Goal: Complete application form: Complete application form

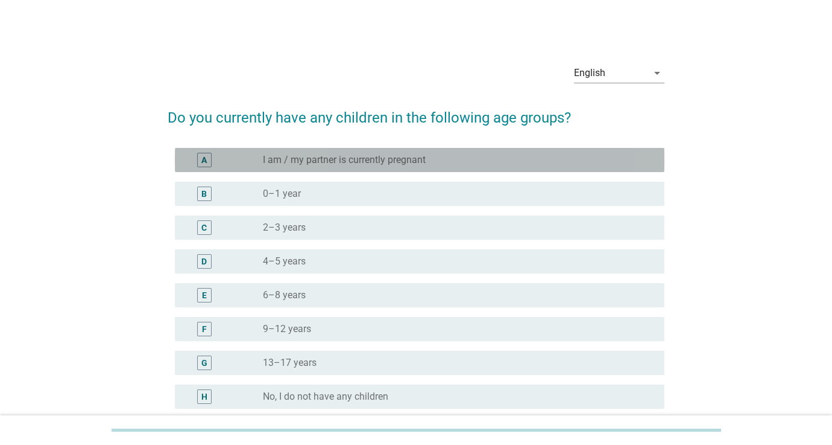
click at [203, 159] on div "A" at bounding box center [203, 159] width 5 height 13
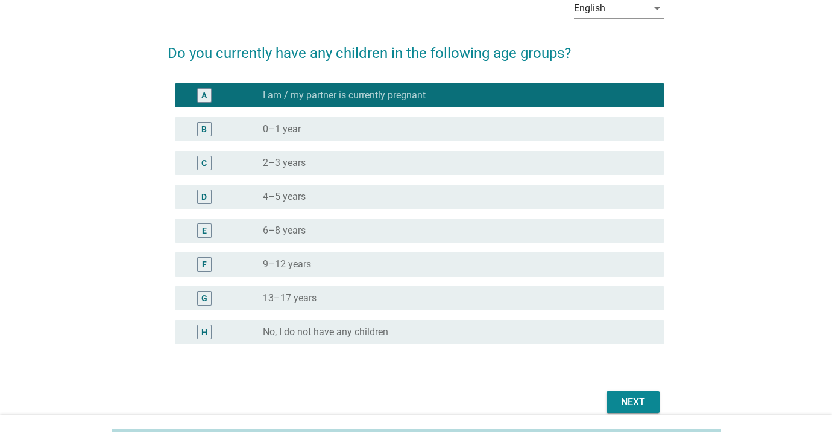
scroll to position [71, 0]
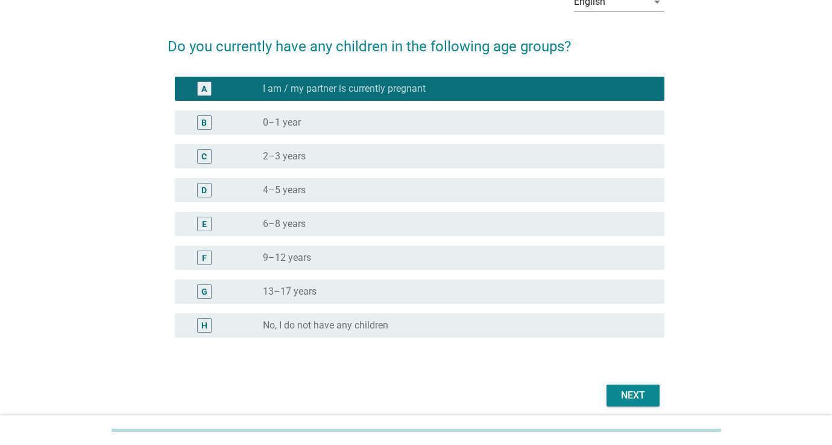
click at [639, 396] on div "Next" at bounding box center [633, 395] width 34 height 14
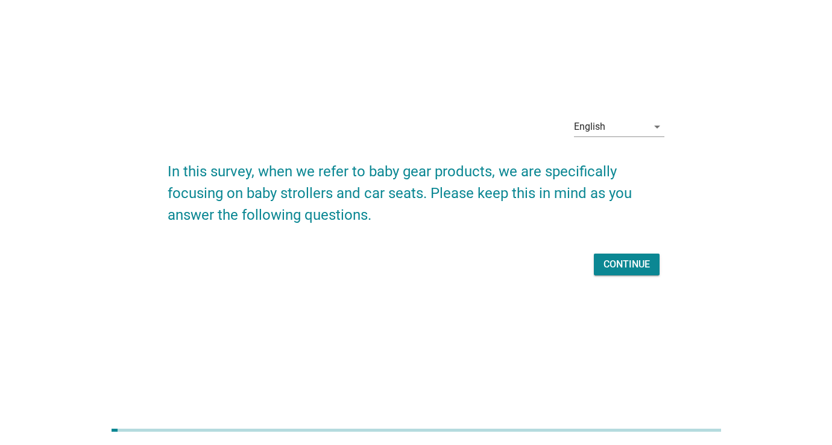
scroll to position [0, 0]
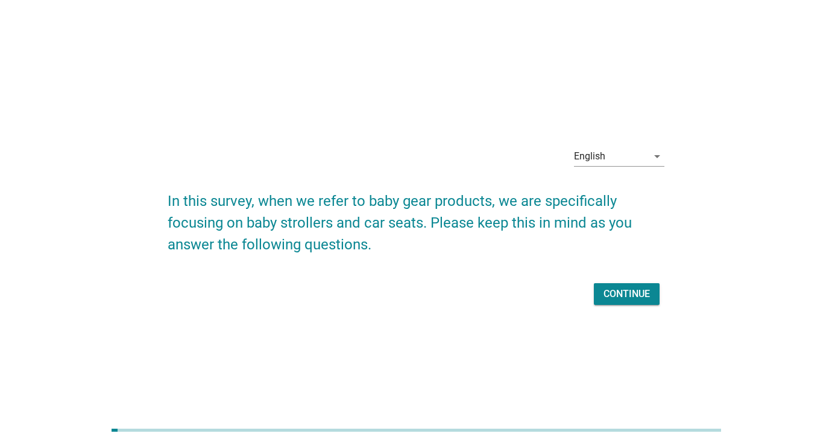
click at [621, 295] on div "Continue" at bounding box center [627, 294] width 46 height 14
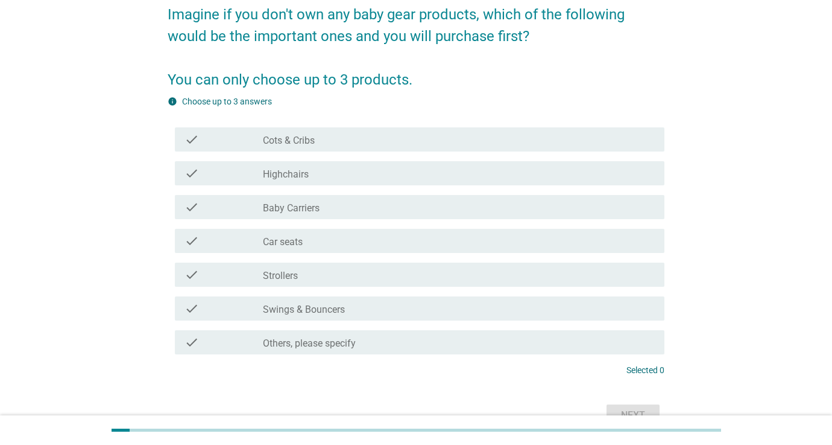
scroll to position [110, 0]
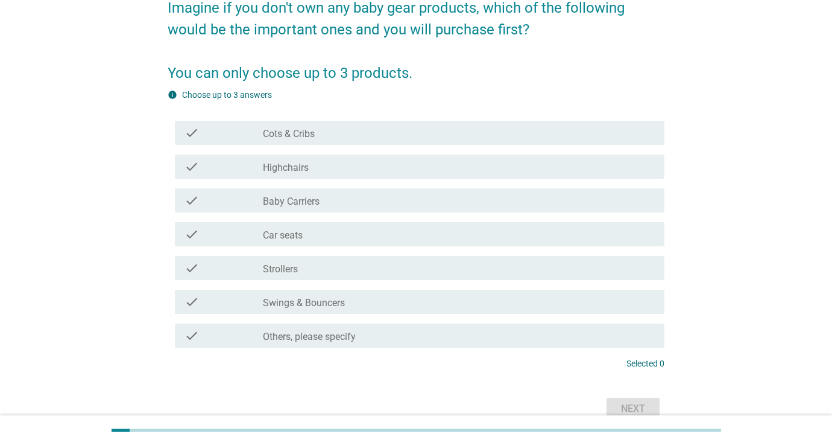
click at [340, 233] on div "check_box_outline_blank Car seats" at bounding box center [459, 234] width 392 height 14
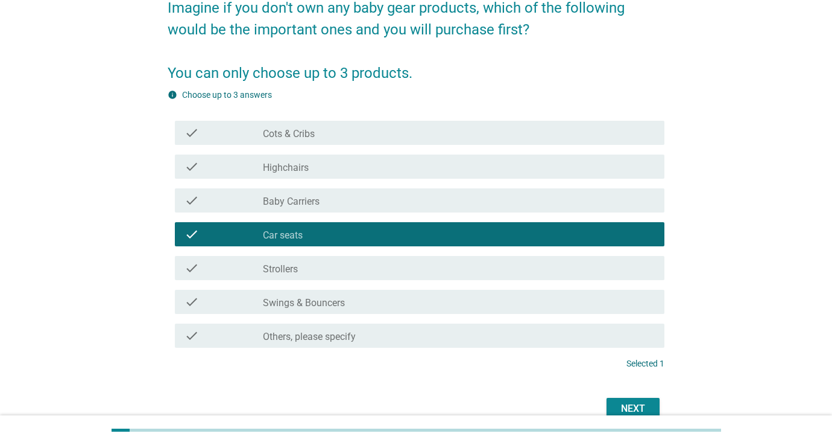
click at [337, 269] on div "check_box_outline_blank Strollers" at bounding box center [459, 268] width 392 height 14
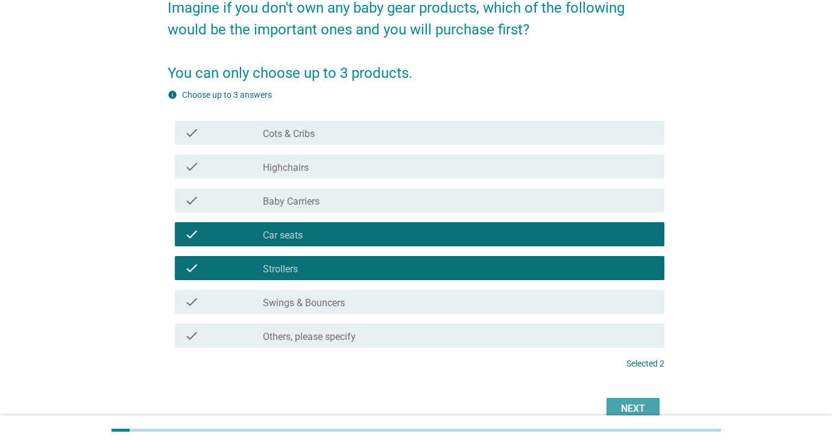
click at [627, 407] on div "Next" at bounding box center [633, 408] width 34 height 14
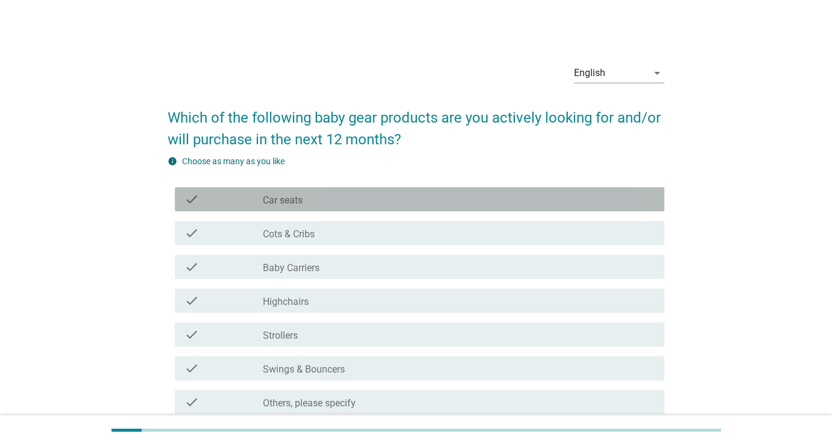
click at [420, 203] on div "check_box_outline_blank Car seats" at bounding box center [459, 199] width 392 height 14
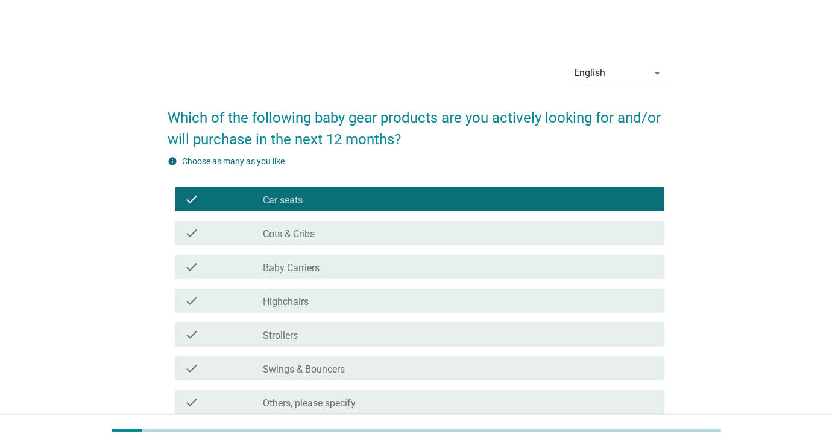
click at [410, 332] on div "check_box_outline_blank Strollers" at bounding box center [459, 334] width 392 height 14
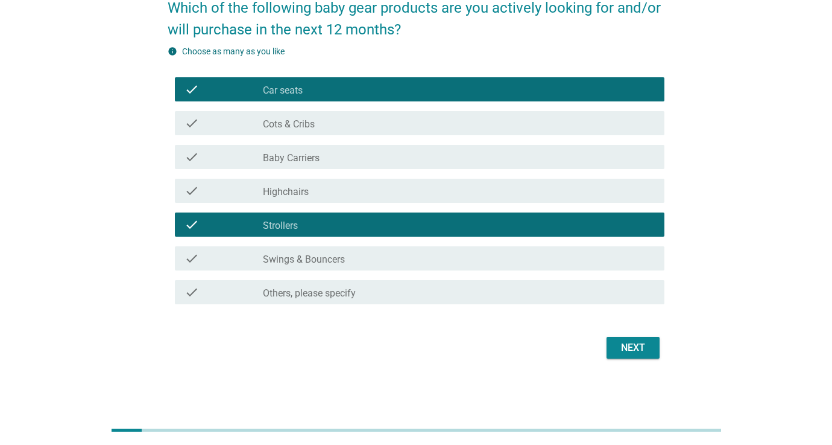
scroll to position [110, 0]
click at [630, 343] on div "Next" at bounding box center [633, 347] width 34 height 14
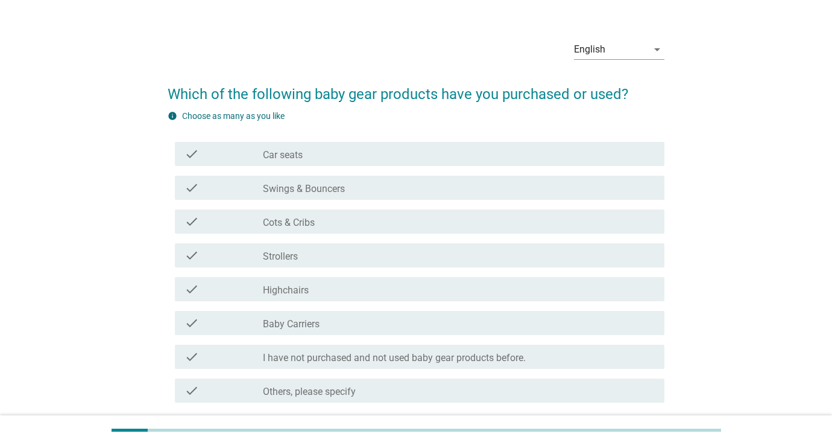
scroll to position [26, 0]
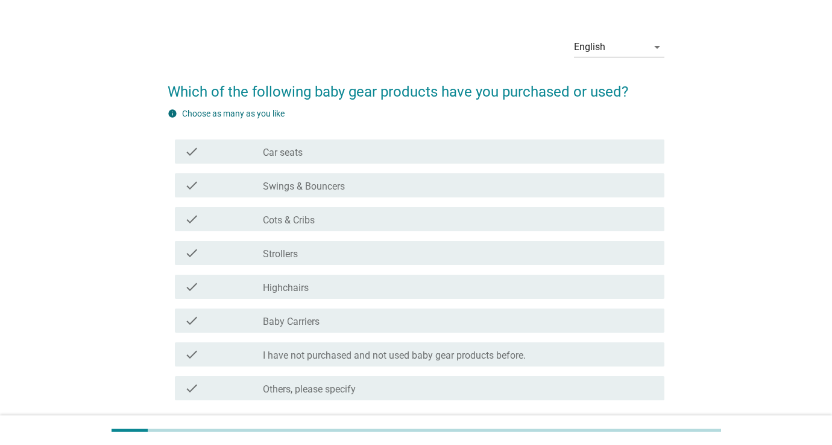
click at [361, 357] on label "I have not purchased and not used baby gear products before." at bounding box center [394, 355] width 263 height 12
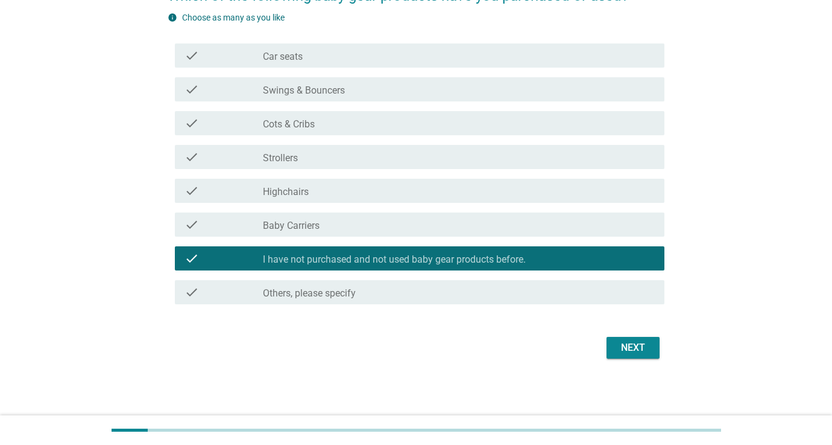
click at [632, 350] on div "Next" at bounding box center [633, 347] width 34 height 14
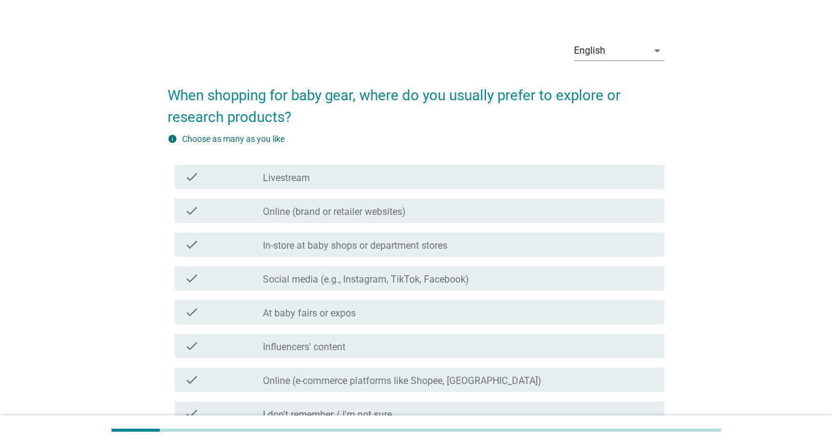
scroll to position [26, 0]
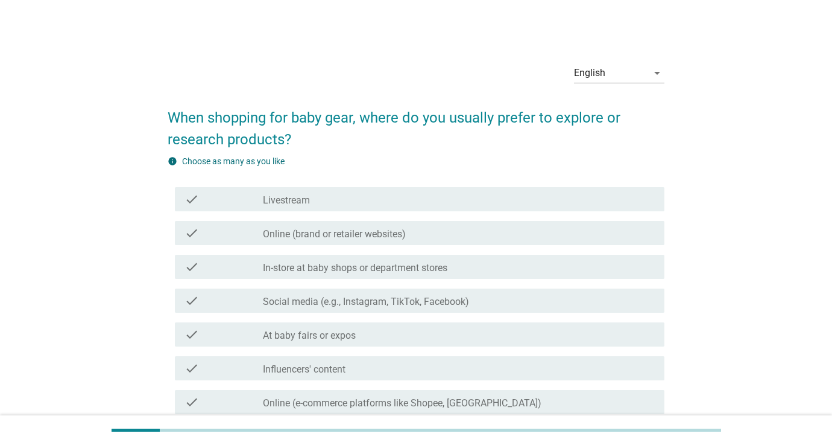
click at [440, 194] on div "check_box_outline_blank Livestream" at bounding box center [459, 199] width 392 height 14
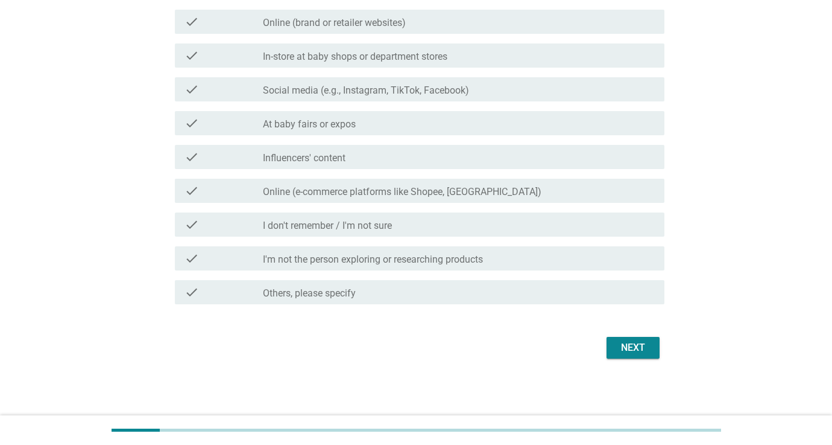
scroll to position [211, 0]
click at [633, 344] on div "Next" at bounding box center [633, 347] width 34 height 14
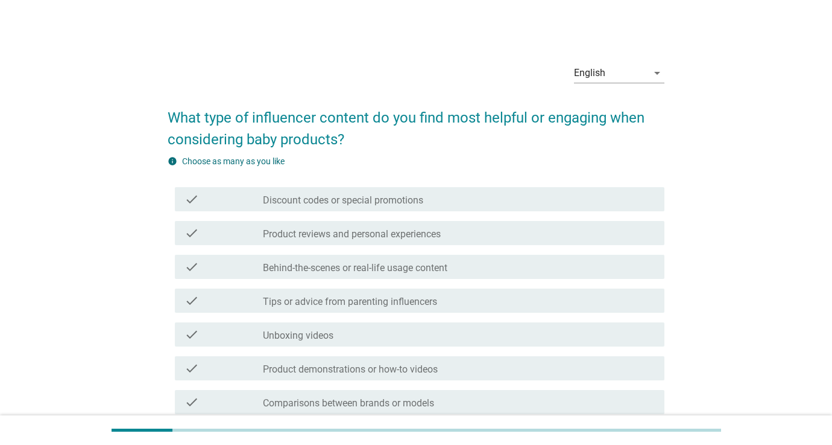
click at [425, 189] on div "check check_box_outline_blank Discount codes or special promotions" at bounding box center [420, 199] width 490 height 24
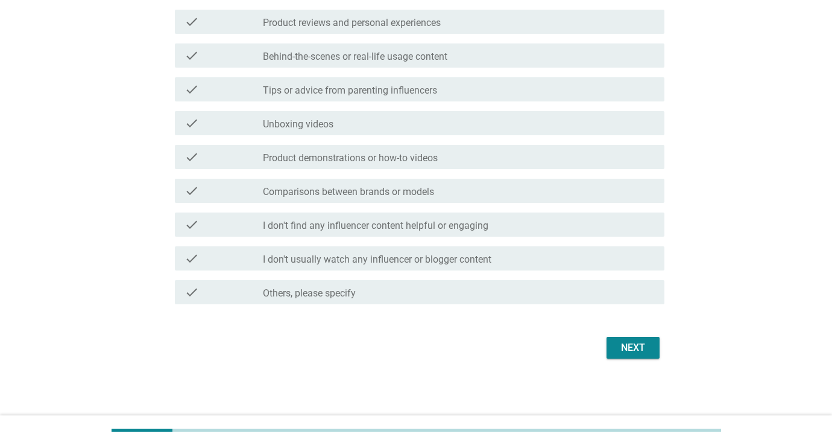
scroll to position [211, 0]
click at [625, 346] on div "Next" at bounding box center [633, 347] width 34 height 14
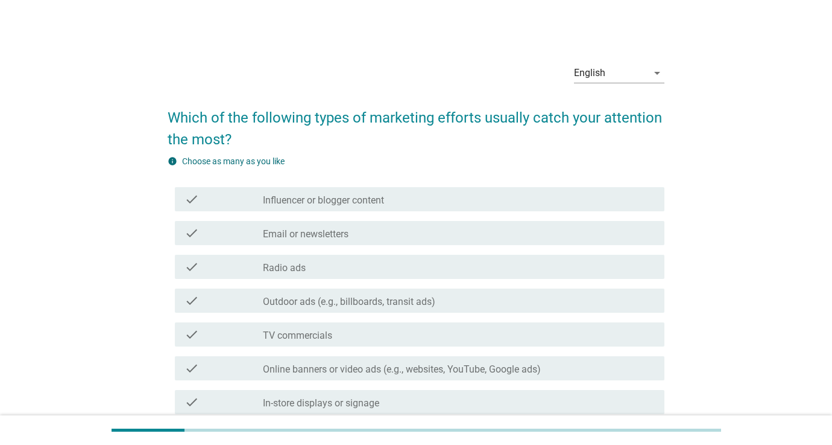
click at [553, 197] on div "check_box_outline_blank Influencer or blogger content" at bounding box center [459, 199] width 392 height 14
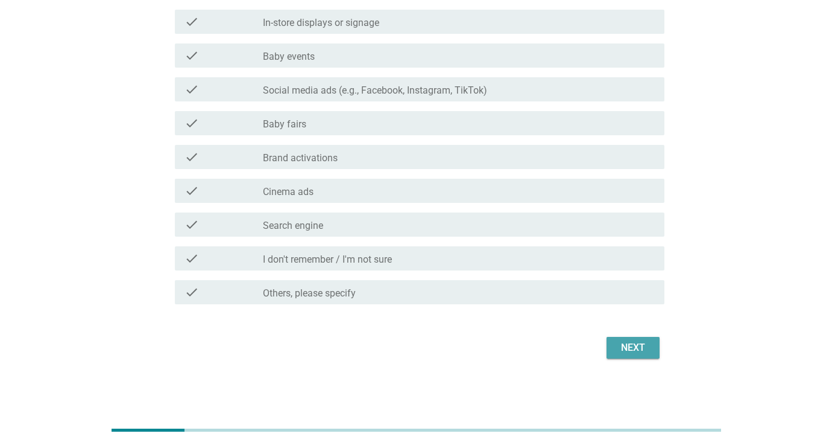
click at [628, 355] on button "Next" at bounding box center [633, 348] width 53 height 22
click at [628, 353] on div "Next" at bounding box center [416, 347] width 497 height 29
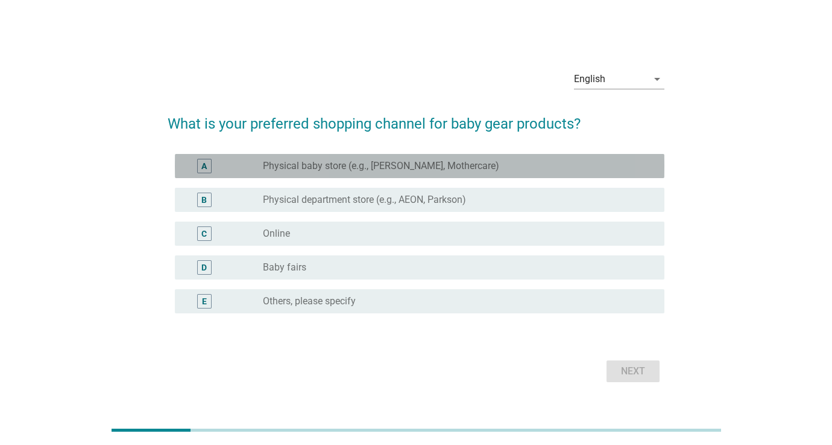
click at [492, 162] on div "radio_button_unchecked Physical baby store (e.g., Happikiddo, Mothercare)" at bounding box center [454, 166] width 382 height 12
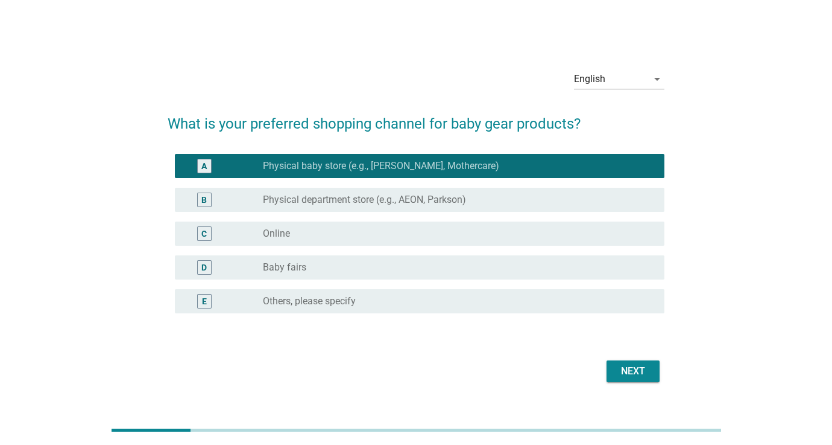
click at [635, 365] on div "Next" at bounding box center [633, 371] width 34 height 14
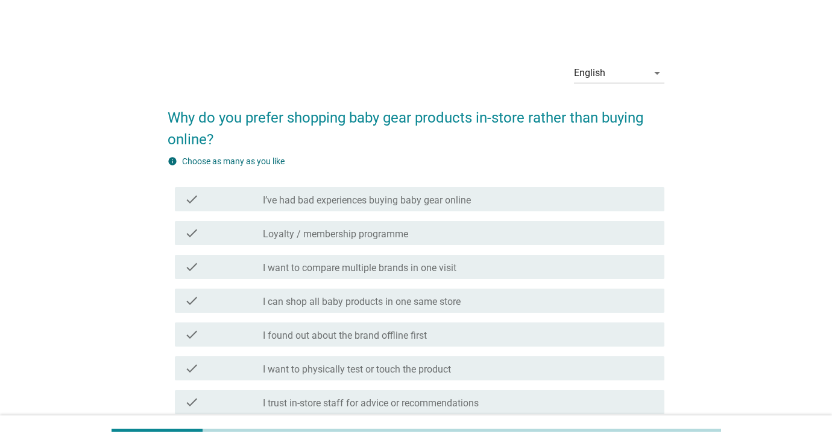
click at [560, 204] on div "check_box_outline_blank I’ve had bad experiences buying baby gear online" at bounding box center [459, 199] width 392 height 14
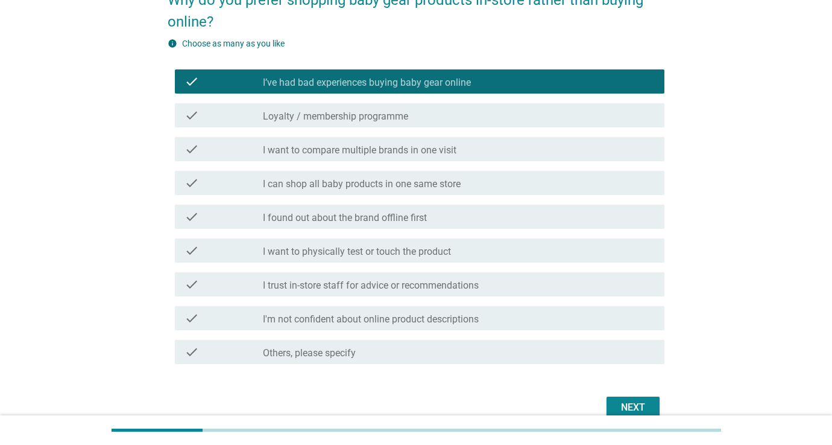
scroll to position [144, 0]
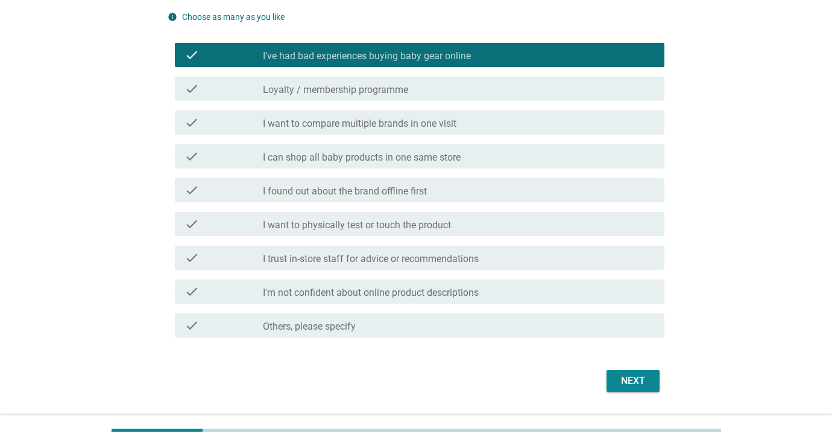
click at [627, 376] on div "Next" at bounding box center [633, 380] width 34 height 14
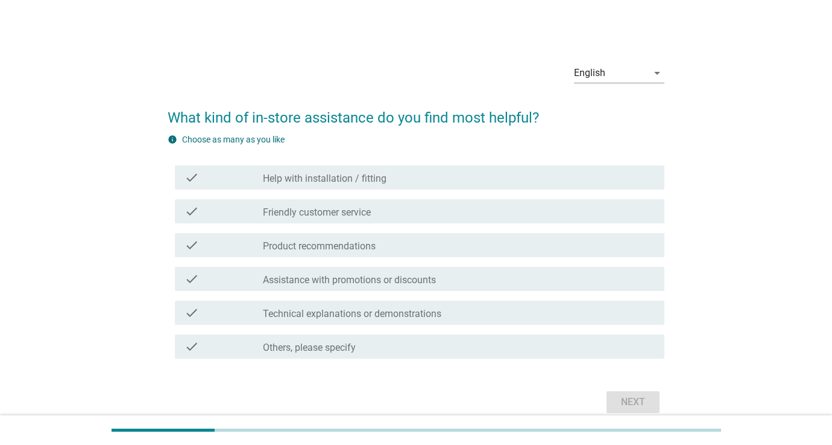
click at [498, 182] on div "check_box_outline_blank Help with installation / fitting" at bounding box center [459, 177] width 392 height 14
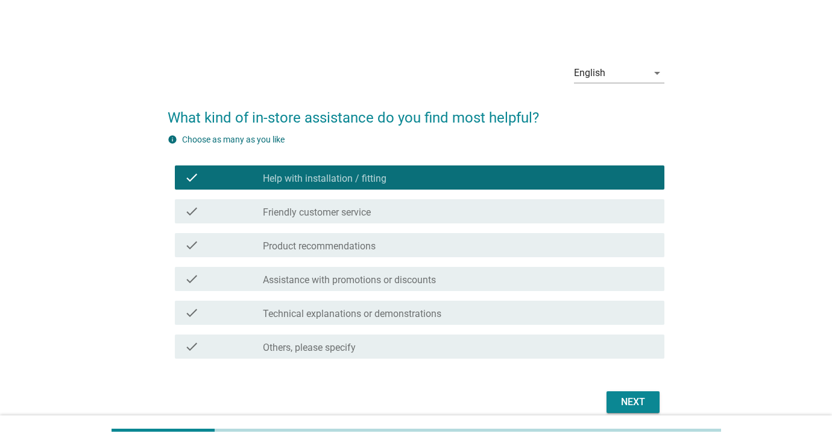
click at [621, 399] on div "Next" at bounding box center [633, 401] width 34 height 14
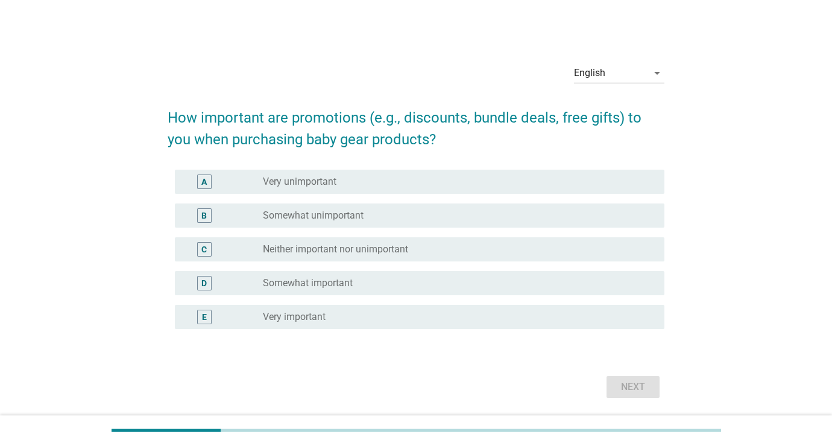
click at [516, 183] on div "radio_button_unchecked Very unimportant" at bounding box center [454, 182] width 382 height 12
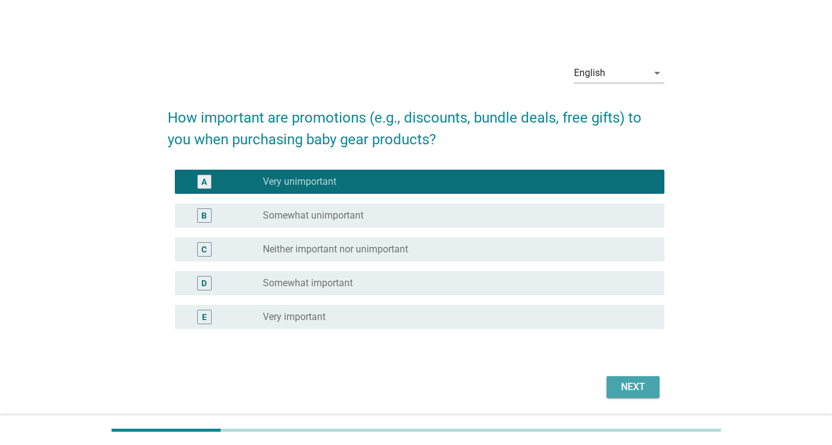
click at [635, 377] on button "Next" at bounding box center [633, 387] width 53 height 22
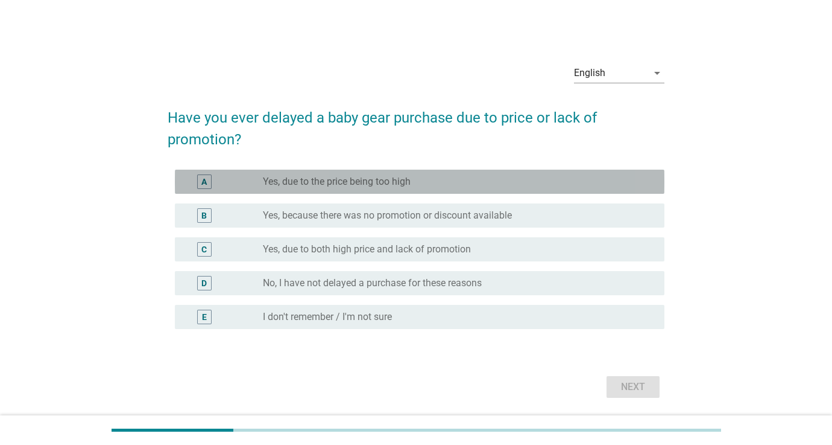
click at [504, 187] on div "radio_button_unchecked Yes, due to the price being too high" at bounding box center [454, 182] width 382 height 12
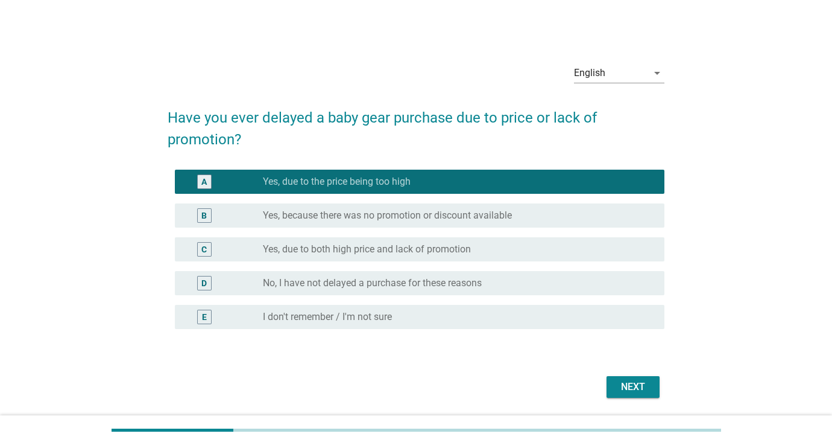
click at [637, 390] on div "Next" at bounding box center [633, 386] width 34 height 14
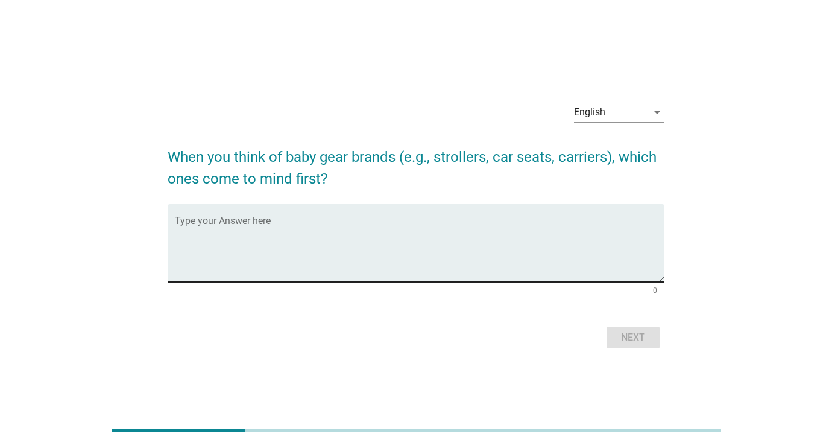
click at [531, 221] on textarea "Type your Answer here" at bounding box center [420, 249] width 490 height 63
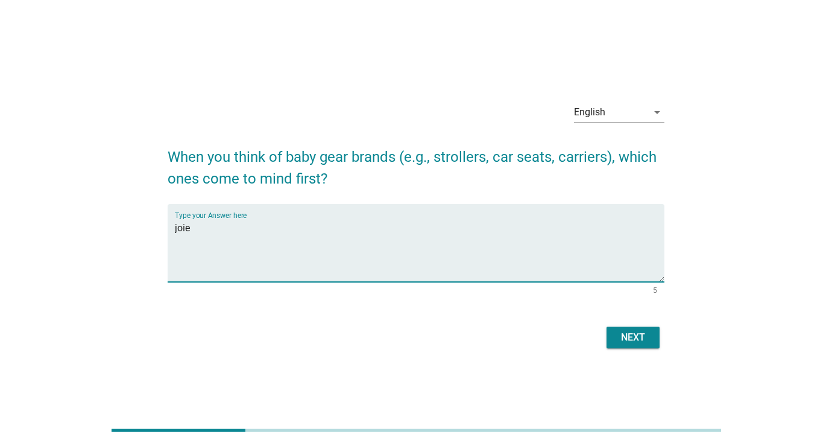
type textarea "joie"
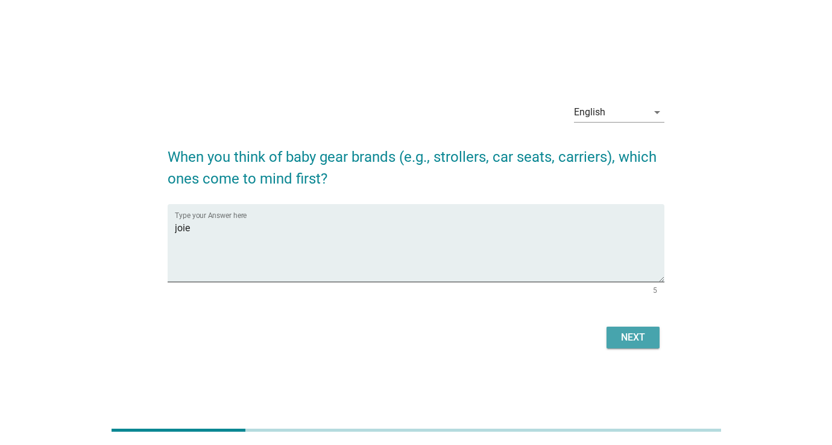
click at [633, 335] on div "Next" at bounding box center [633, 337] width 34 height 14
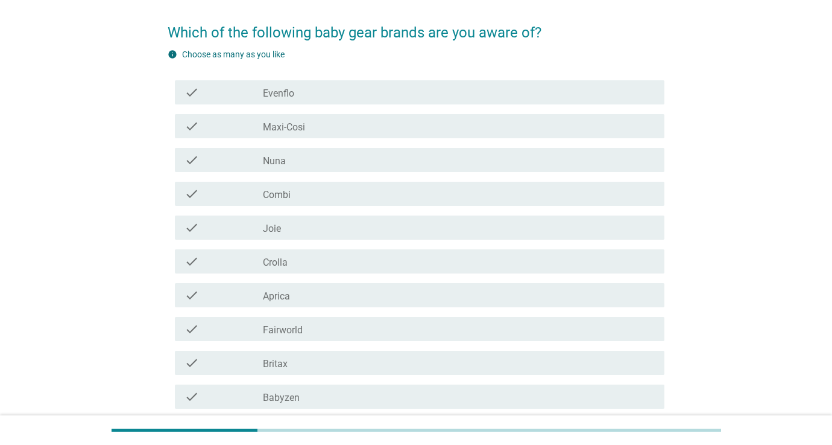
click at [430, 226] on div "check_box_outline_blank Joie" at bounding box center [459, 227] width 392 height 14
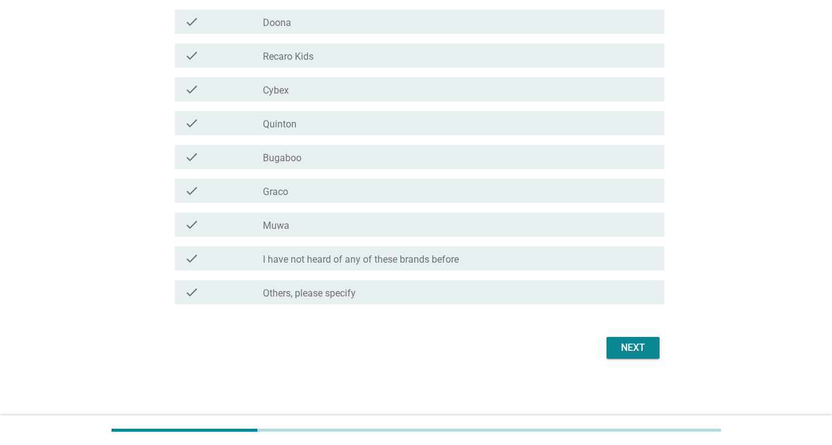
click at [618, 338] on button "Next" at bounding box center [633, 348] width 53 height 22
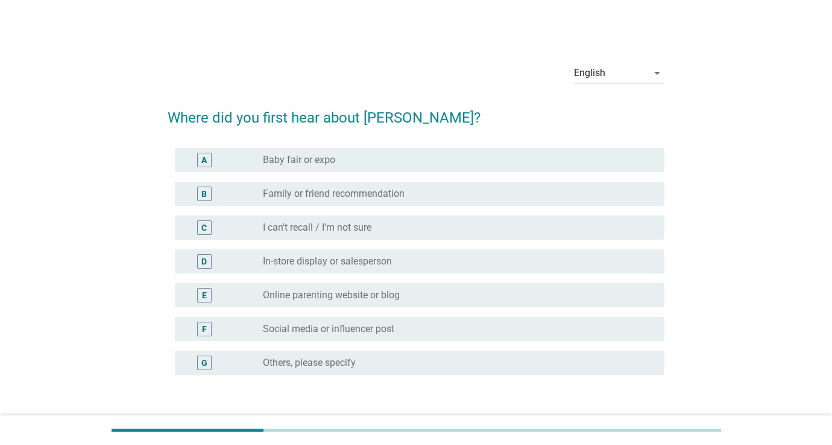
click at [453, 165] on div "radio_button_unchecked Baby fair or expo" at bounding box center [454, 160] width 382 height 12
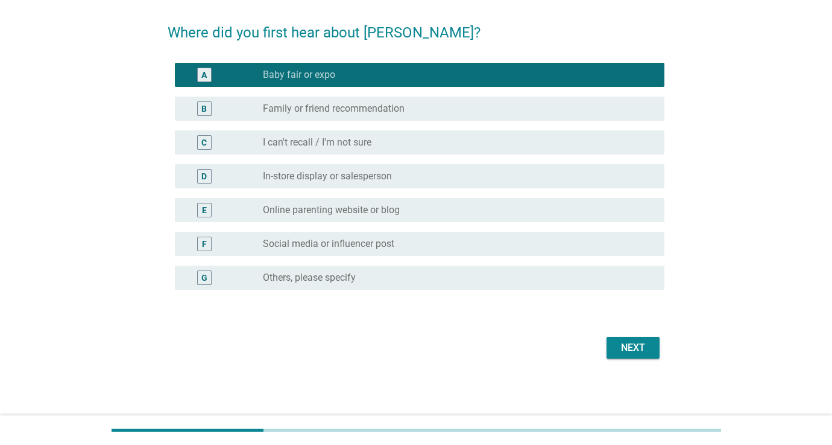
click at [631, 344] on div "Next" at bounding box center [633, 347] width 34 height 14
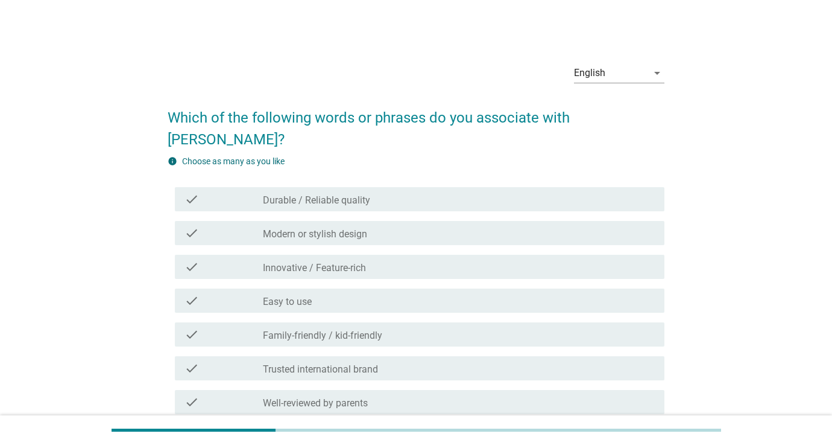
click at [454, 192] on div "check_box_outline_blank Durable / Reliable quality" at bounding box center [459, 199] width 392 height 14
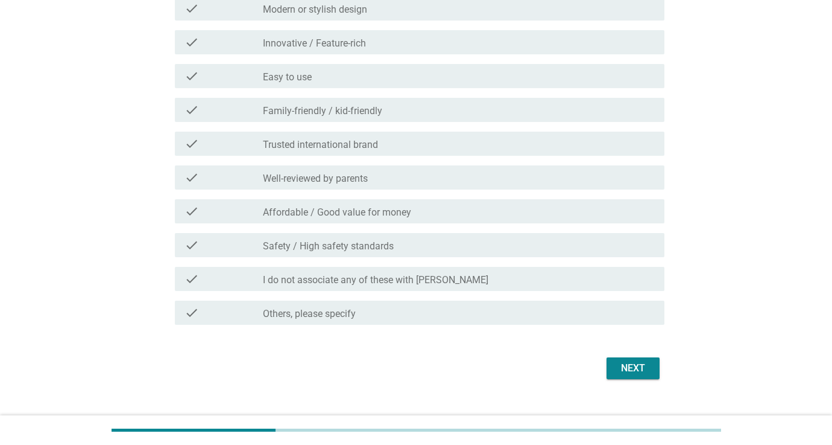
scroll to position [223, 0]
click at [631, 362] on div "Next" at bounding box center [633, 369] width 34 height 14
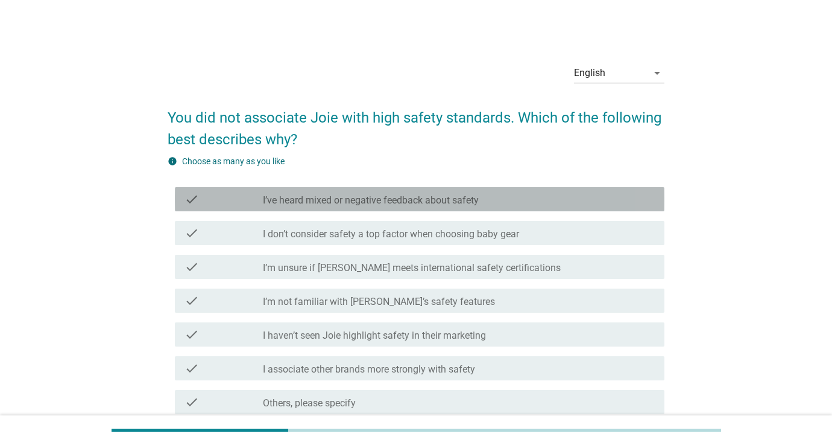
click at [502, 195] on div "check_box_outline_blank I’ve heard mixed or negative feedback about safety" at bounding box center [459, 199] width 392 height 14
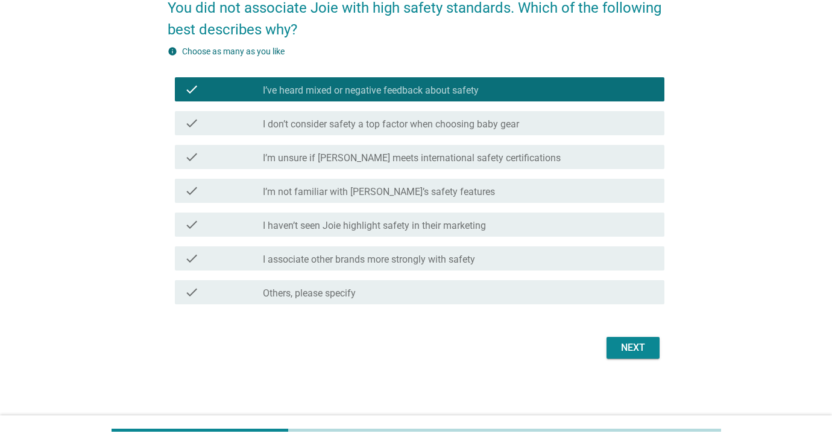
scroll to position [110, 0]
click at [622, 347] on div "Next" at bounding box center [633, 347] width 34 height 14
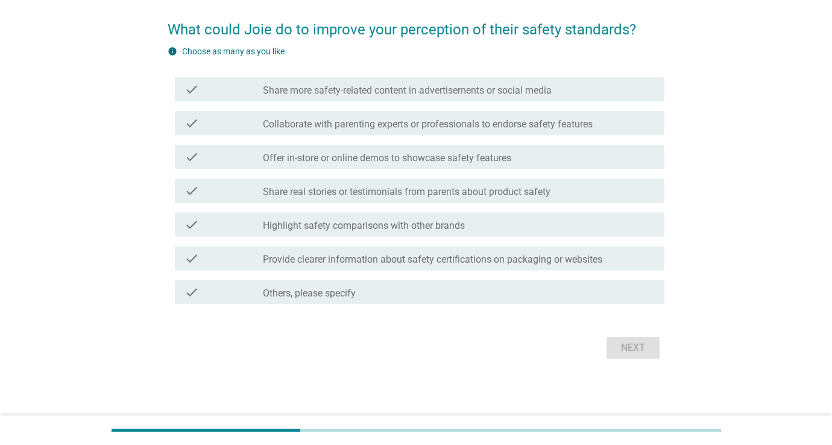
scroll to position [0, 0]
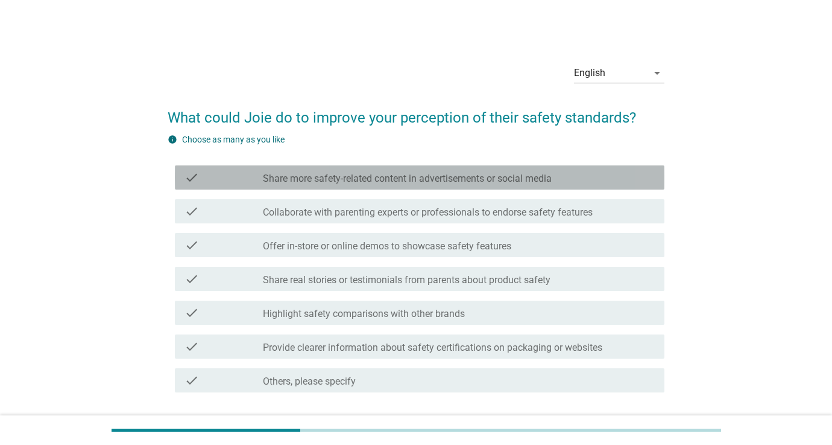
click at [515, 184] on label "Share more safety-related content in advertisements or social media" at bounding box center [407, 179] width 289 height 12
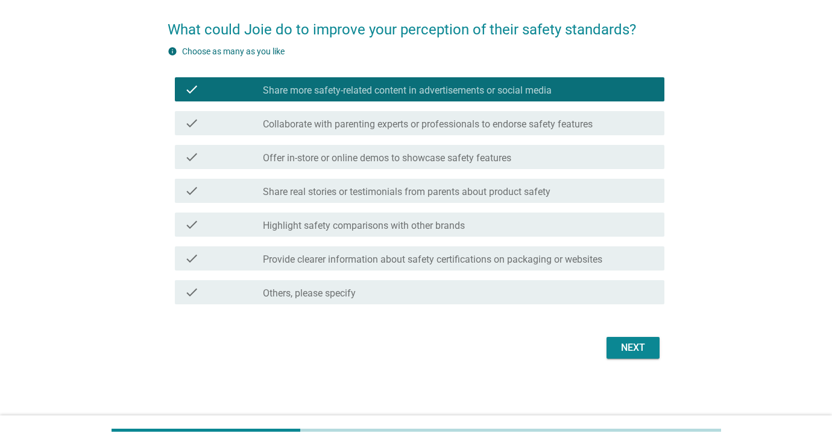
scroll to position [88, 0]
click at [615, 341] on button "Next" at bounding box center [633, 348] width 53 height 22
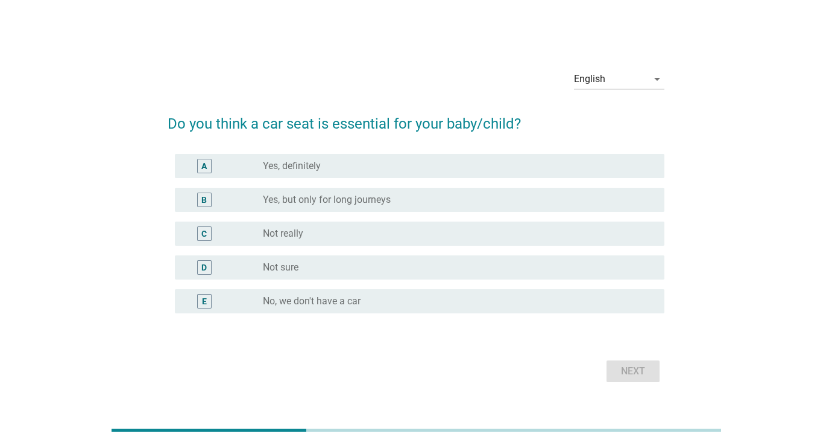
click at [464, 166] on div "radio_button_unchecked Yes, definitely" at bounding box center [454, 166] width 382 height 12
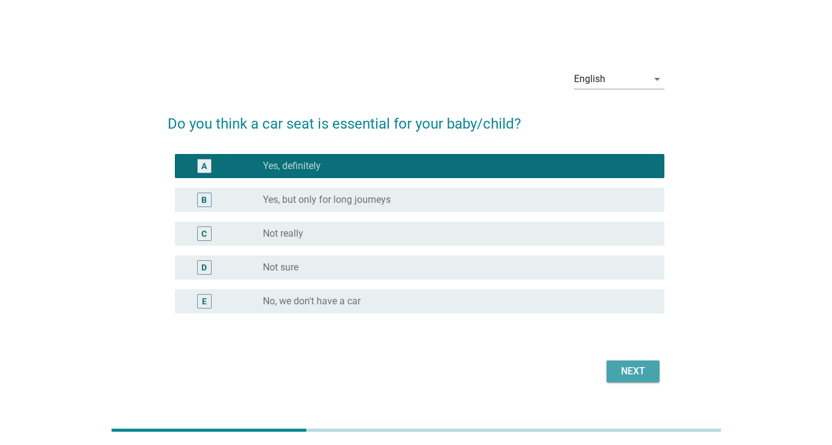
click at [618, 363] on button "Next" at bounding box center [633, 371] width 53 height 22
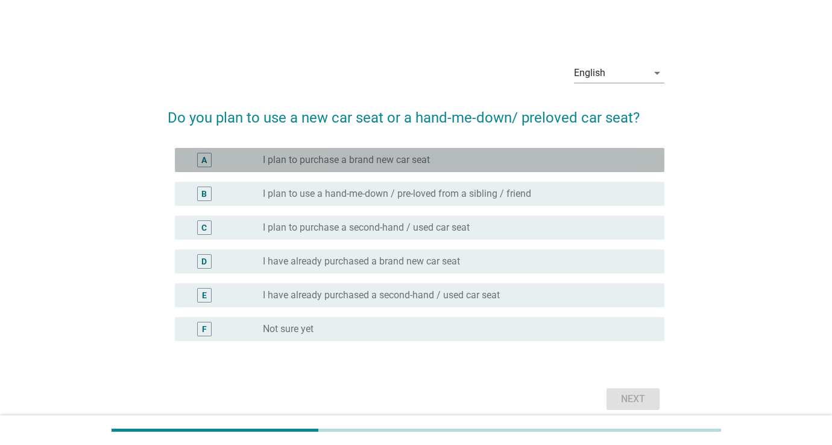
click at [506, 166] on div "radio_button_unchecked I plan to purchase a brand new car seat" at bounding box center [459, 160] width 392 height 14
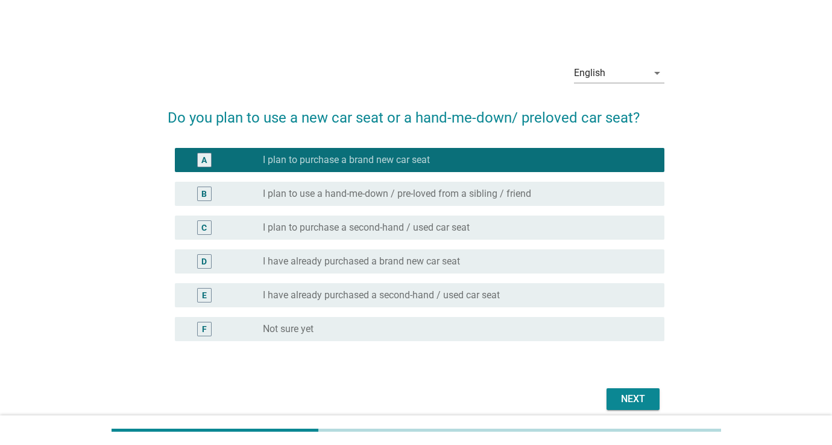
click at [622, 402] on div "Next" at bounding box center [633, 398] width 34 height 14
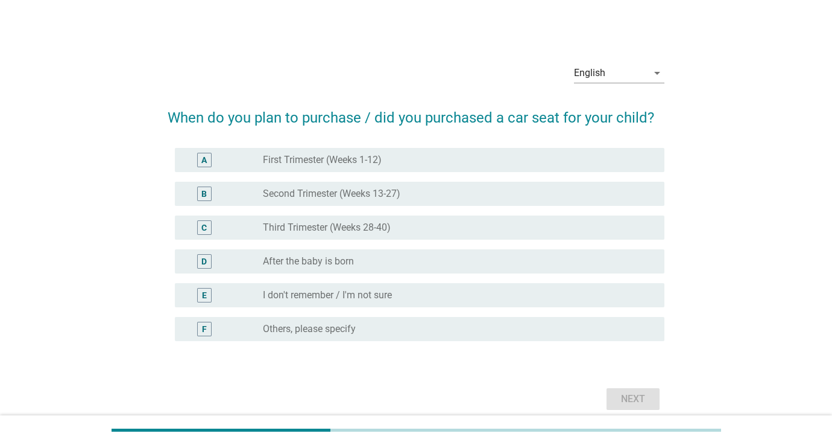
click at [492, 159] on div "radio_button_unchecked First Trimester (Weeks 1-12)" at bounding box center [454, 160] width 382 height 12
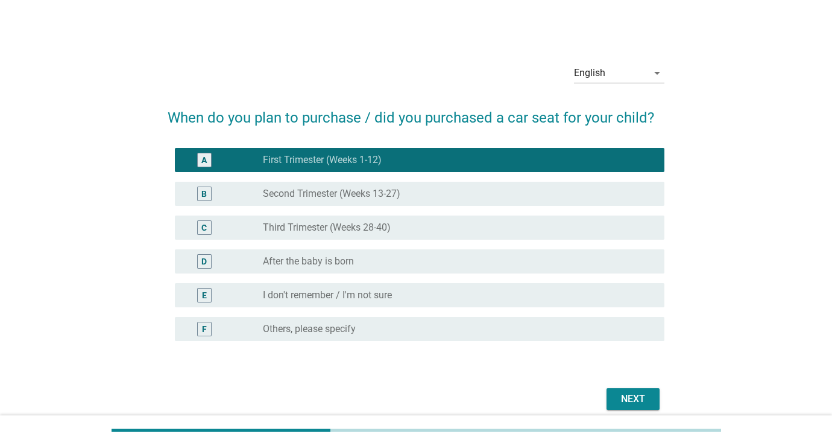
click at [627, 393] on div "Next" at bounding box center [633, 398] width 34 height 14
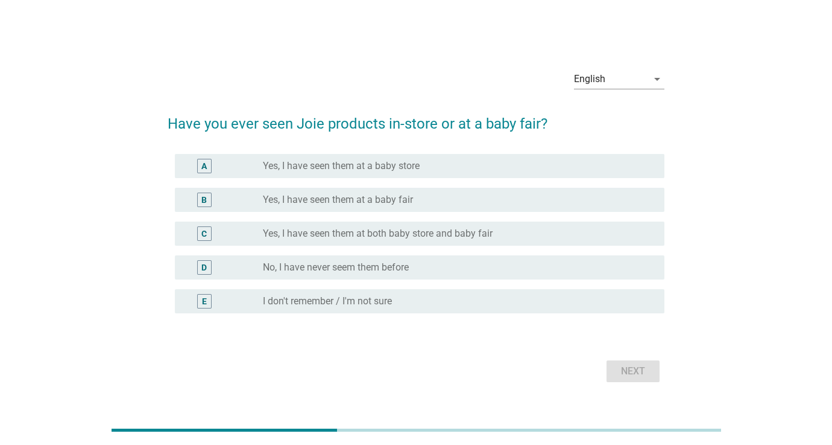
click at [517, 160] on div "radio_button_unchecked Yes, I have seen them at a baby store" at bounding box center [454, 166] width 382 height 12
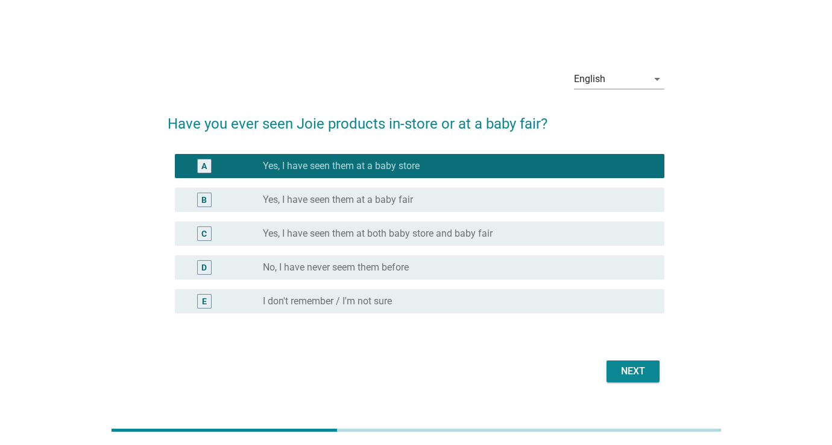
click at [626, 370] on div "Next" at bounding box center [633, 371] width 34 height 14
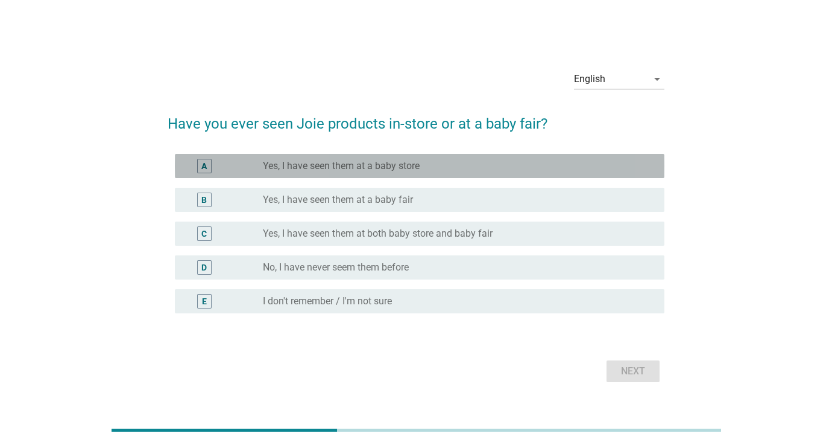
click at [537, 161] on div "radio_button_unchecked Yes, I have seen them at a baby store" at bounding box center [454, 166] width 382 height 12
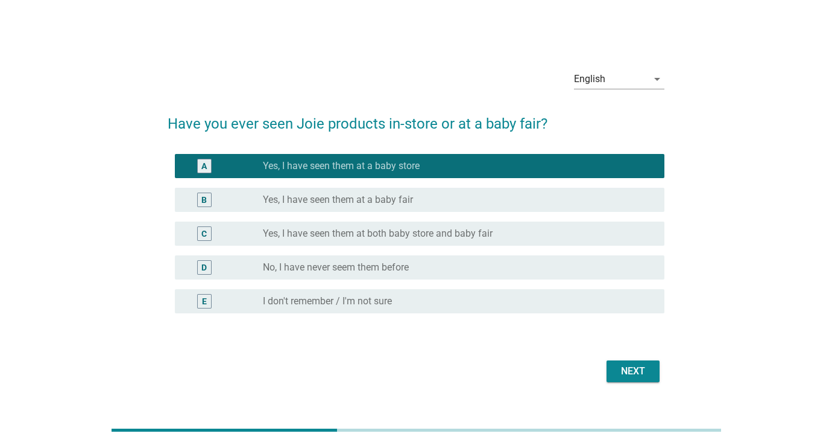
click at [638, 373] on div "Next" at bounding box center [633, 371] width 34 height 14
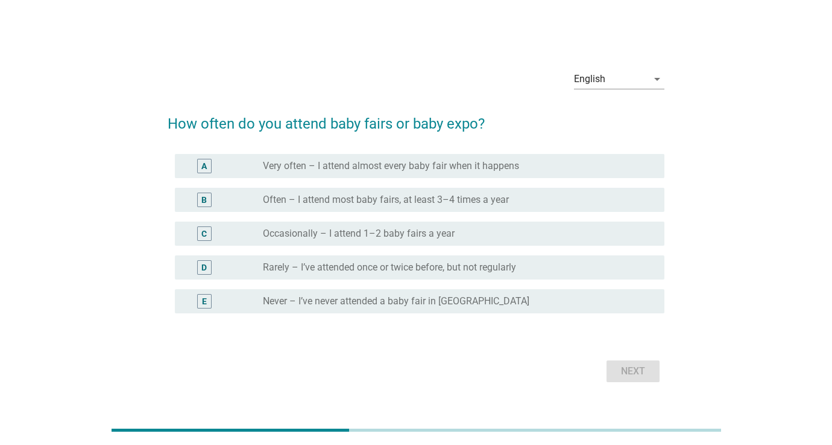
click at [485, 169] on label "Very often – I attend almost every baby fair when it happens" at bounding box center [391, 166] width 256 height 12
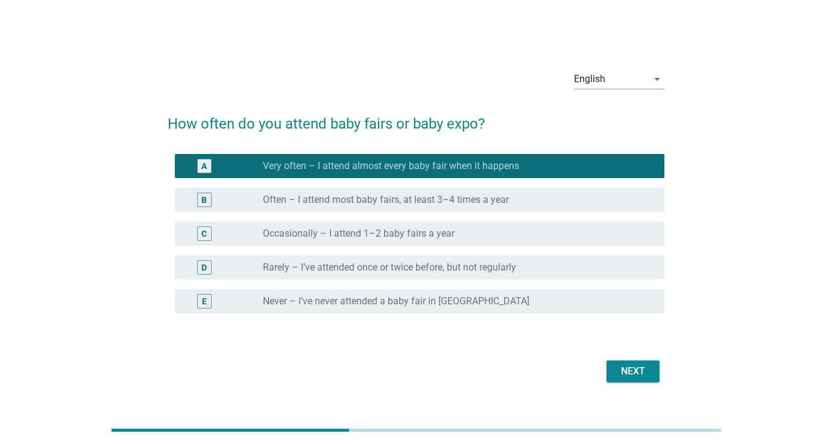
click at [643, 371] on div "Next" at bounding box center [633, 371] width 34 height 14
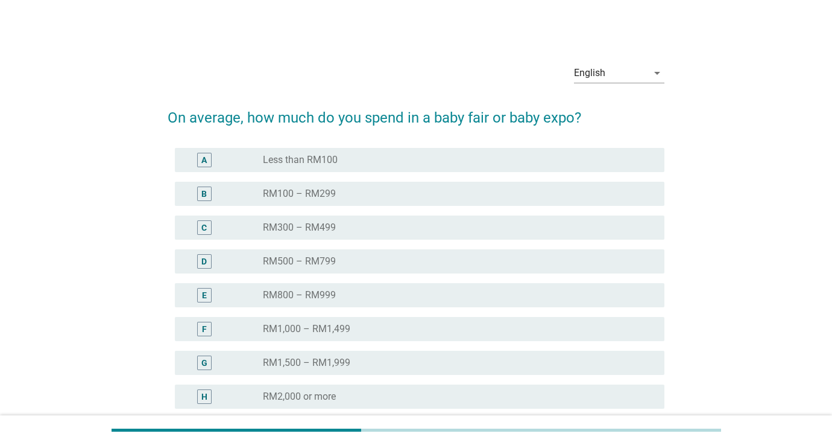
click at [473, 166] on div "radio_button_unchecked Less than RM100" at bounding box center [459, 160] width 392 height 14
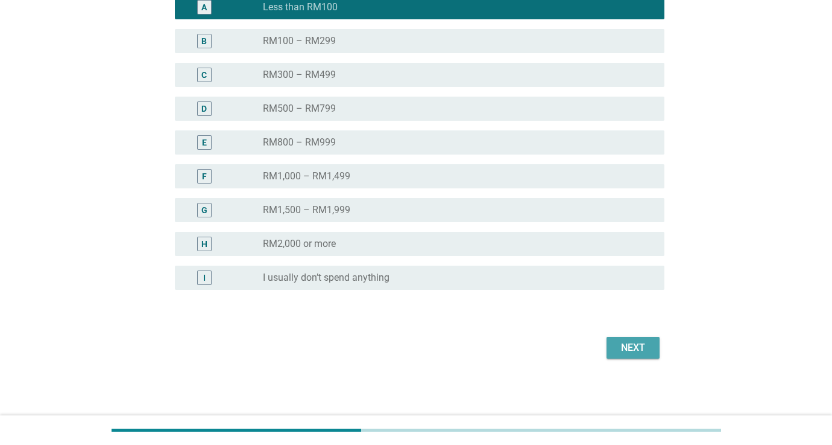
click at [634, 342] on div "Next" at bounding box center [633, 347] width 34 height 14
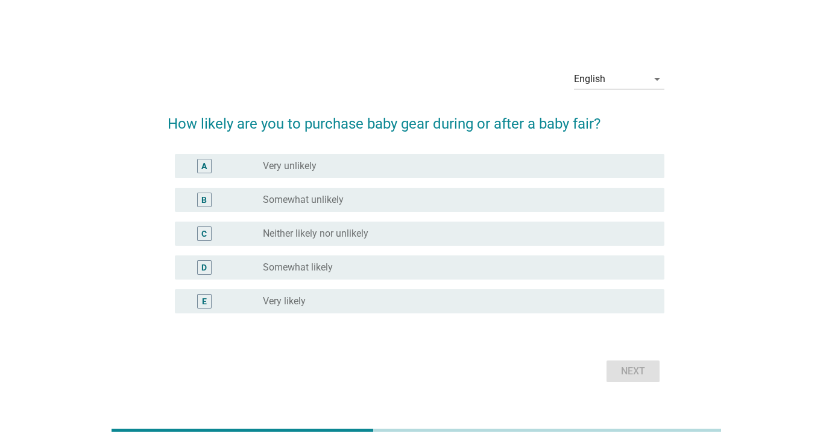
click at [528, 160] on div "radio_button_unchecked Very unlikely" at bounding box center [454, 166] width 382 height 12
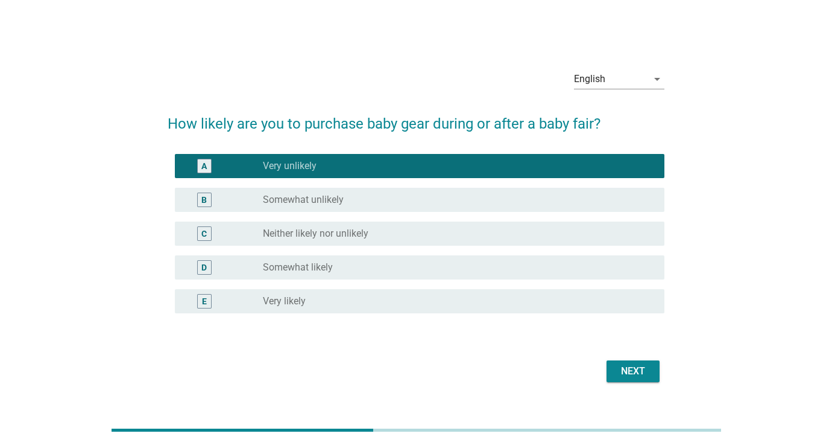
click at [631, 368] on div "Next" at bounding box center [633, 371] width 34 height 14
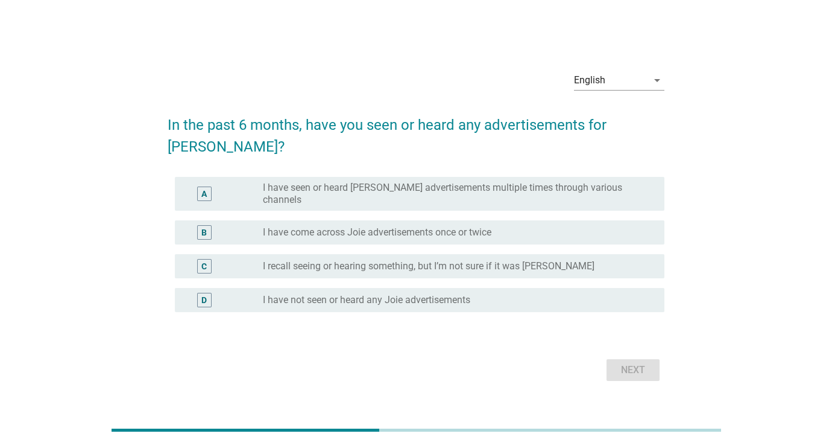
click at [514, 186] on label "I have seen or heard [PERSON_NAME] advertisements multiple times through variou…" at bounding box center [454, 194] width 382 height 24
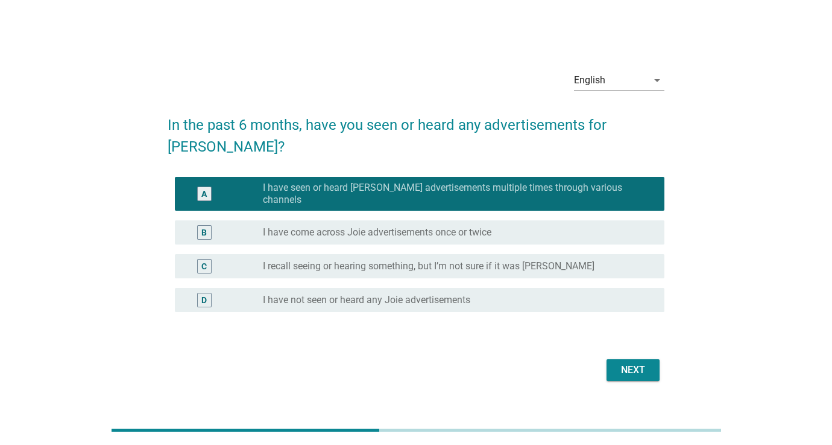
click at [619, 363] on div "Next" at bounding box center [633, 370] width 34 height 14
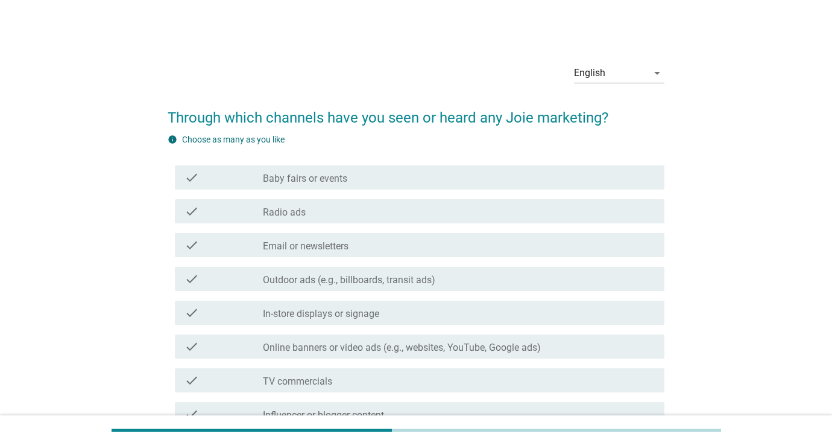
click at [557, 174] on div "check_box_outline_blank Baby fairs or events" at bounding box center [459, 177] width 392 height 14
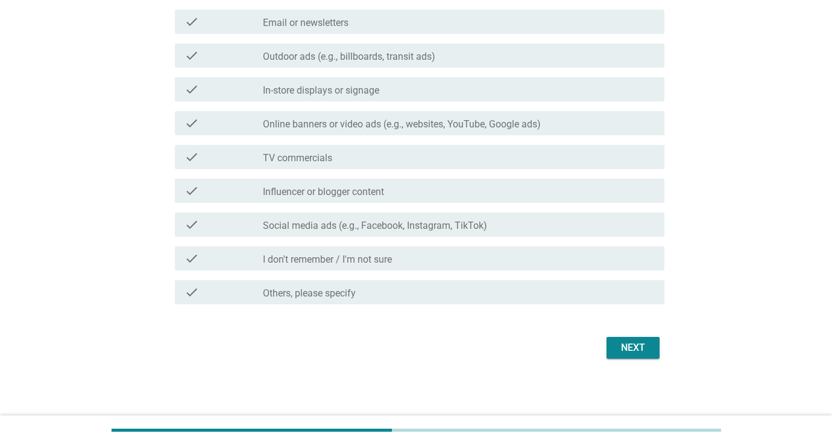
scroll to position [223, 0]
click at [645, 345] on div "Next" at bounding box center [633, 347] width 34 height 14
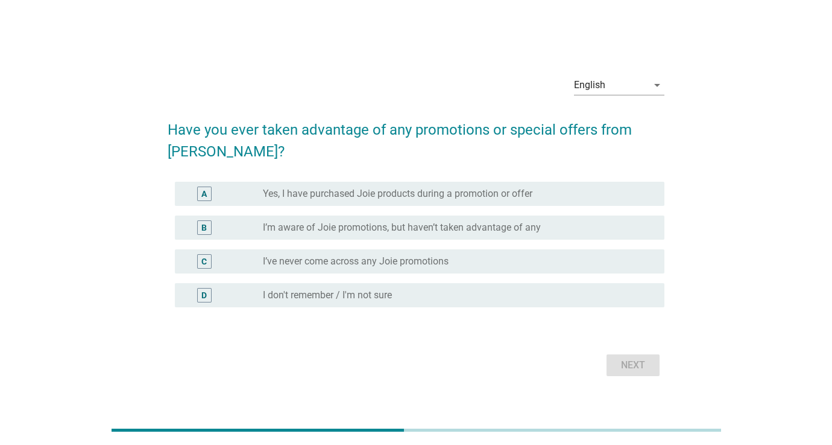
click at [568, 197] on div "radio_button_unchecked Yes, I have purchased Joie products during a promotion o…" at bounding box center [454, 194] width 382 height 12
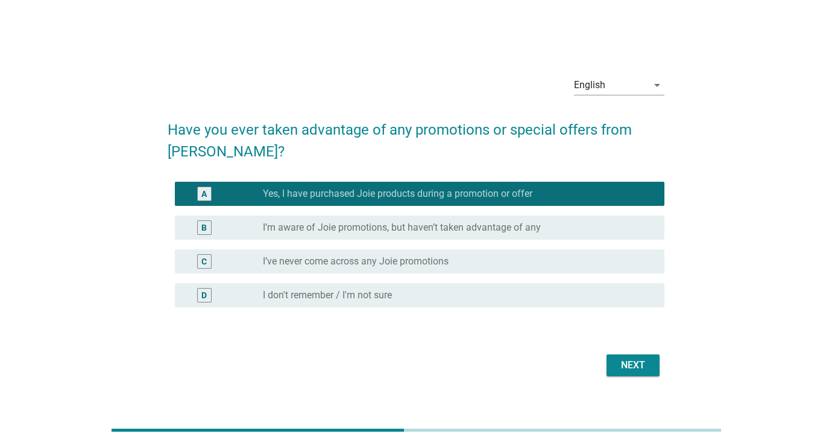
click at [632, 361] on div "Next" at bounding box center [633, 365] width 34 height 14
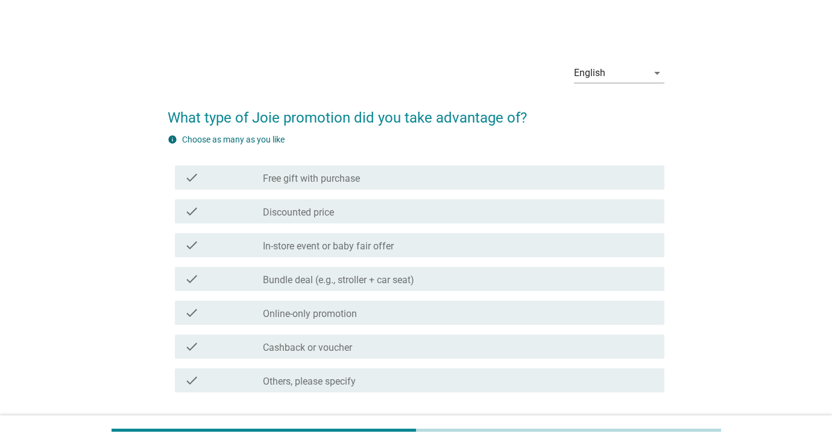
click at [578, 182] on div "check_box_outline_blank Free gift with purchase" at bounding box center [459, 177] width 392 height 14
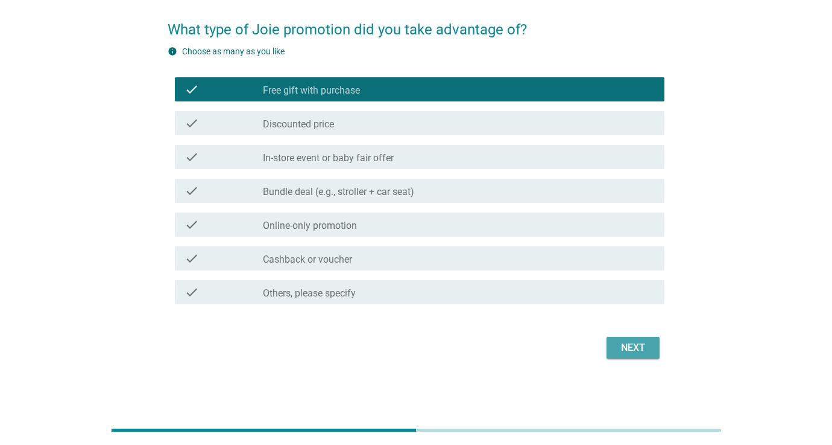
click at [642, 350] on div "Next" at bounding box center [633, 347] width 34 height 14
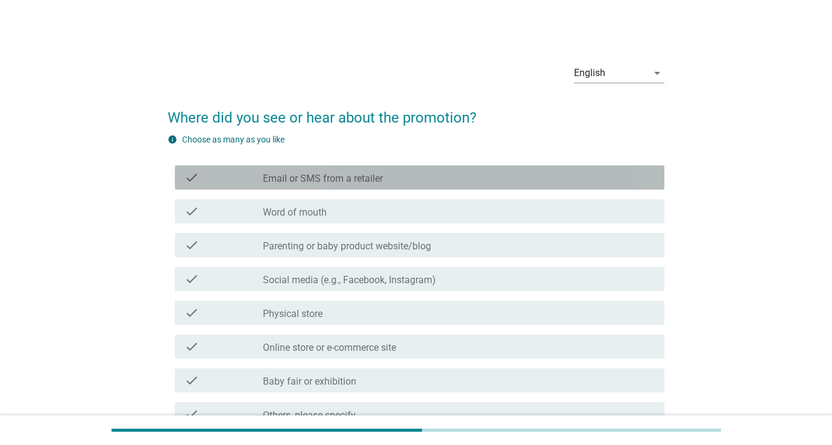
click at [549, 182] on div "check_box_outline_blank Email or SMS from a retailer" at bounding box center [459, 177] width 392 height 14
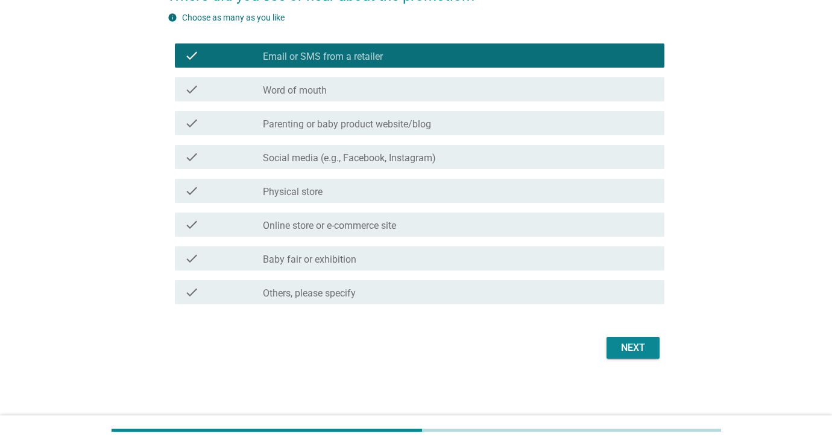
scroll to position [122, 0]
click at [635, 345] on div "Next" at bounding box center [633, 347] width 34 height 14
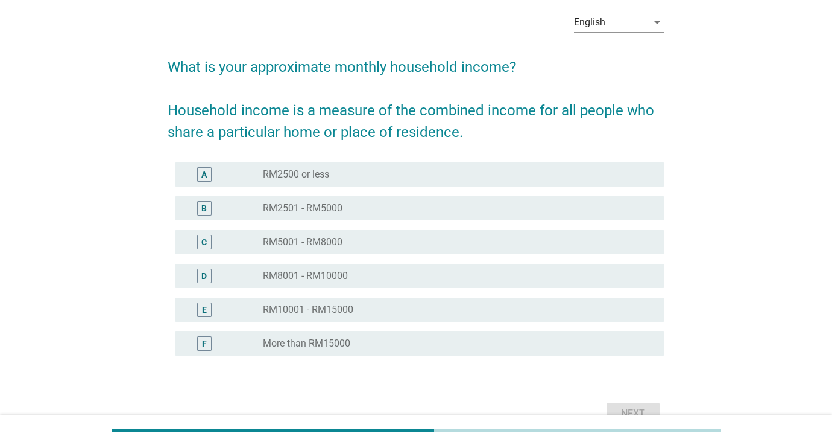
scroll to position [54, 0]
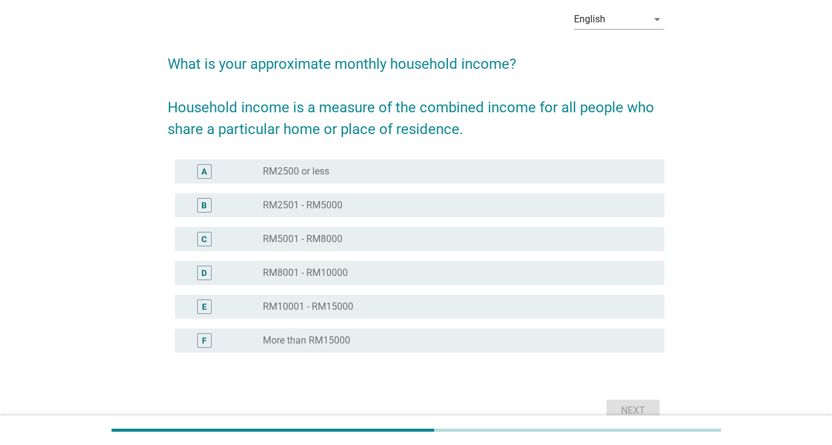
click at [558, 168] on div "radio_button_unchecked RM2500 or less" at bounding box center [454, 171] width 382 height 12
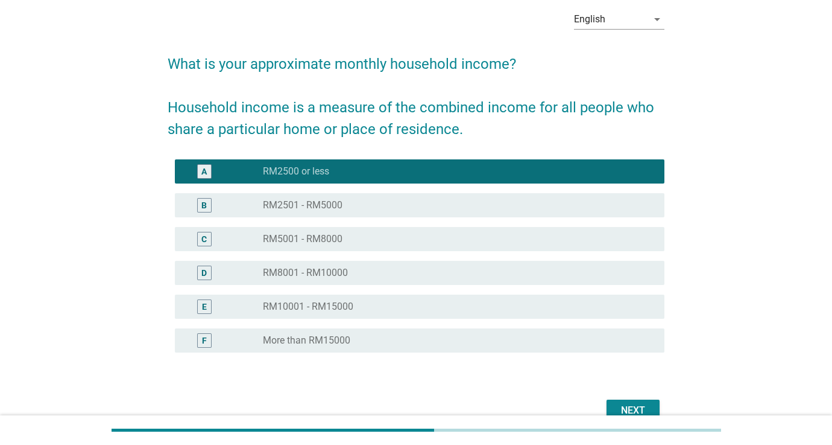
click at [632, 396] on div "Next" at bounding box center [416, 410] width 497 height 29
click at [632, 407] on div "Next" at bounding box center [633, 410] width 34 height 14
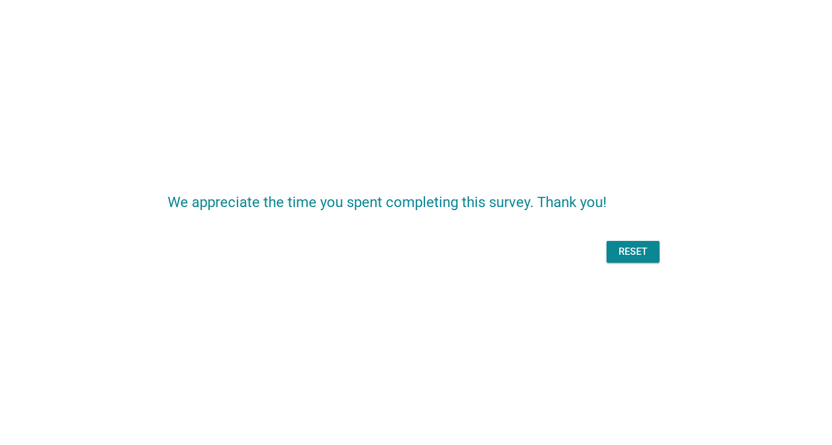
scroll to position [0, 0]
click at [638, 247] on div "Reset" at bounding box center [633, 251] width 34 height 14
click at [629, 253] on div "Reset" at bounding box center [416, 251] width 497 height 29
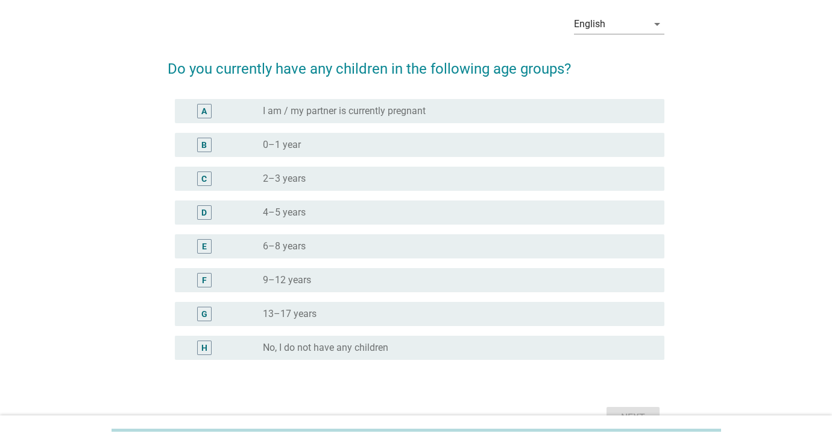
scroll to position [49, 0]
click at [356, 178] on div "radio_button_unchecked 2–3 years" at bounding box center [454, 178] width 382 height 12
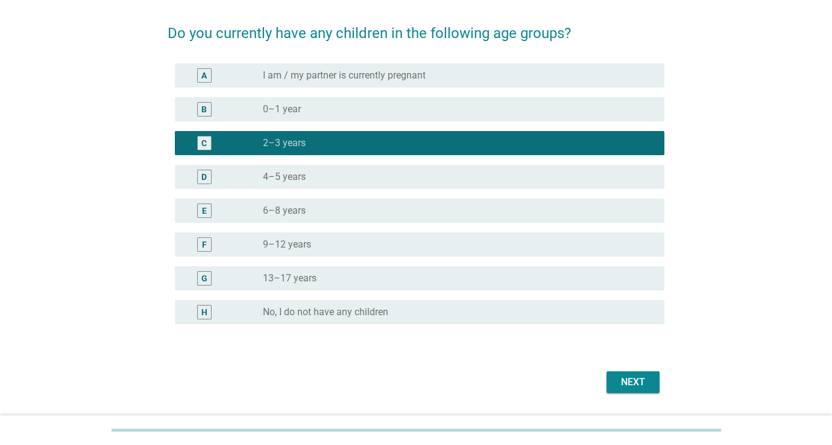
scroll to position [85, 0]
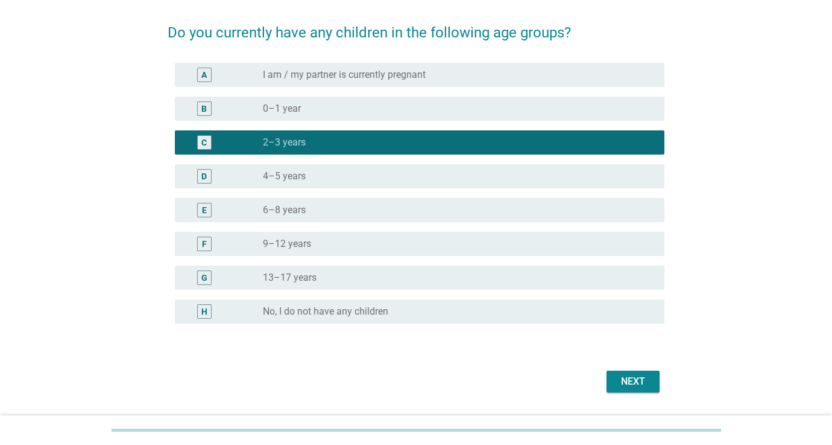
click at [625, 381] on div "Next" at bounding box center [633, 381] width 34 height 14
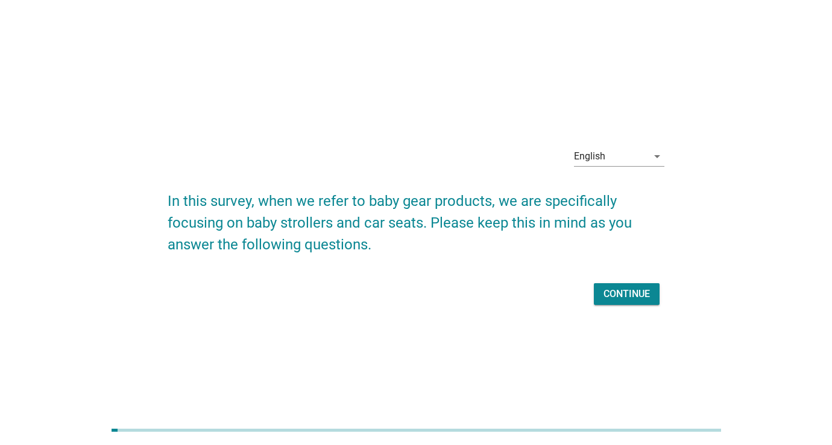
click at [627, 288] on div "Continue" at bounding box center [627, 294] width 46 height 14
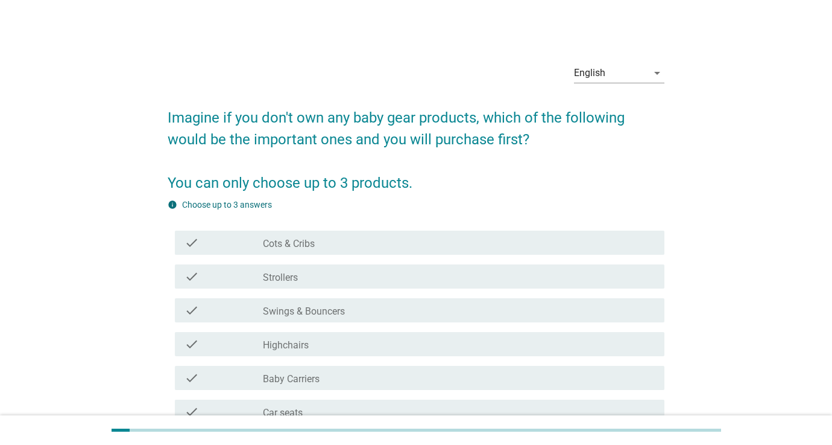
click at [512, 271] on div "check_box_outline_blank Strollers" at bounding box center [459, 276] width 392 height 14
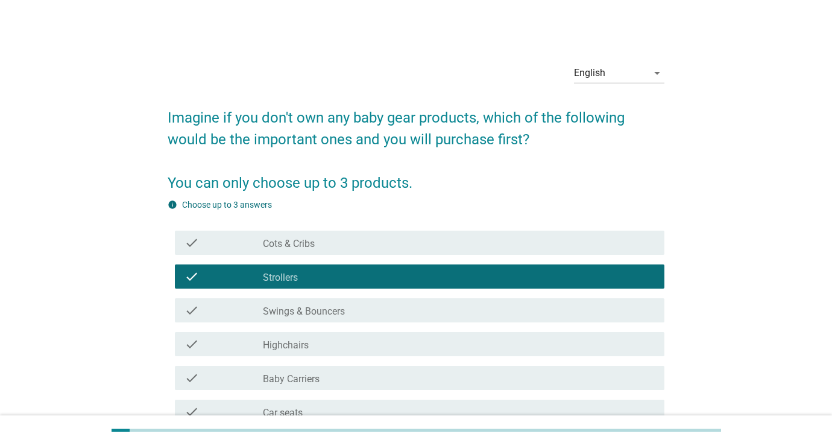
scroll to position [47, 0]
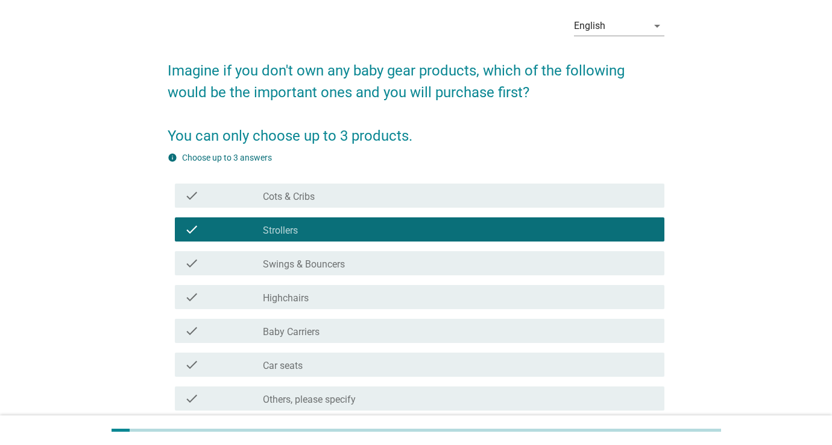
click at [502, 366] on div "check_box_outline_blank Car seats" at bounding box center [459, 364] width 392 height 14
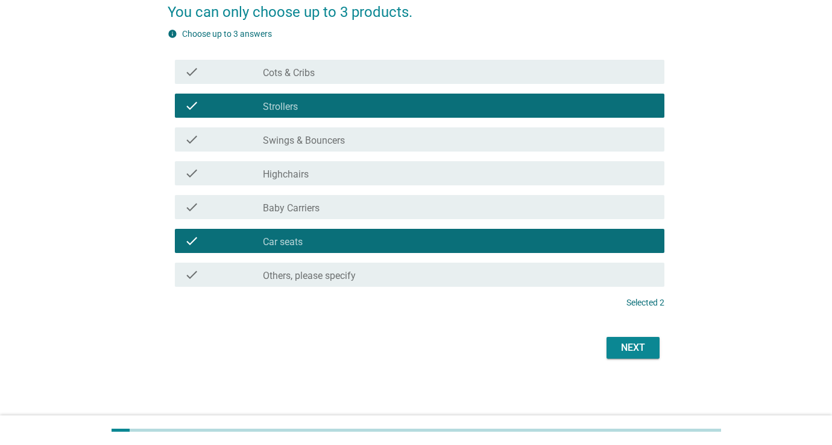
scroll to position [171, 0]
click at [621, 354] on div "Next" at bounding box center [633, 347] width 34 height 14
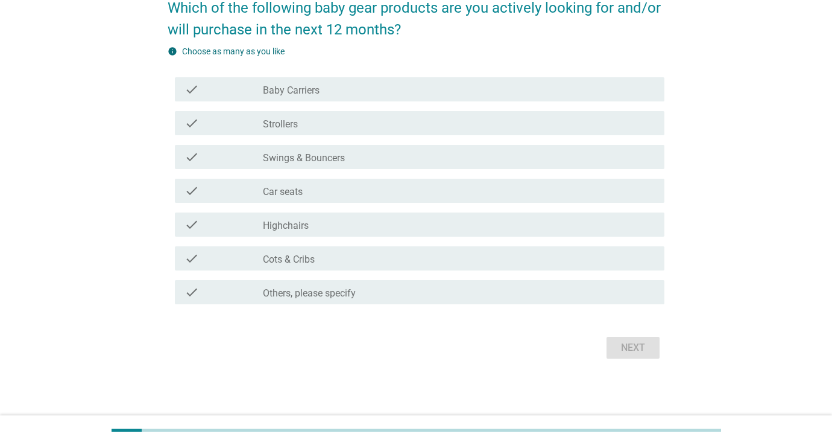
scroll to position [0, 0]
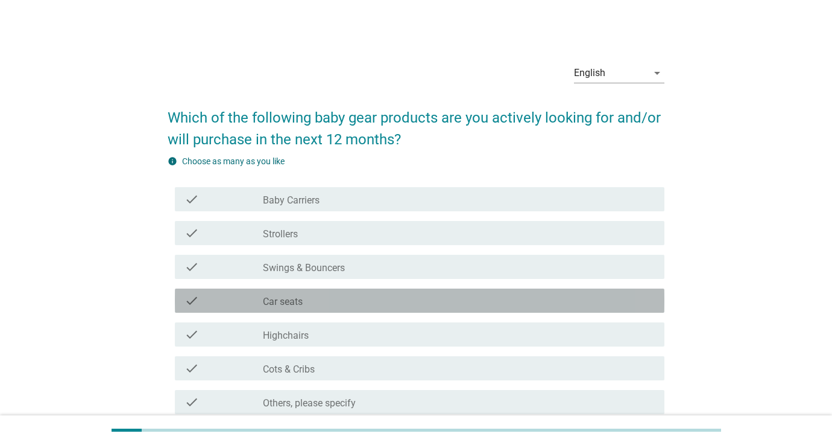
click at [463, 297] on div "check_box_outline_blank Car seats" at bounding box center [459, 300] width 392 height 14
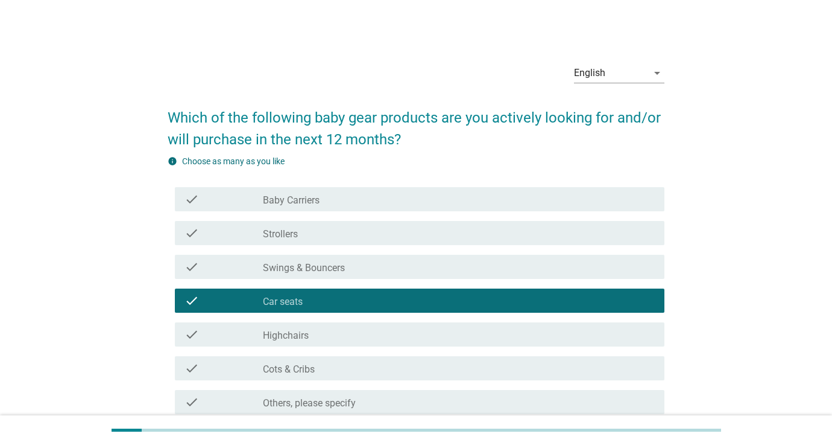
click at [460, 238] on div "check_box_outline_blank Strollers" at bounding box center [459, 233] width 392 height 14
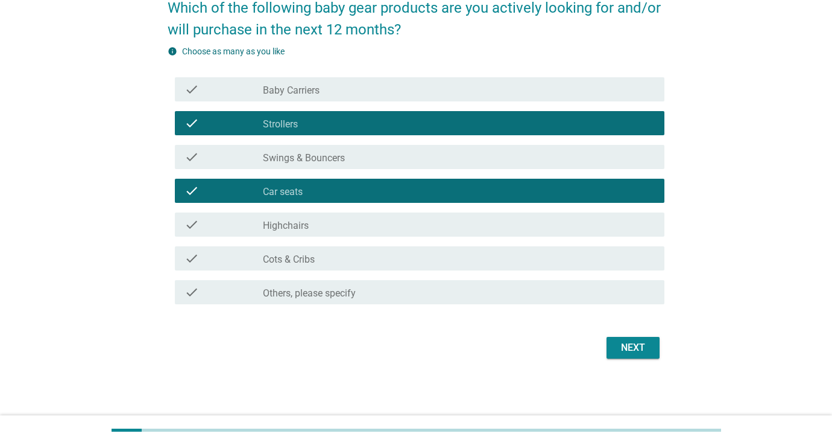
scroll to position [110, 0]
click at [632, 350] on div "Next" at bounding box center [633, 347] width 34 height 14
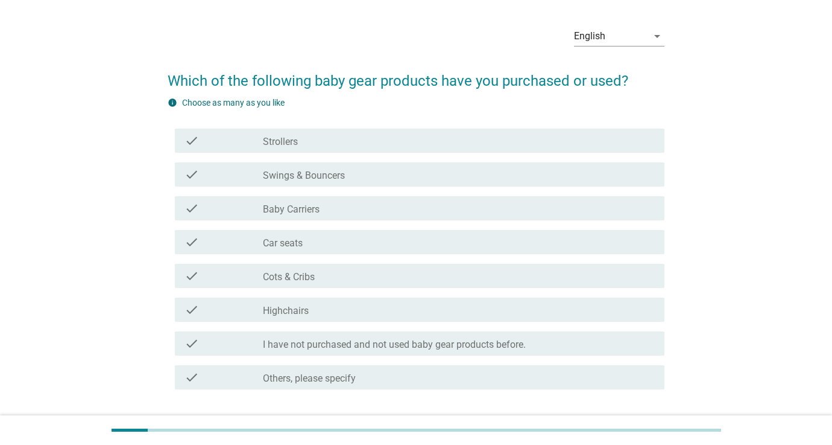
scroll to position [49, 0]
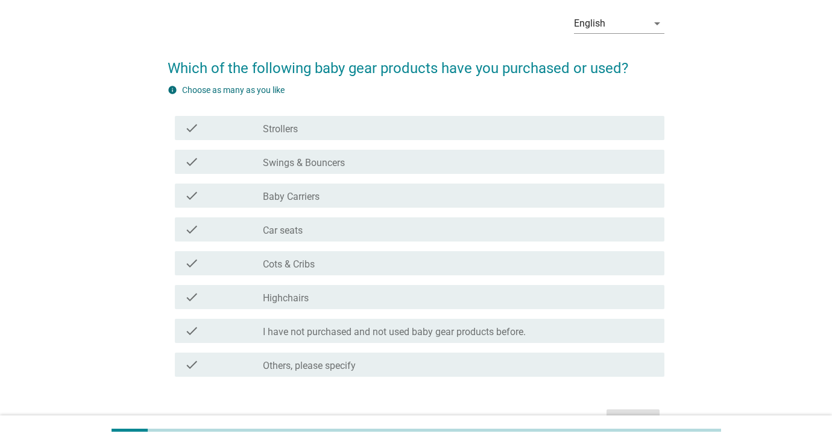
click at [515, 135] on div "check_box_outline_blank Strollers" at bounding box center [459, 128] width 392 height 14
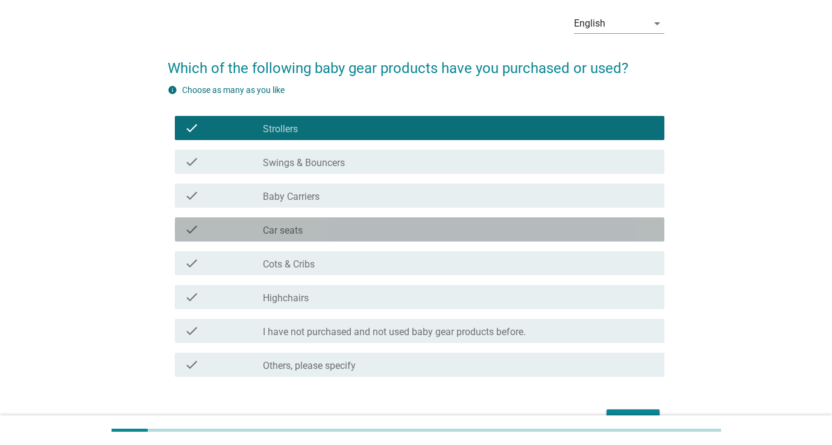
click at [500, 226] on div "check_box_outline_blank Car seats" at bounding box center [459, 229] width 392 height 14
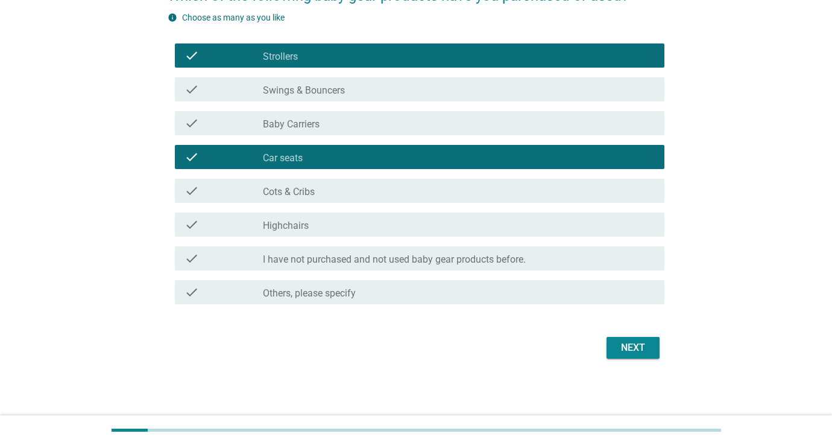
scroll to position [122, 0]
click at [625, 334] on div "Next" at bounding box center [416, 347] width 497 height 29
click at [624, 349] on div "Next" at bounding box center [633, 347] width 34 height 14
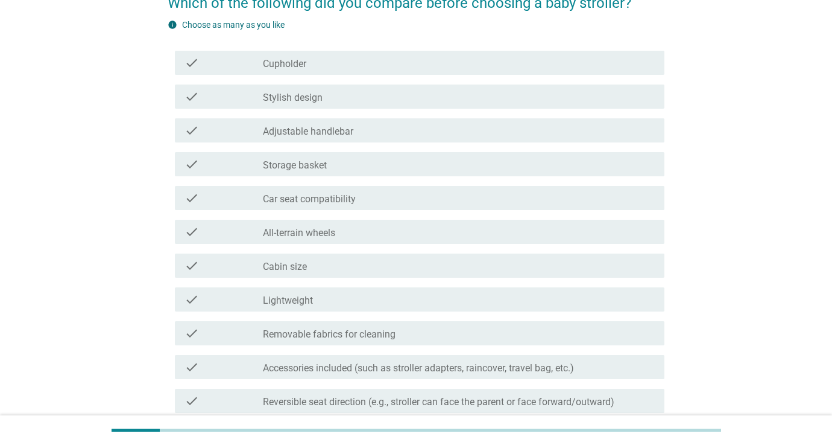
scroll to position [116, 0]
click at [434, 192] on div "check_box_outline_blank Car seat compatibility" at bounding box center [459, 196] width 392 height 14
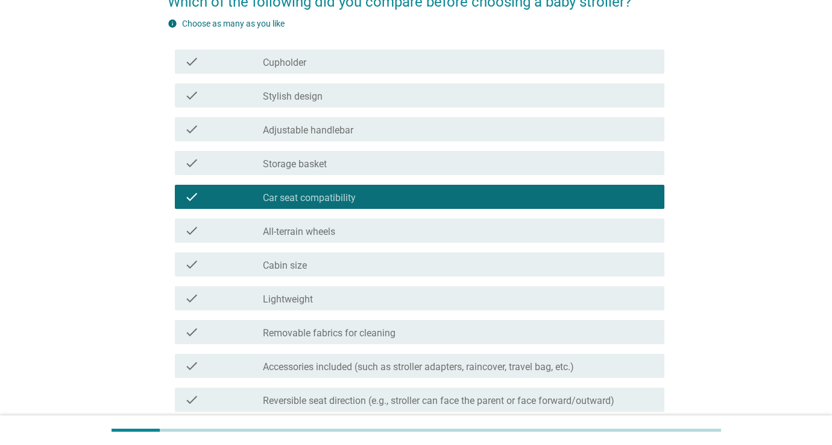
click at [418, 259] on div "check_box_outline_blank Cabin size" at bounding box center [459, 264] width 392 height 14
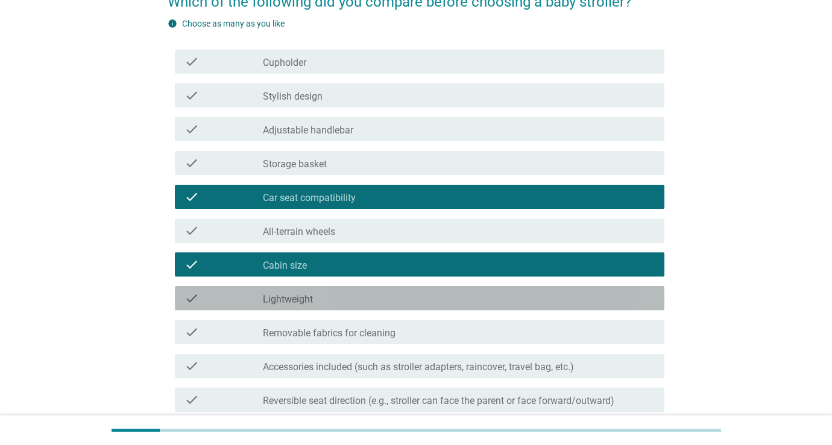
click at [429, 294] on div "check_box_outline_blank Lightweight" at bounding box center [459, 298] width 392 height 14
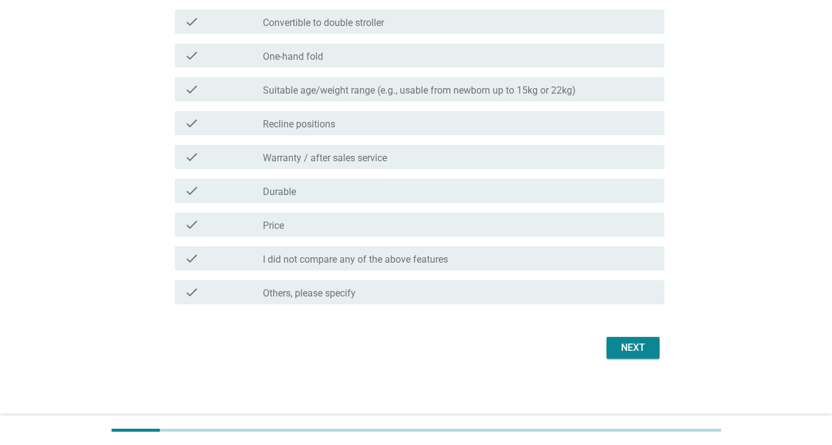
click at [619, 350] on div "Next" at bounding box center [633, 347] width 34 height 14
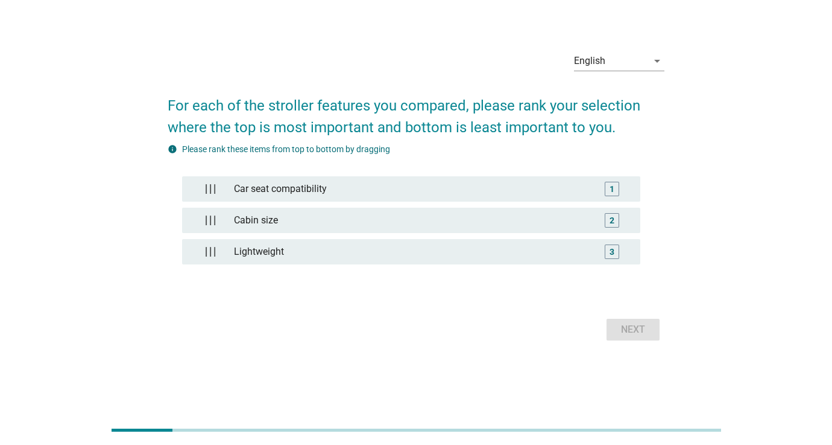
scroll to position [0, 0]
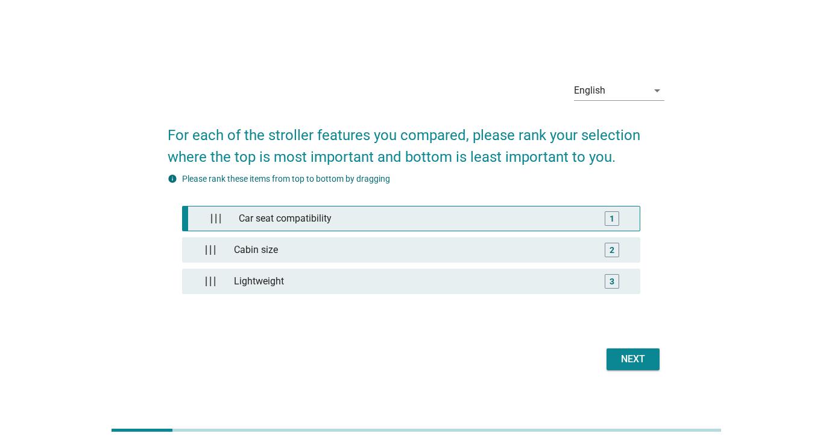
click at [496, 219] on div "Car seat compatibility" at bounding box center [414, 218] width 361 height 24
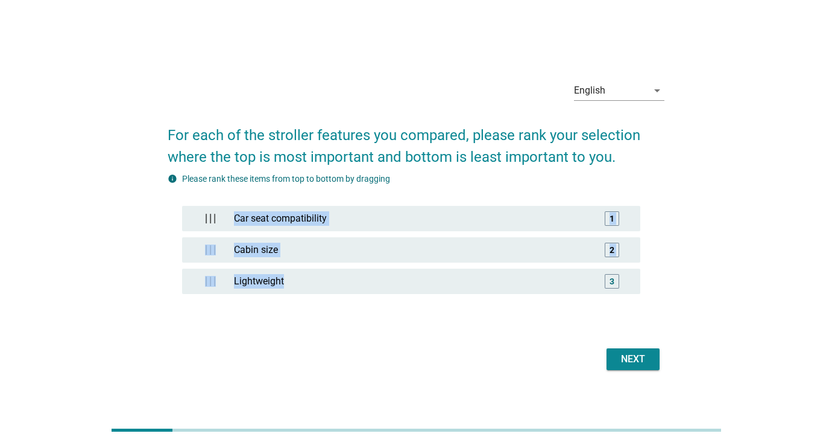
drag, startPoint x: 510, startPoint y: 287, endPoint x: 515, endPoint y: 199, distance: 87.6
click at [515, 199] on div "Car seat compatibility 1 Cabin size 2 Lightweight 3" at bounding box center [416, 252] width 497 height 135
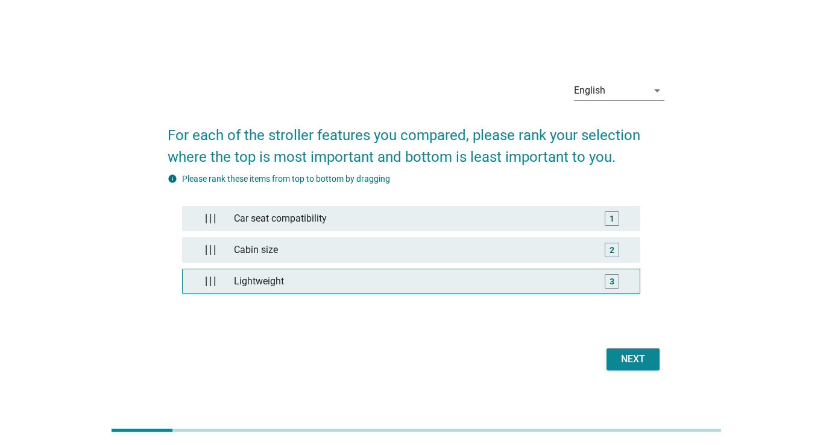
click at [575, 276] on div "Lightweight" at bounding box center [411, 281] width 365 height 24
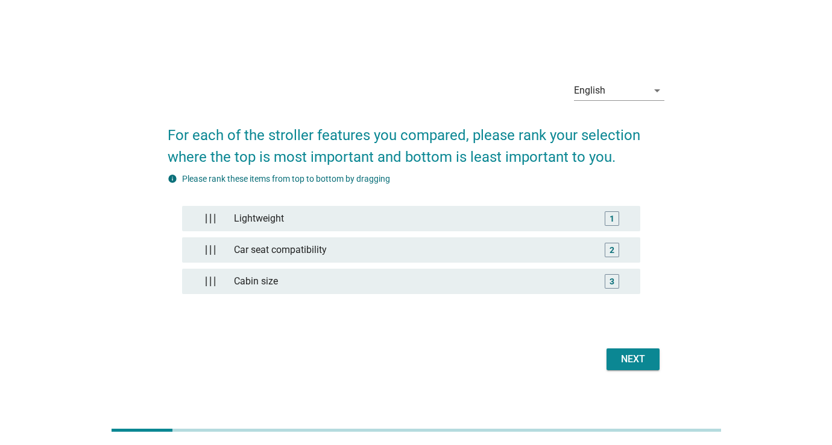
click at [622, 360] on div "Next" at bounding box center [633, 359] width 34 height 14
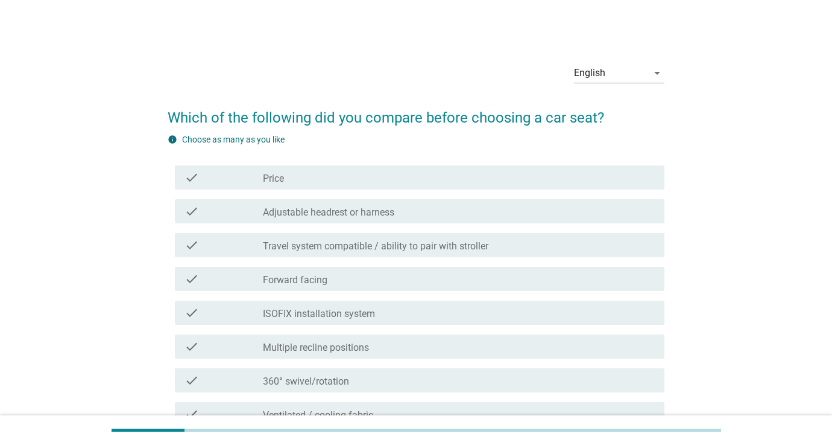
click at [472, 183] on div "check_box_outline_blank Price" at bounding box center [459, 177] width 392 height 14
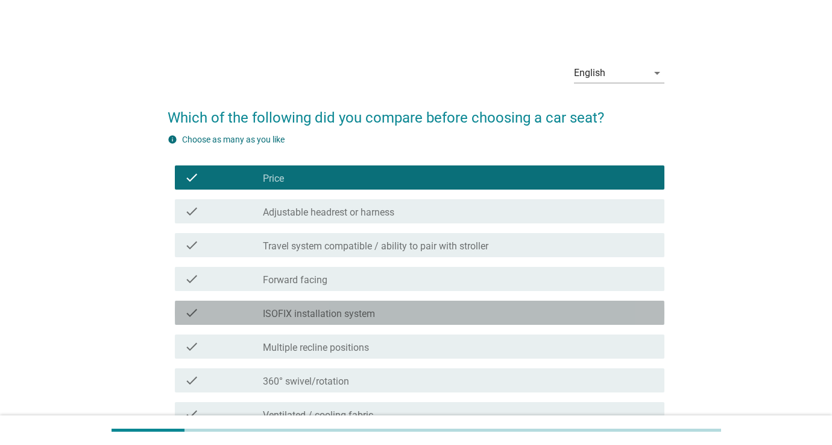
click at [441, 311] on div "check_box_outline_blank ISOFIX installation system" at bounding box center [459, 312] width 392 height 14
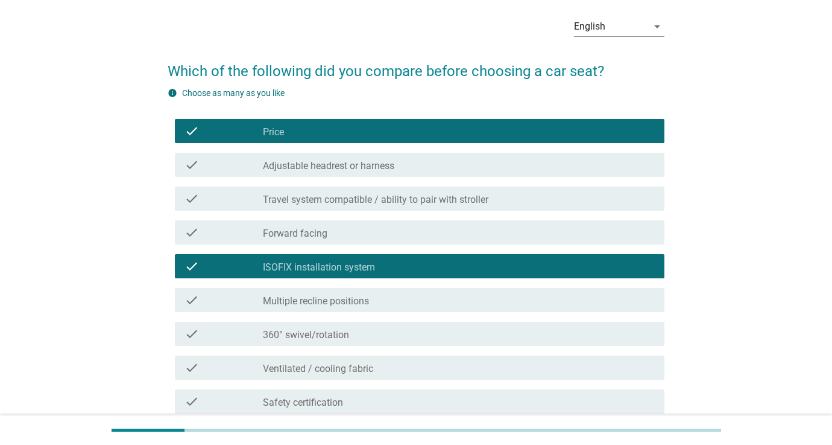
scroll to position [47, 0]
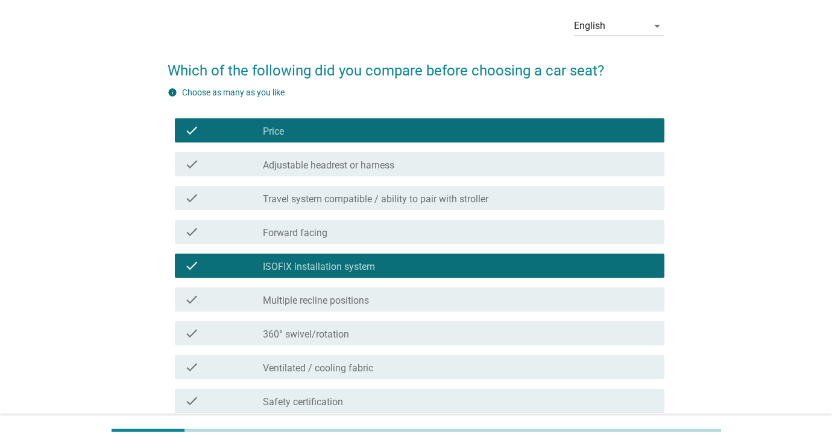
click at [435, 200] on label "Travel system compatible / ability to pair with stroller" at bounding box center [376, 199] width 226 height 12
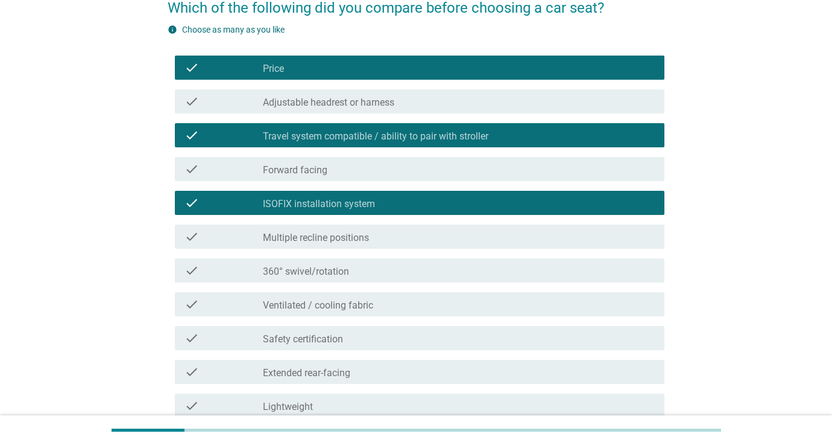
scroll to position [113, 0]
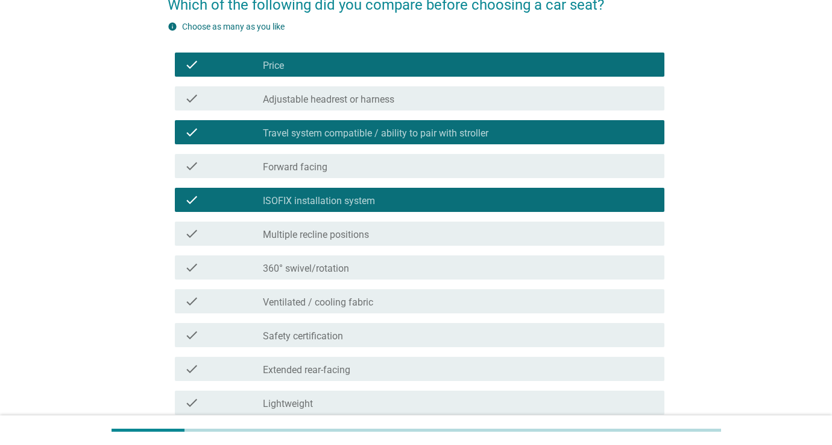
click at [405, 264] on div "check_box_outline_blank 360° swivel/rotation" at bounding box center [459, 267] width 392 height 14
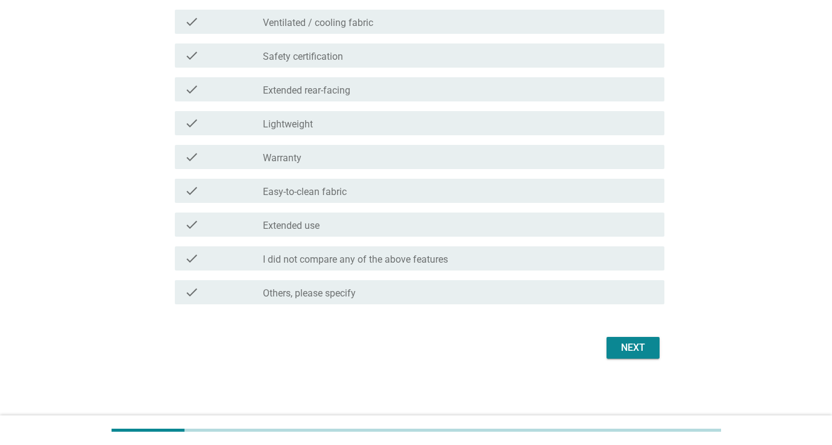
scroll to position [392, 0]
click at [474, 55] on div "check_box_outline_blank Safety certification" at bounding box center [459, 55] width 392 height 14
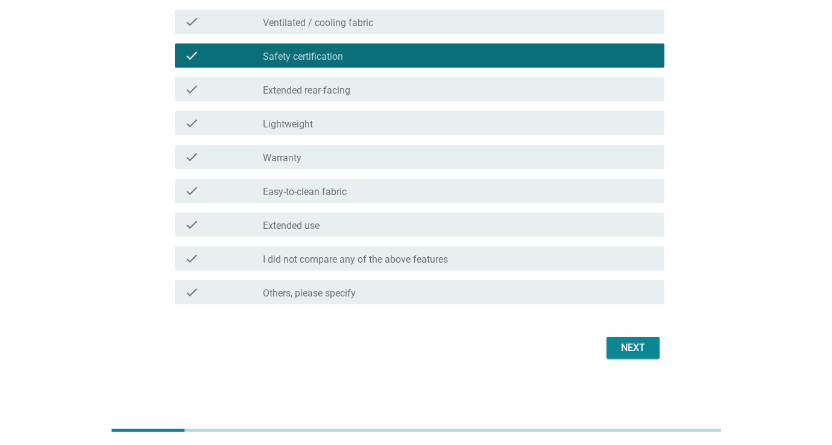
click at [639, 349] on div "Next" at bounding box center [633, 347] width 34 height 14
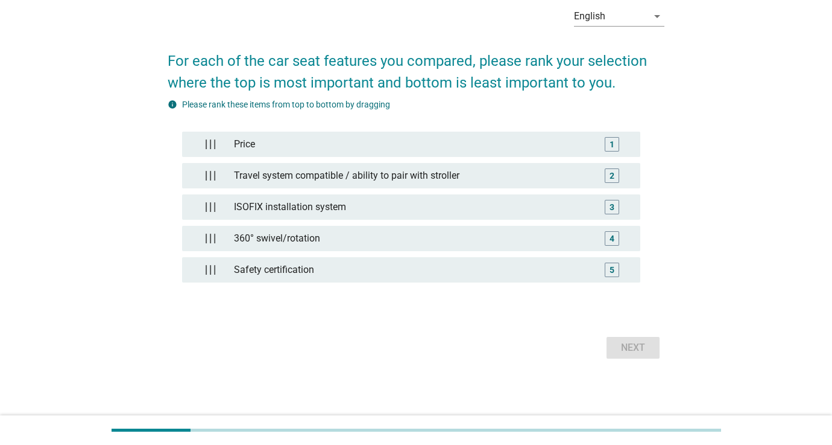
scroll to position [0, 0]
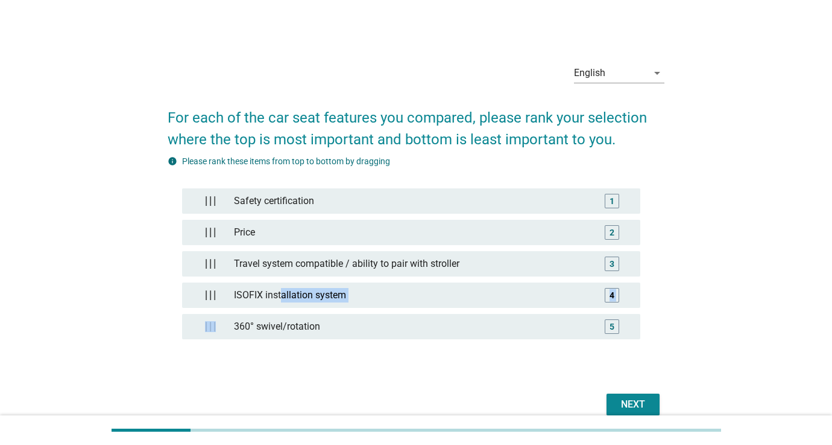
drag, startPoint x: 282, startPoint y: 295, endPoint x: 268, endPoint y: 308, distance: 18.8
click at [274, 311] on div "Safety certification 1 Price 2 Travel system compatible / ability to pair with …" at bounding box center [411, 269] width 458 height 163
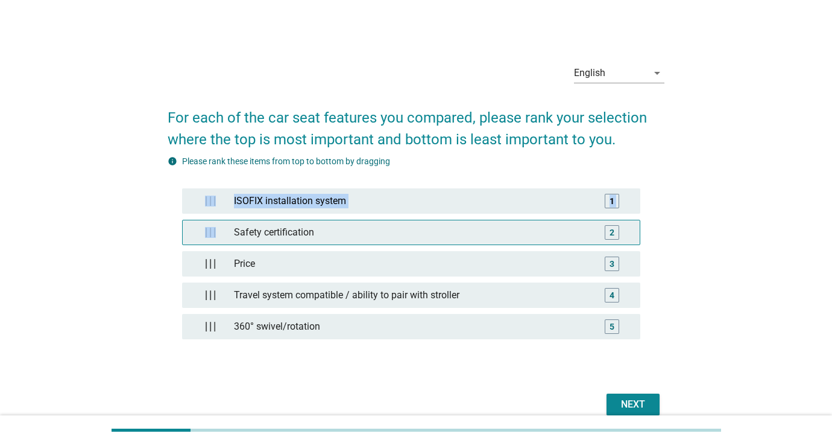
drag, startPoint x: 218, startPoint y: 198, endPoint x: 215, endPoint y: 241, distance: 42.9
click at [215, 241] on div "ISOFIX installation system 1 Safety certification 2 Price 3 Travel system compa…" at bounding box center [411, 269] width 458 height 163
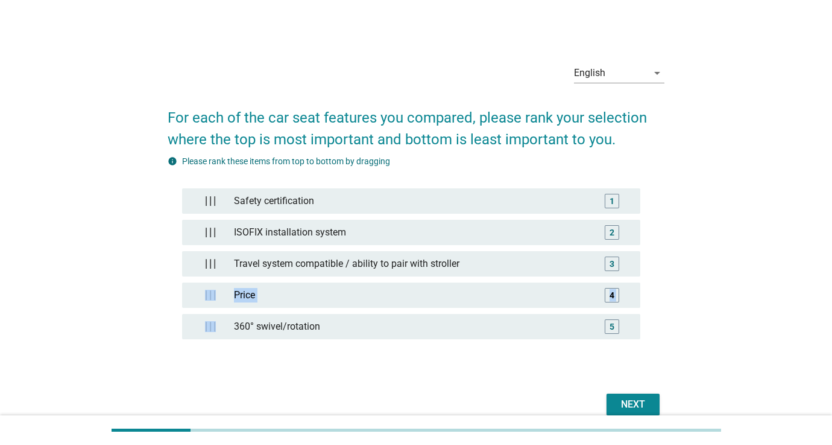
drag, startPoint x: 226, startPoint y: 325, endPoint x: 223, endPoint y: 280, distance: 44.1
click at [224, 285] on div "Safety certification 1 ISOFIX installation system 2 Travel system compatible / …" at bounding box center [411, 269] width 458 height 163
click at [223, 280] on div "Safety certification 1 ISOFIX installation system 2 Travel system compatible / …" at bounding box center [411, 269] width 458 height 163
click at [634, 400] on div "Next" at bounding box center [633, 404] width 34 height 14
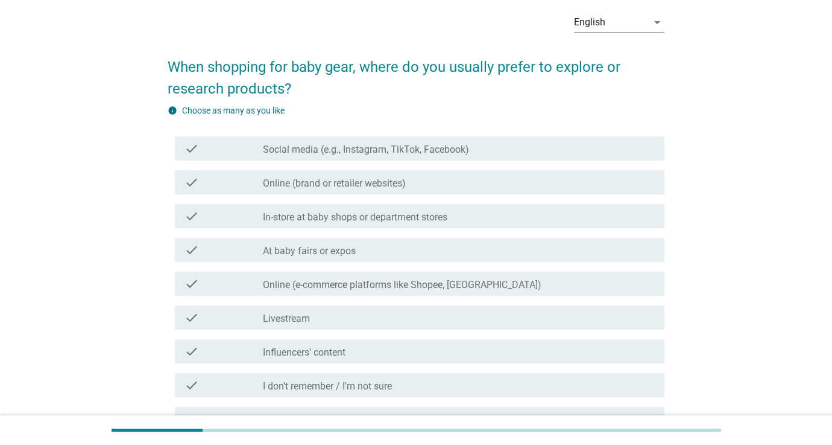
scroll to position [51, 0]
click at [475, 185] on div "check_box_outline_blank Online (brand or retailer websites)" at bounding box center [459, 182] width 392 height 14
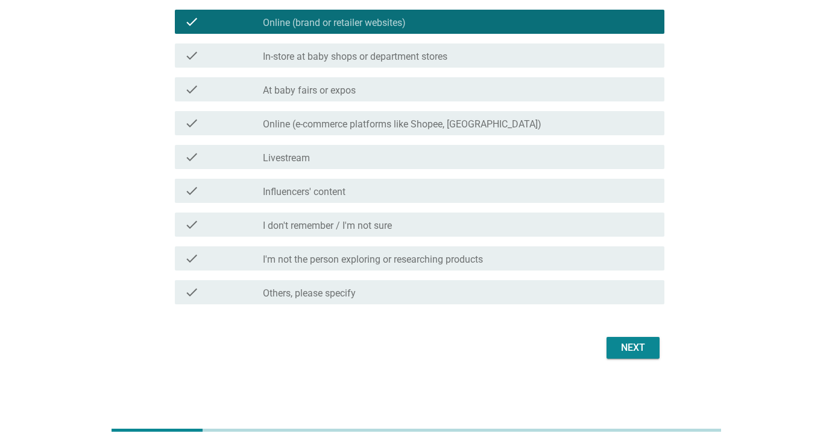
scroll to position [211, 0]
click at [634, 344] on div "Next" at bounding box center [633, 347] width 34 height 14
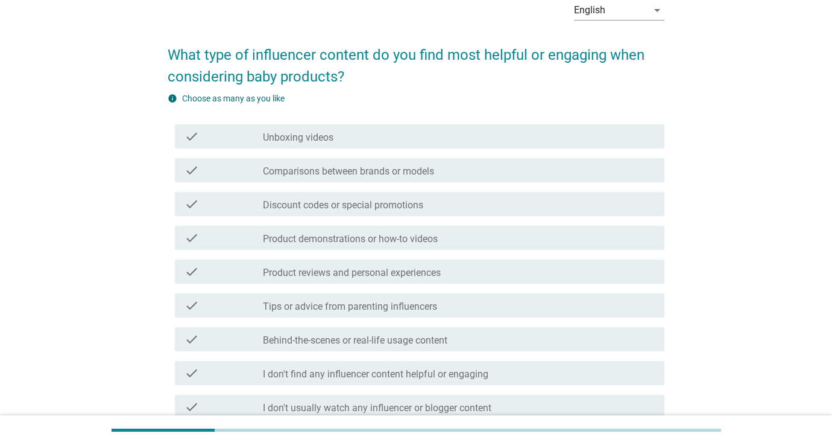
scroll to position [63, 0]
click at [503, 210] on div "check_box_outline_blank Discount codes or special promotions" at bounding box center [459, 204] width 392 height 14
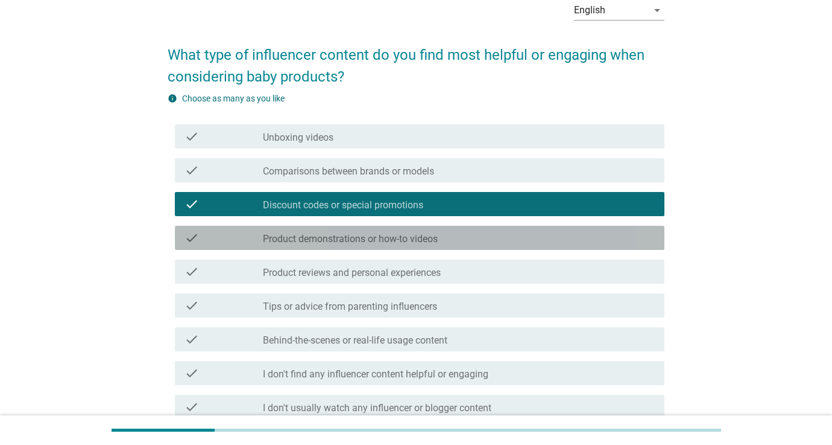
click at [494, 239] on div "check_box_outline_blank Product demonstrations or how-to videos" at bounding box center [459, 237] width 392 height 14
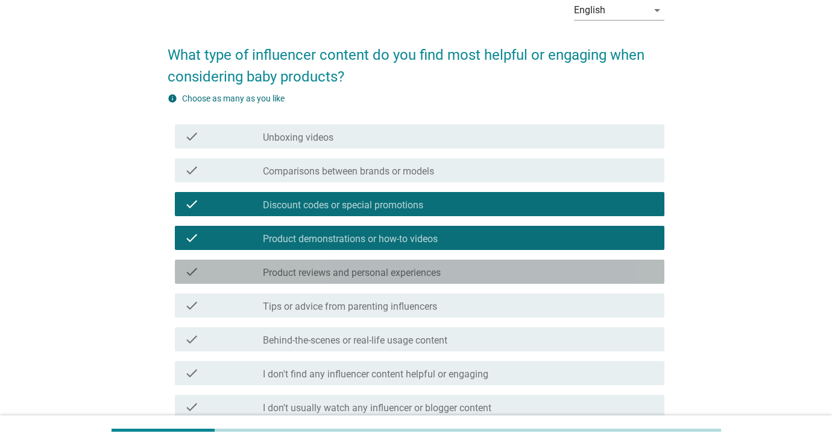
click at [494, 267] on div "check_box_outline_blank Product reviews and personal experiences" at bounding box center [459, 271] width 392 height 14
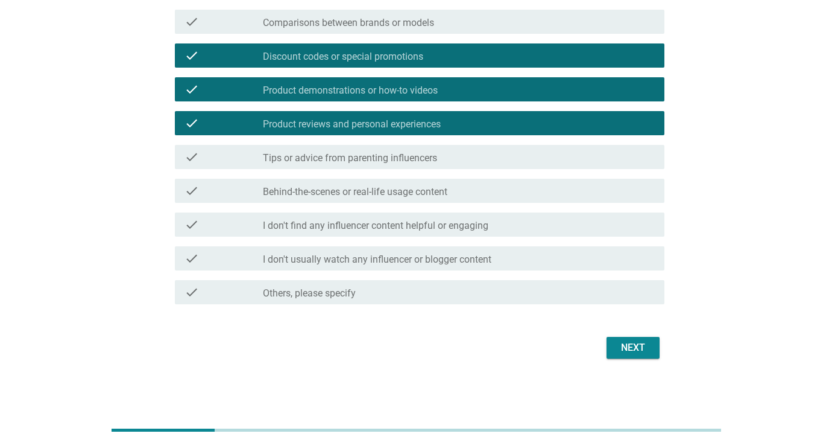
scroll to position [211, 0]
click at [624, 352] on div "Next" at bounding box center [633, 347] width 34 height 14
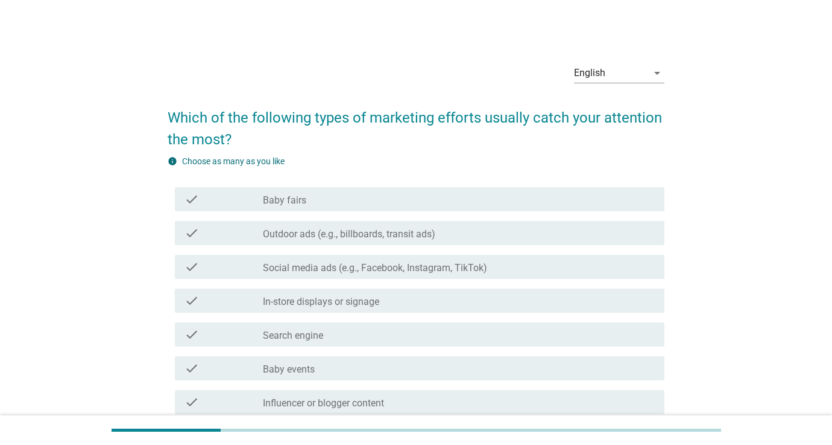
click at [502, 203] on div "check_box_outline_blank Baby fairs" at bounding box center [459, 199] width 392 height 14
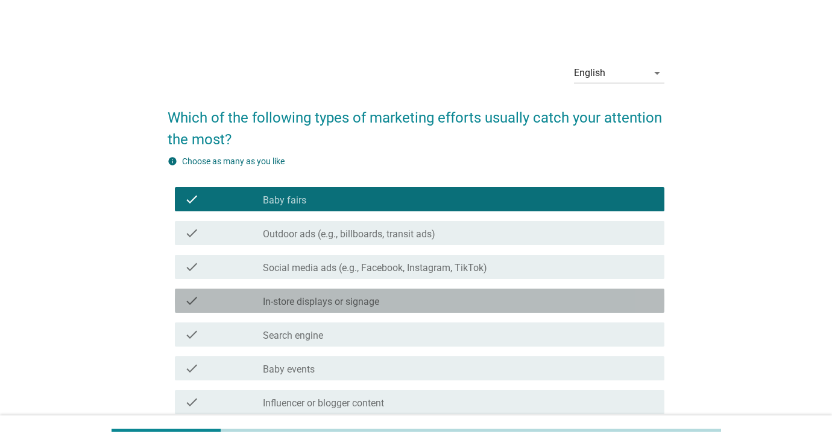
click at [489, 299] on div "check_box_outline_blank In-store displays or signage" at bounding box center [459, 300] width 392 height 14
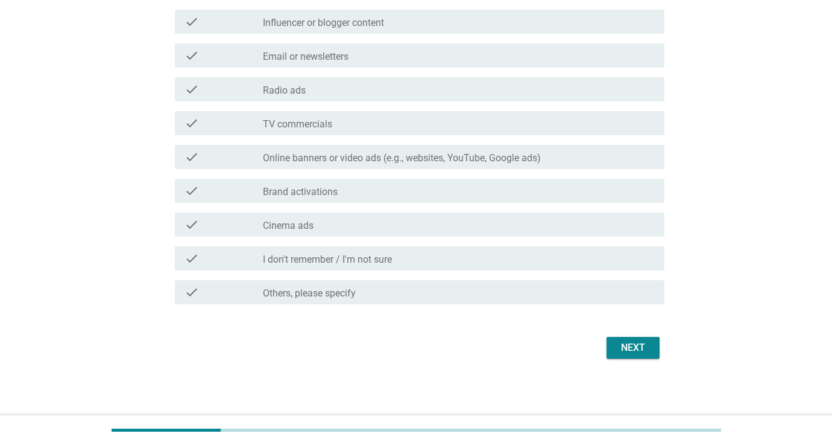
scroll to position [380, 0]
click at [618, 350] on div "Next" at bounding box center [633, 347] width 34 height 14
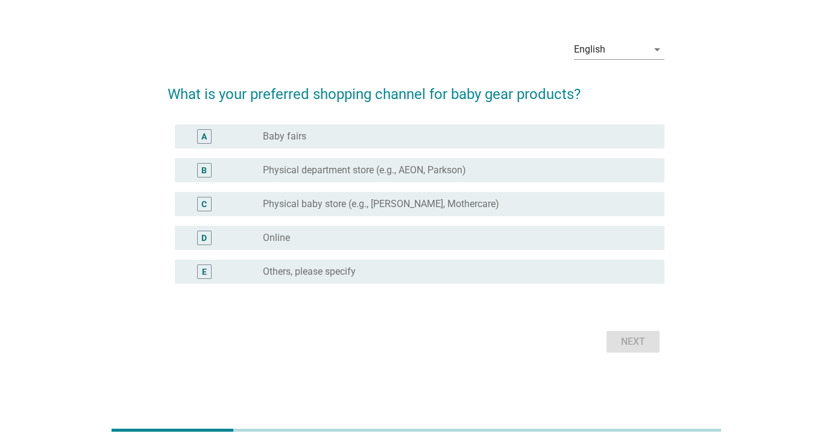
scroll to position [0, 0]
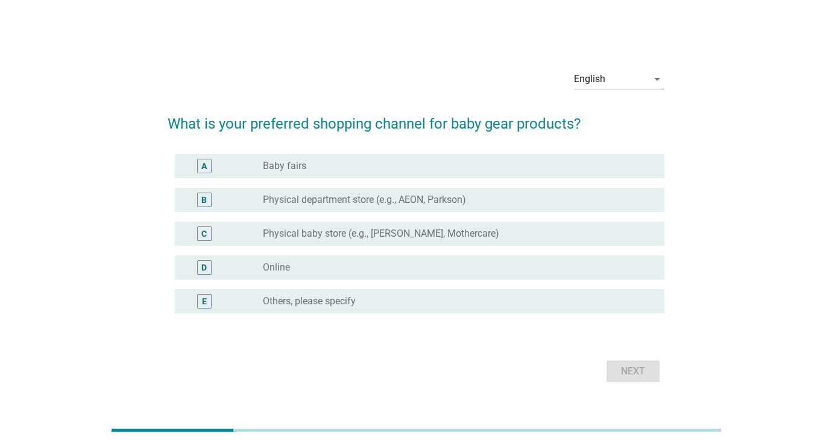
click at [459, 259] on div "D radio_button_unchecked Online" at bounding box center [420, 267] width 490 height 24
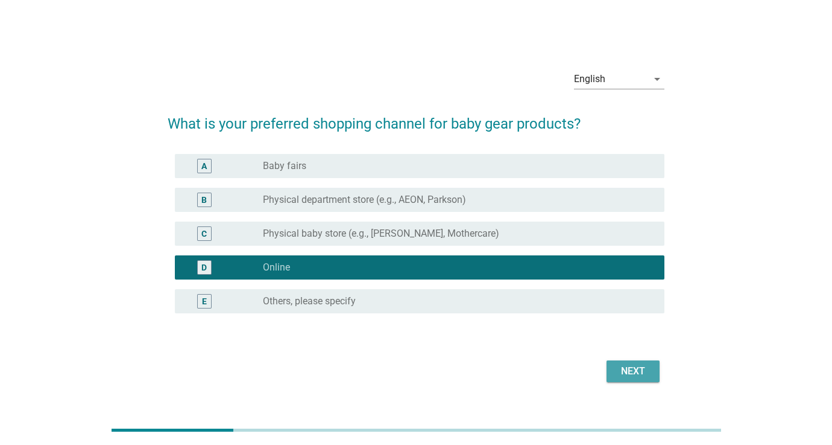
click at [632, 376] on div "Next" at bounding box center [633, 371] width 34 height 14
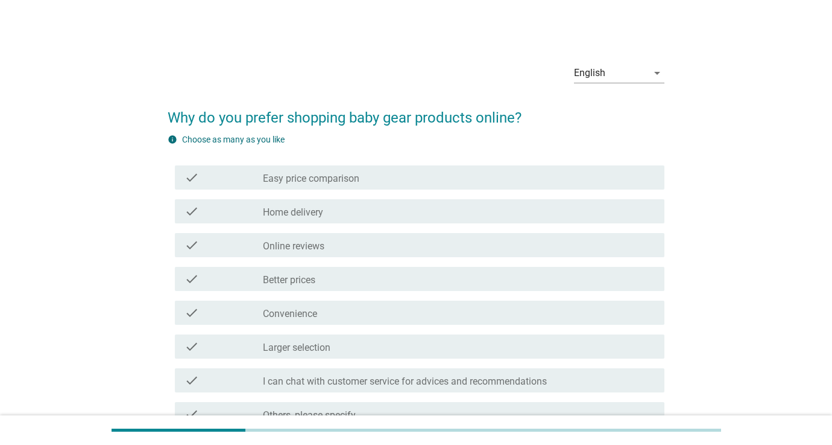
click at [478, 205] on div "check_box_outline_blank Home delivery" at bounding box center [459, 211] width 392 height 14
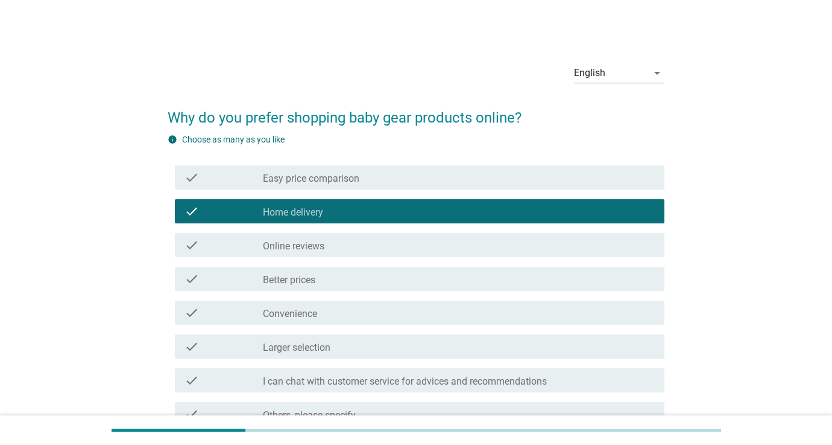
click at [470, 240] on div "check_box_outline_blank Online reviews" at bounding box center [459, 245] width 392 height 14
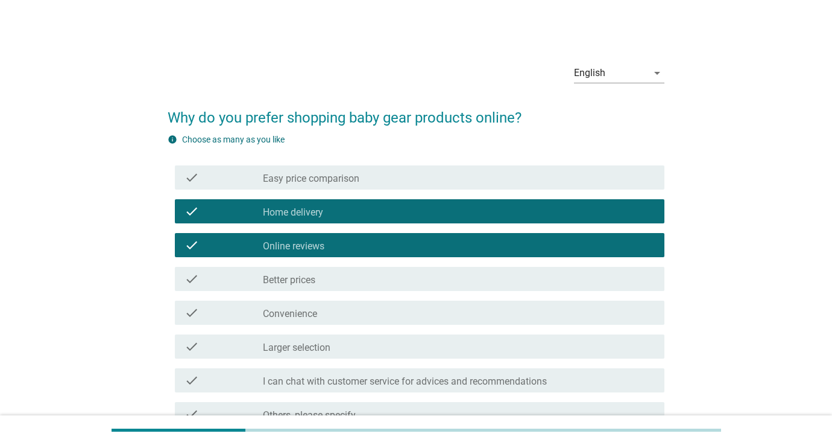
click at [464, 275] on div "check_box_outline_blank Better prices" at bounding box center [459, 278] width 392 height 14
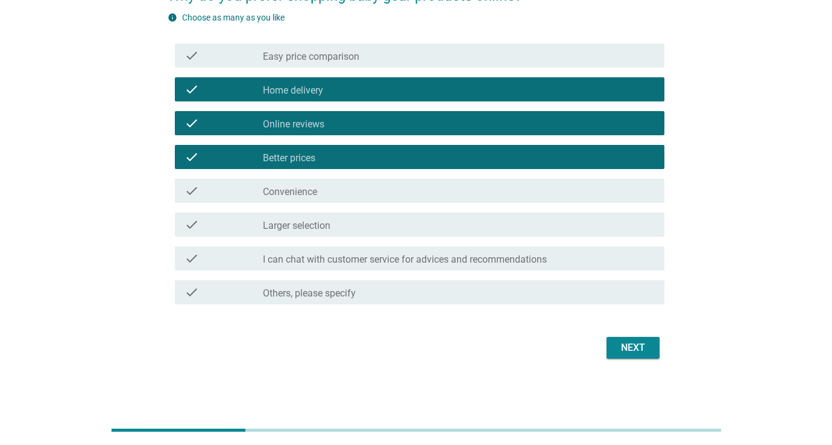
scroll to position [122, 0]
click at [626, 350] on div "Next" at bounding box center [633, 347] width 34 height 14
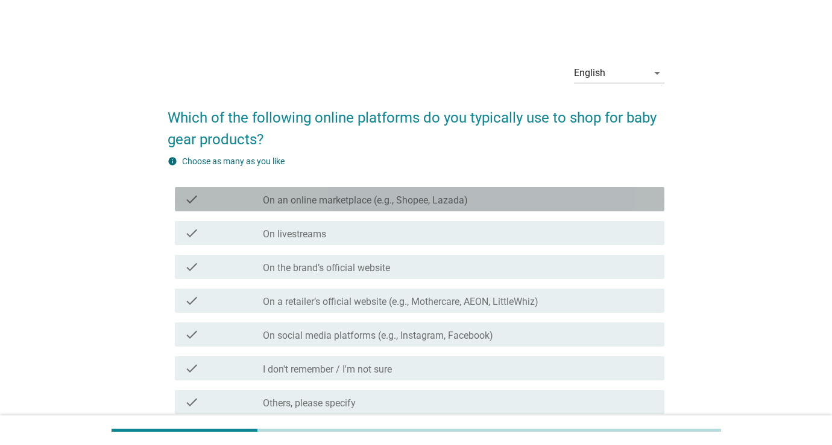
click at [428, 206] on label "On an online marketplace (e.g., Shopee, Lazada)" at bounding box center [365, 200] width 205 height 12
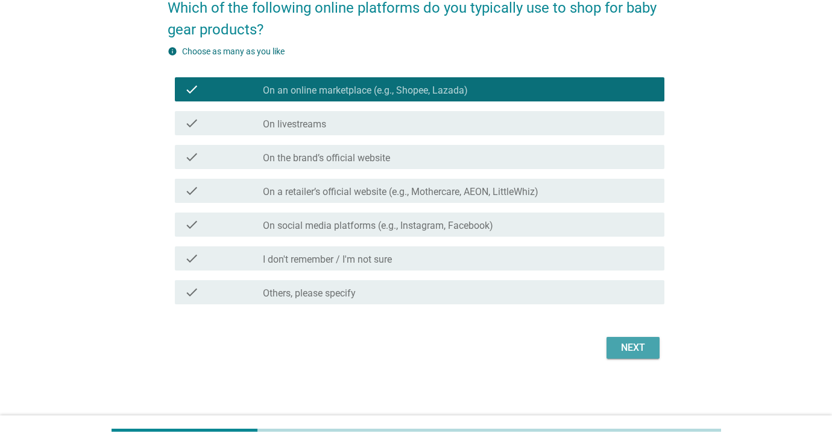
click at [633, 343] on div "Next" at bounding box center [633, 347] width 34 height 14
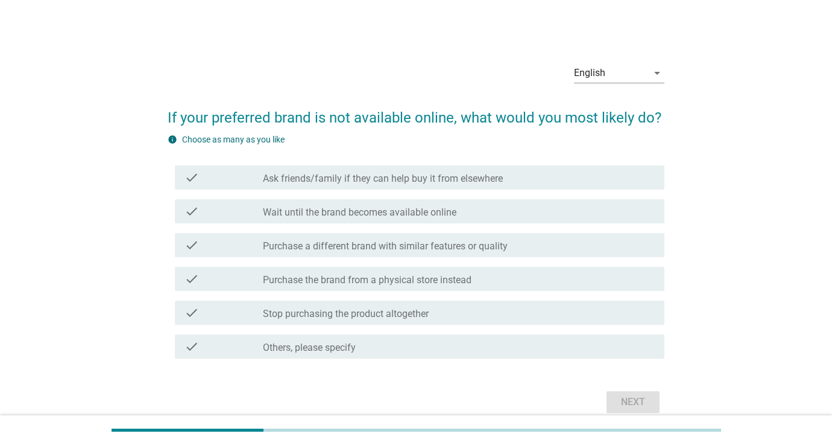
click at [481, 278] on div "check_box_outline_blank Purchase the brand from a physical store instead" at bounding box center [459, 278] width 392 height 14
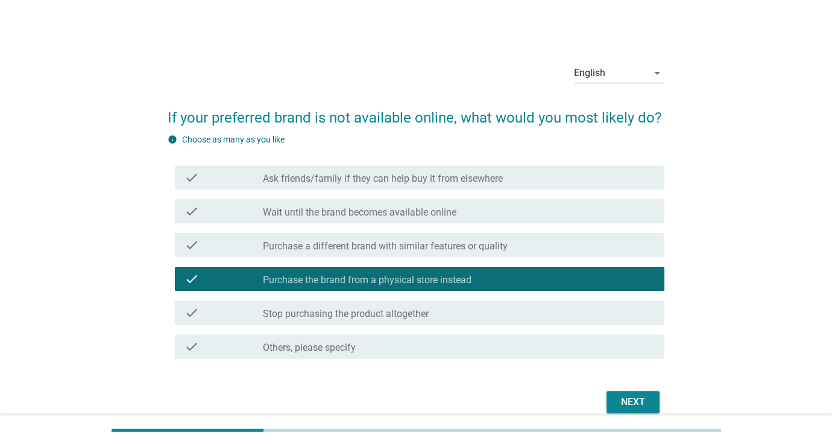
click at [632, 405] on div "Next" at bounding box center [633, 401] width 34 height 14
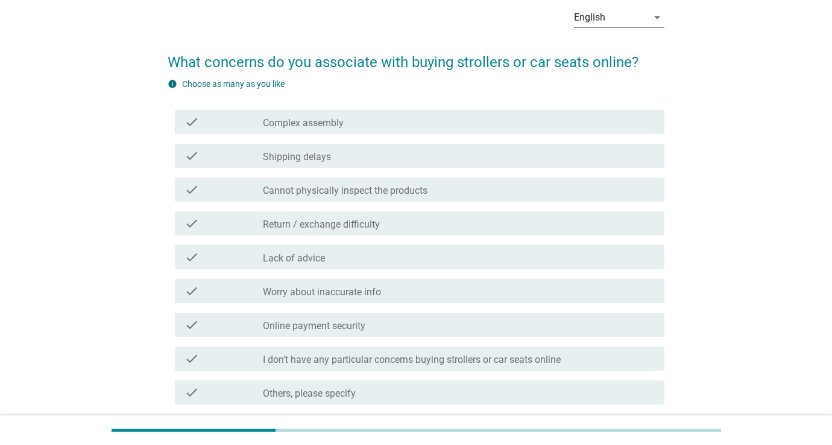
scroll to position [59, 0]
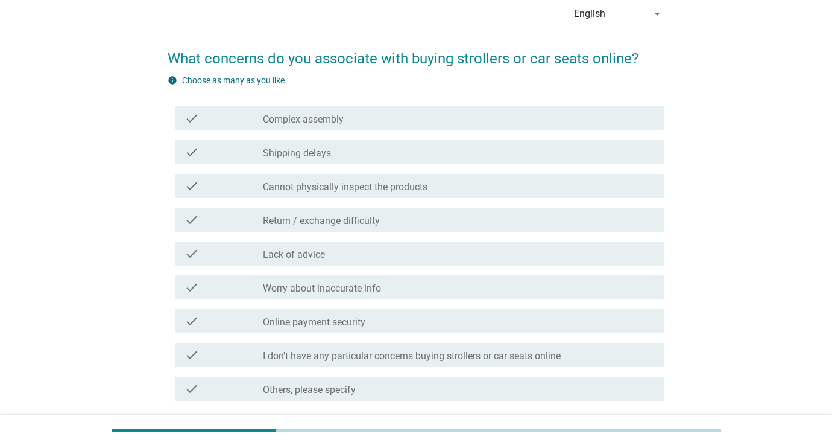
click at [454, 190] on div "check_box_outline_blank Cannot physically inspect the products" at bounding box center [459, 186] width 392 height 14
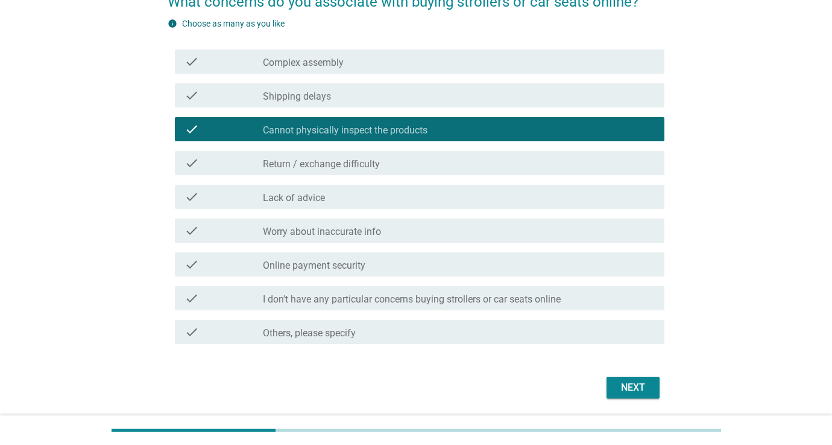
scroll to position [119, 0]
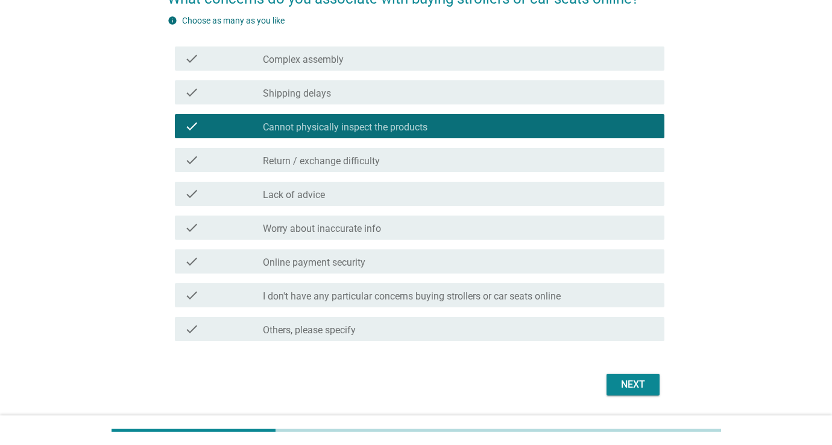
click at [513, 227] on div "check_box_outline_blank Worry about inaccurate info" at bounding box center [459, 227] width 392 height 14
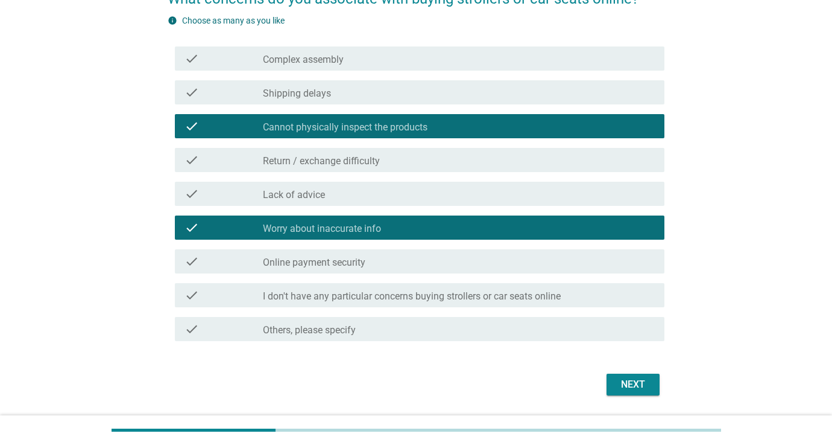
click at [639, 387] on div "Next" at bounding box center [633, 384] width 34 height 14
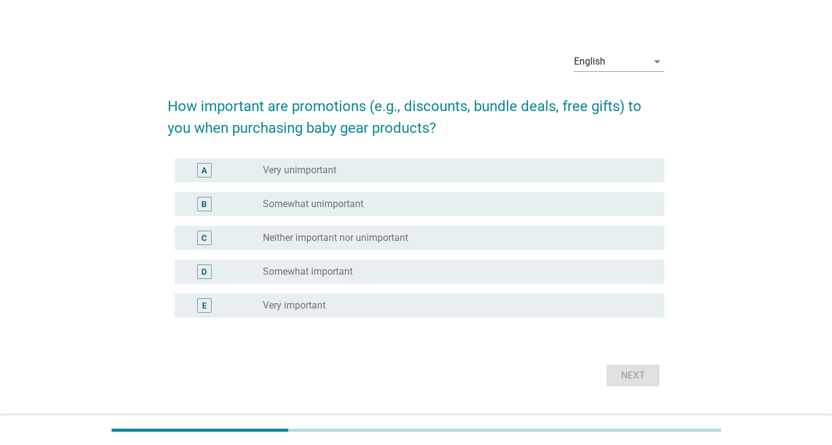
scroll to position [13, 0]
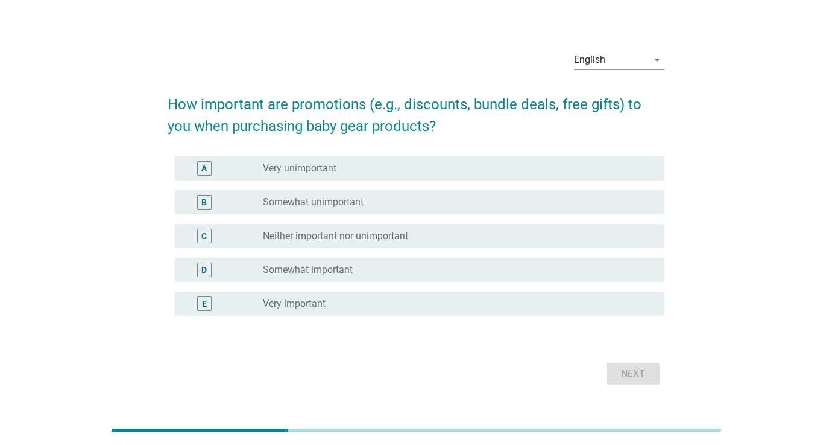
click at [556, 265] on div "radio_button_unchecked Somewhat important" at bounding box center [454, 270] width 382 height 12
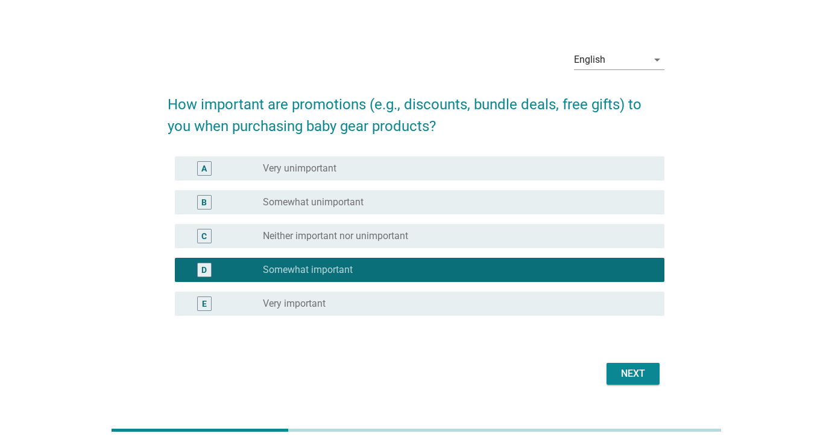
click at [630, 372] on div "Next" at bounding box center [633, 373] width 34 height 14
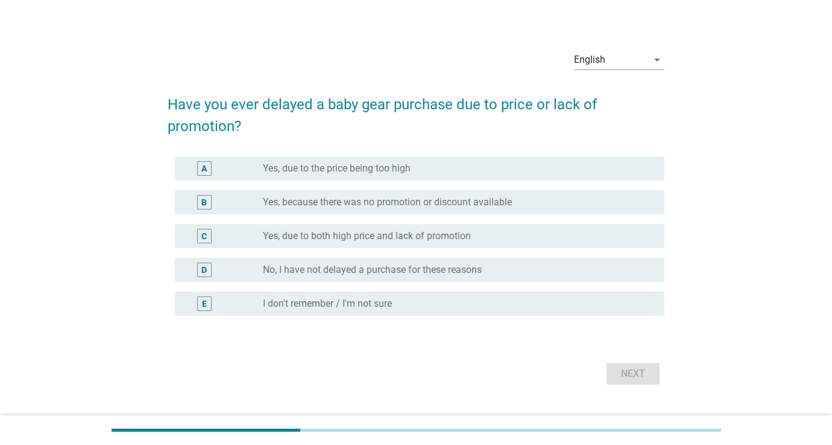
scroll to position [0, 0]
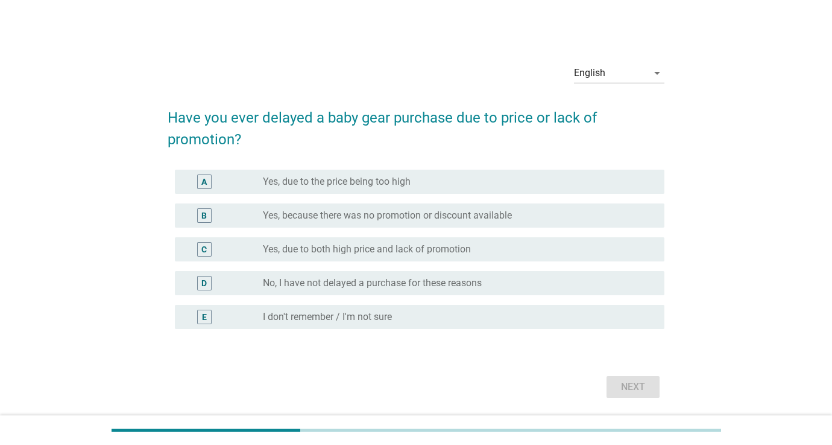
click at [507, 245] on div "radio_button_unchecked Yes, due to both high price and lack of promotion" at bounding box center [454, 249] width 382 height 12
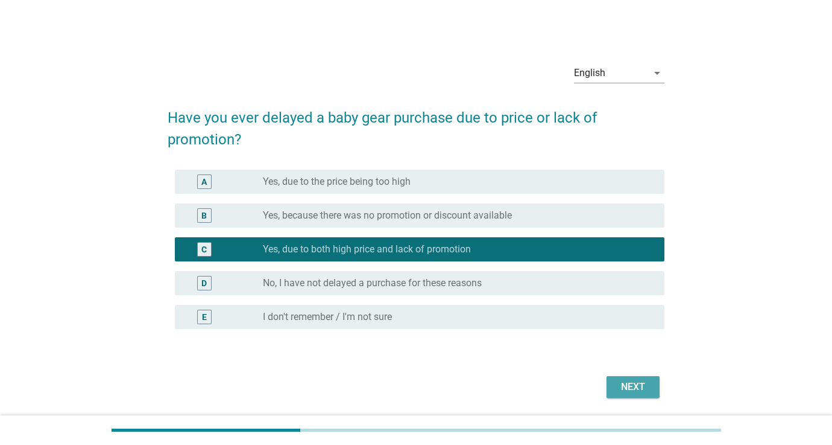
click at [624, 394] on button "Next" at bounding box center [633, 387] width 53 height 22
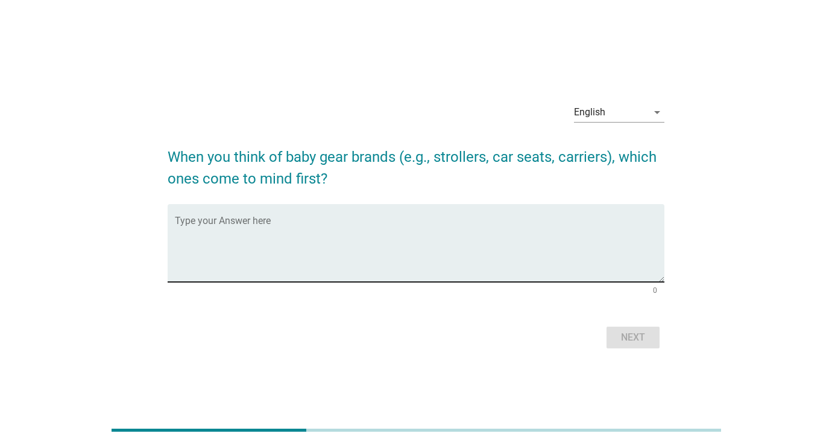
click at [513, 230] on textarea "Type your Answer here" at bounding box center [420, 249] width 490 height 63
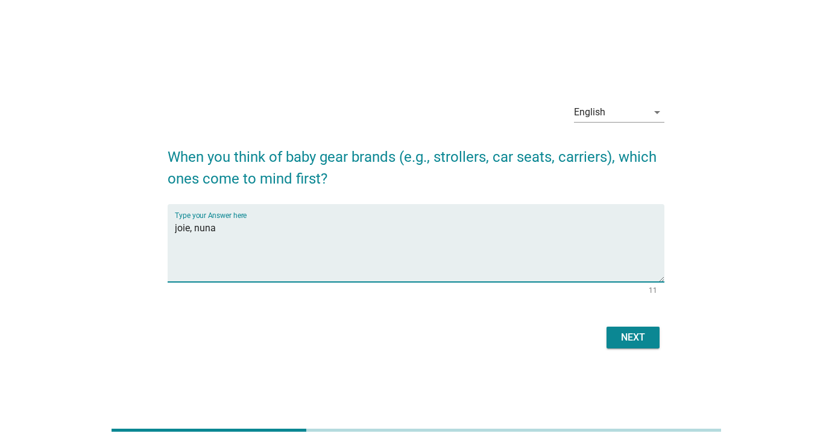
type textarea "joie, nuna"
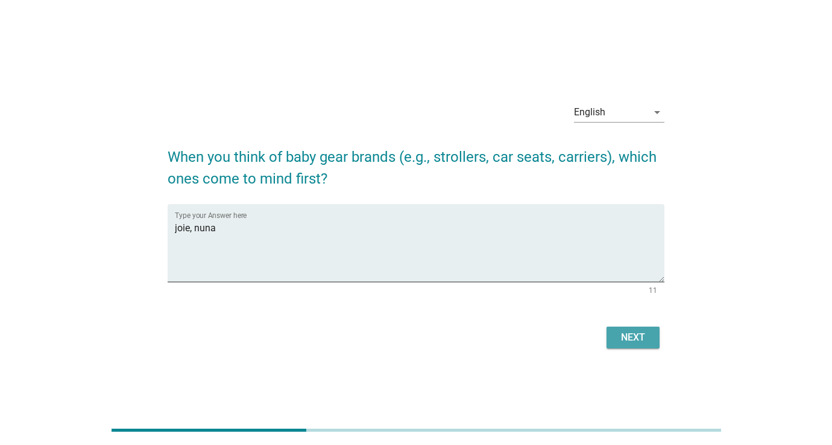
click at [641, 334] on div "Next" at bounding box center [633, 337] width 34 height 14
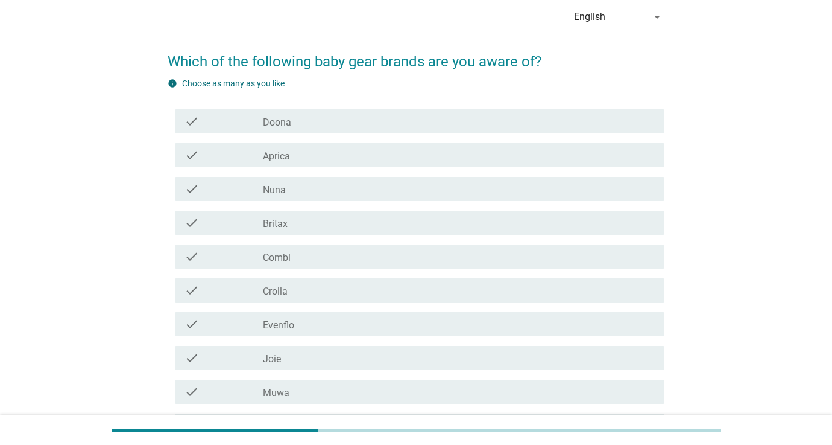
scroll to position [57, 0]
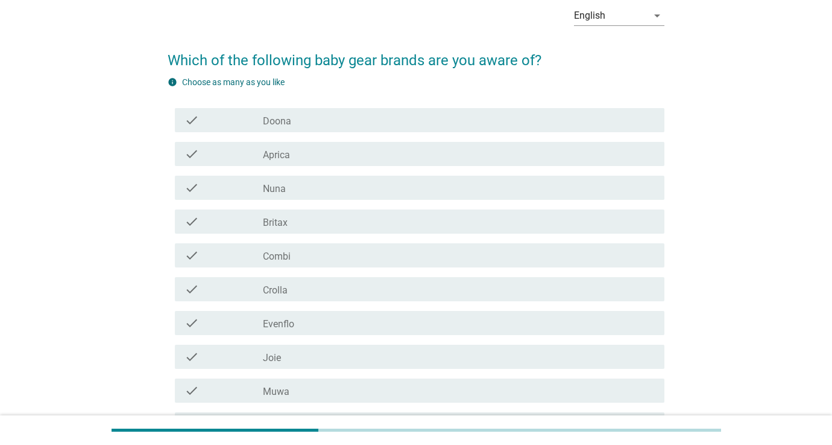
click at [518, 191] on div "check_box_outline_blank Nuna" at bounding box center [459, 187] width 392 height 14
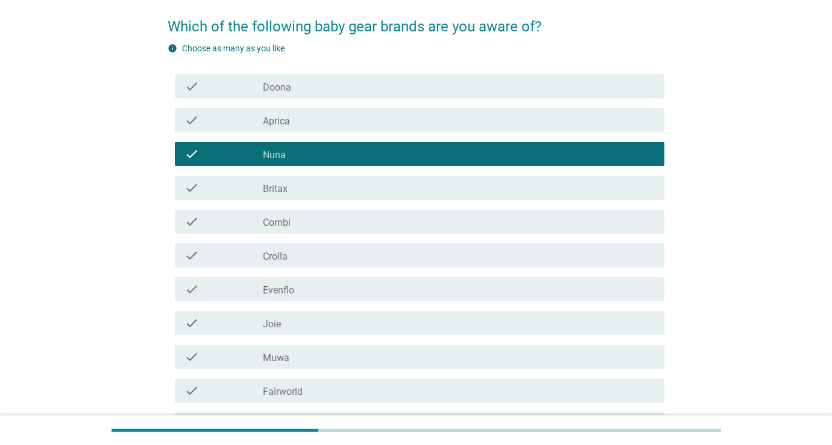
scroll to position [114, 0]
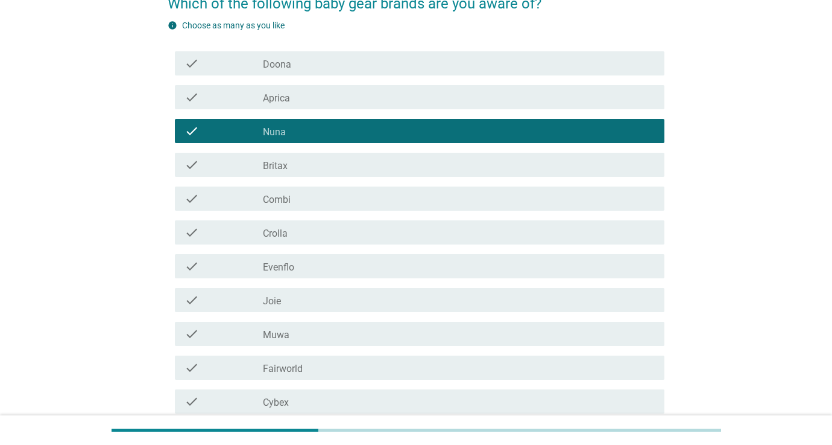
click at [486, 299] on div "check_box_outline_blank Joie" at bounding box center [459, 300] width 392 height 14
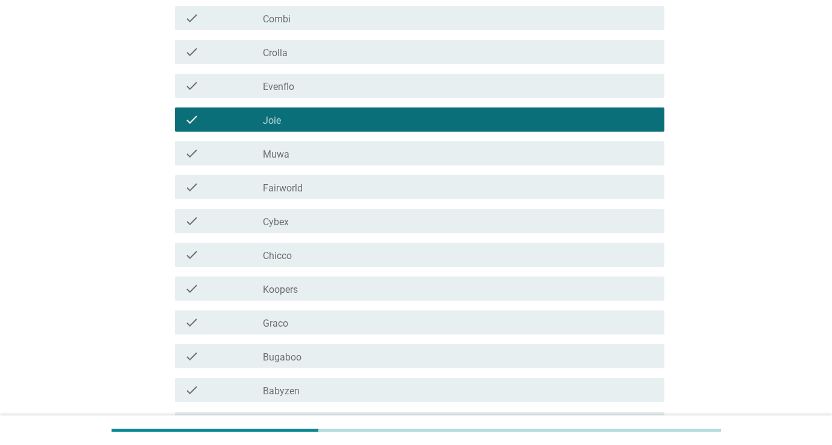
scroll to position [295, 0]
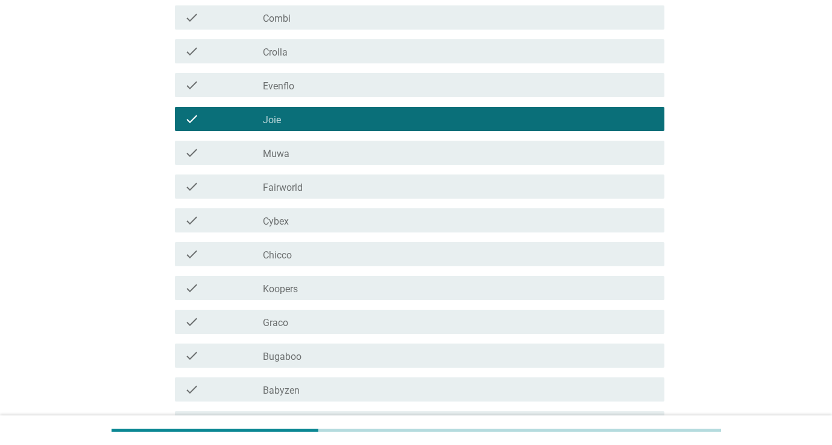
click at [461, 220] on div "check_box_outline_blank Cybex" at bounding box center [459, 220] width 392 height 14
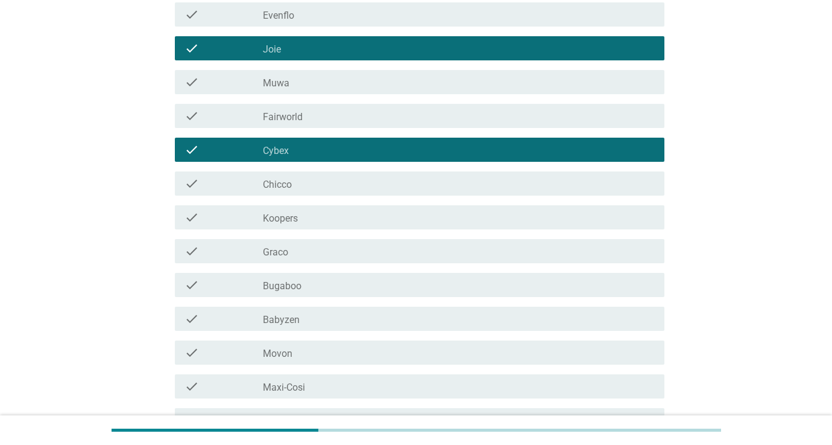
click at [461, 220] on div "check_box_outline_blank Koopers" at bounding box center [459, 217] width 392 height 14
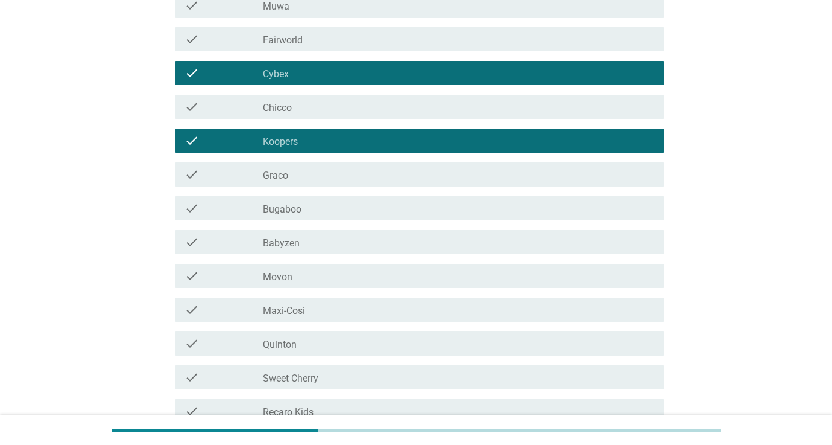
scroll to position [445, 0]
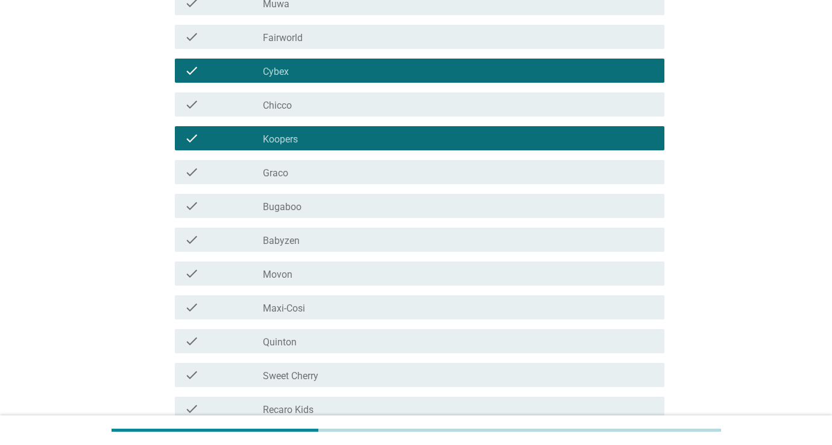
click at [427, 99] on div "check_box_outline_blank Chicco" at bounding box center [459, 104] width 392 height 14
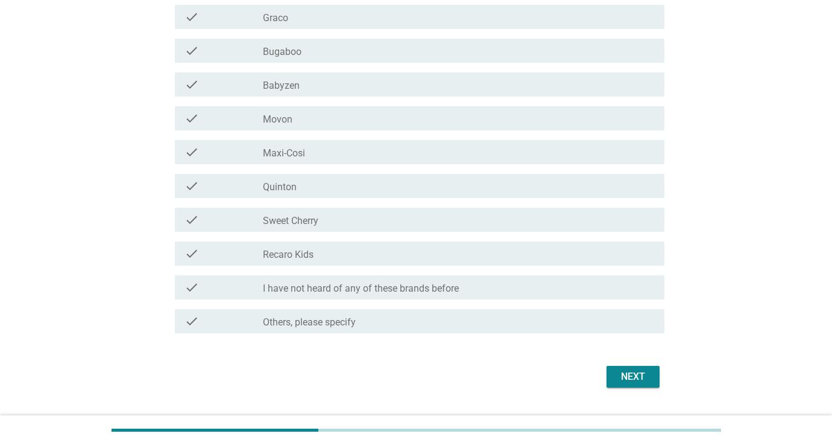
scroll to position [626, 0]
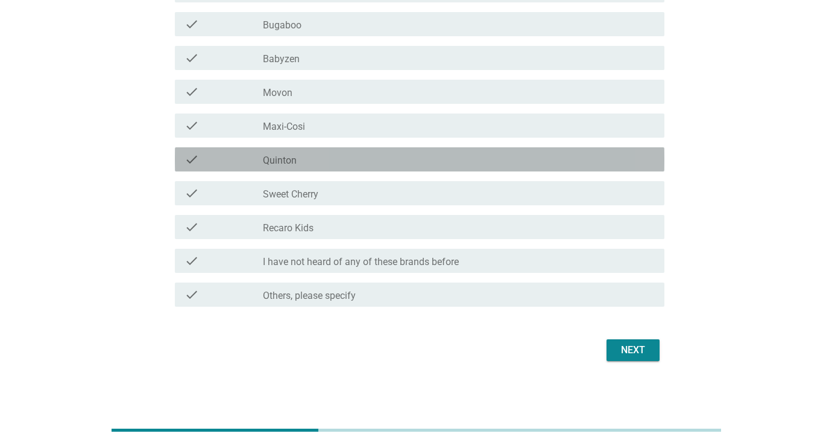
click at [422, 163] on div "check_box_outline_blank Quinton" at bounding box center [459, 159] width 392 height 14
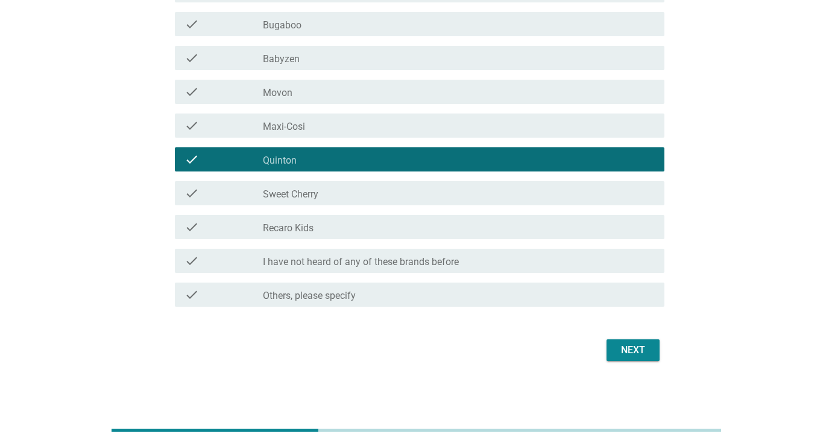
click at [638, 352] on div "Next" at bounding box center [633, 350] width 34 height 14
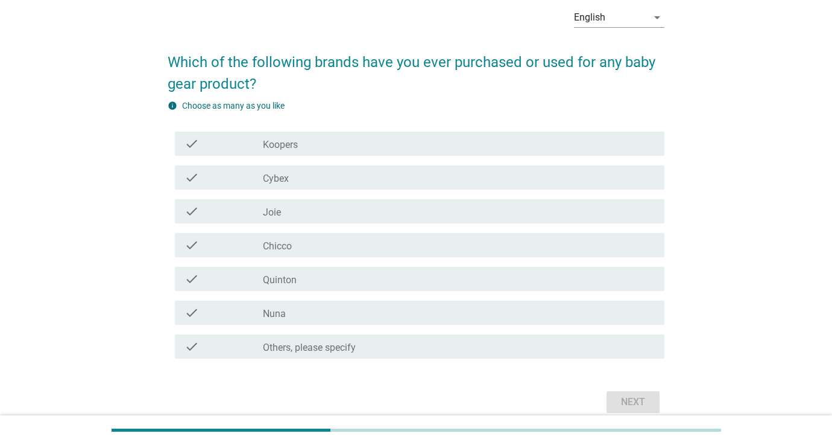
scroll to position [63, 0]
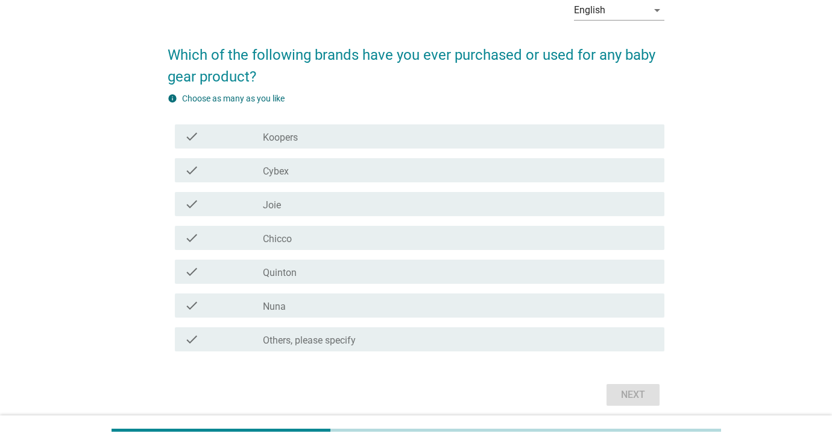
click at [499, 205] on div "check_box_outline_blank Joie" at bounding box center [459, 204] width 392 height 14
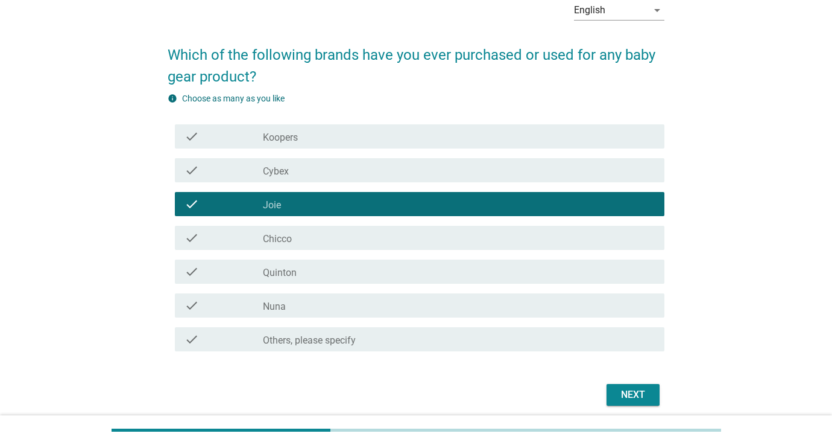
click at [449, 243] on div "check_box_outline_blank Chicco" at bounding box center [459, 237] width 392 height 14
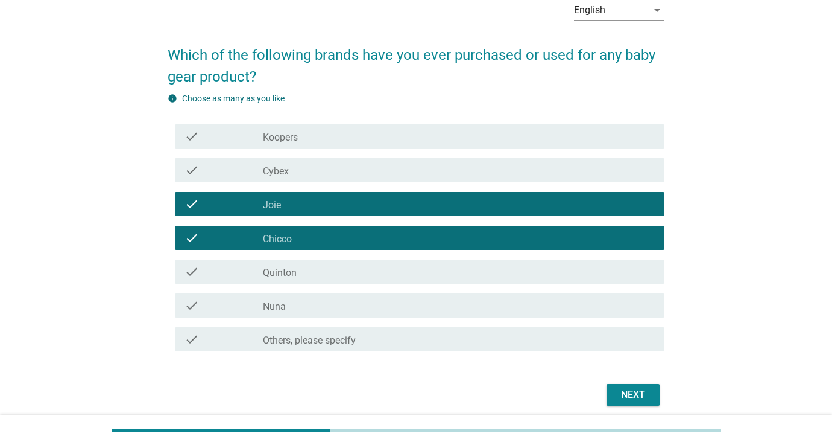
click at [415, 310] on div "check_box_outline_blank Nuna" at bounding box center [459, 305] width 392 height 14
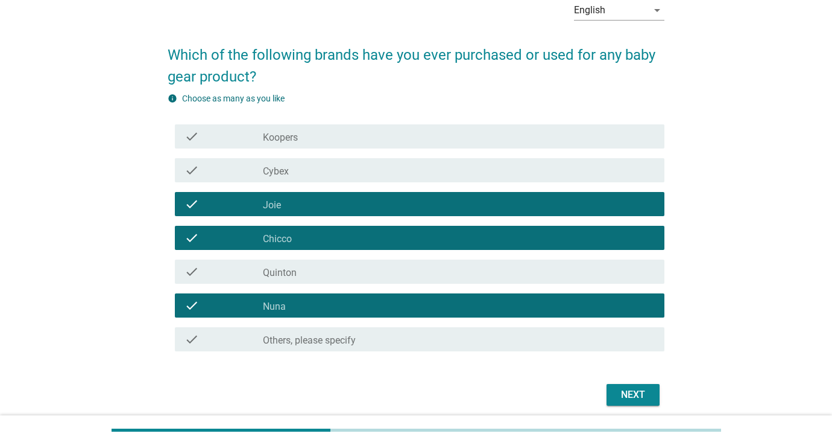
click at [629, 399] on div "Next" at bounding box center [633, 394] width 34 height 14
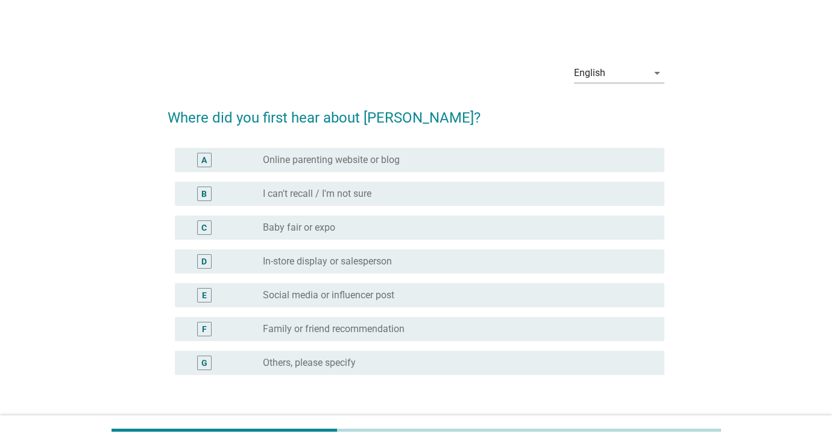
scroll to position [25, 0]
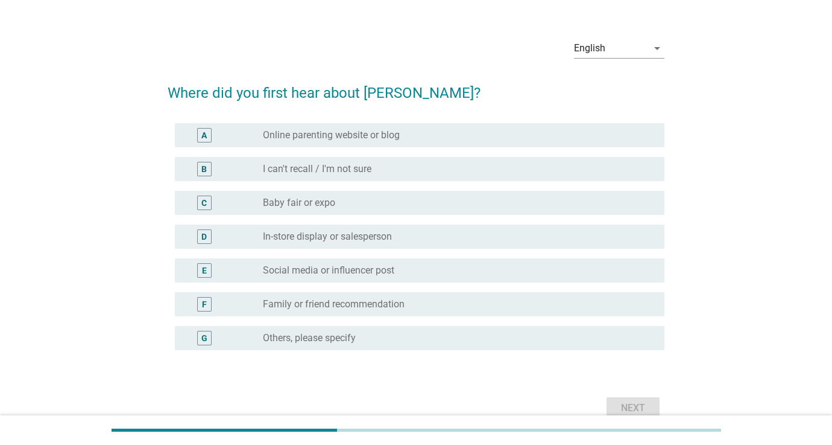
click at [527, 204] on div "radio_button_unchecked Baby fair or expo" at bounding box center [454, 203] width 382 height 12
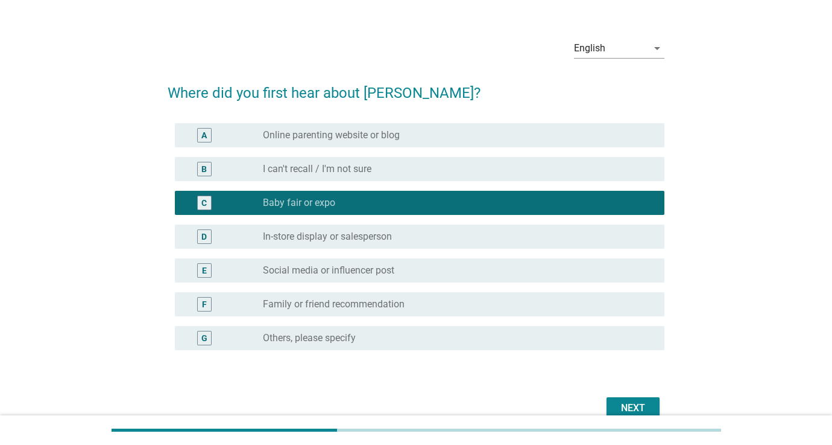
click at [627, 402] on div "Next" at bounding box center [633, 408] width 34 height 14
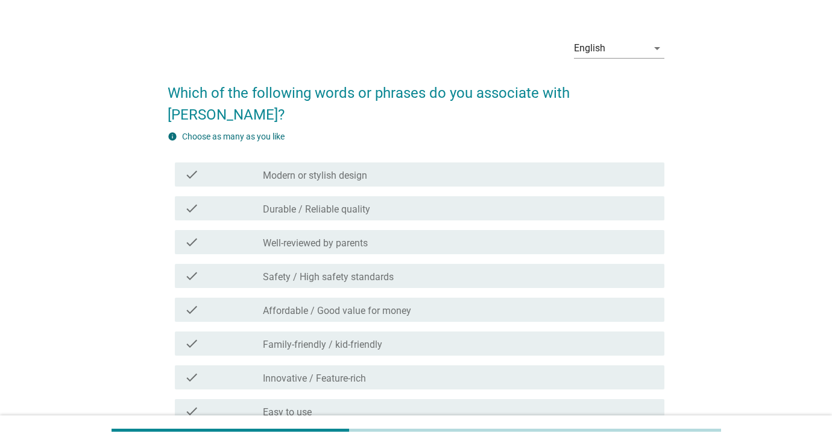
scroll to position [0, 0]
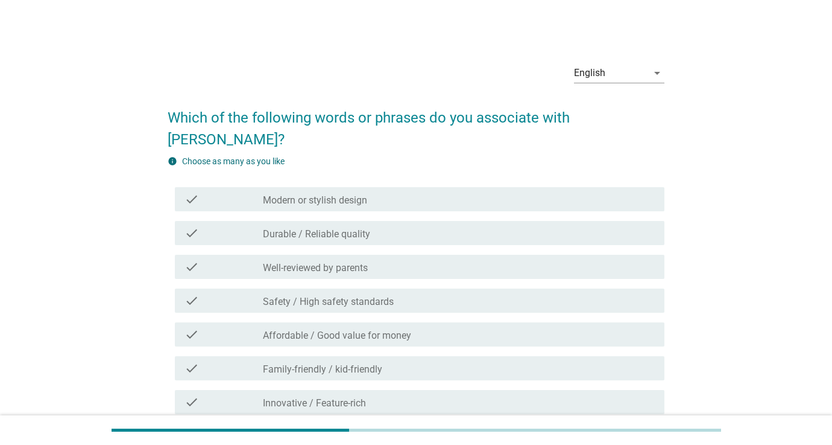
click at [536, 221] on div "check check_box_outline_blank Durable / Reliable quality" at bounding box center [420, 233] width 490 height 24
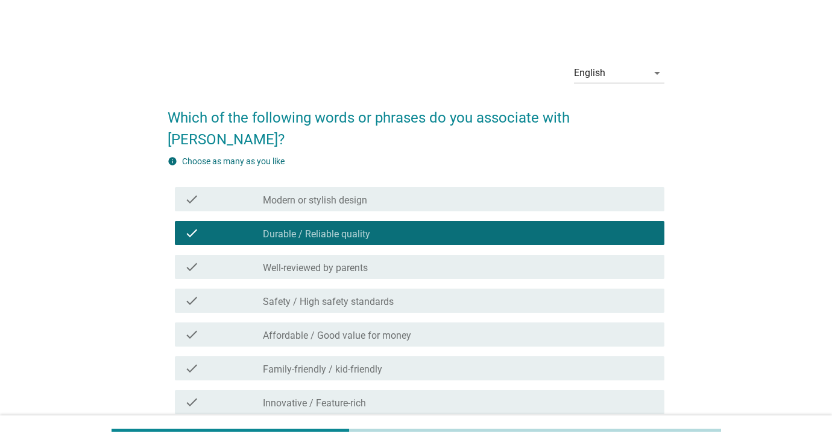
click at [507, 259] on div "check_box_outline_blank Well-reviewed by parents" at bounding box center [459, 266] width 392 height 14
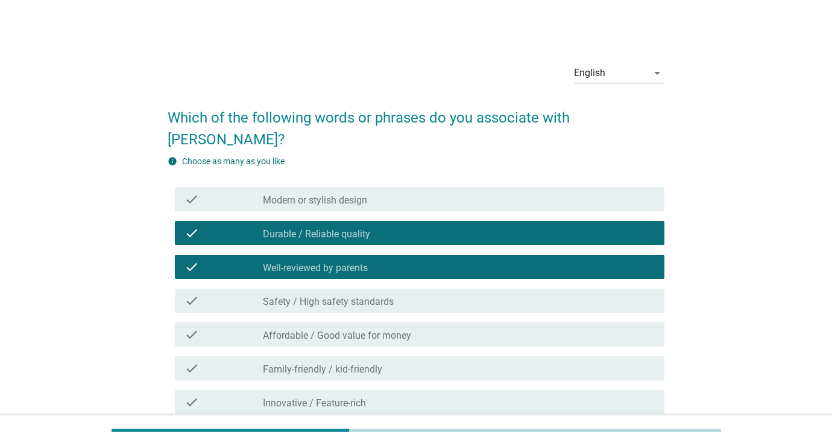
click at [505, 288] on div "check check_box_outline_blank Safety / High safety standards" at bounding box center [420, 300] width 490 height 24
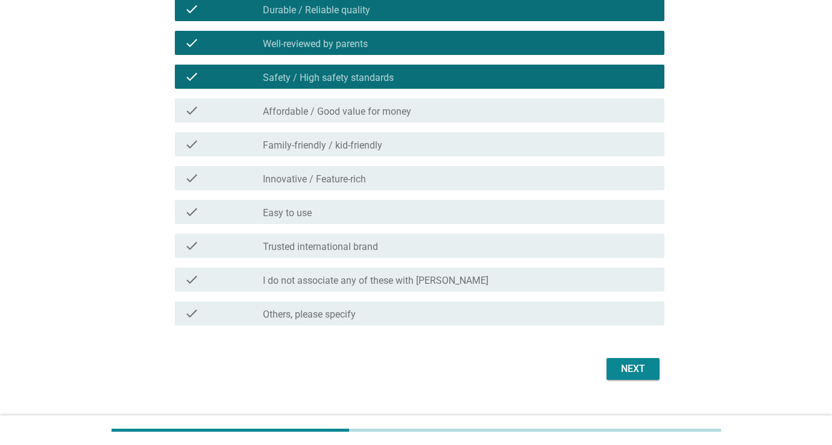
scroll to position [223, 0]
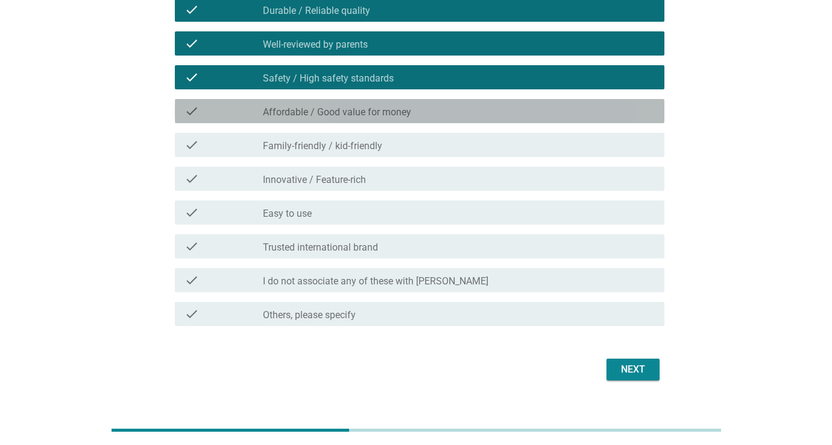
click at [458, 104] on div "check_box_outline_blank Affordable / Good value for money" at bounding box center [459, 111] width 392 height 14
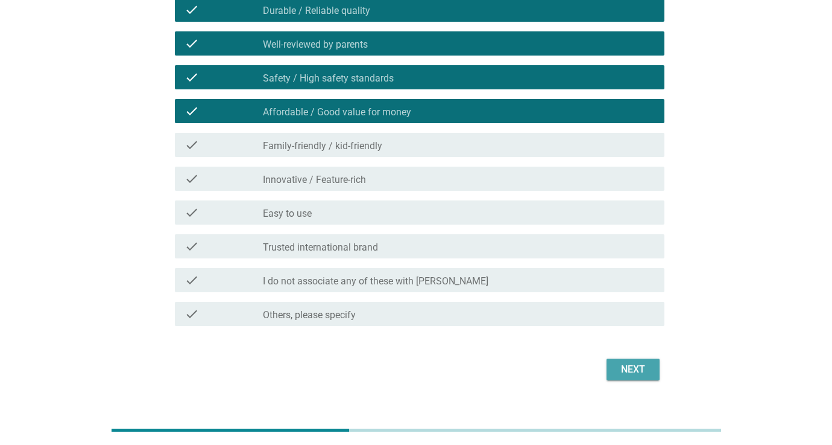
click at [639, 362] on div "Next" at bounding box center [633, 369] width 34 height 14
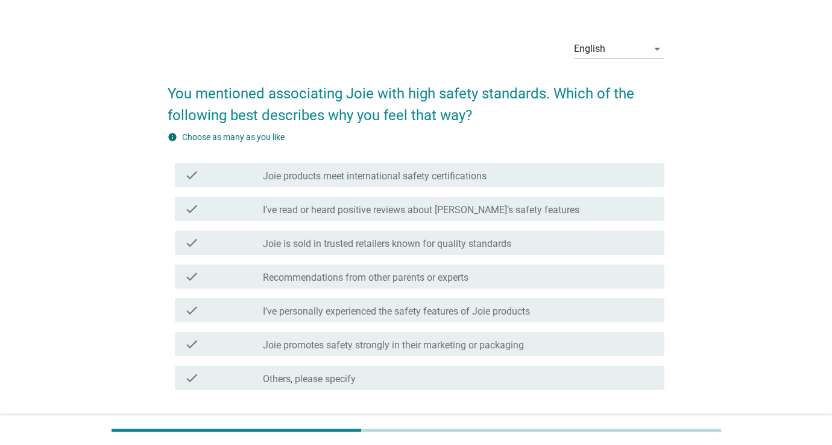
scroll to position [36, 0]
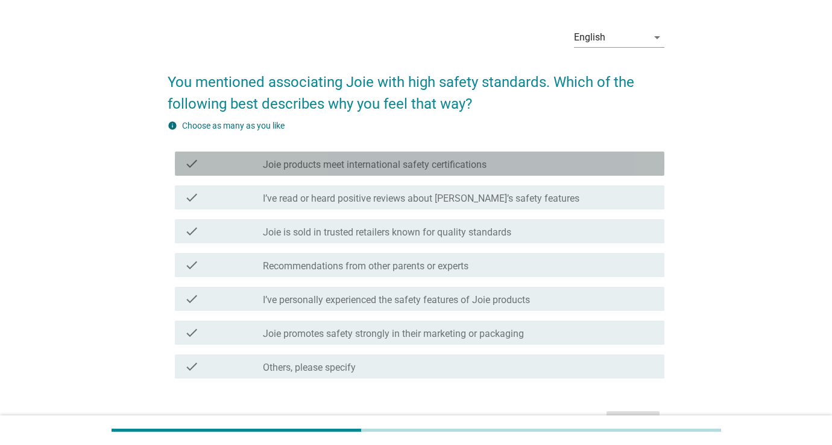
click at [479, 168] on label "Joie products meet international safety certifications" at bounding box center [375, 165] width 224 height 12
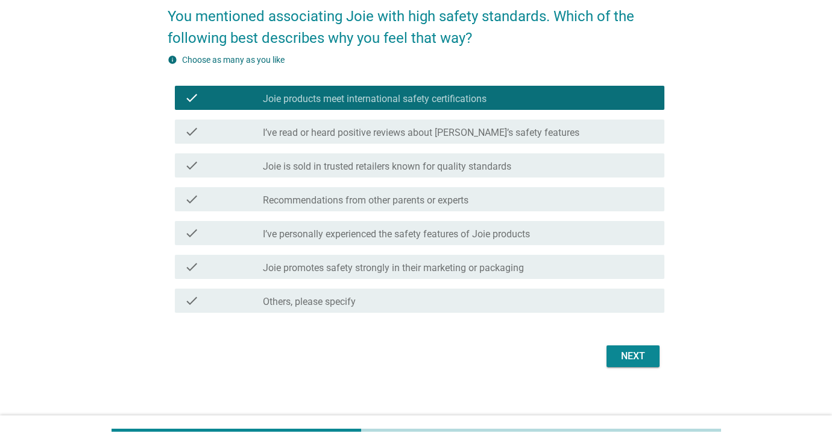
scroll to position [109, 0]
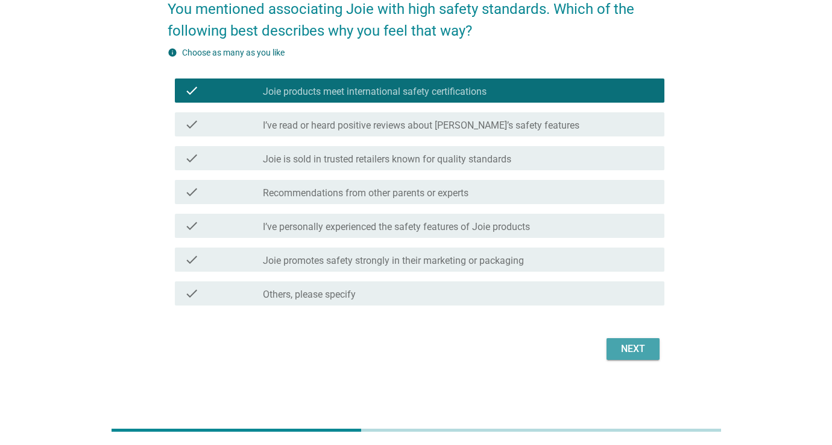
click at [625, 346] on div "Next" at bounding box center [633, 348] width 34 height 14
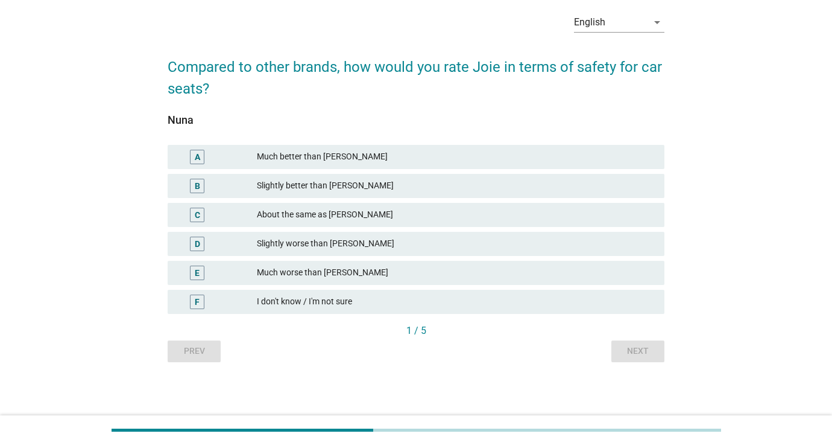
scroll to position [0, 0]
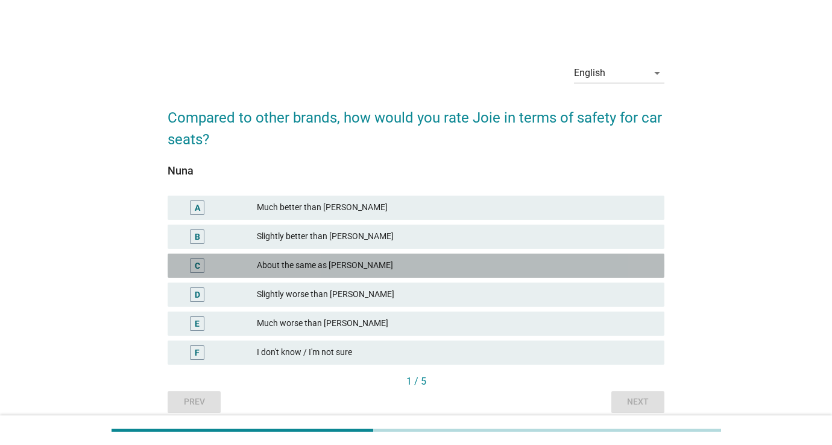
click at [336, 270] on div "About the same as [PERSON_NAME]" at bounding box center [456, 265] width 398 height 14
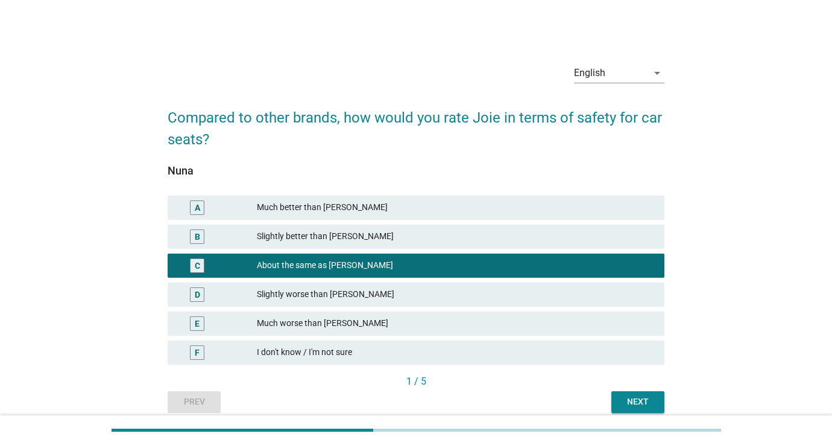
click at [629, 399] on div "Next" at bounding box center [638, 401] width 34 height 13
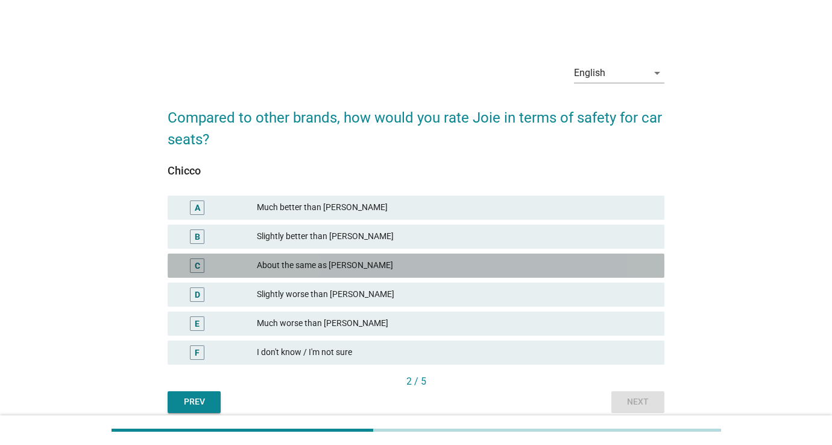
click at [408, 268] on div "About the same as [PERSON_NAME]" at bounding box center [456, 265] width 398 height 14
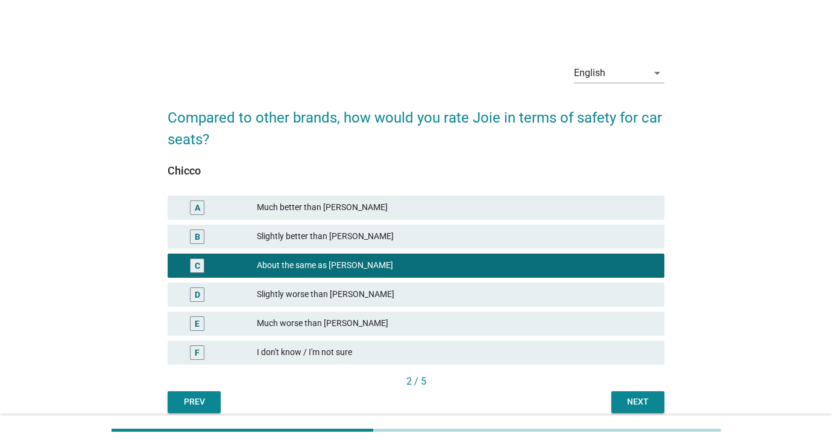
click at [446, 290] on div "Slightly worse than [PERSON_NAME]" at bounding box center [456, 294] width 398 height 14
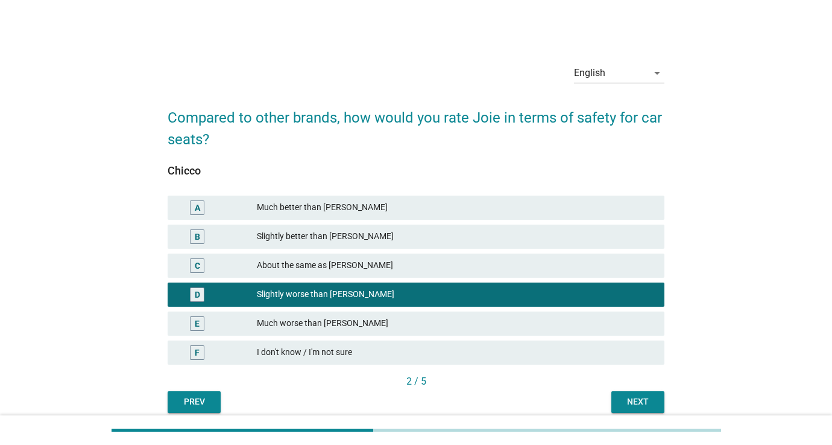
click at [642, 402] on div "Next" at bounding box center [638, 401] width 34 height 13
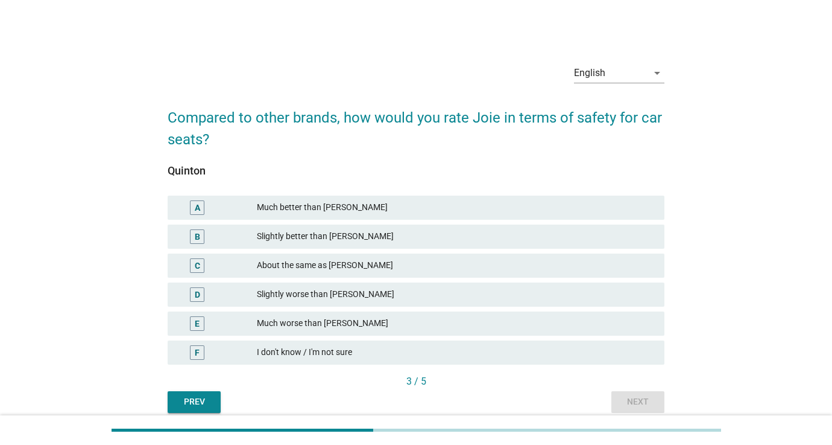
click at [414, 323] on div "Much worse than [PERSON_NAME]" at bounding box center [456, 323] width 398 height 14
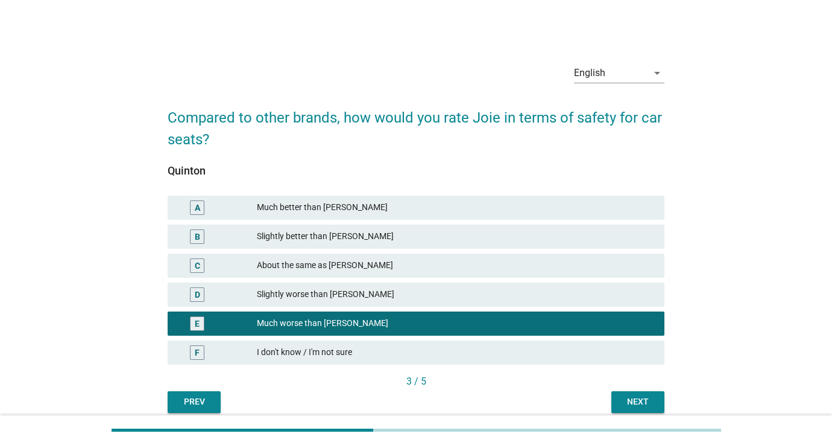
click at [638, 394] on button "Next" at bounding box center [638, 402] width 53 height 22
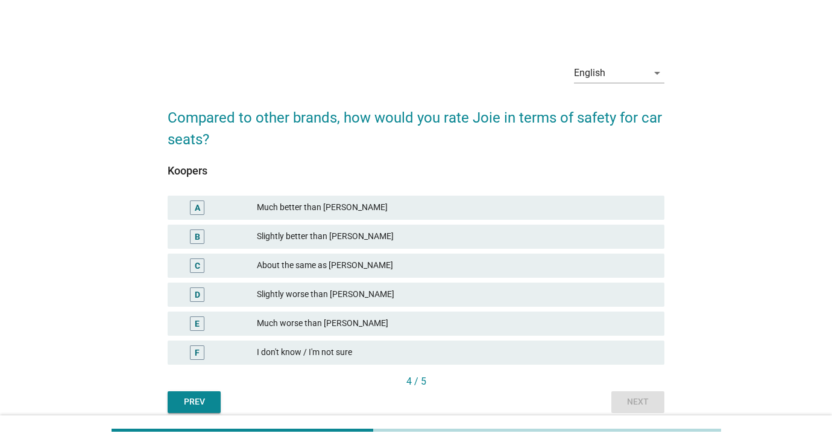
click at [399, 299] on div "Slightly worse than [PERSON_NAME]" at bounding box center [456, 294] width 398 height 14
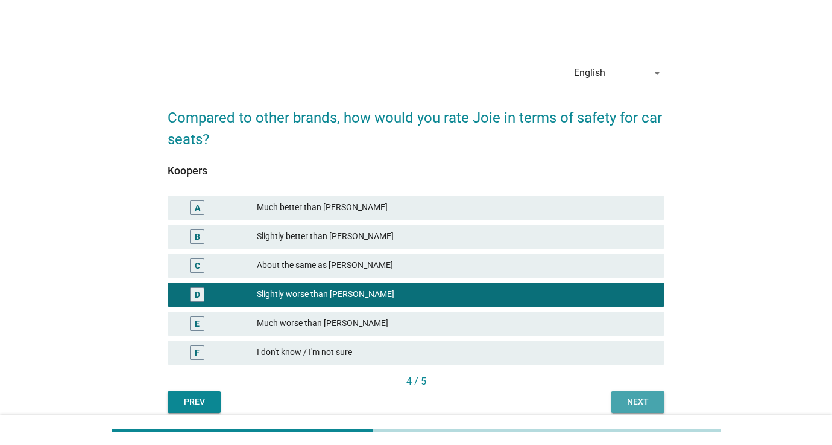
click at [616, 401] on button "Next" at bounding box center [638, 402] width 53 height 22
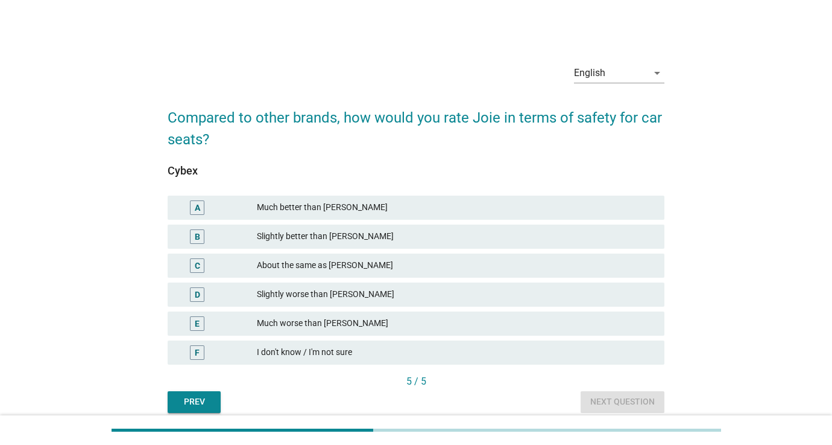
click at [425, 264] on div "About the same as [PERSON_NAME]" at bounding box center [456, 265] width 398 height 14
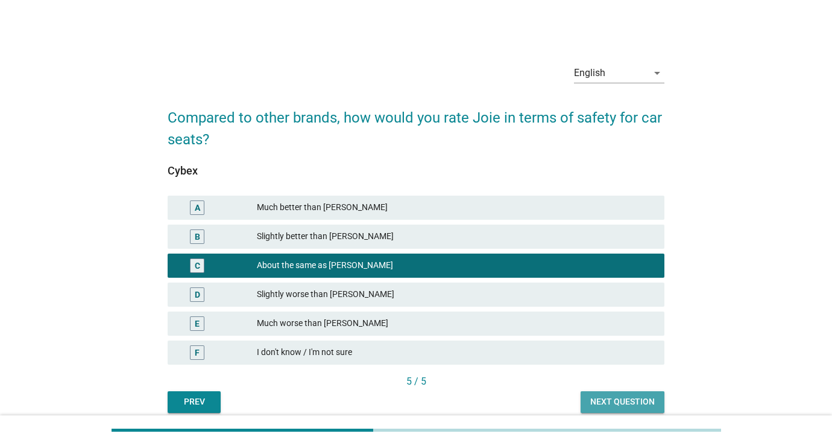
click at [592, 402] on div "Next question" at bounding box center [623, 401] width 65 height 13
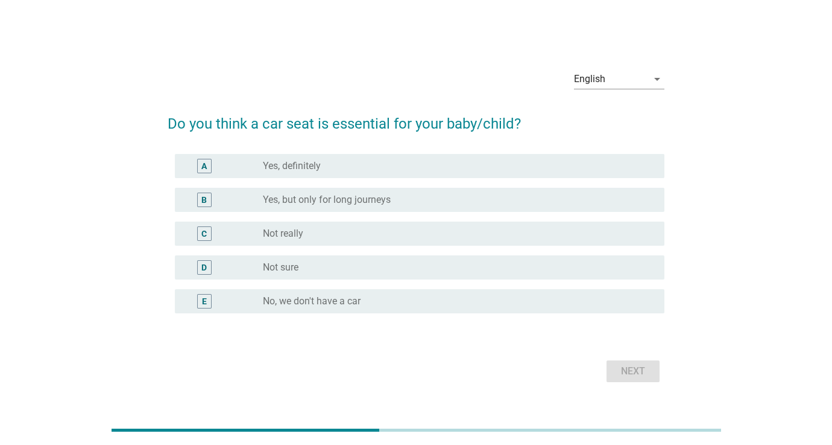
click at [378, 168] on div "radio_button_unchecked Yes, definitely" at bounding box center [454, 166] width 382 height 12
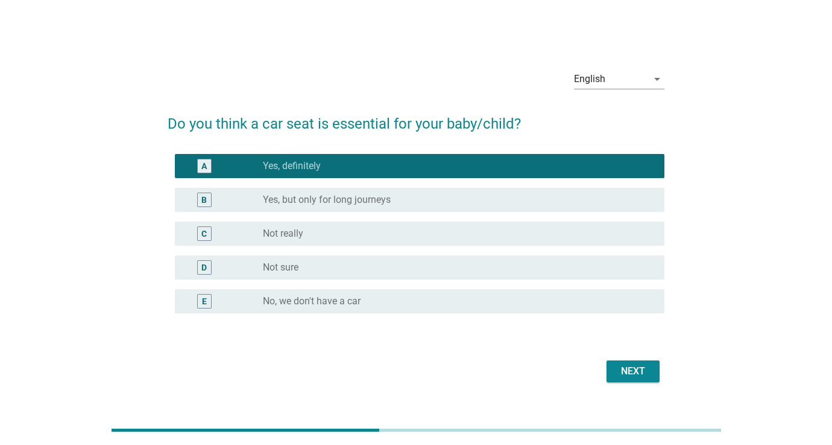
click at [631, 373] on div "Next" at bounding box center [633, 371] width 34 height 14
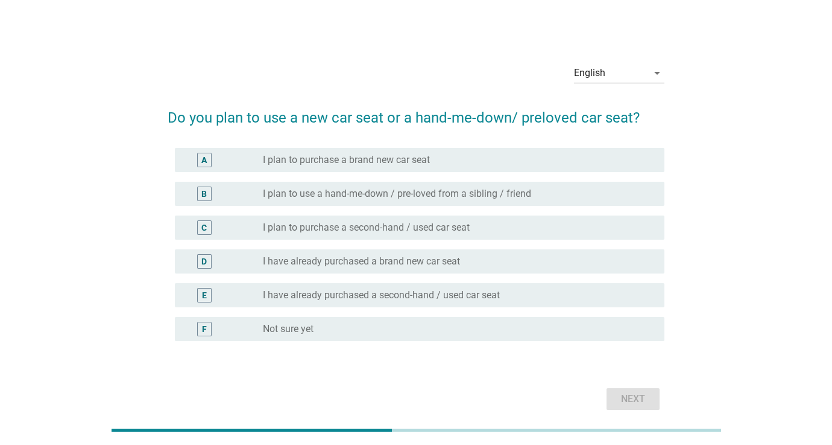
click at [470, 160] on div "radio_button_unchecked I plan to purchase a brand new car seat" at bounding box center [454, 160] width 382 height 12
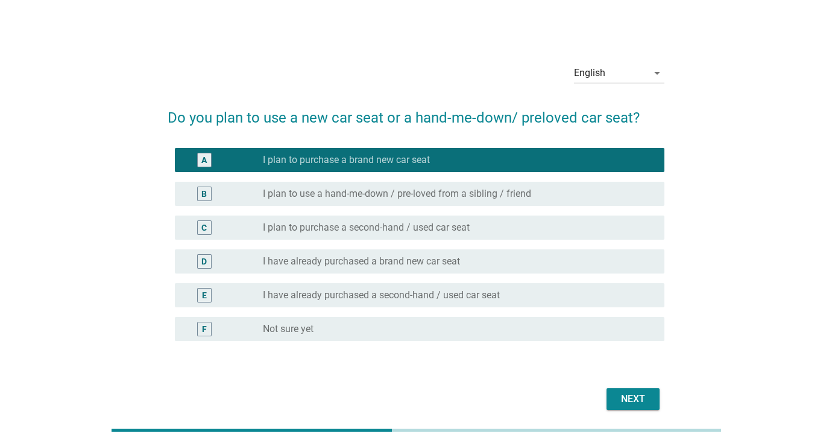
click at [525, 256] on div "radio_button_unchecked I have already purchased a brand new car seat" at bounding box center [454, 261] width 382 height 12
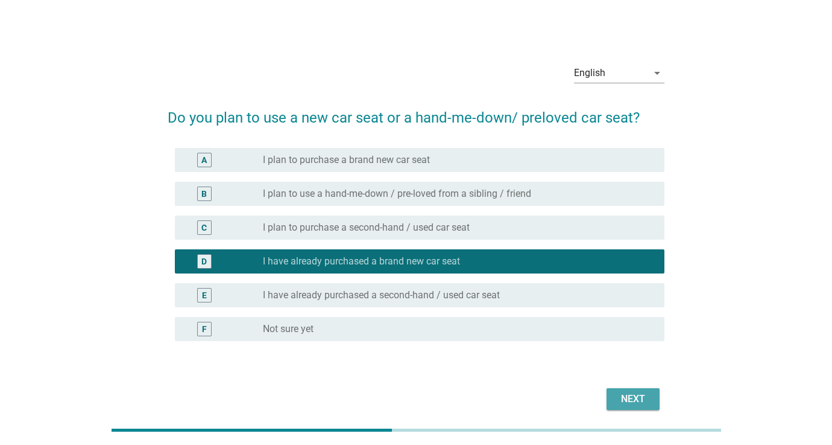
click at [629, 399] on div "Next" at bounding box center [633, 398] width 34 height 14
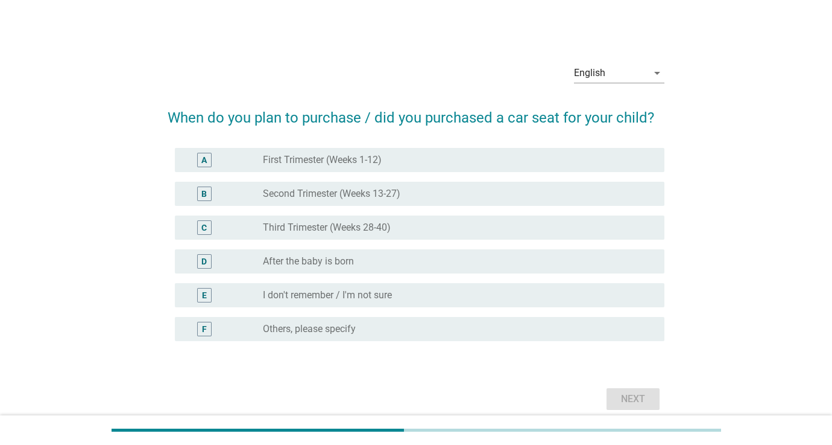
click at [459, 192] on div "radio_button_unchecked Second Trimester (Weeks 13-27)" at bounding box center [454, 194] width 382 height 12
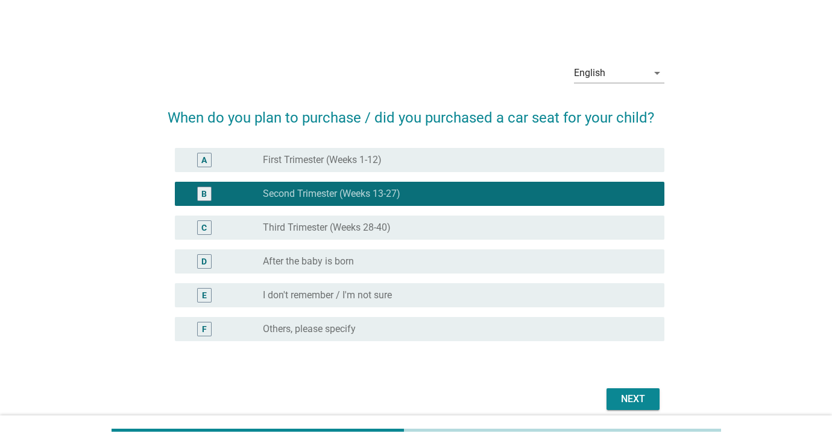
click at [633, 401] on div "Next" at bounding box center [633, 398] width 34 height 14
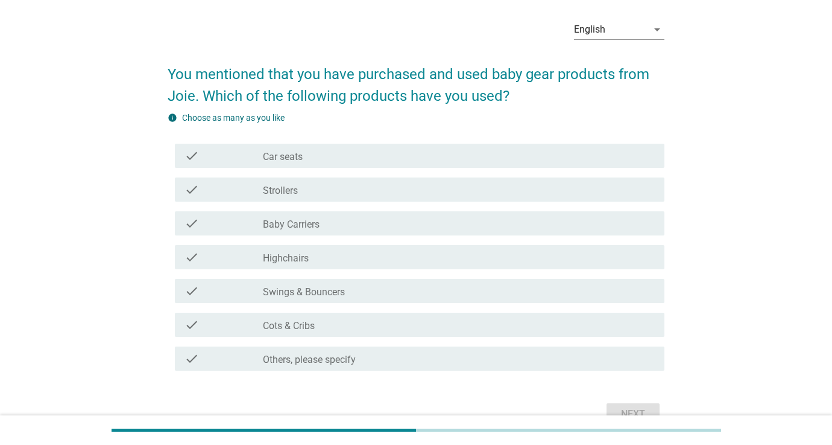
scroll to position [45, 0]
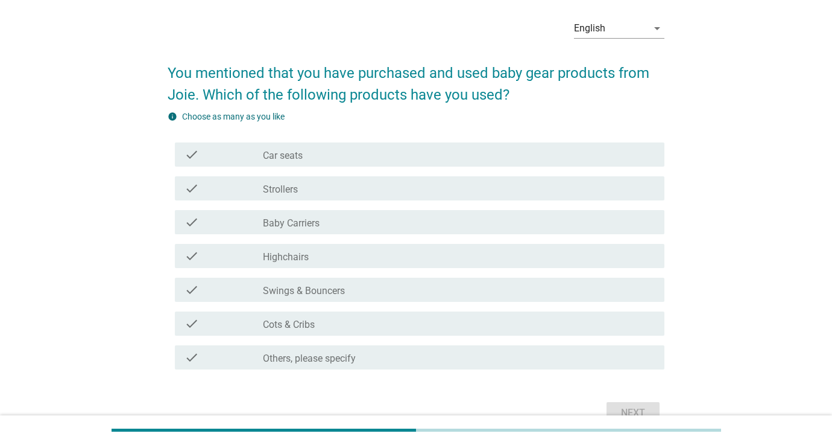
click at [504, 153] on div "check_box_outline_blank Car seats" at bounding box center [459, 154] width 392 height 14
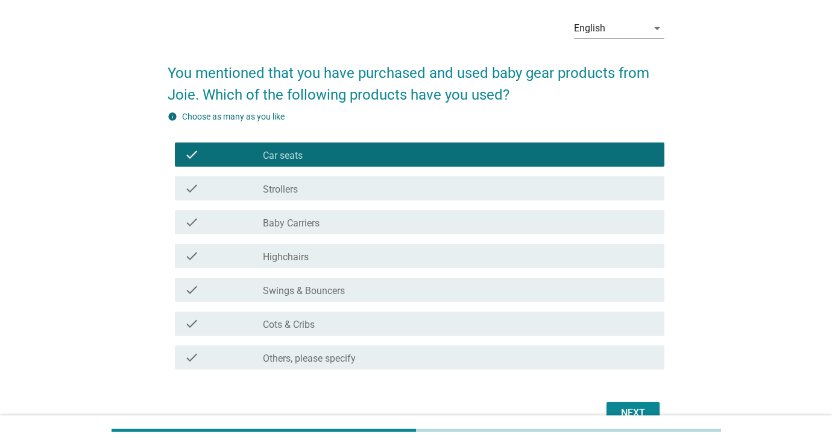
click at [440, 198] on div "check check_box_outline_blank Strollers" at bounding box center [420, 188] width 490 height 24
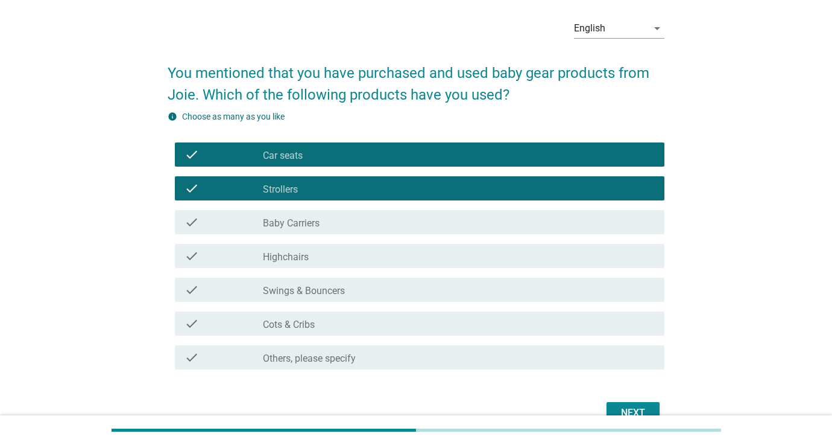
click at [633, 410] on div "Next" at bounding box center [633, 412] width 34 height 14
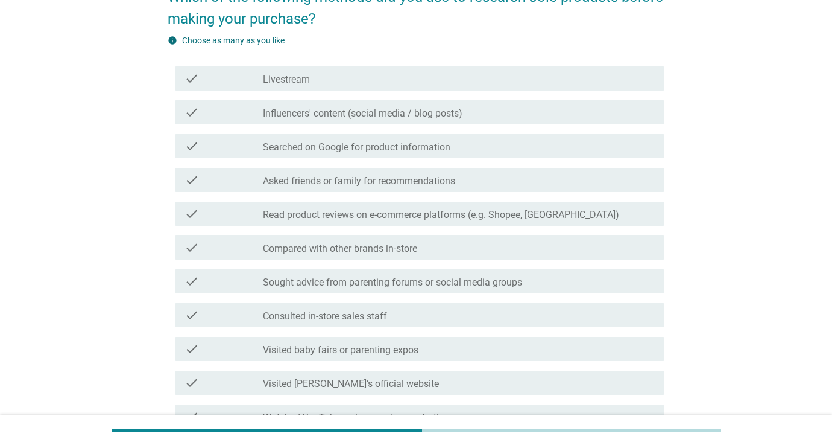
scroll to position [124, 0]
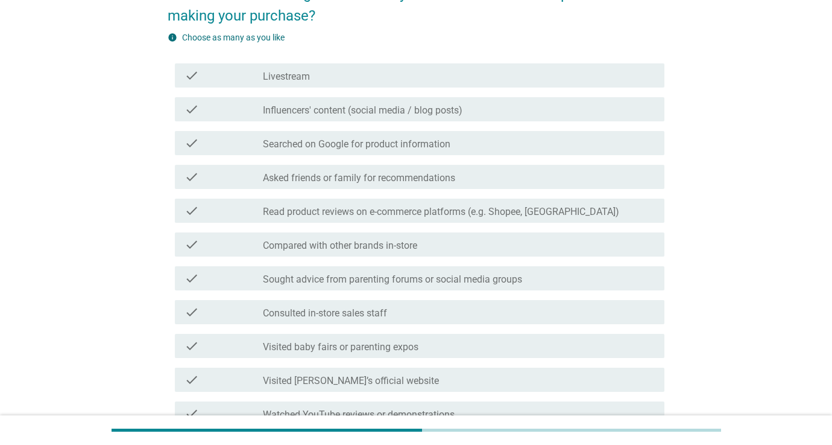
click at [488, 146] on div "check_box_outline_blank Searched on Google for product information" at bounding box center [459, 143] width 392 height 14
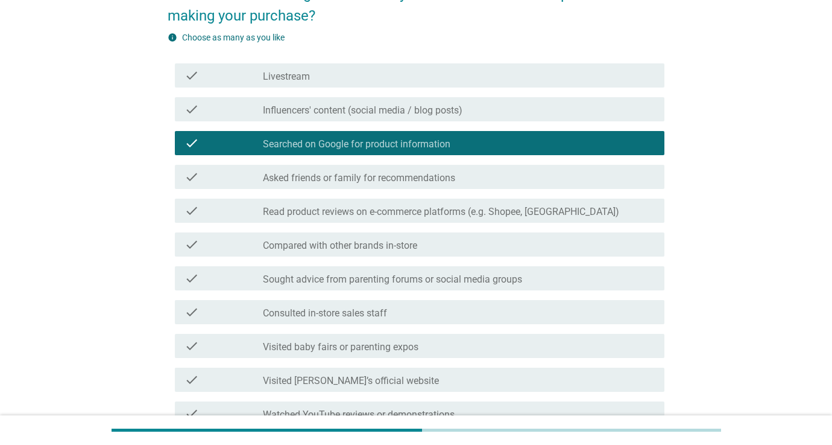
click at [476, 177] on div "check_box_outline_blank Asked friends or family for recommendations" at bounding box center [459, 176] width 392 height 14
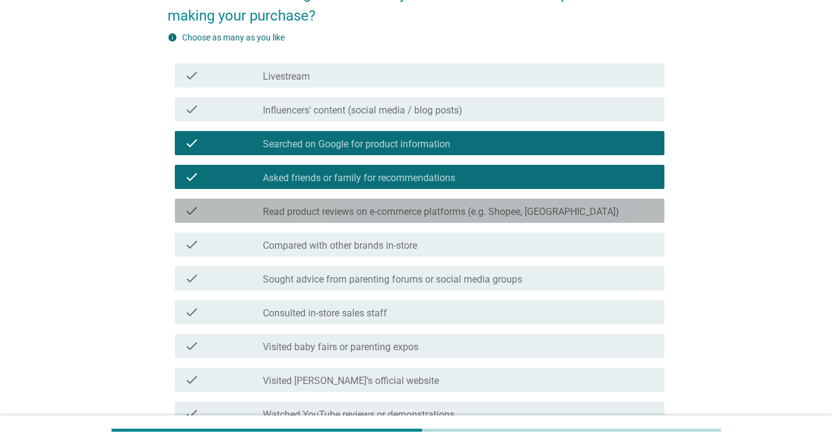
click at [471, 211] on label "Read product reviews on e-commerce platforms (e.g. Shopee, Lazada)" at bounding box center [441, 212] width 356 height 12
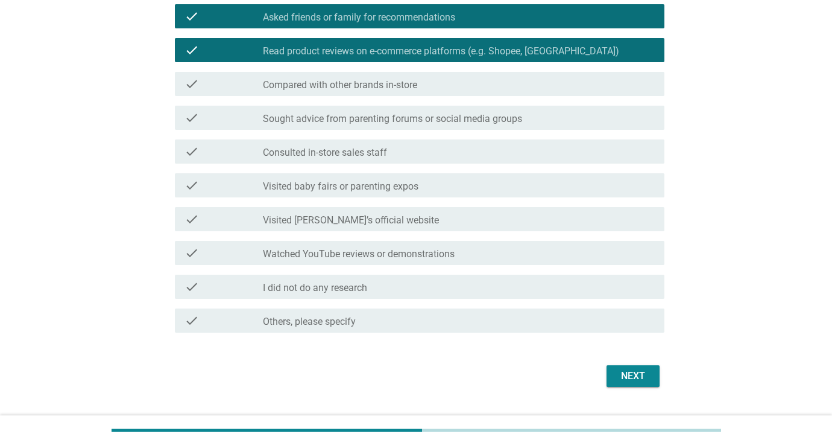
scroll to position [285, 0]
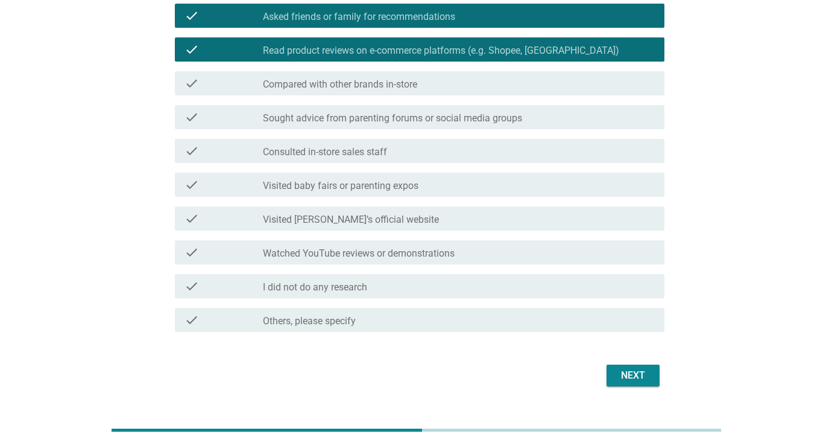
click at [619, 372] on div "Next" at bounding box center [633, 375] width 34 height 14
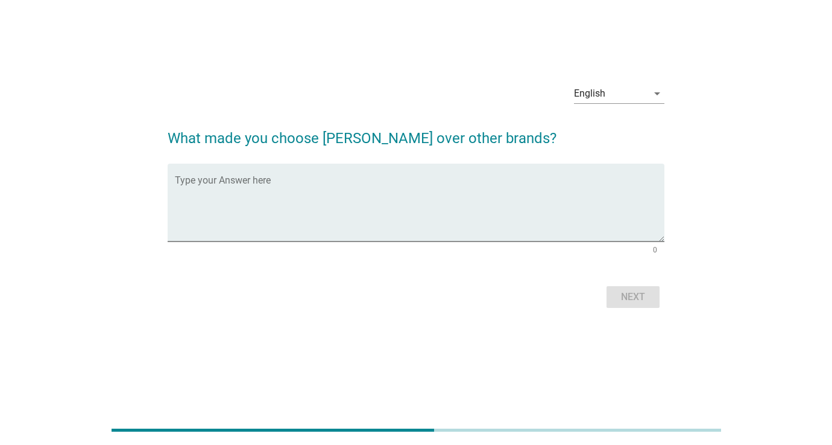
scroll to position [0, 0]
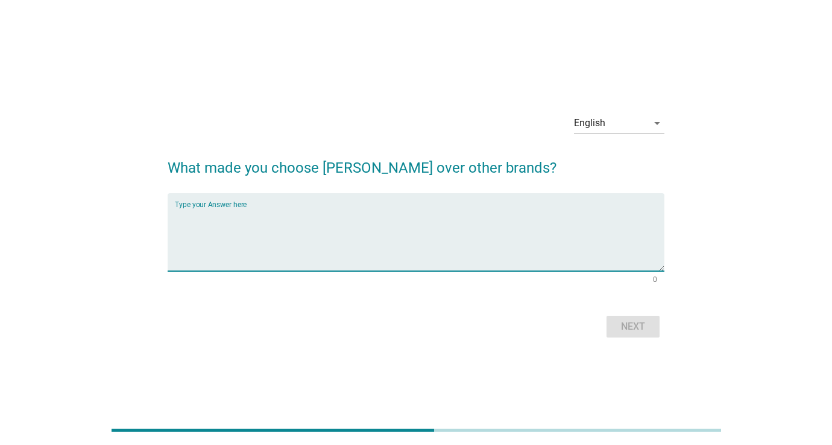
click at [428, 212] on textarea "Type your Answer here" at bounding box center [420, 238] width 490 height 63
type textarea "quality and affordable"
click at [625, 328] on div "Next" at bounding box center [633, 326] width 34 height 14
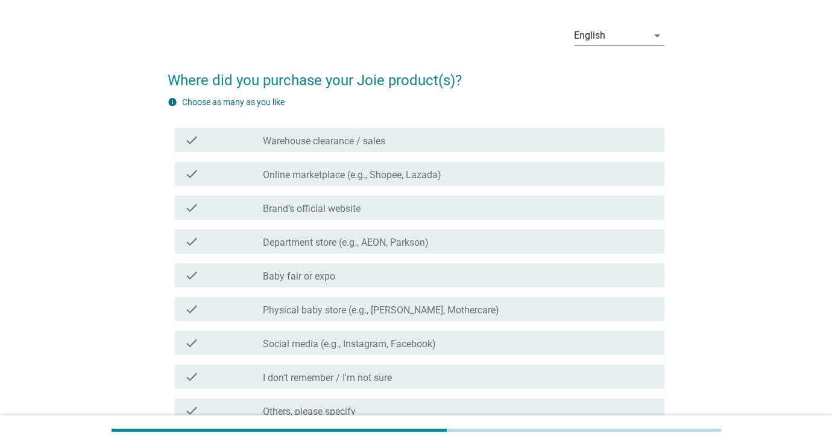
scroll to position [39, 0]
click at [472, 180] on div "check check_box_outline_blank Online marketplace (e.g., Shopee, Lazada)" at bounding box center [420, 172] width 490 height 24
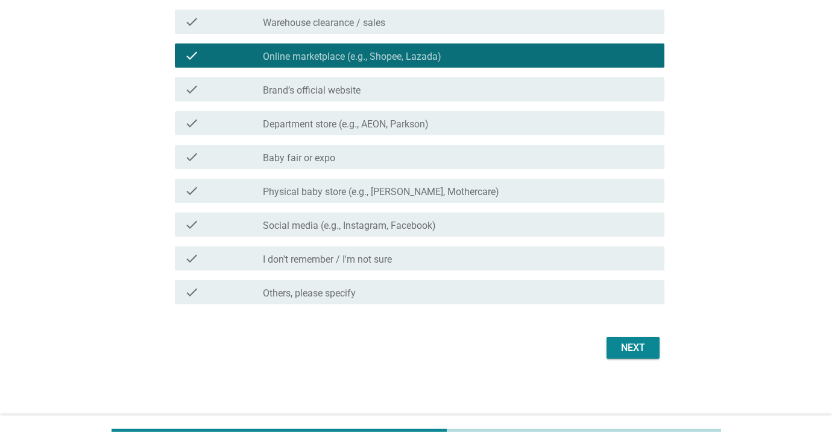
scroll to position [156, 0]
click at [636, 350] on div "Next" at bounding box center [633, 347] width 34 height 14
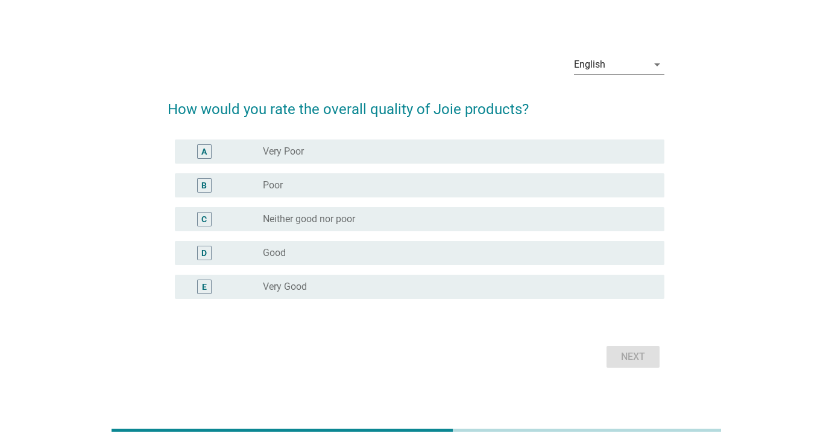
scroll to position [15, 0]
click at [384, 285] on div "radio_button_unchecked Very Good" at bounding box center [454, 286] width 382 height 12
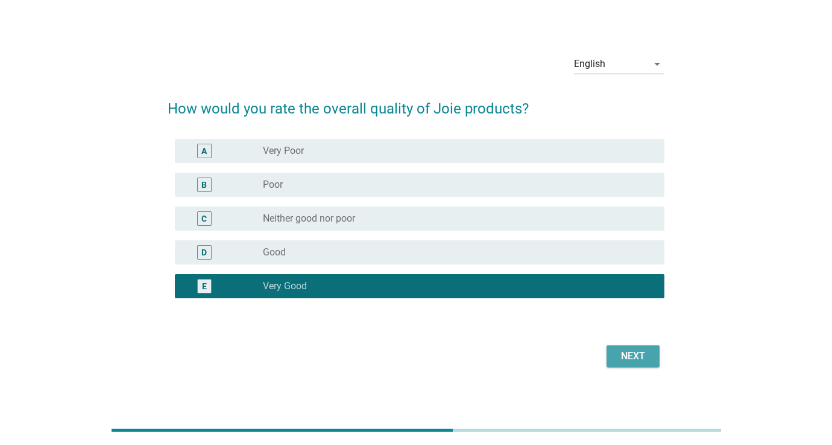
click at [636, 356] on div "Next" at bounding box center [633, 356] width 34 height 14
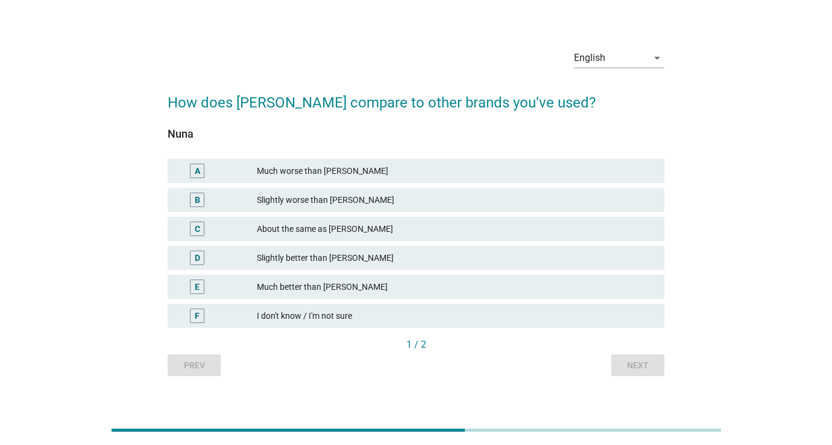
scroll to position [0, 0]
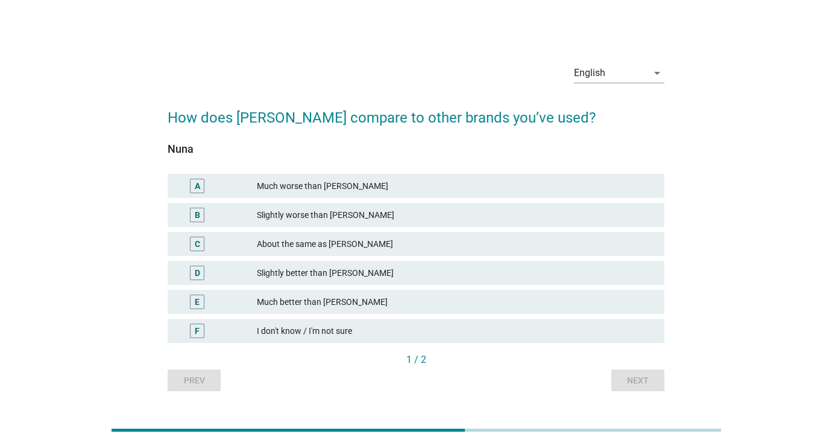
click at [396, 247] on div "About the same as [PERSON_NAME]" at bounding box center [456, 243] width 398 height 14
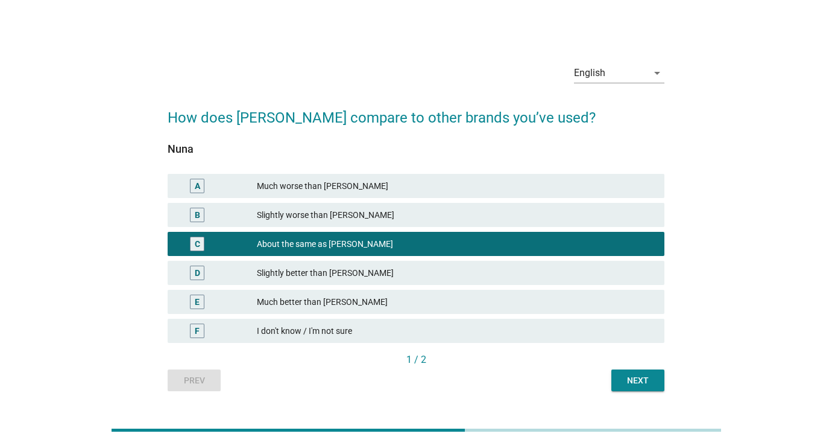
click at [628, 381] on div "Next" at bounding box center [638, 380] width 34 height 13
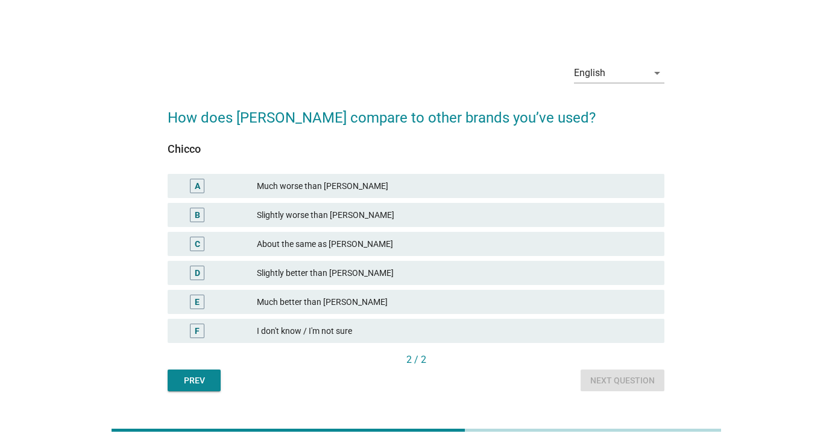
click at [391, 212] on div "Slightly worse than [PERSON_NAME]" at bounding box center [456, 214] width 398 height 14
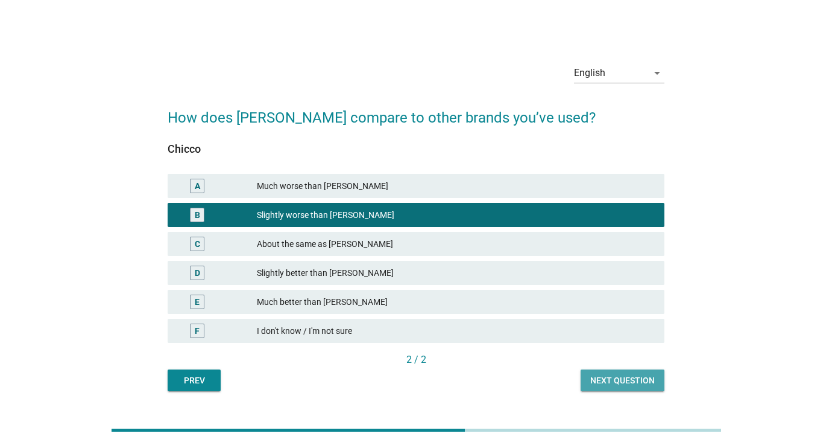
click at [609, 382] on div "Next question" at bounding box center [623, 380] width 65 height 13
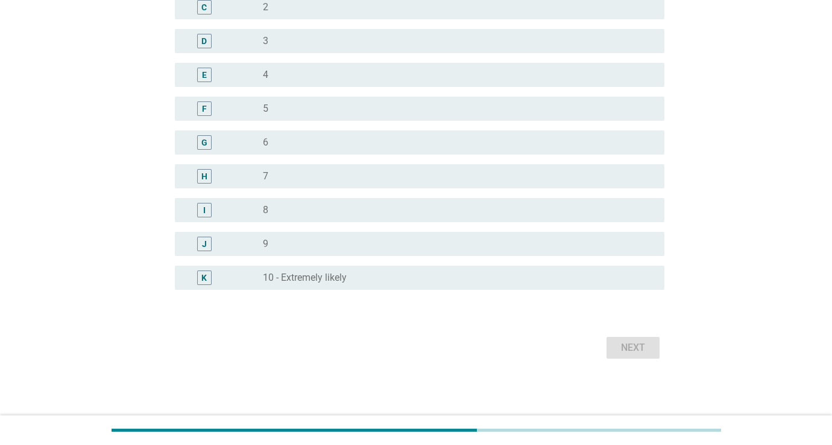
scroll to position [242, 0]
click at [299, 279] on label "10 - Extremely likely" at bounding box center [305, 277] width 84 height 12
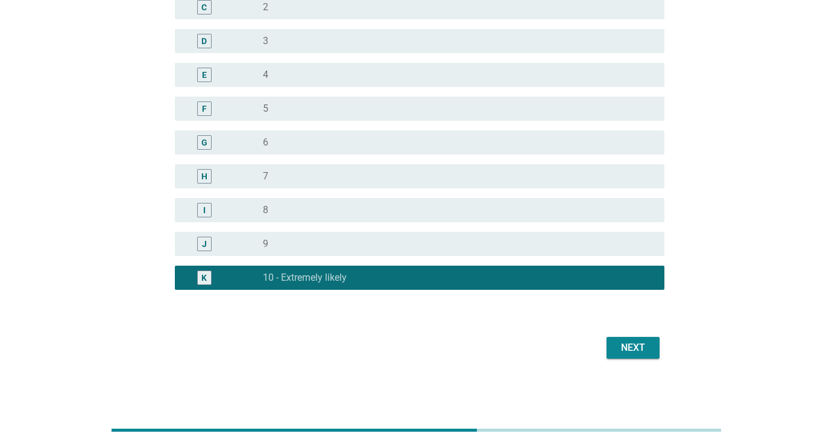
click at [629, 345] on div "Next" at bounding box center [633, 347] width 34 height 14
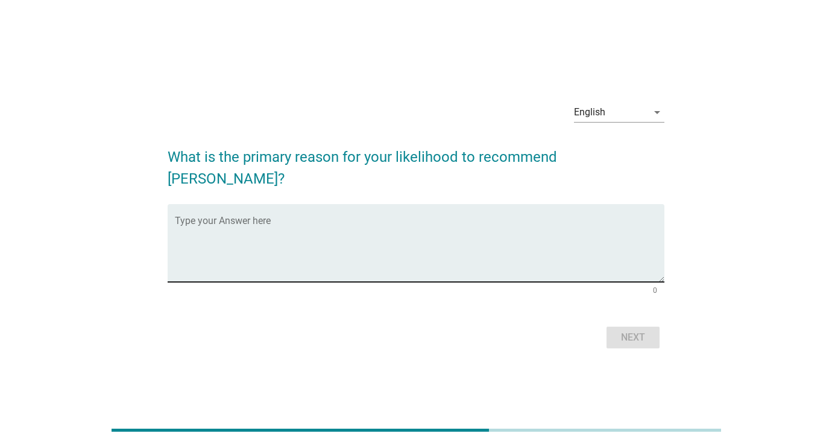
click at [496, 204] on div "Type your Answer here" at bounding box center [420, 243] width 490 height 78
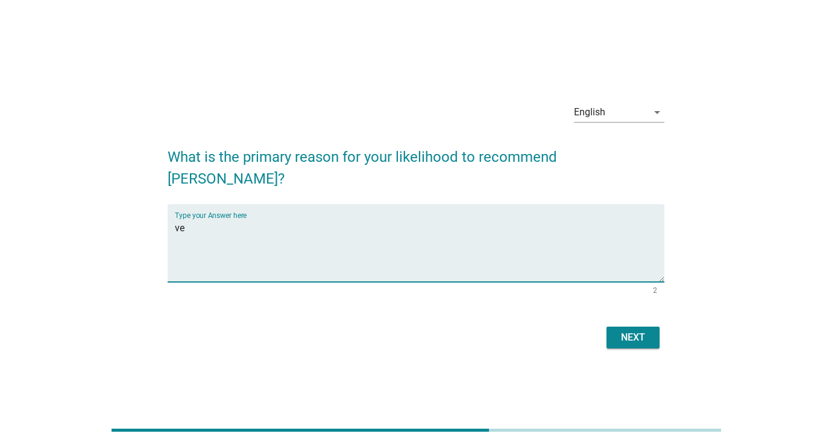
type textarea "v"
type textarea "Durability"
click at [624, 330] on div "Next" at bounding box center [633, 337] width 34 height 14
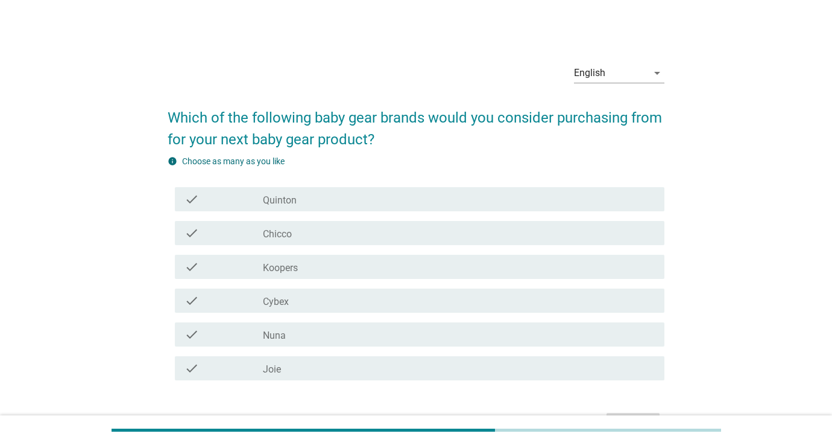
click at [455, 370] on div "check_box_outline_blank Joie" at bounding box center [459, 368] width 392 height 14
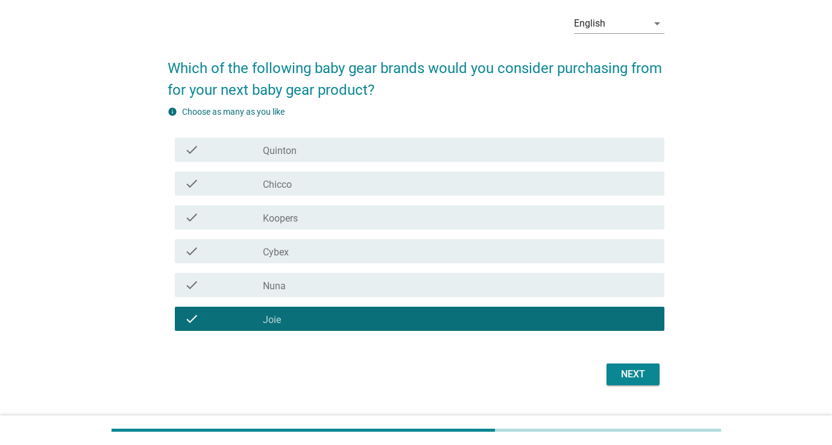
scroll to position [52, 0]
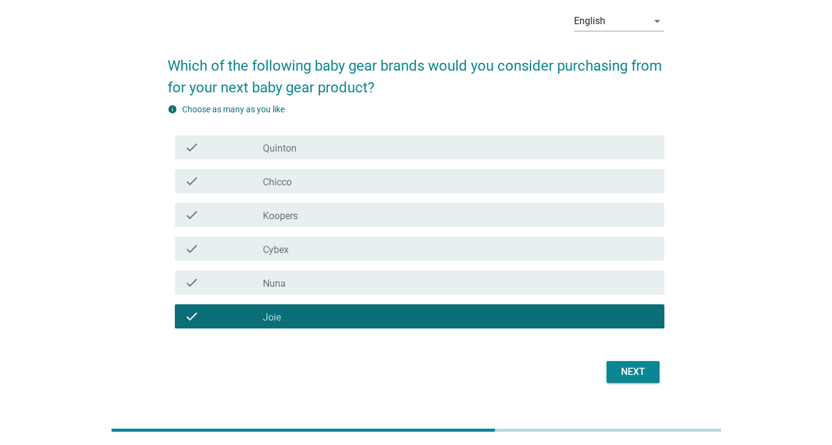
click at [633, 369] on div "Next" at bounding box center [633, 371] width 34 height 14
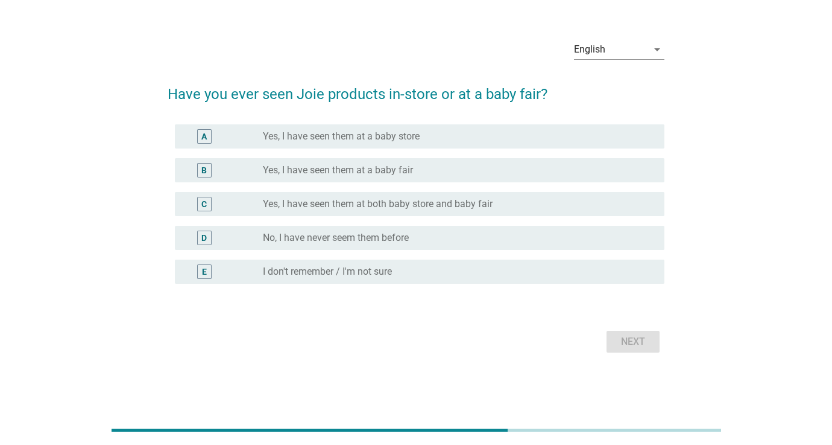
scroll to position [0, 0]
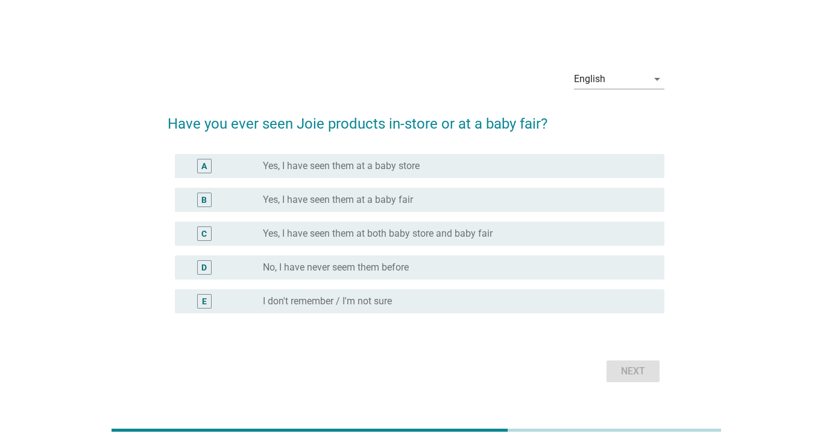
click at [487, 223] on div "C radio_button_unchecked Yes, I have seen them at both baby store and baby fair" at bounding box center [420, 233] width 490 height 24
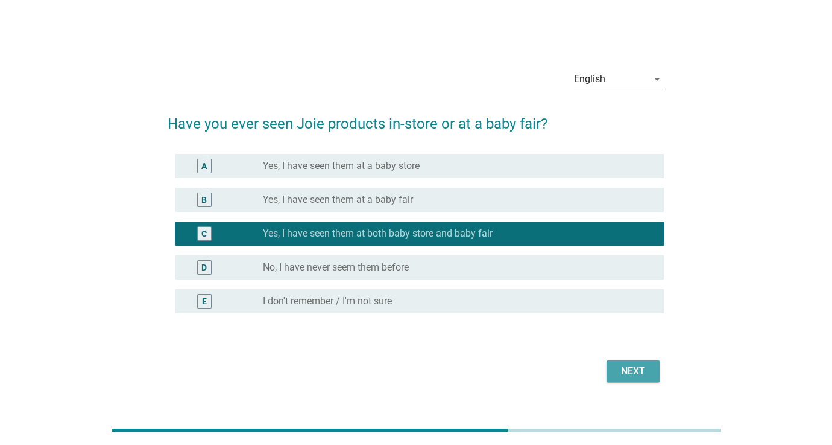
click at [630, 375] on div "Next" at bounding box center [633, 371] width 34 height 14
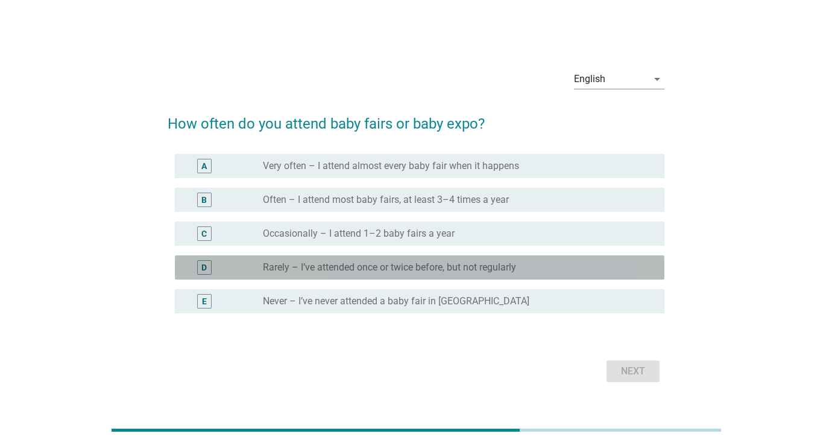
click at [478, 267] on label "Rarely – I’ve attended once or twice before, but not regularly" at bounding box center [389, 267] width 253 height 12
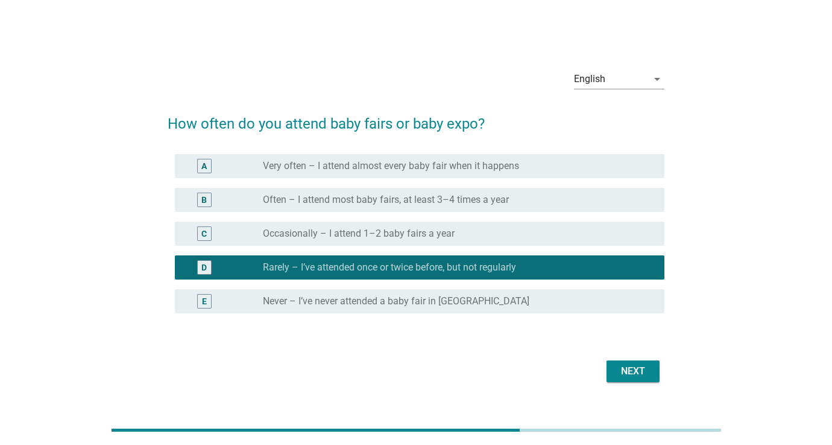
click at [621, 362] on button "Next" at bounding box center [633, 371] width 53 height 22
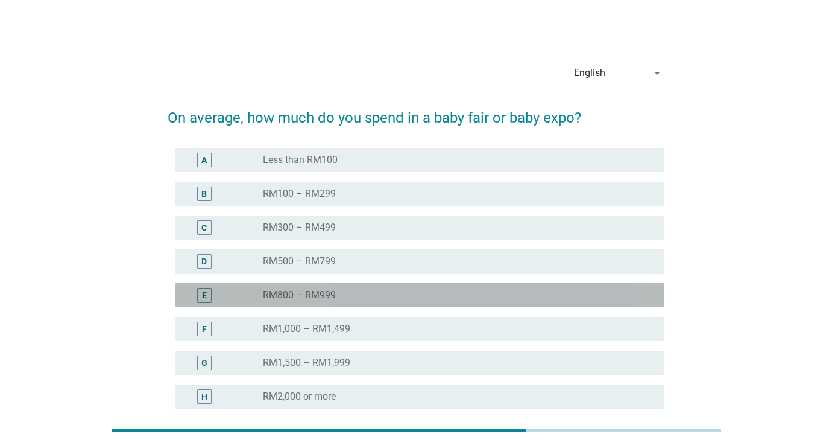
click at [454, 302] on div "E radio_button_unchecked RM800 – RM999" at bounding box center [420, 295] width 490 height 24
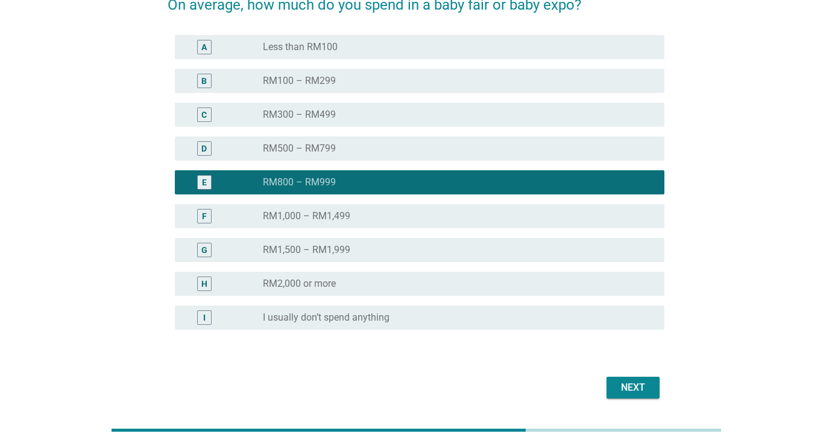
scroll to position [148, 0]
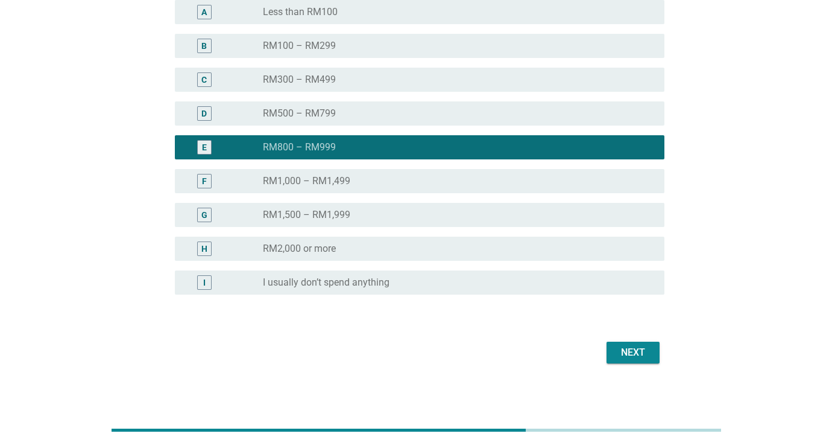
click at [627, 356] on div "Next" at bounding box center [633, 352] width 34 height 14
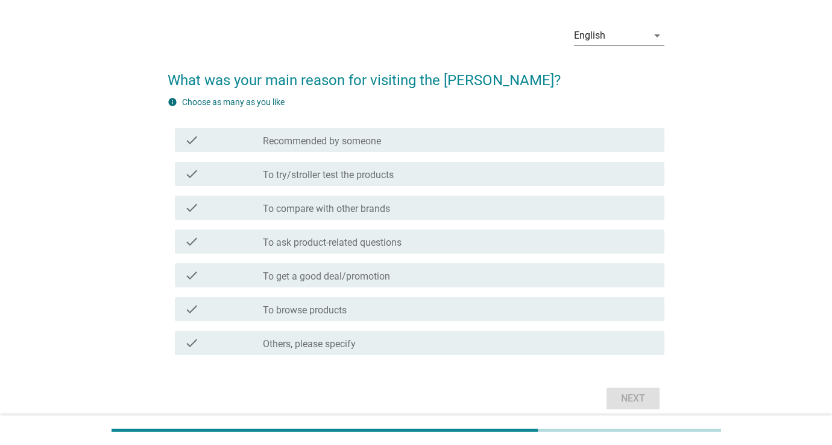
scroll to position [37, 0]
click at [397, 245] on label "To ask product-related questions" at bounding box center [332, 242] width 139 height 12
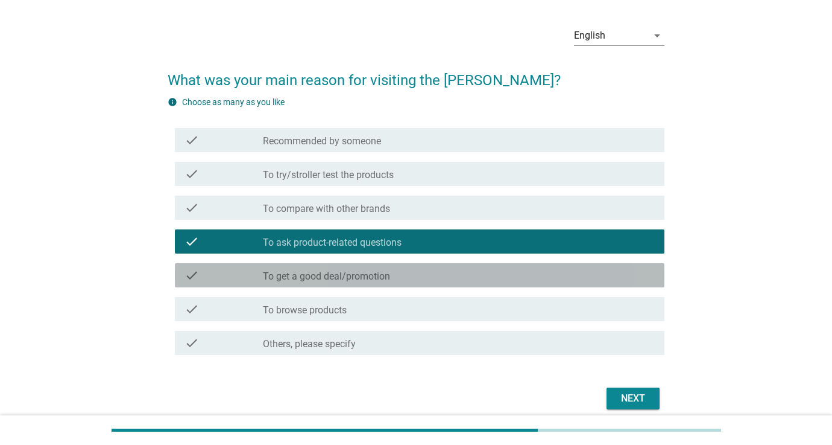
click at [393, 274] on div "check_box_outline_blank To get a good deal/promotion" at bounding box center [459, 275] width 392 height 14
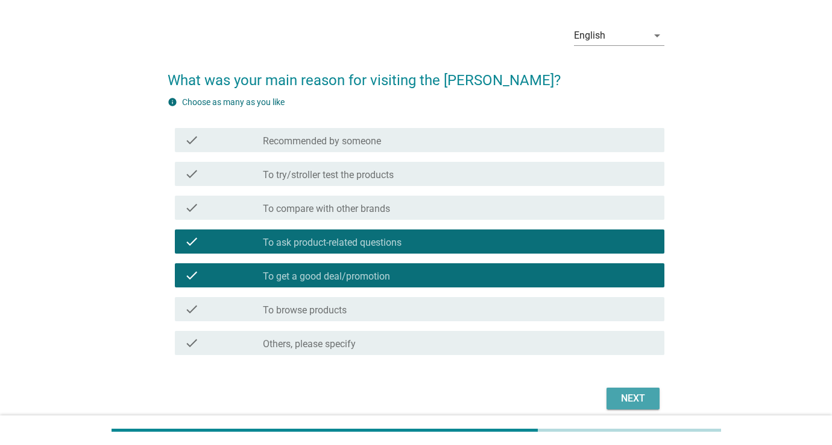
click at [628, 399] on div "Next" at bounding box center [633, 398] width 34 height 14
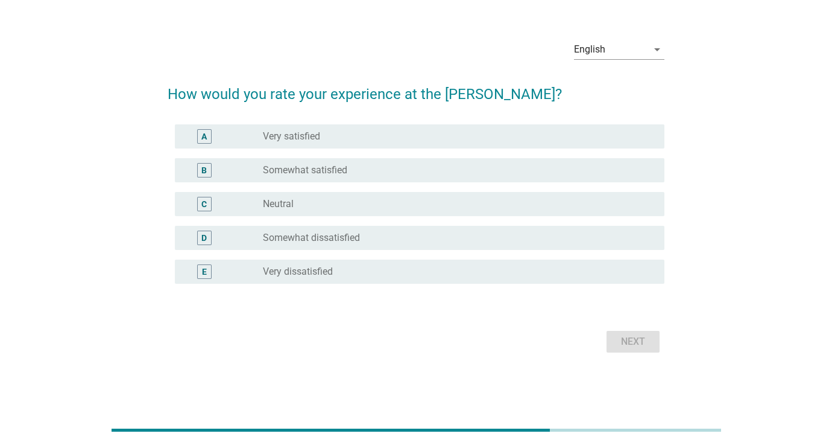
scroll to position [0, 0]
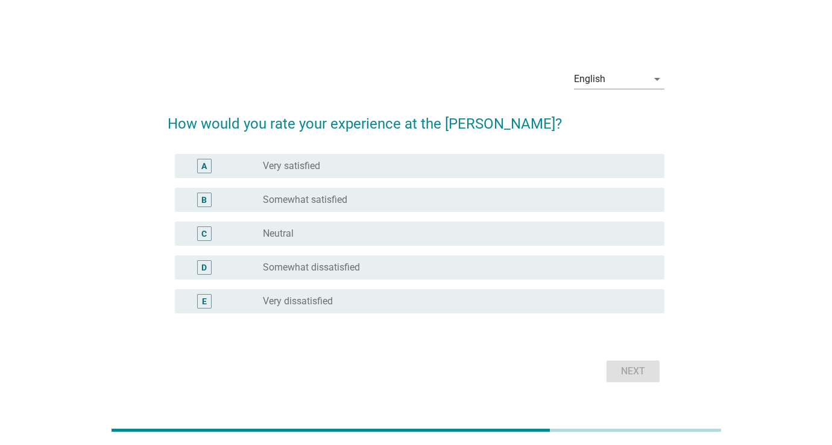
click at [442, 164] on div "radio_button_unchecked Very satisfied" at bounding box center [454, 166] width 382 height 12
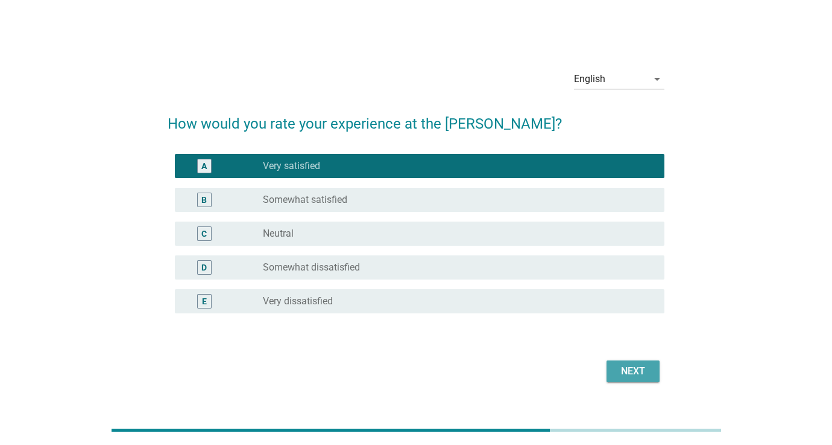
click at [629, 374] on div "Next" at bounding box center [633, 371] width 34 height 14
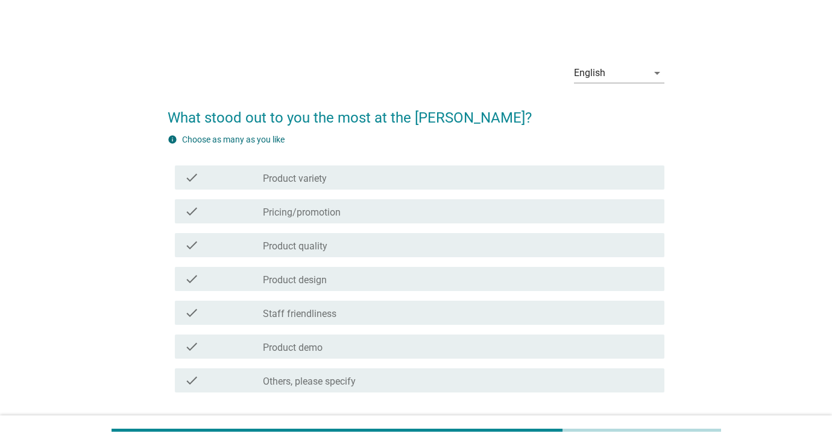
click at [480, 171] on div "check_box_outline_blank Product variety" at bounding box center [459, 177] width 392 height 14
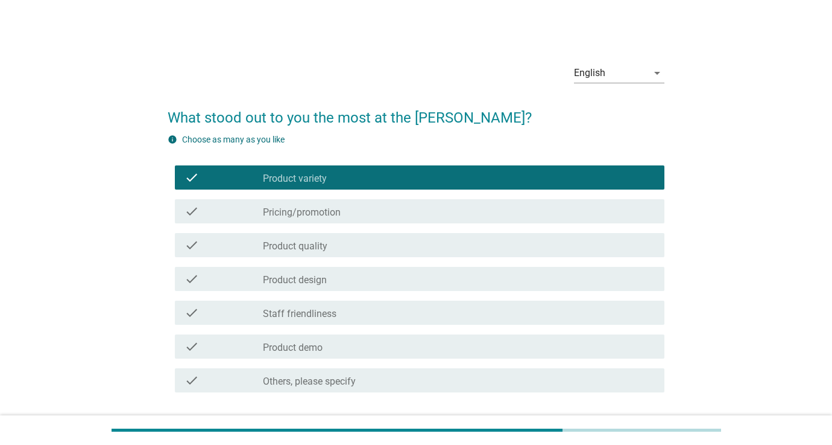
click at [472, 204] on div "check_box_outline_blank Pricing/promotion" at bounding box center [459, 211] width 392 height 14
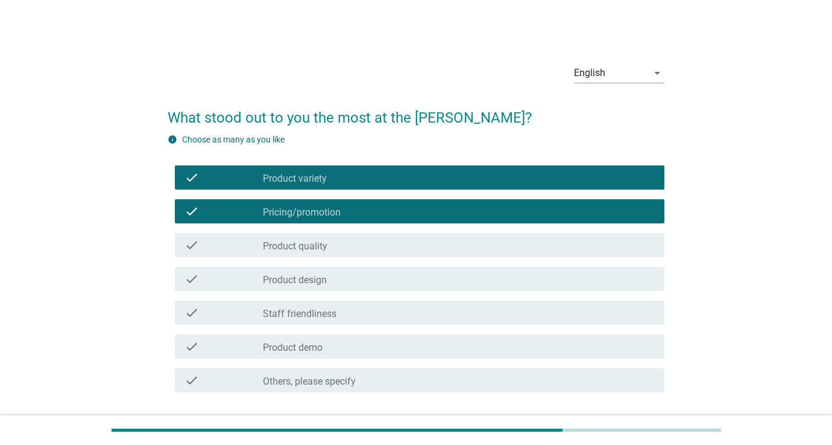
click at [475, 240] on div "check_box_outline_blank Product quality" at bounding box center [459, 245] width 392 height 14
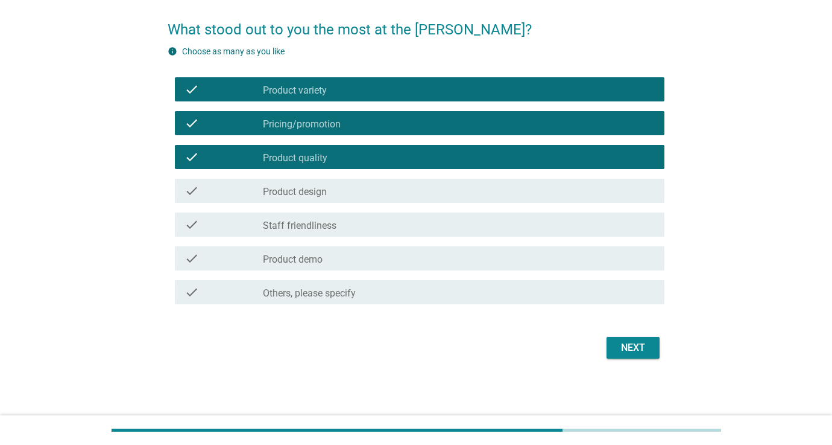
scroll to position [88, 0]
click at [461, 221] on div "check_box_outline_blank Staff friendliness" at bounding box center [459, 224] width 392 height 14
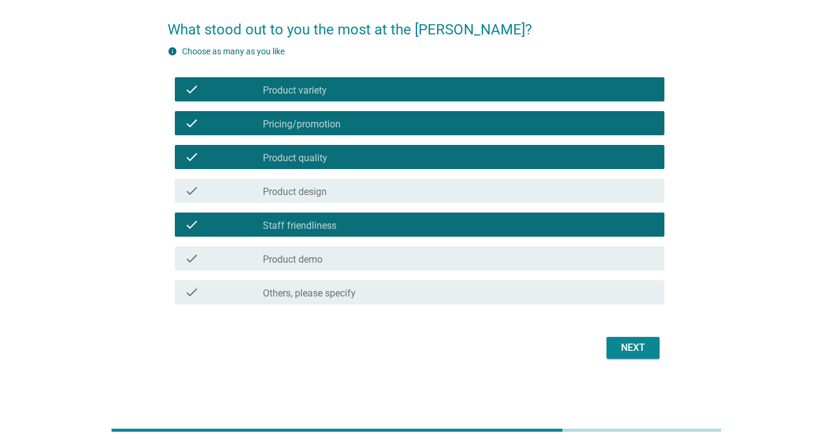
click at [632, 349] on div "Next" at bounding box center [633, 347] width 34 height 14
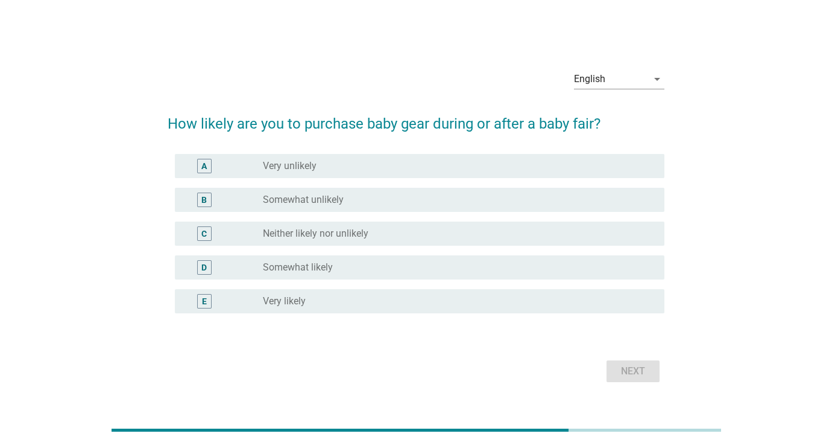
click at [447, 267] on div "radio_button_unchecked Somewhat likely" at bounding box center [454, 267] width 382 height 12
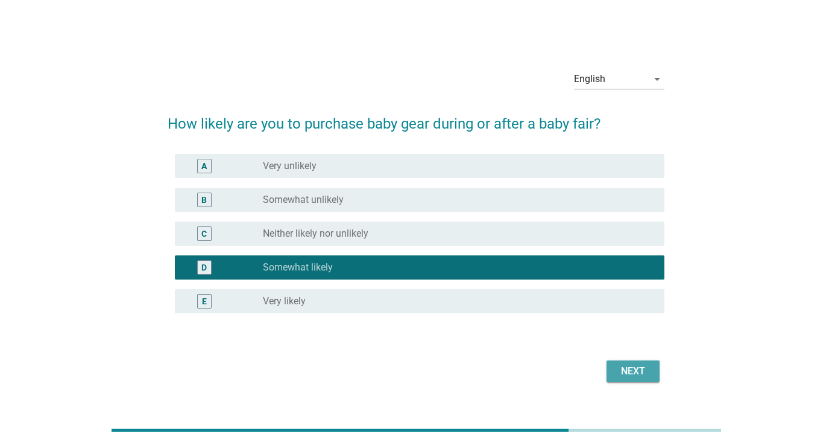
click at [622, 368] on div "Next" at bounding box center [633, 371] width 34 height 14
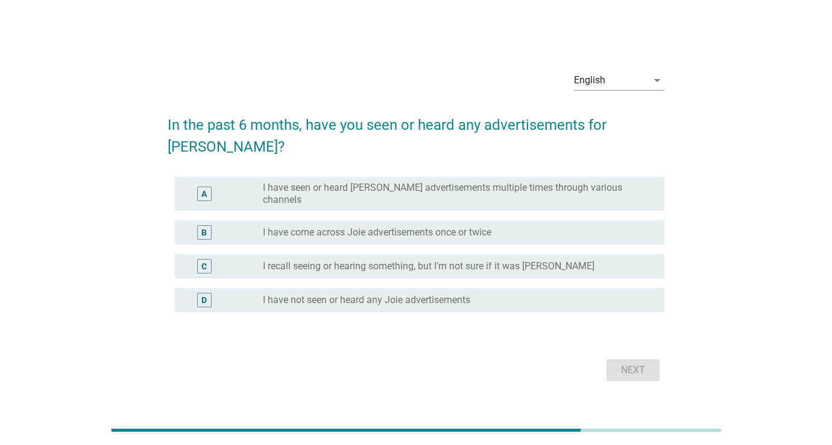
click at [528, 260] on label "I recall seeing or hearing something, but I’m not sure if it was Joie" at bounding box center [429, 266] width 332 height 12
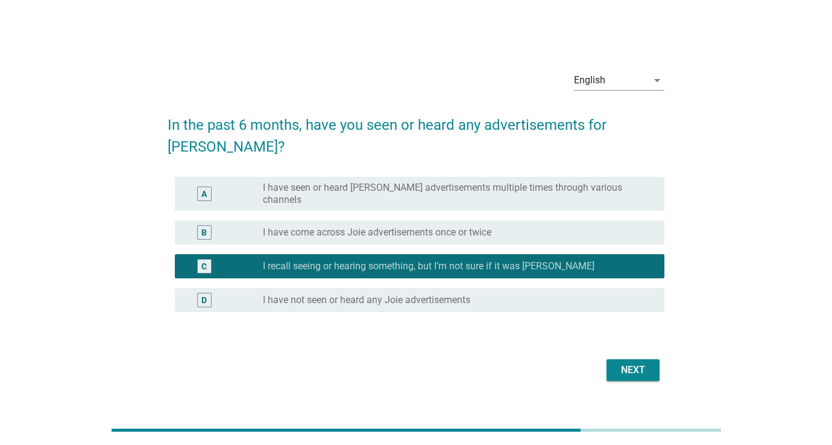
click at [632, 363] on div "Next" at bounding box center [633, 370] width 34 height 14
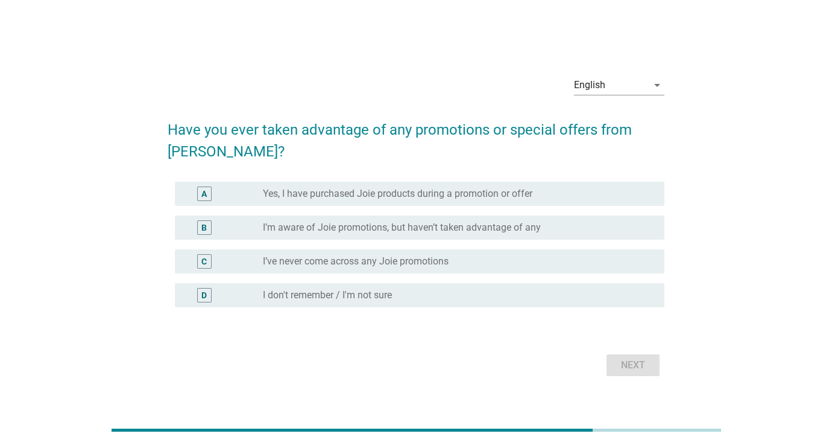
click at [501, 196] on label "Yes, I have purchased Joie products during a promotion or offer" at bounding box center [398, 194] width 270 height 12
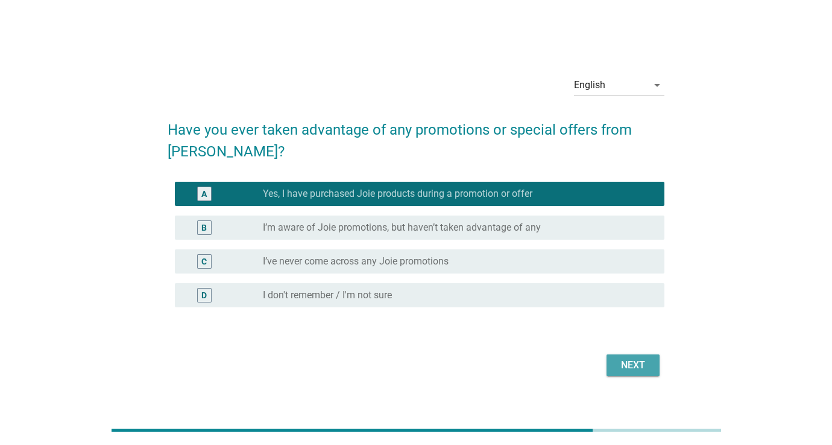
click at [638, 374] on button "Next" at bounding box center [633, 365] width 53 height 22
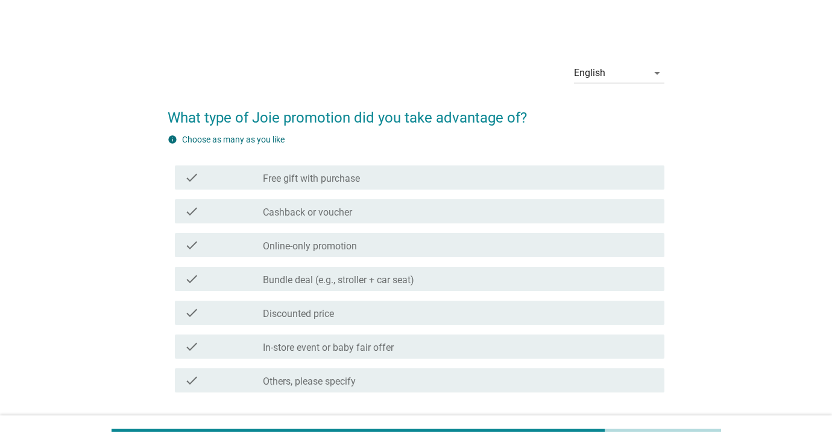
click at [410, 312] on div "check_box_outline_blank Discounted price" at bounding box center [459, 312] width 392 height 14
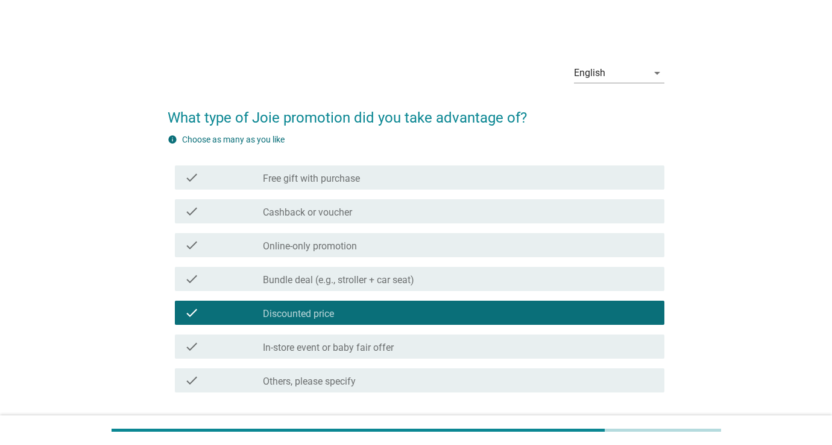
click at [434, 349] on div "check_box_outline_blank In-store event or baby fair offer" at bounding box center [459, 346] width 392 height 14
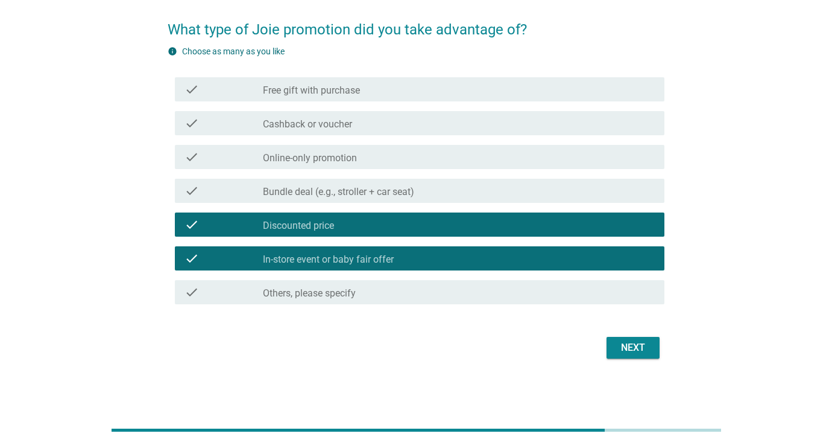
scroll to position [88, 0]
click at [615, 347] on button "Next" at bounding box center [633, 348] width 53 height 22
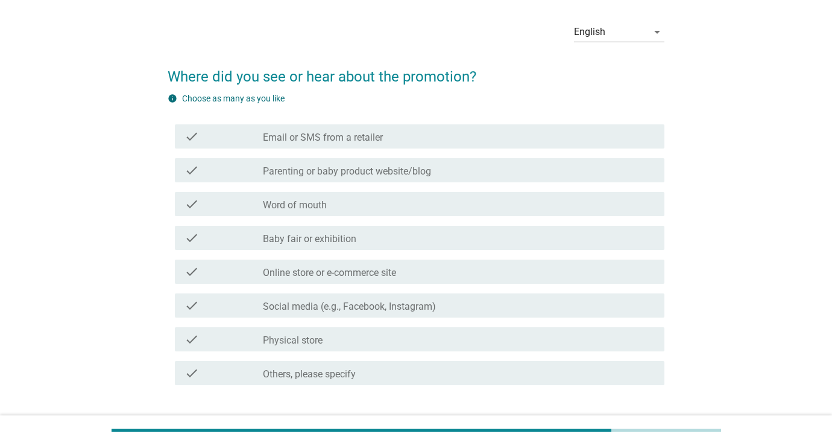
scroll to position [41, 0]
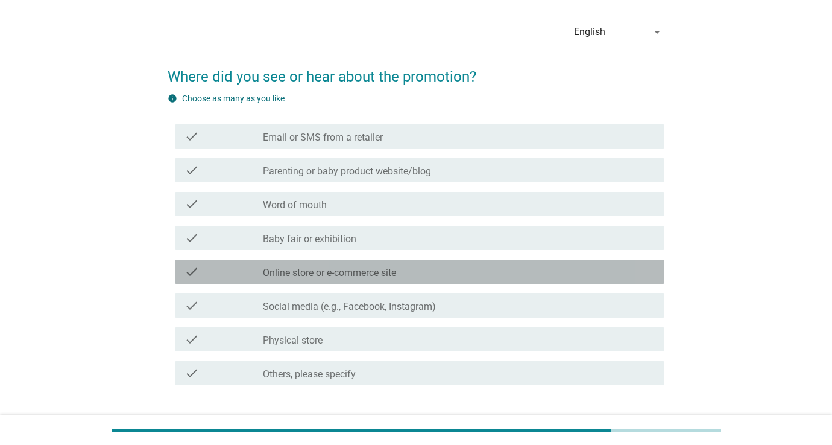
click at [359, 268] on label "Online store or e-commerce site" at bounding box center [329, 273] width 133 height 12
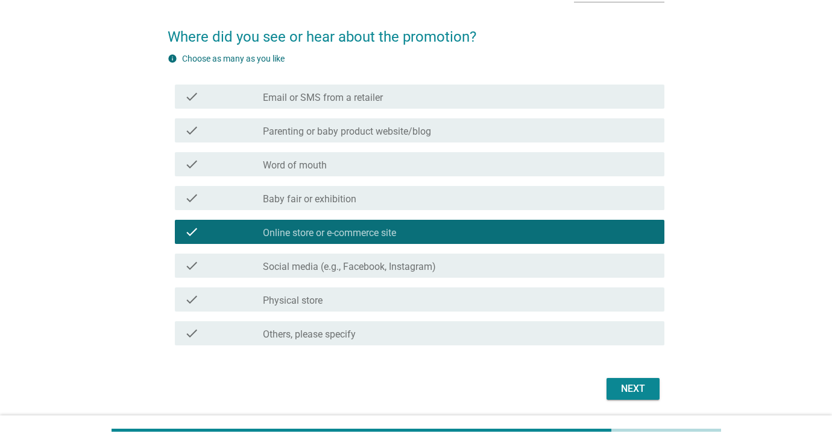
scroll to position [87, 0]
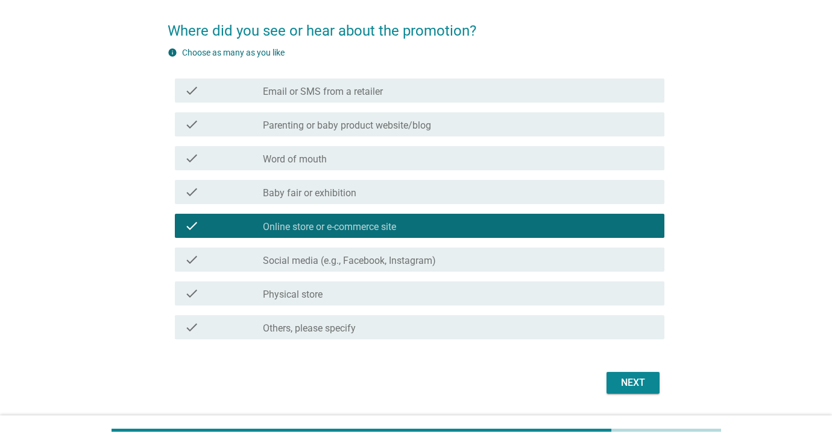
click at [360, 258] on label "Social media (e.g., Facebook, Instagram)" at bounding box center [349, 261] width 173 height 12
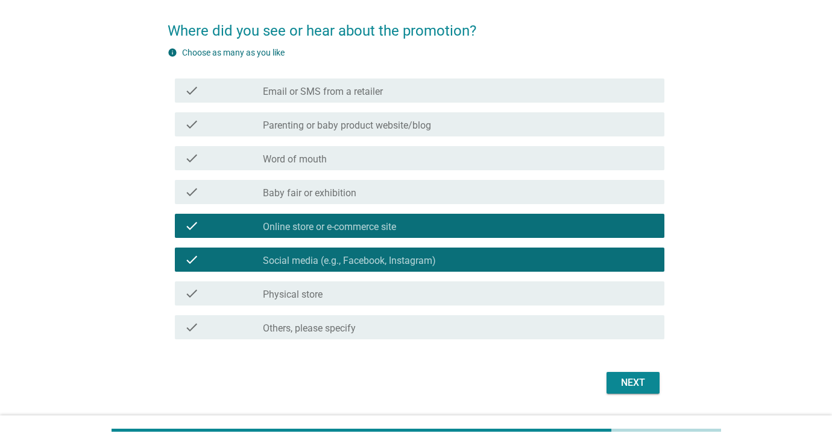
click at [637, 379] on div "Next" at bounding box center [633, 382] width 34 height 14
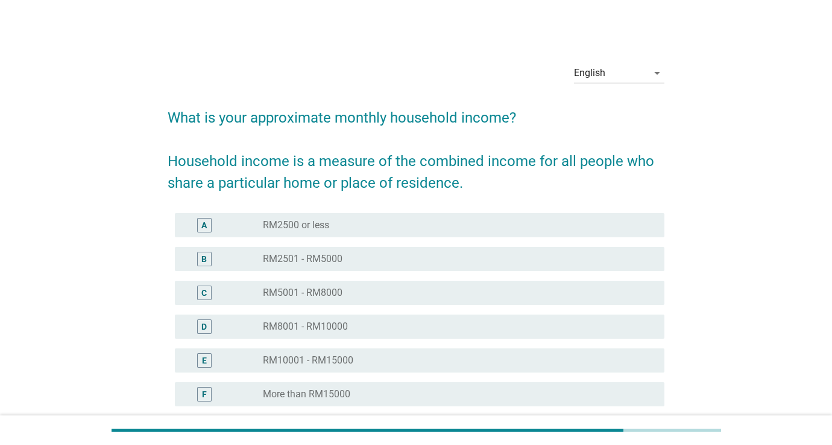
scroll to position [68, 0]
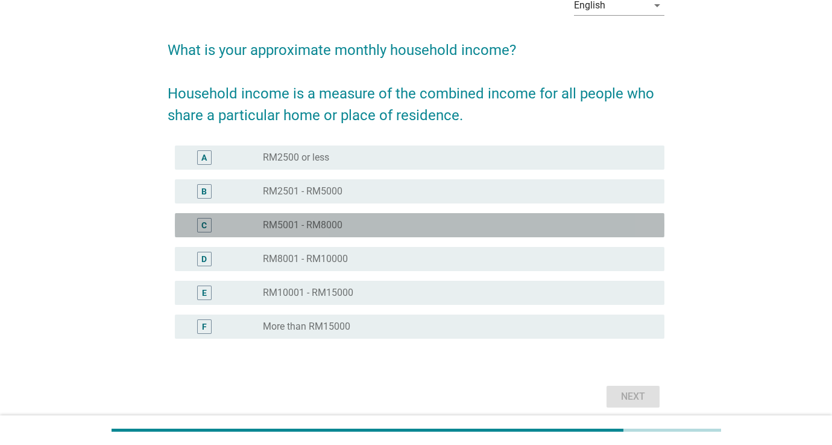
click at [545, 227] on div "radio_button_unchecked RM5001 - RM8000" at bounding box center [454, 225] width 382 height 12
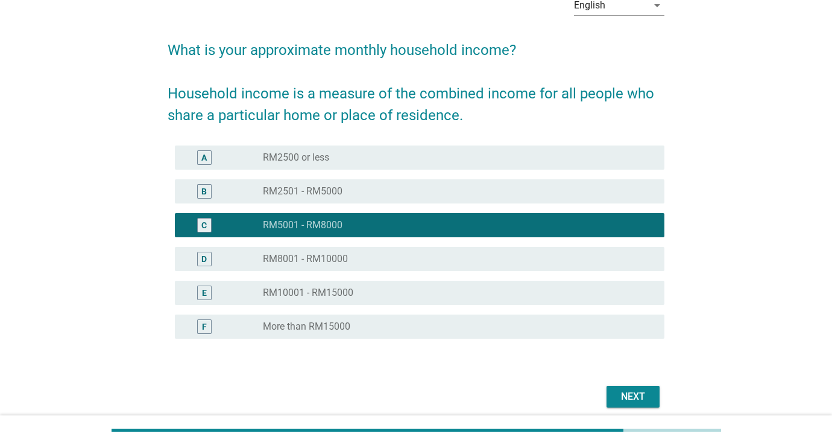
click at [632, 403] on div "Next" at bounding box center [633, 396] width 34 height 14
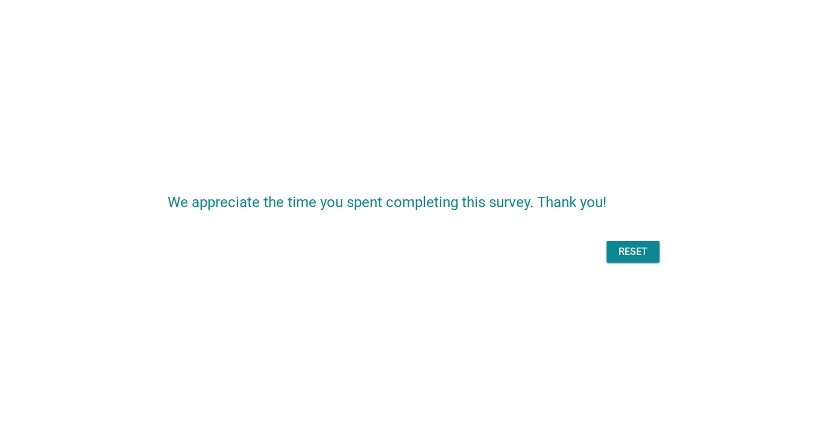
scroll to position [0, 0]
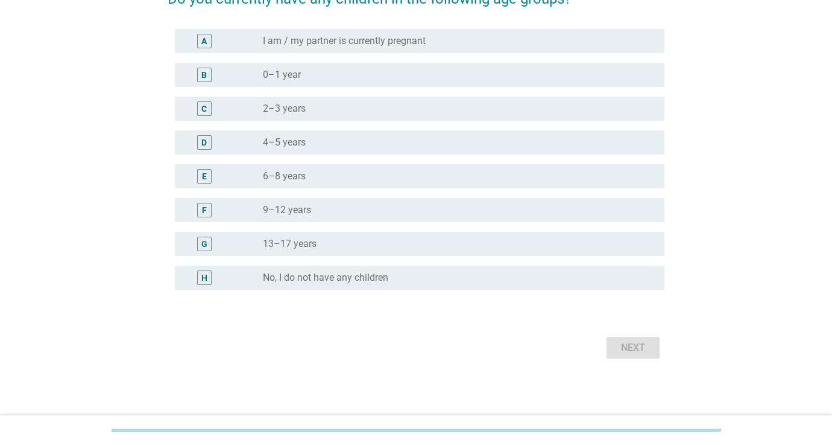
scroll to position [119, 0]
click at [419, 247] on div "radio_button_unchecked 13–17 years" at bounding box center [454, 244] width 382 height 12
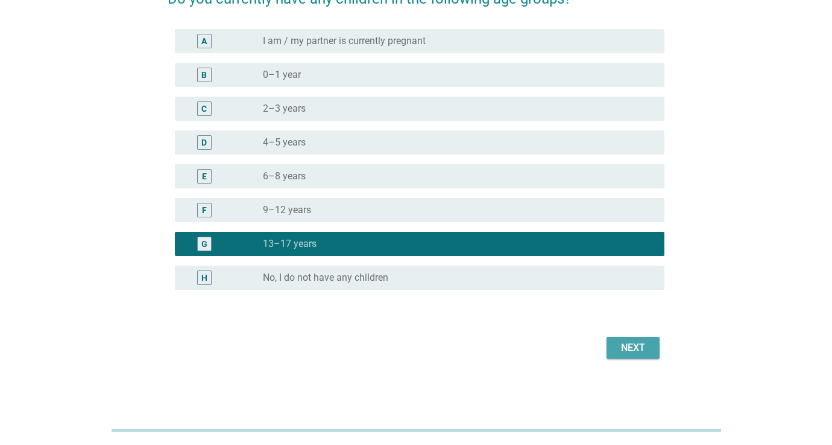
click at [629, 347] on div "Next" at bounding box center [633, 347] width 34 height 14
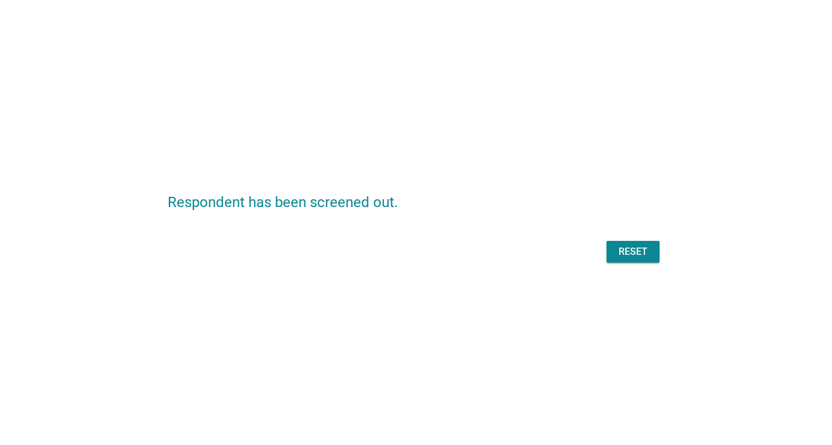
scroll to position [0, 0]
click at [639, 257] on div "Reset" at bounding box center [416, 251] width 497 height 29
click at [632, 254] on div "Reset" at bounding box center [416, 251] width 497 height 29
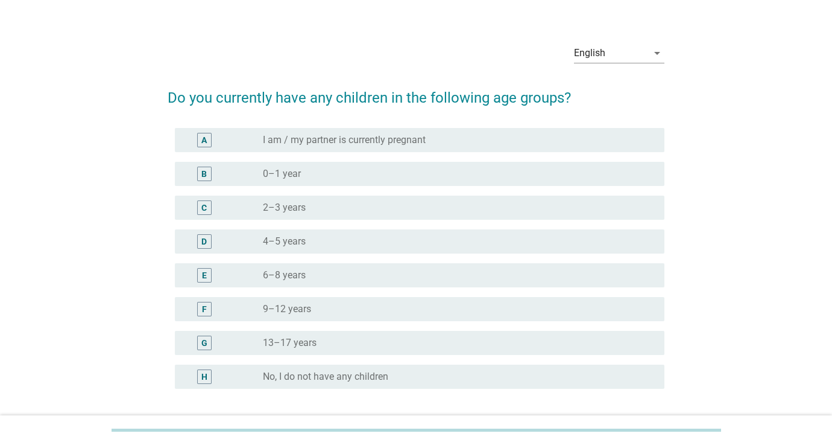
scroll to position [22, 0]
click at [481, 274] on div "radio_button_unchecked 6–8 years" at bounding box center [454, 273] width 382 height 12
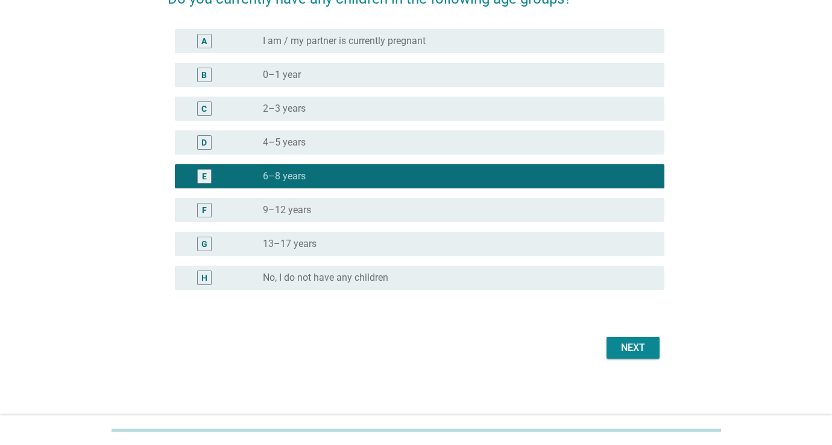
scroll to position [119, 0]
click at [629, 344] on div "Next" at bounding box center [633, 347] width 34 height 14
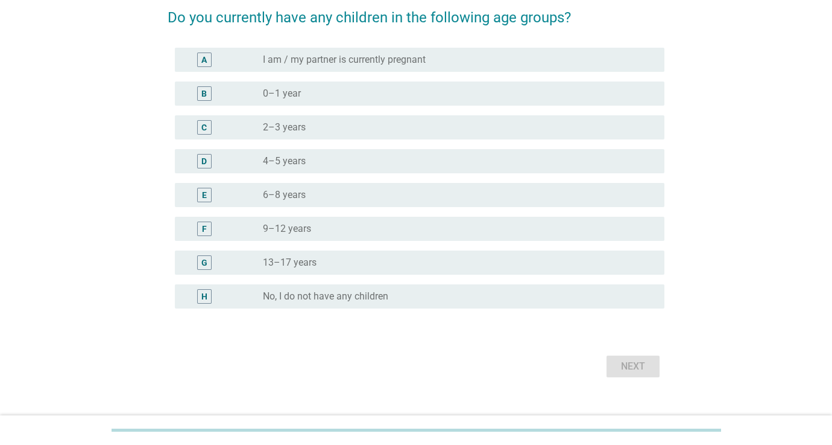
scroll to position [101, 0]
click at [449, 298] on div "radio_button_unchecked No, I do not have any children" at bounding box center [454, 296] width 382 height 12
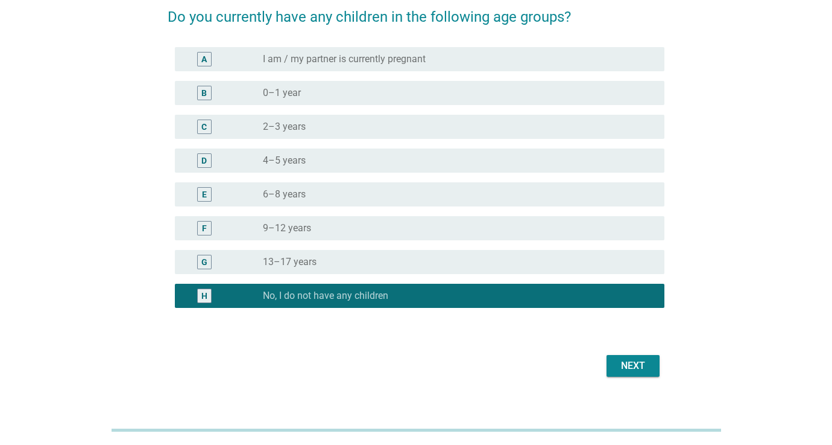
click at [620, 363] on div "Next" at bounding box center [633, 365] width 34 height 14
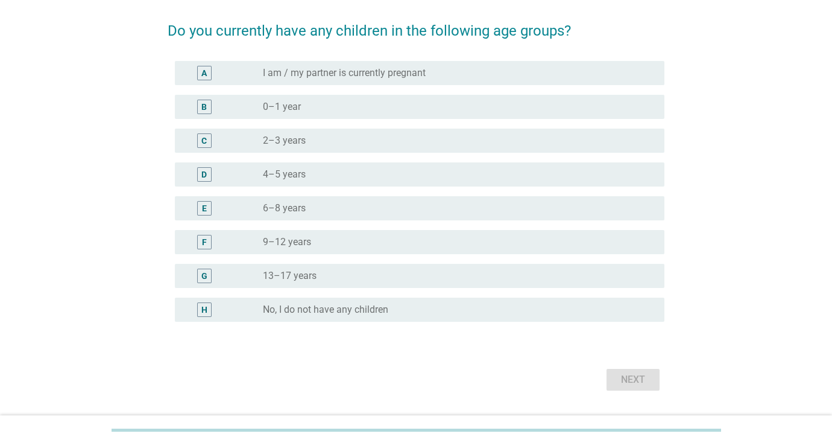
scroll to position [92, 0]
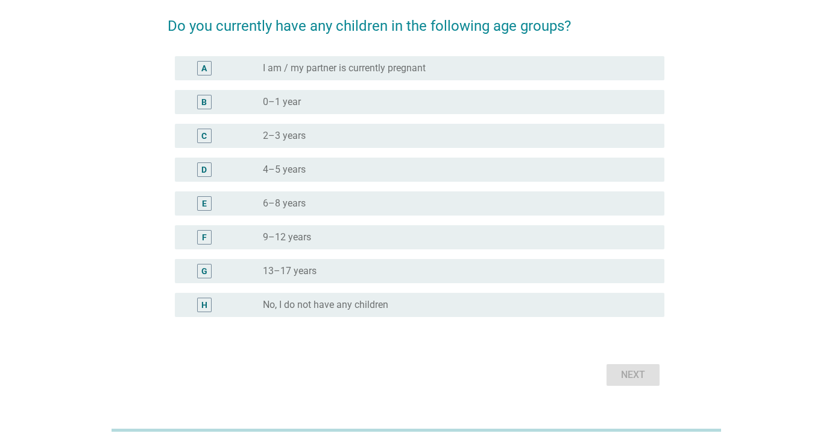
click at [633, 372] on div "Next" at bounding box center [416, 374] width 497 height 29
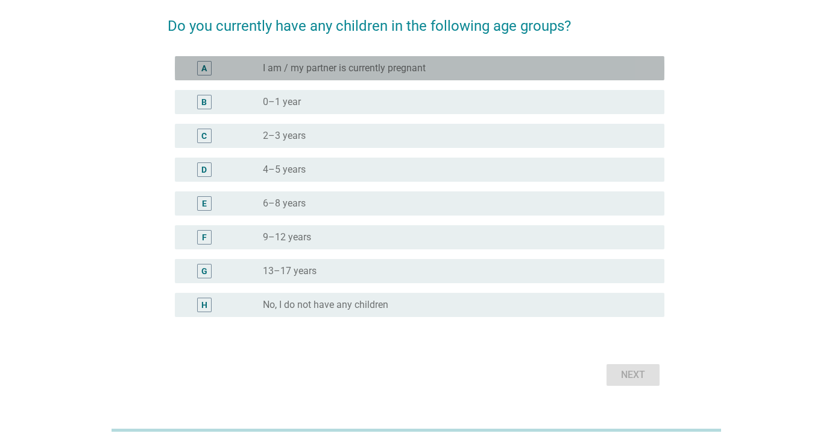
click at [467, 71] on div "radio_button_unchecked I am / my partner is currently pregnant" at bounding box center [454, 68] width 382 height 12
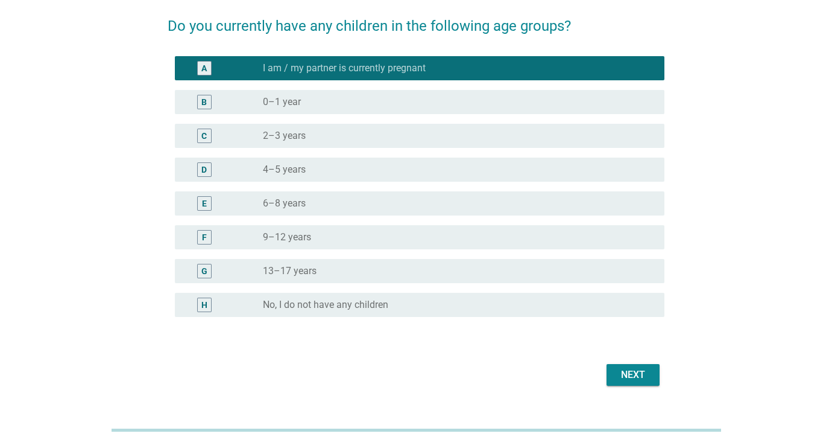
click at [634, 376] on div "Next" at bounding box center [633, 374] width 34 height 14
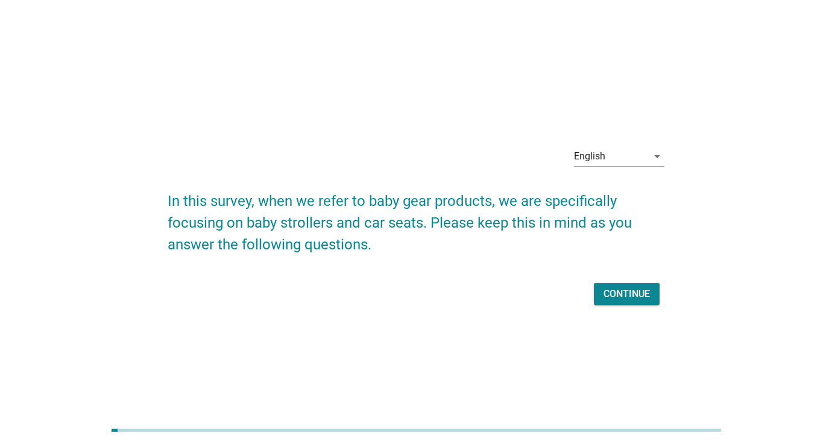
click at [623, 294] on div "Continue" at bounding box center [627, 294] width 46 height 14
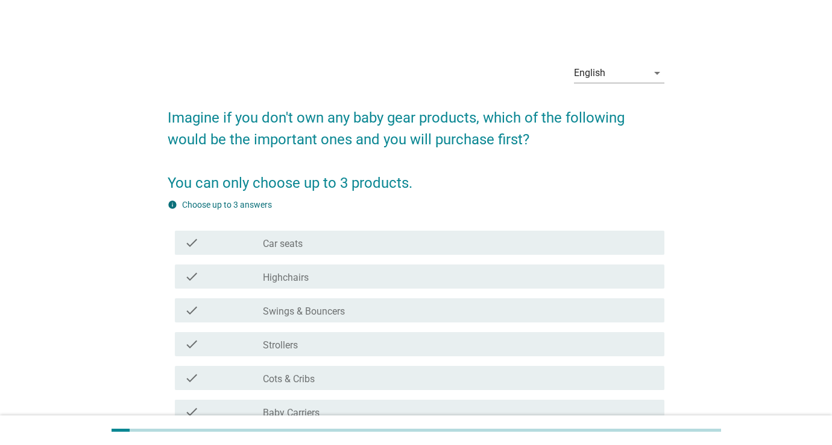
click at [520, 239] on div "check_box_outline_blank Car seats" at bounding box center [459, 242] width 392 height 14
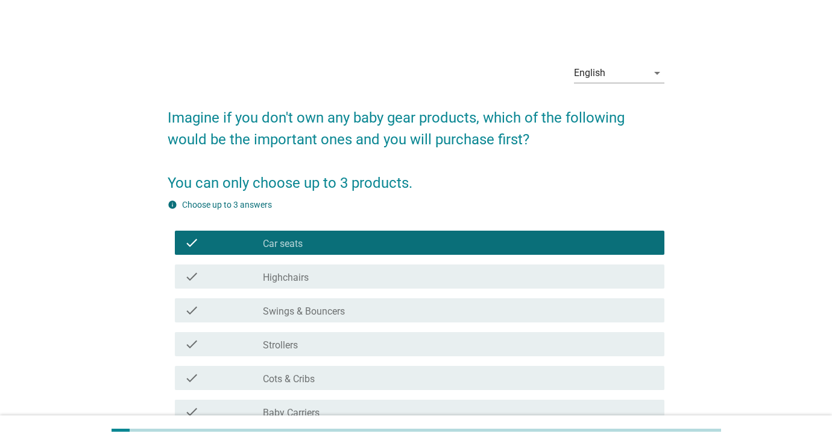
click at [515, 266] on div "check check_box_outline_blank Highchairs" at bounding box center [420, 276] width 490 height 24
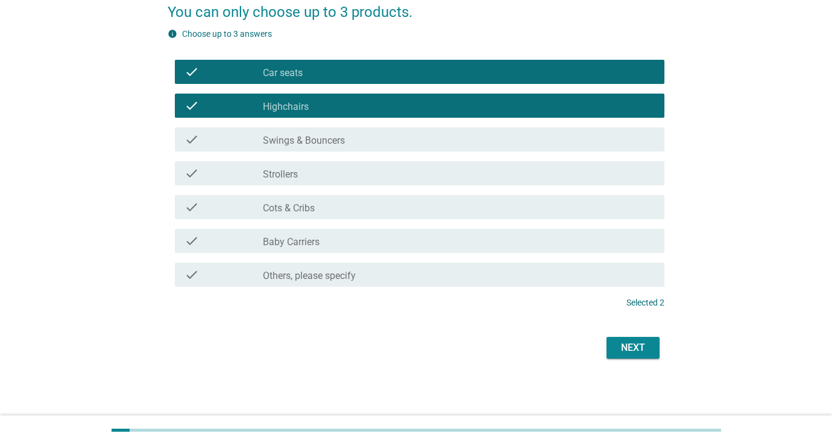
click at [629, 347] on div "Next" at bounding box center [633, 347] width 34 height 14
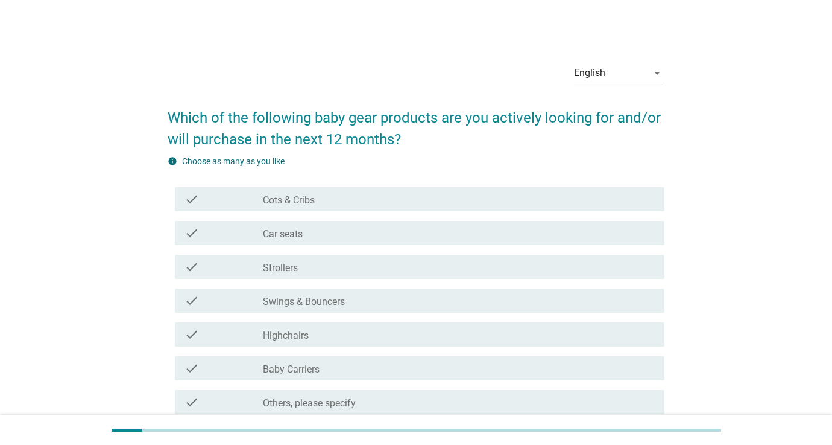
click at [482, 203] on div "check_box_outline_blank Cots & Cribs" at bounding box center [459, 199] width 392 height 14
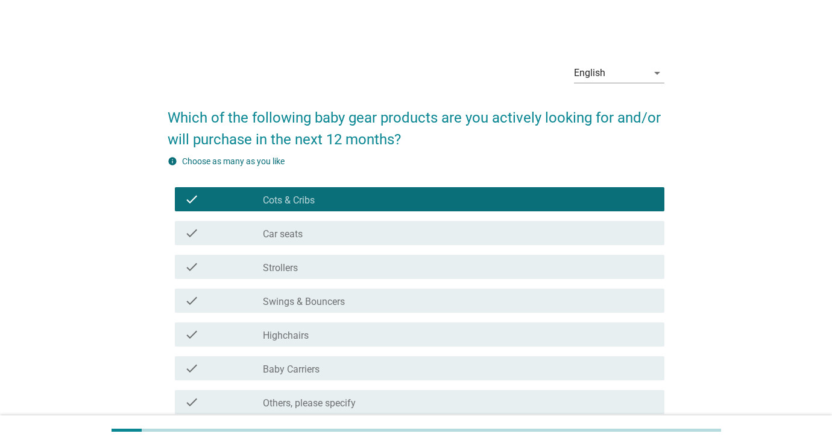
click at [478, 201] on div "check_box_outline_blank Cots & Cribs" at bounding box center [459, 199] width 392 height 14
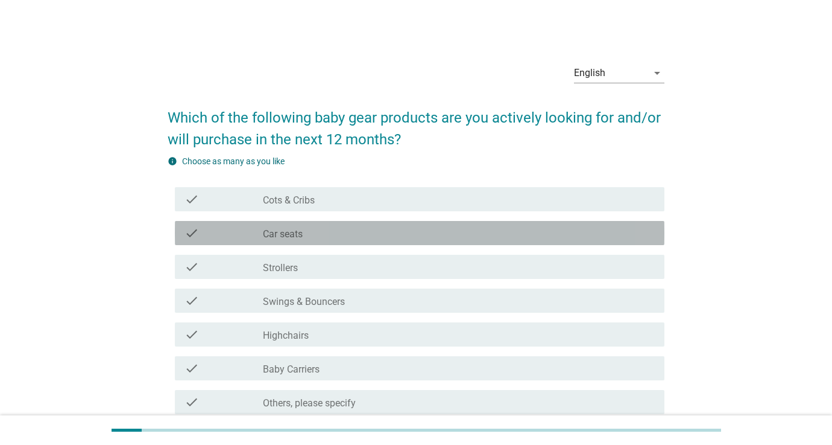
click at [476, 228] on div "check_box_outline_blank Car seats" at bounding box center [459, 233] width 392 height 14
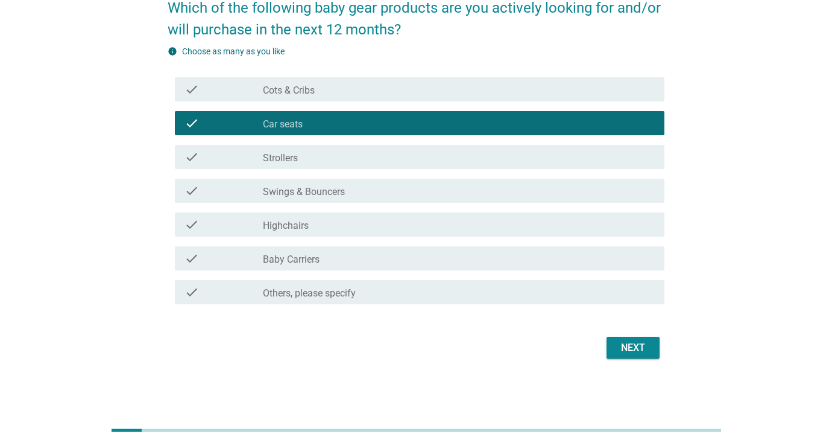
scroll to position [110, 0]
click at [636, 350] on div "Next" at bounding box center [633, 347] width 34 height 14
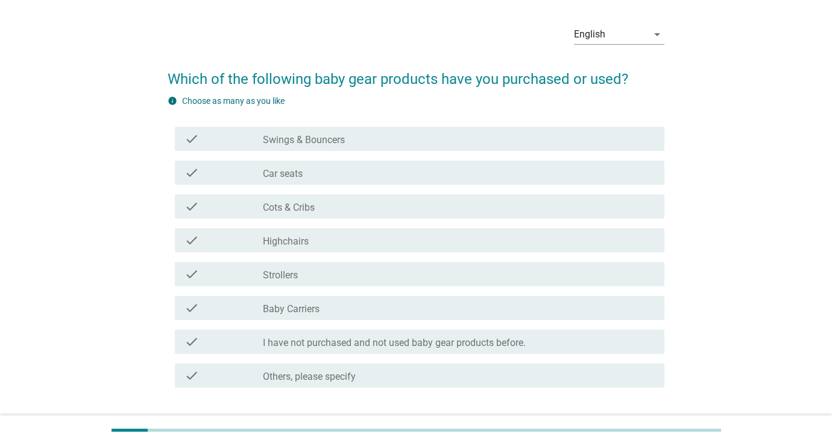
scroll to position [38, 0]
click at [434, 184] on div "check check_box_outline_blank Car seats" at bounding box center [420, 173] width 490 height 24
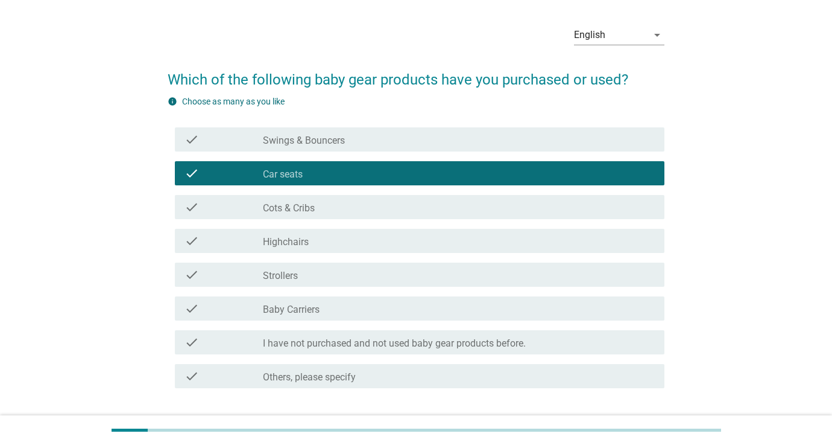
click at [433, 258] on div "check check_box_outline_blank Strollers" at bounding box center [416, 275] width 497 height 34
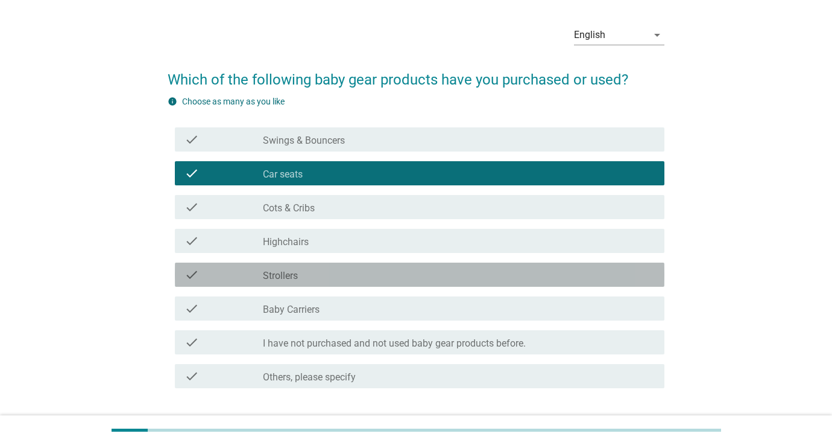
click at [433, 265] on div "check check_box_outline_blank Strollers" at bounding box center [420, 274] width 490 height 24
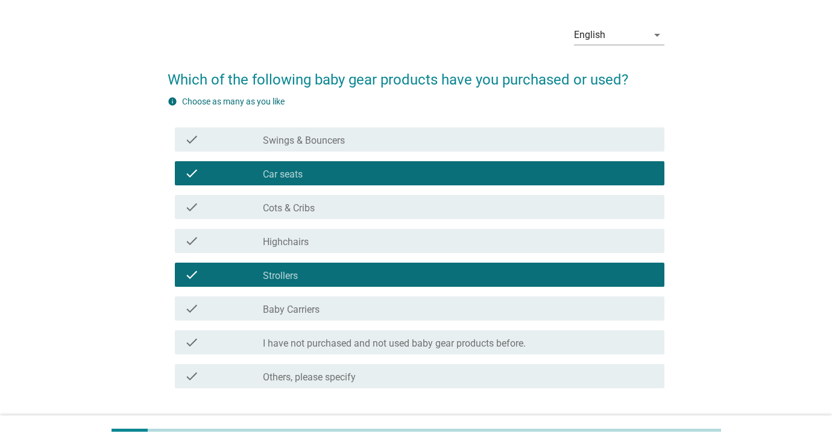
click at [428, 168] on div "check_box_outline_blank Car seats" at bounding box center [459, 173] width 392 height 14
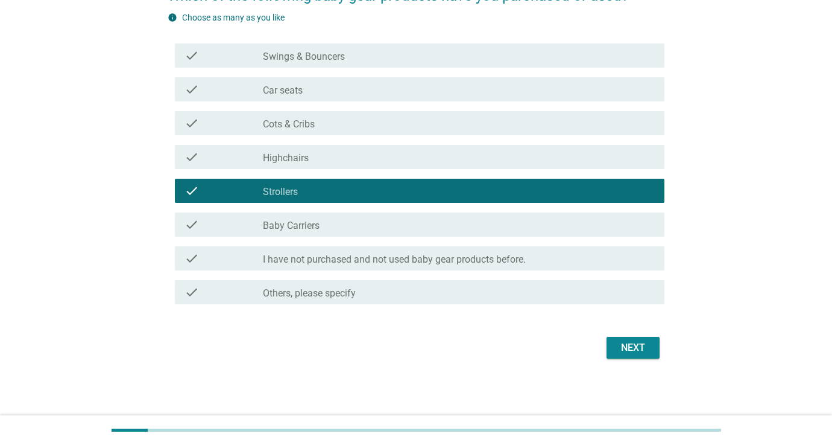
scroll to position [122, 0]
click at [633, 353] on div "Next" at bounding box center [633, 347] width 34 height 14
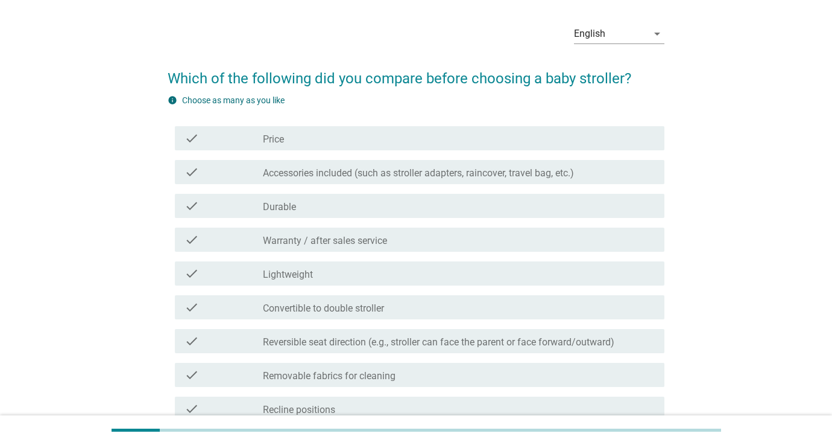
scroll to position [40, 0]
click at [508, 195] on div "check check_box_outline_blank Durable" at bounding box center [420, 205] width 490 height 24
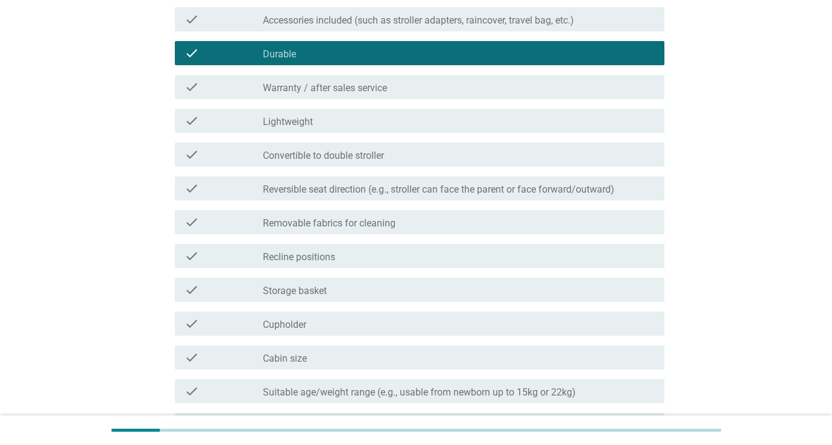
scroll to position [194, 0]
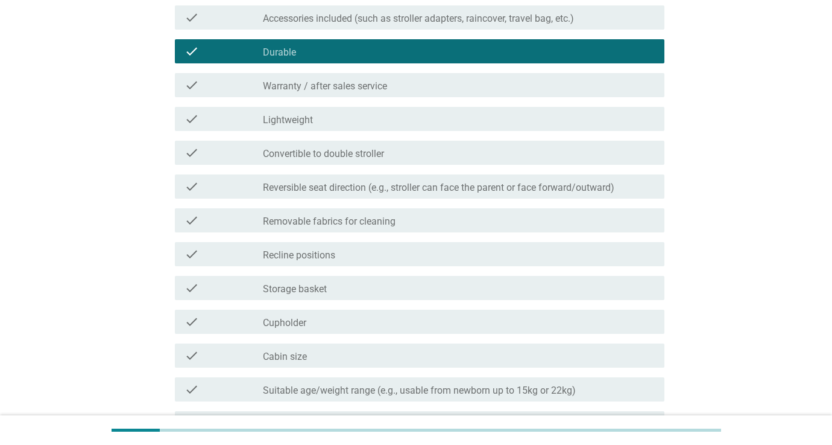
click at [475, 121] on div "check_box_outline_blank Lightweight" at bounding box center [459, 119] width 392 height 14
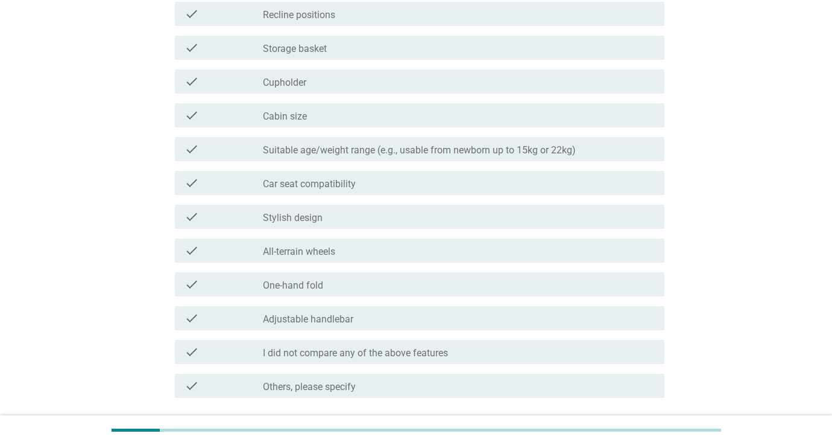
scroll to position [439, 0]
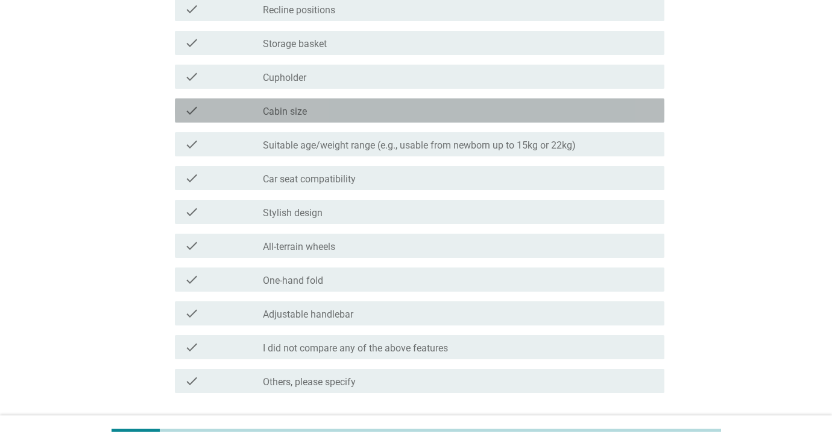
click at [464, 106] on div "check_box_outline_blank Cabin size" at bounding box center [459, 110] width 392 height 14
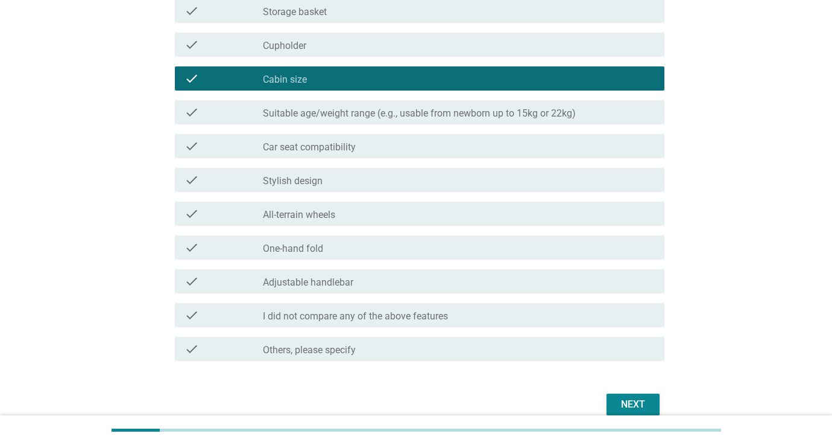
scroll to position [475, 0]
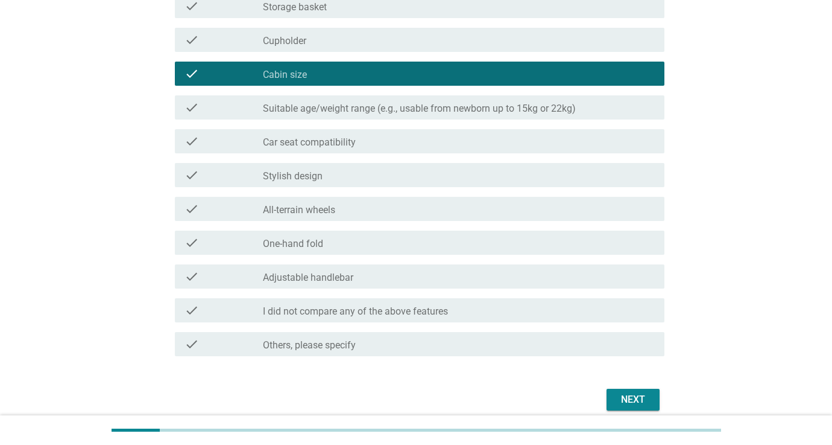
click at [615, 393] on button "Next" at bounding box center [633, 399] width 53 height 22
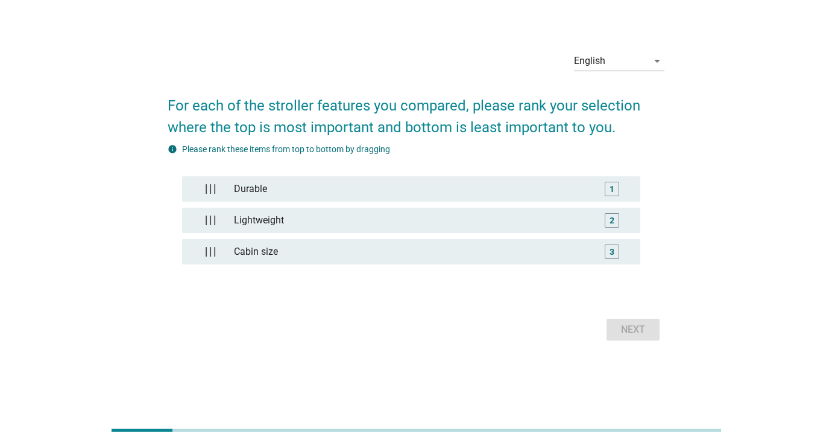
scroll to position [0, 0]
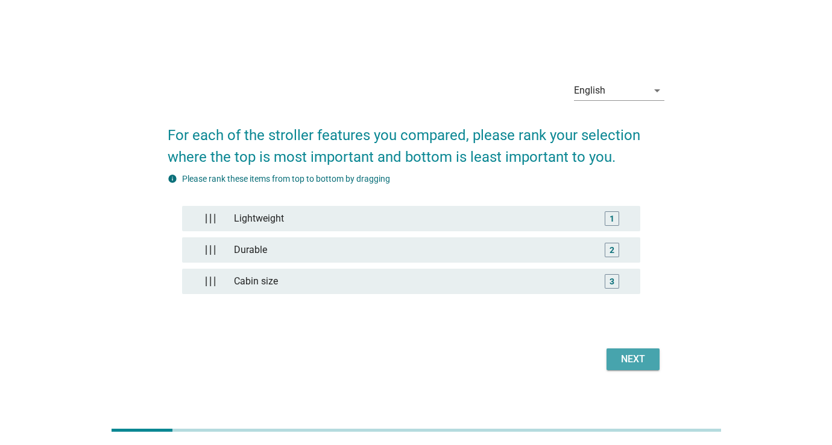
click at [631, 363] on div "Next" at bounding box center [633, 359] width 34 height 14
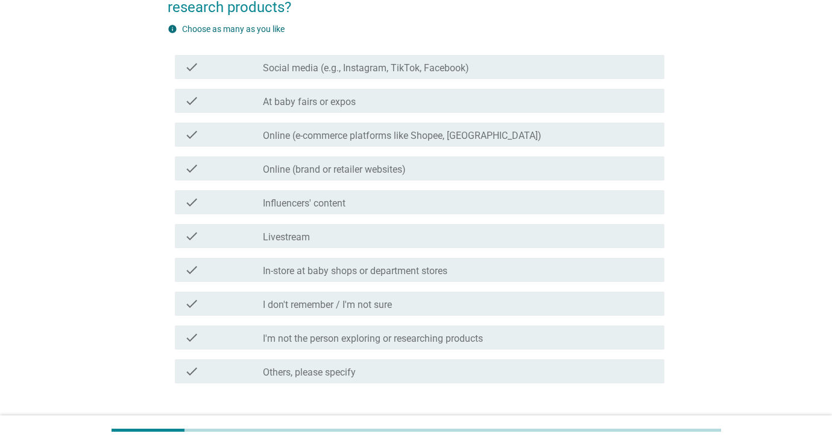
scroll to position [132, 0]
click at [424, 174] on div "check_box_outline_blank Online (brand or retailer websites)" at bounding box center [459, 168] width 392 height 14
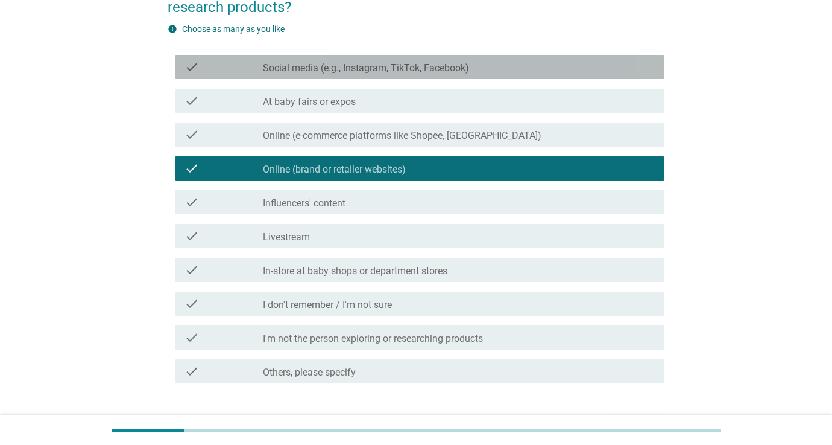
click at [392, 62] on label "Social media (e.g., Instagram, TikTok, Facebook)" at bounding box center [366, 68] width 206 height 12
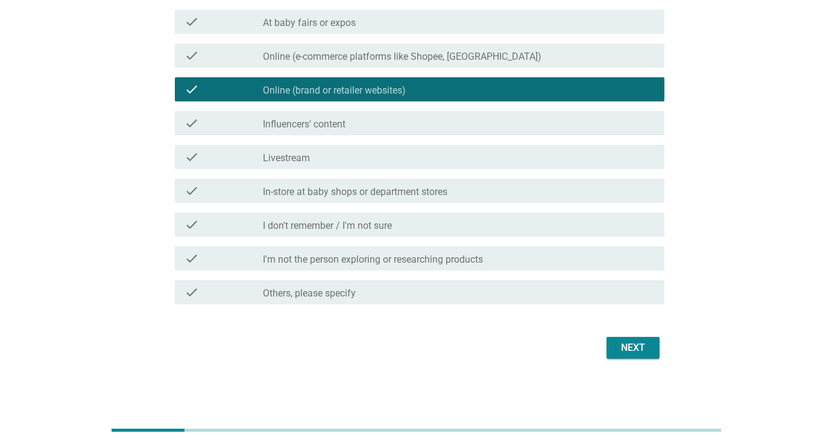
scroll to position [211, 0]
click at [630, 355] on button "Next" at bounding box center [633, 348] width 53 height 22
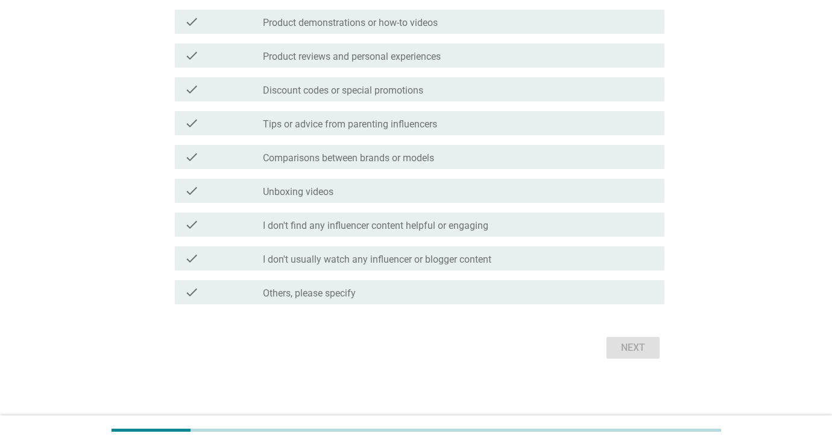
scroll to position [0, 0]
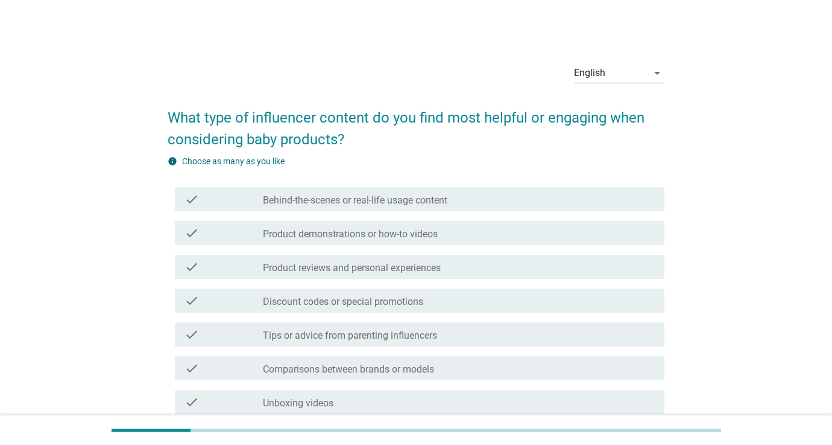
click at [483, 199] on div "check_box_outline_blank Behind-the-scenes or real-life usage content" at bounding box center [459, 199] width 392 height 14
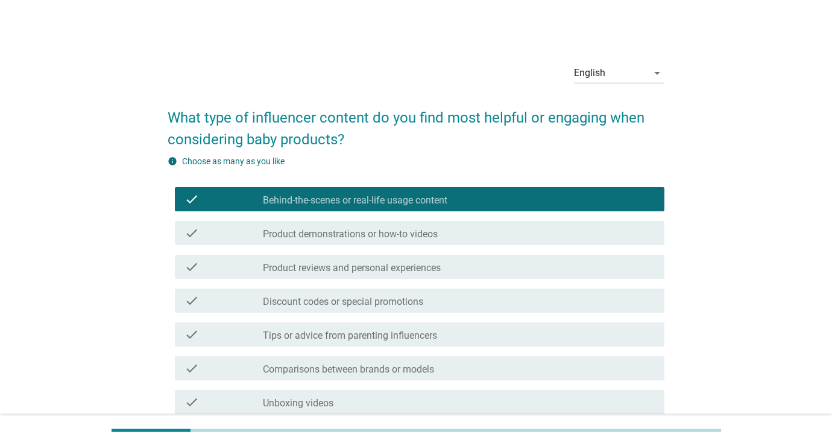
click at [469, 234] on div "check_box_outline_blank Product demonstrations or how-to videos" at bounding box center [459, 233] width 392 height 14
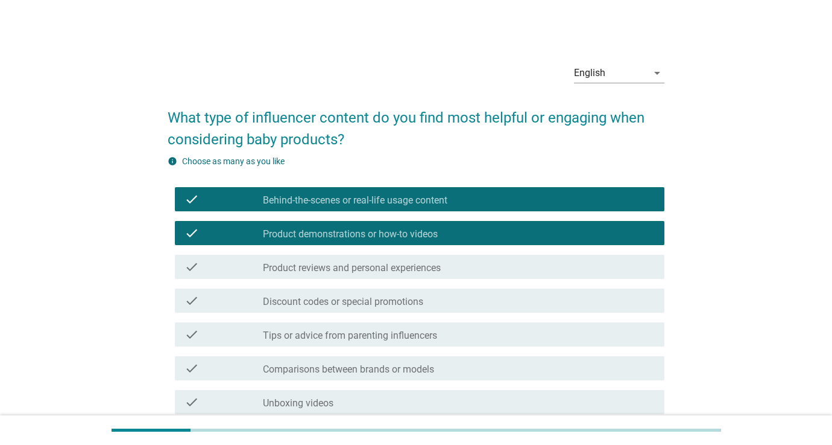
click at [464, 268] on div "check_box_outline_blank Product reviews and personal experiences" at bounding box center [459, 266] width 392 height 14
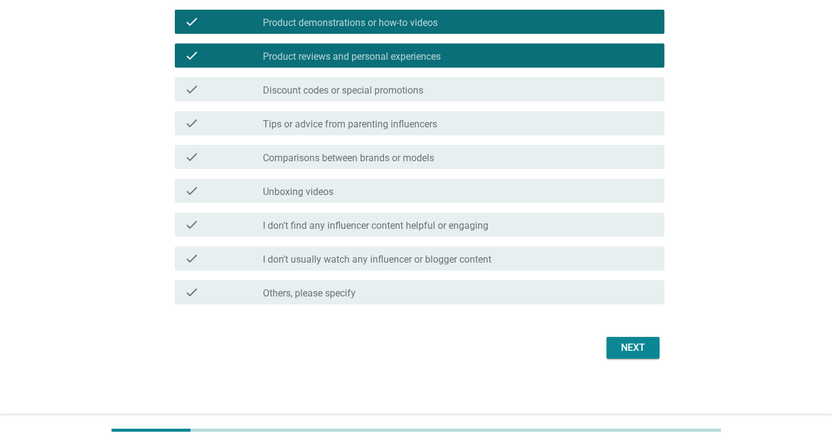
scroll to position [211, 0]
click at [619, 351] on div "Next" at bounding box center [633, 347] width 34 height 14
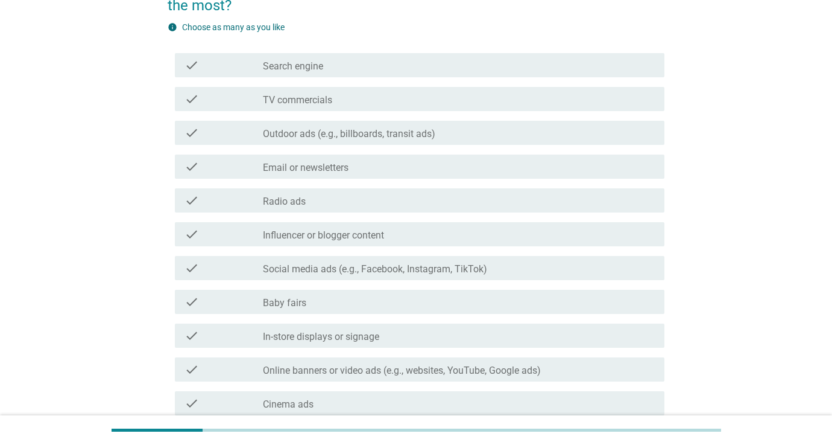
scroll to position [134, 0]
click at [457, 238] on div "check_box_outline_blank Influencer or blogger content" at bounding box center [459, 234] width 392 height 14
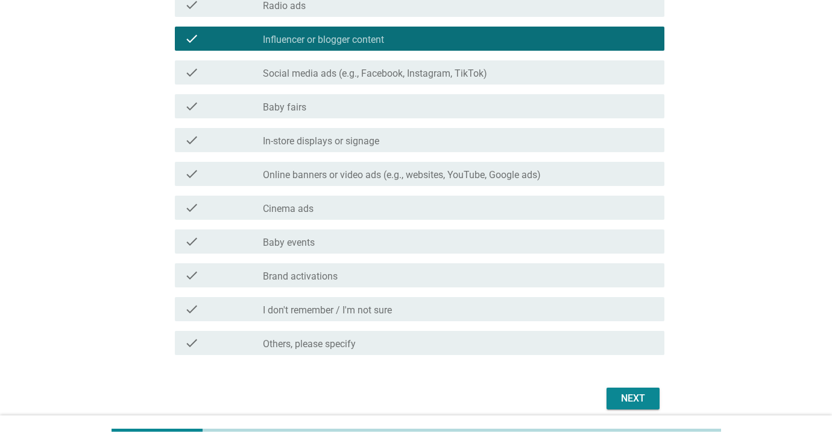
scroll to position [331, 0]
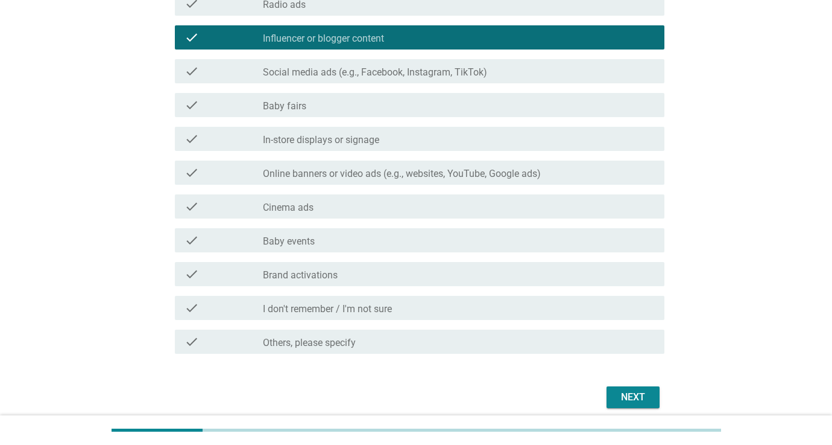
click at [451, 245] on div "check_box_outline_blank Baby events" at bounding box center [459, 240] width 392 height 14
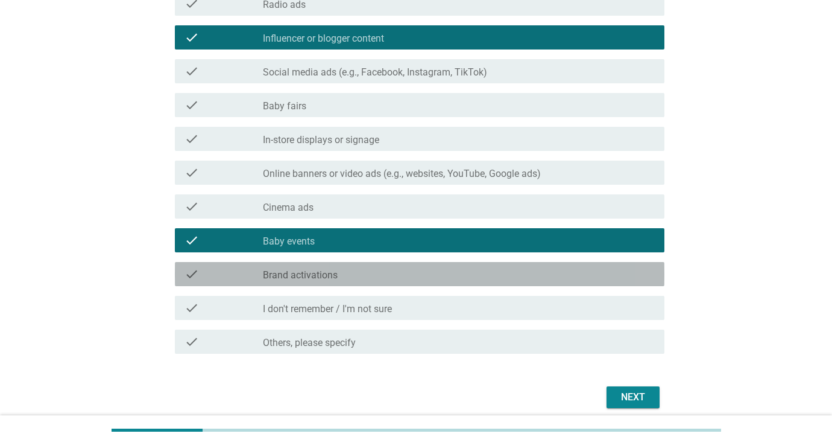
click at [462, 268] on div "check_box_outline_blank Brand activations" at bounding box center [459, 274] width 392 height 14
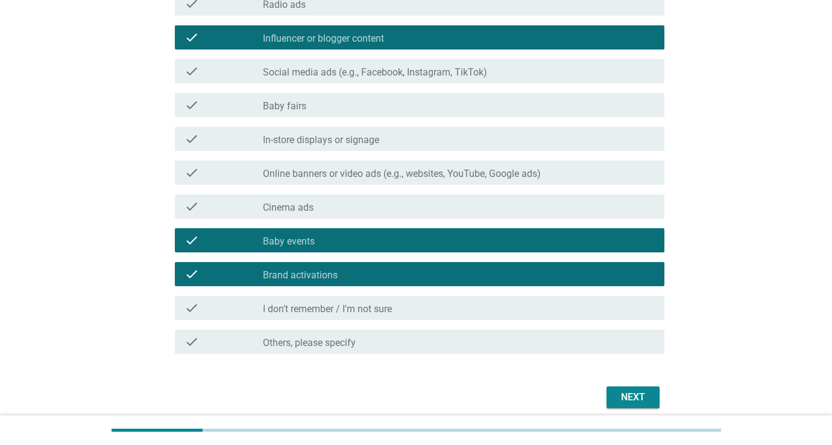
click at [631, 390] on div "Next" at bounding box center [633, 397] width 34 height 14
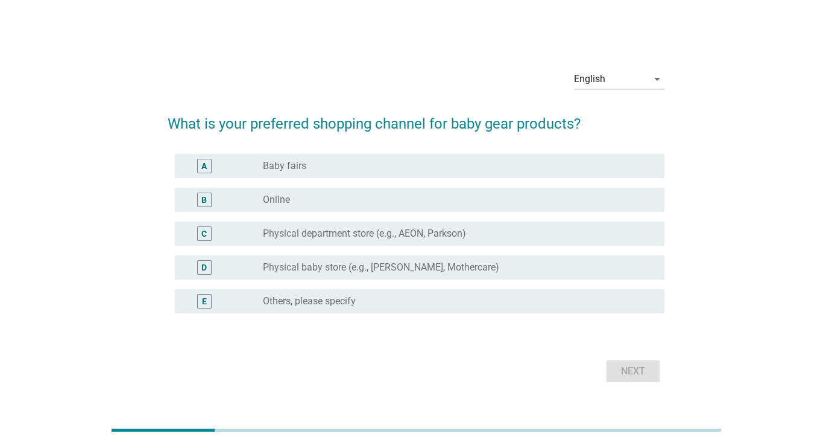
click at [472, 206] on div "radio_button_unchecked Online" at bounding box center [459, 199] width 392 height 14
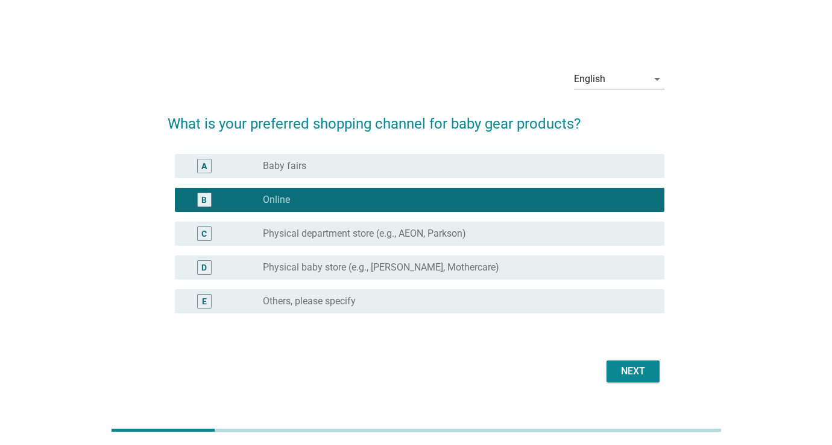
click at [617, 370] on div "Next" at bounding box center [633, 371] width 34 height 14
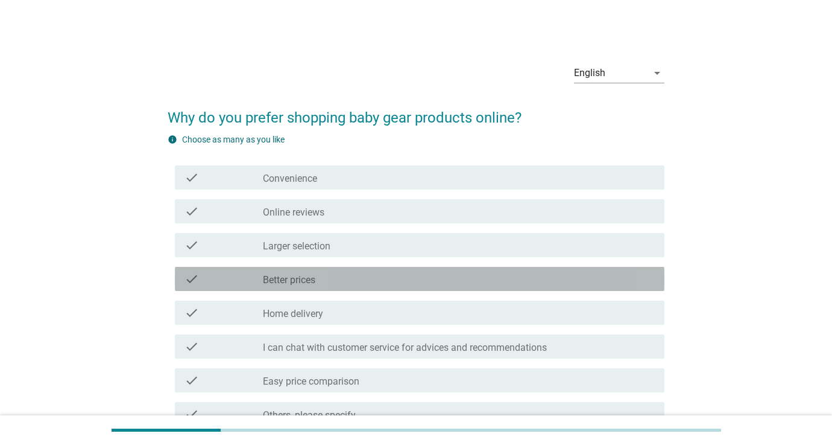
click at [414, 278] on div "check_box_outline_blank Better prices" at bounding box center [459, 278] width 392 height 14
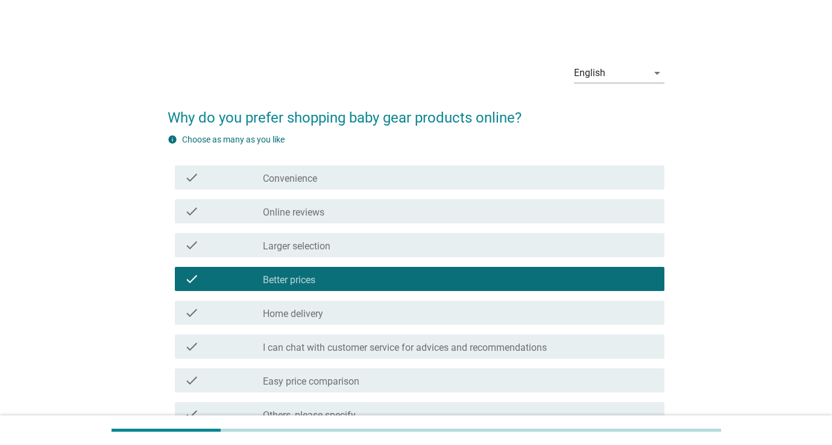
click at [404, 182] on div "check_box_outline_blank Convenience" at bounding box center [459, 177] width 392 height 14
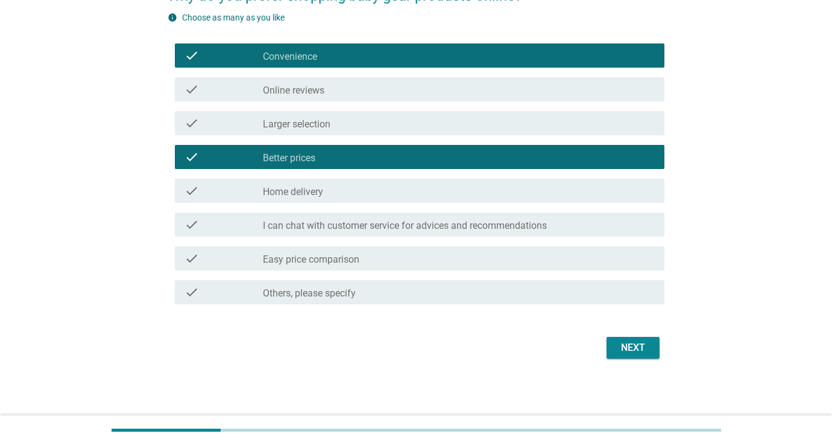
click at [619, 342] on div "Next" at bounding box center [633, 347] width 34 height 14
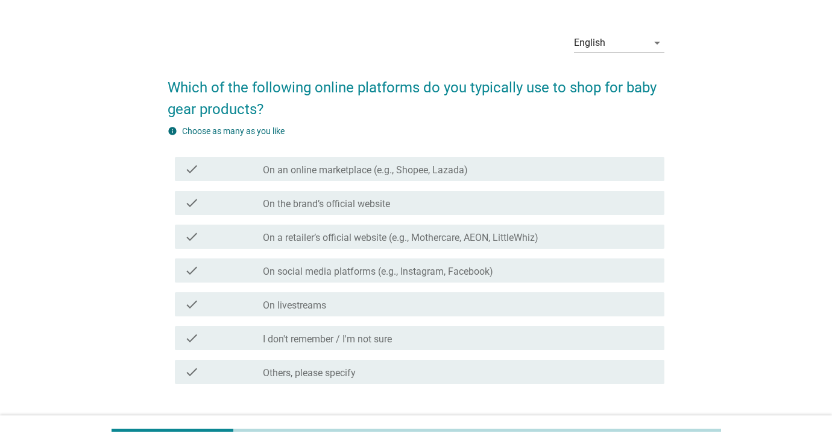
scroll to position [30, 0]
click at [385, 169] on label "On an online marketplace (e.g., Shopee, Lazada)" at bounding box center [365, 170] width 205 height 12
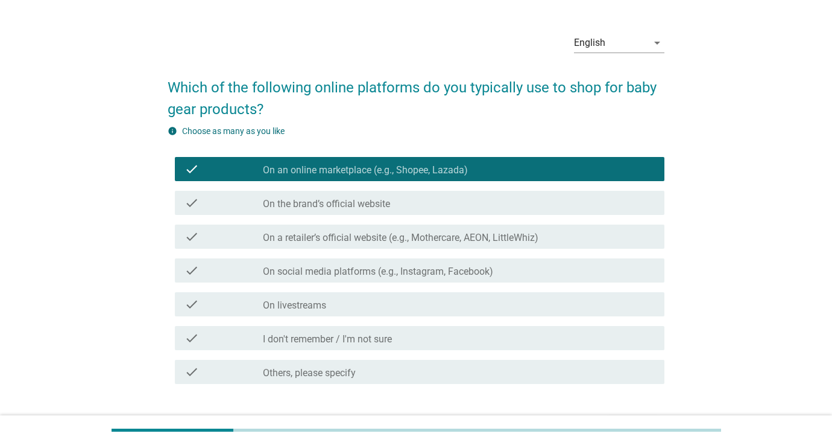
click at [388, 270] on label "On social media platforms (e.g., Instagram, Facebook)" at bounding box center [378, 271] width 230 height 12
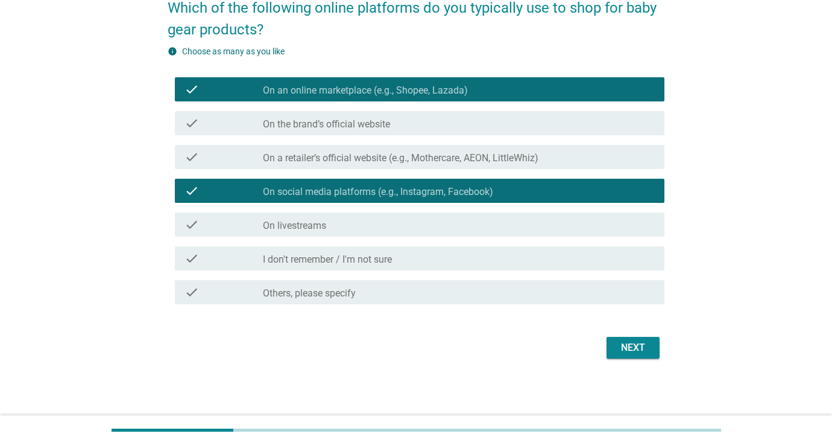
scroll to position [110, 0]
click at [625, 343] on div "Next" at bounding box center [633, 347] width 34 height 14
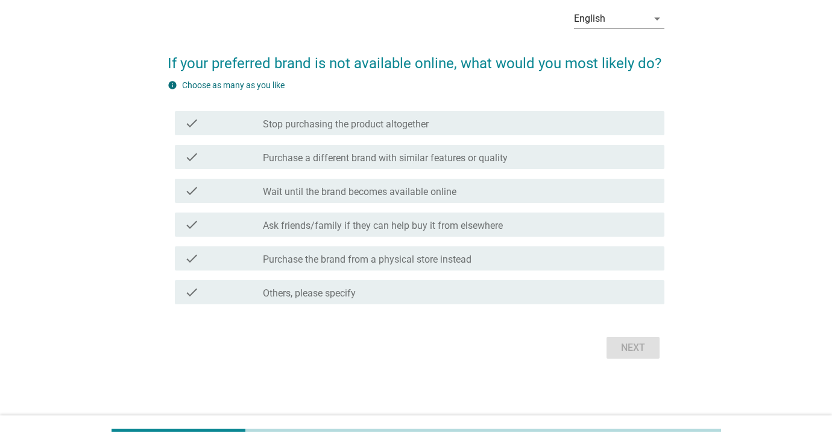
scroll to position [0, 0]
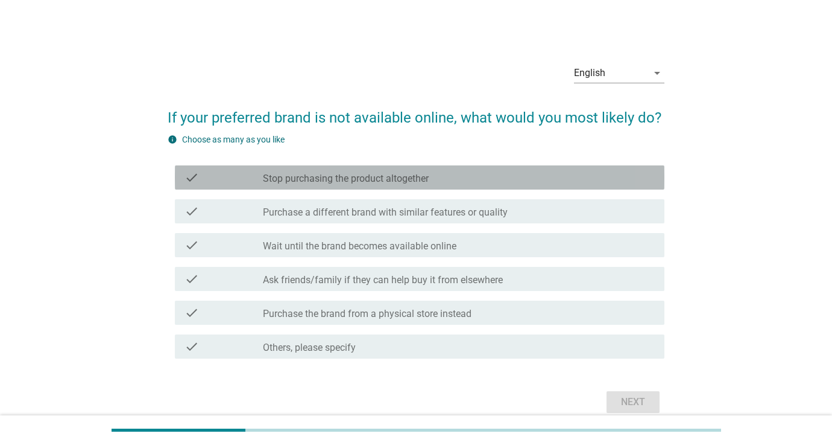
click at [414, 173] on label "Stop purchasing the product altogether" at bounding box center [346, 179] width 166 height 12
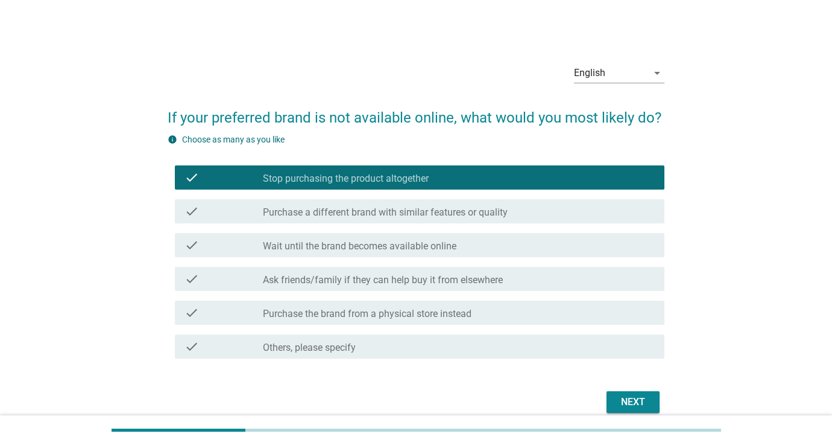
click at [620, 401] on div "Next" at bounding box center [633, 401] width 34 height 14
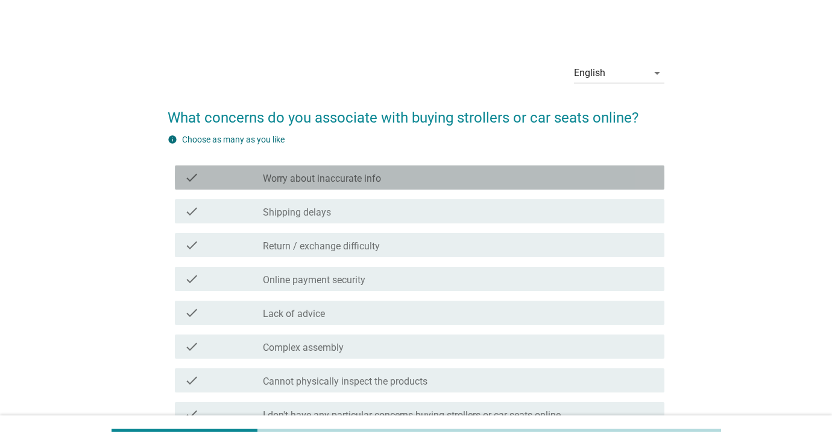
click at [457, 173] on div "check_box_outline_blank Worry about inaccurate info" at bounding box center [459, 177] width 392 height 14
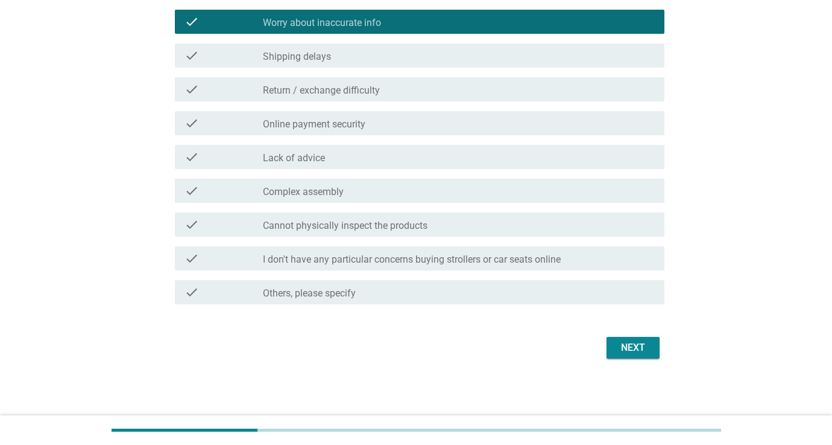
scroll to position [156, 0]
click at [625, 351] on div "Next" at bounding box center [633, 347] width 34 height 14
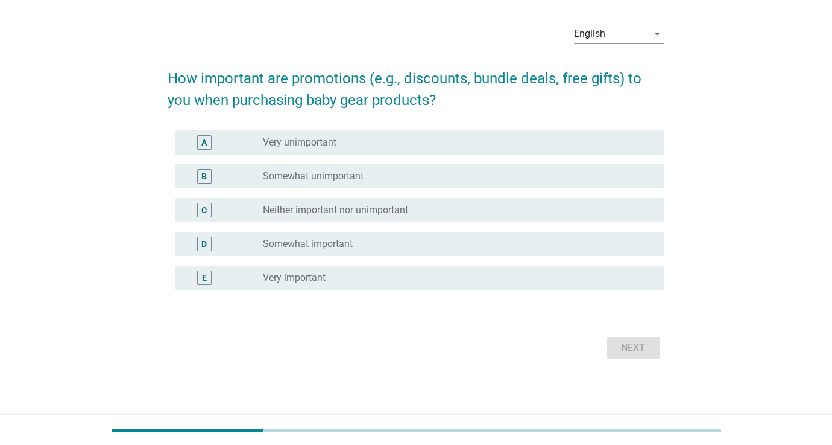
scroll to position [0, 0]
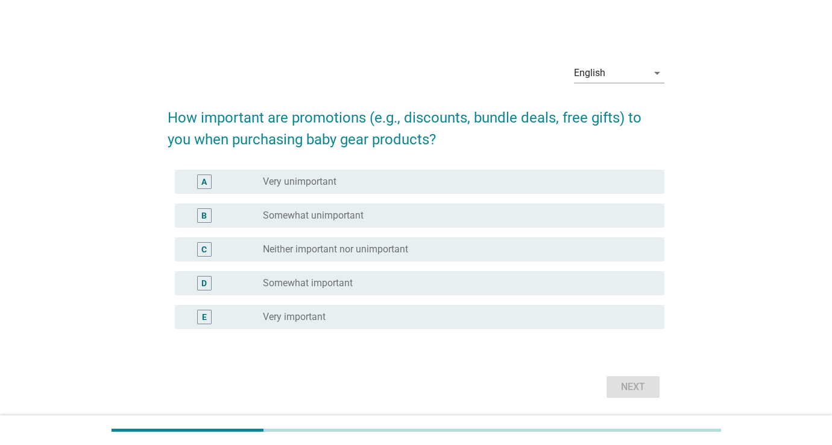
click at [419, 280] on div "radio_button_unchecked Somewhat important" at bounding box center [454, 283] width 382 height 12
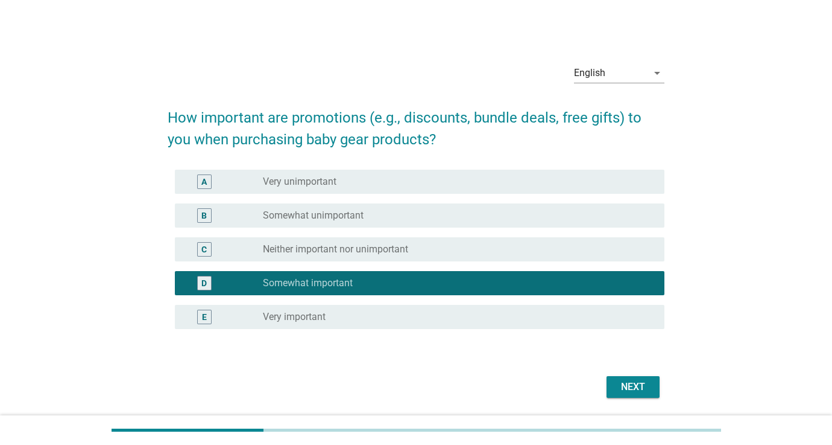
click at [642, 381] on div "Next" at bounding box center [633, 386] width 34 height 14
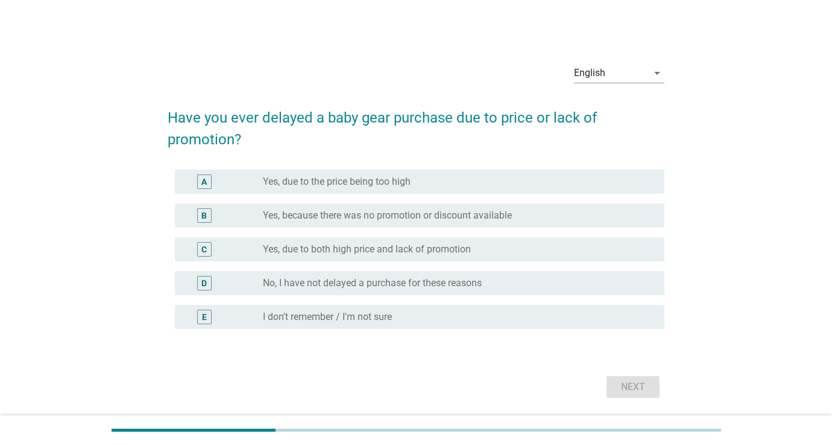
click at [553, 250] on div "radio_button_unchecked Yes, due to both high price and lack of promotion" at bounding box center [454, 249] width 382 height 12
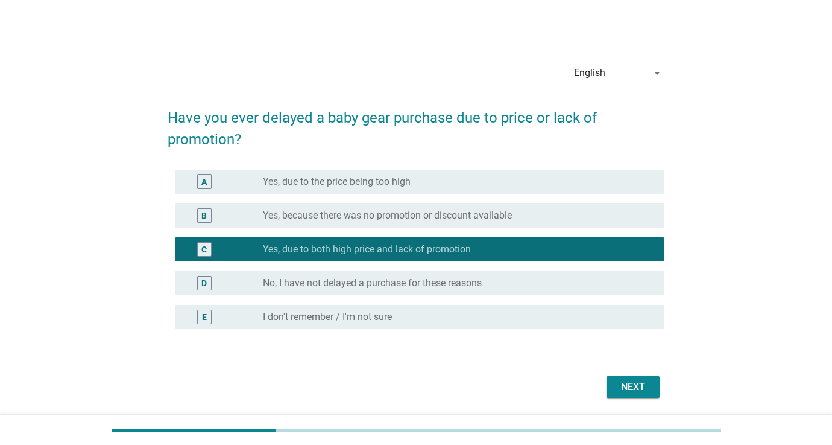
click at [630, 386] on div "Next" at bounding box center [633, 386] width 34 height 14
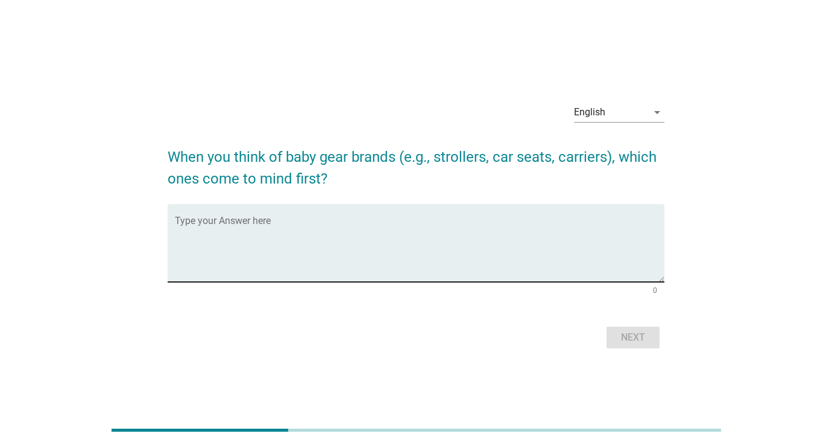
click at [551, 260] on textarea "Type your Answer here" at bounding box center [420, 249] width 490 height 63
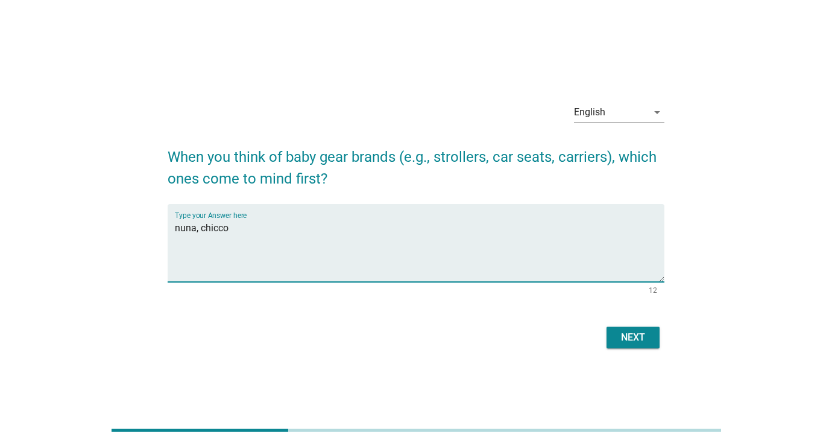
type textarea "nuna, chicco"
click at [618, 339] on div "Next" at bounding box center [633, 337] width 34 height 14
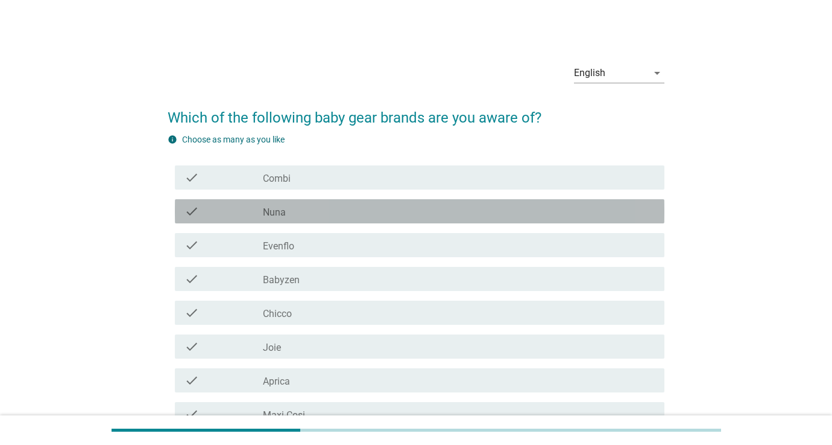
click at [306, 215] on div "check_box_outline_blank Nuna" at bounding box center [459, 211] width 392 height 14
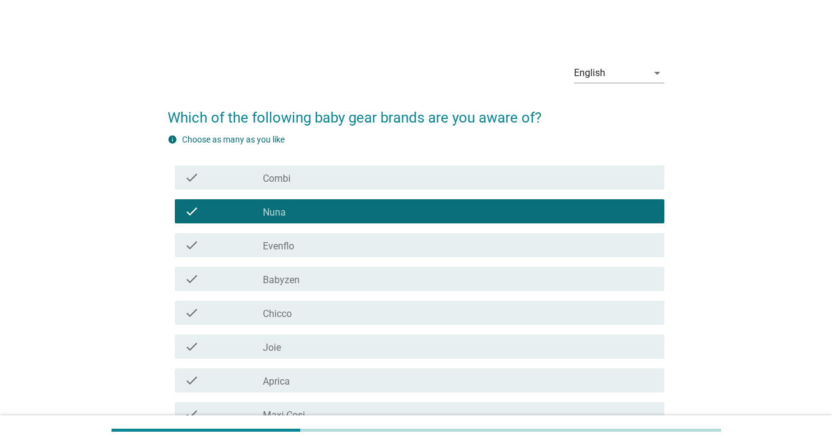
scroll to position [48, 0]
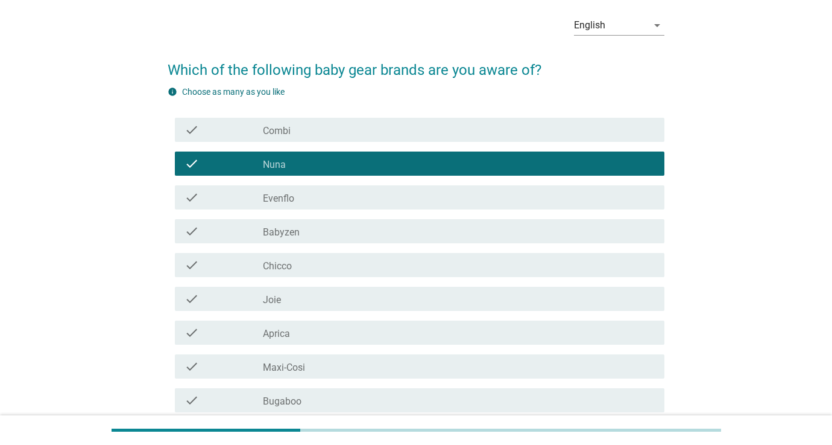
click at [299, 265] on div "check_box_outline_blank Chicco" at bounding box center [459, 265] width 392 height 14
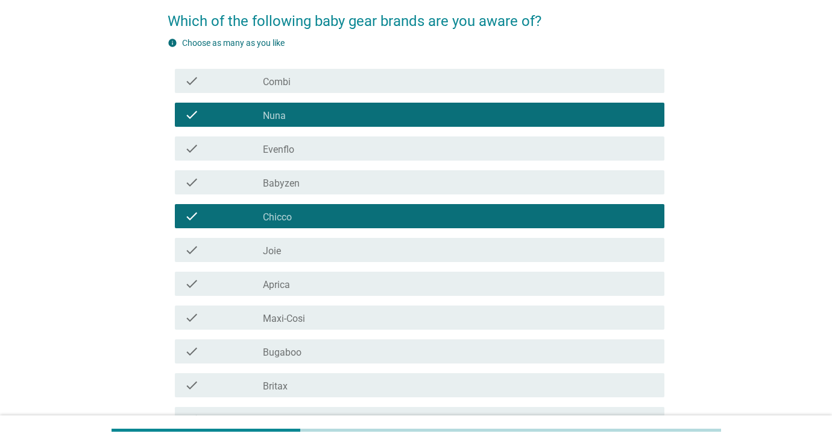
click at [294, 245] on div "check_box_outline_blank Joie" at bounding box center [459, 249] width 392 height 14
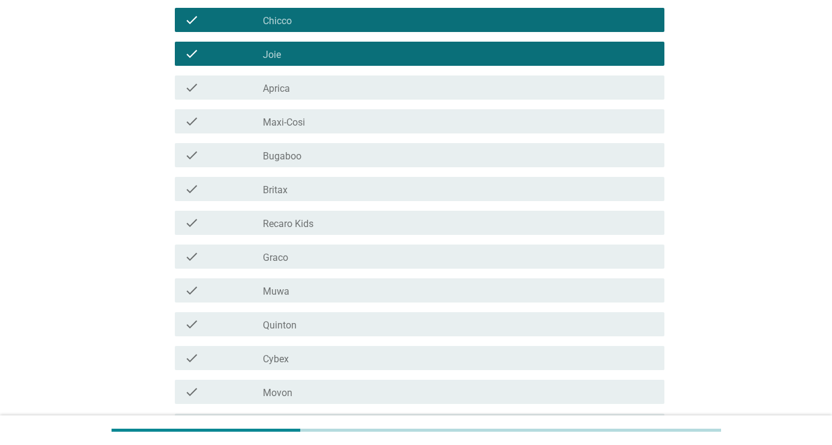
scroll to position [304, 0]
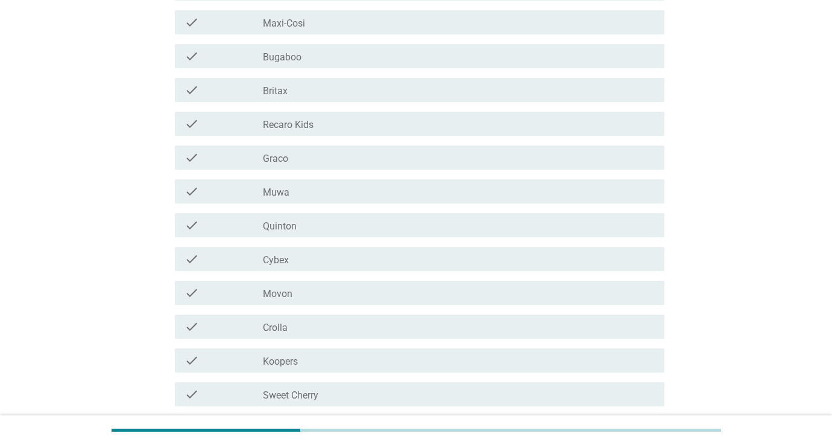
click at [301, 226] on div "check_box_outline_blank [PERSON_NAME]" at bounding box center [459, 225] width 392 height 14
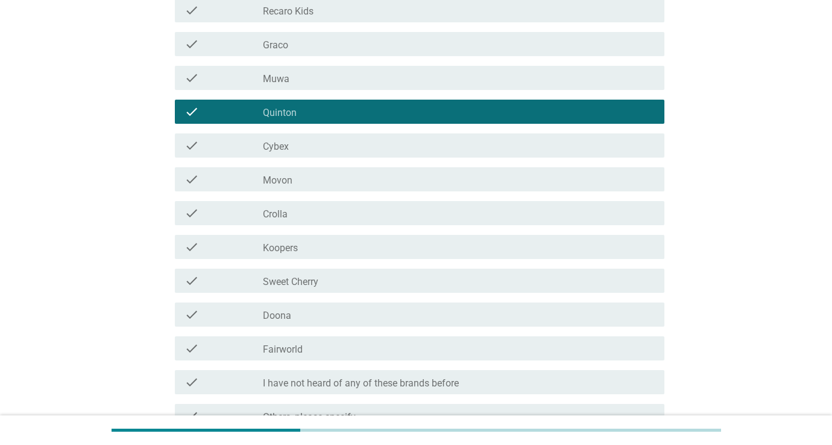
scroll to position [508, 0]
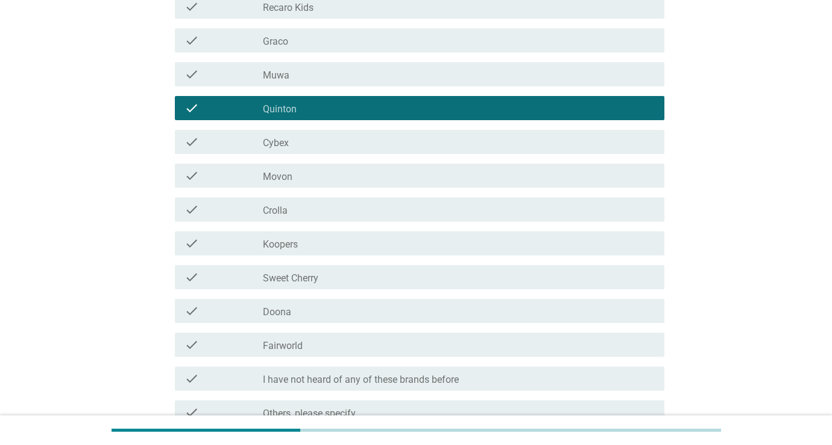
click at [302, 206] on div "check_box_outline_blank Crolla" at bounding box center [459, 209] width 392 height 14
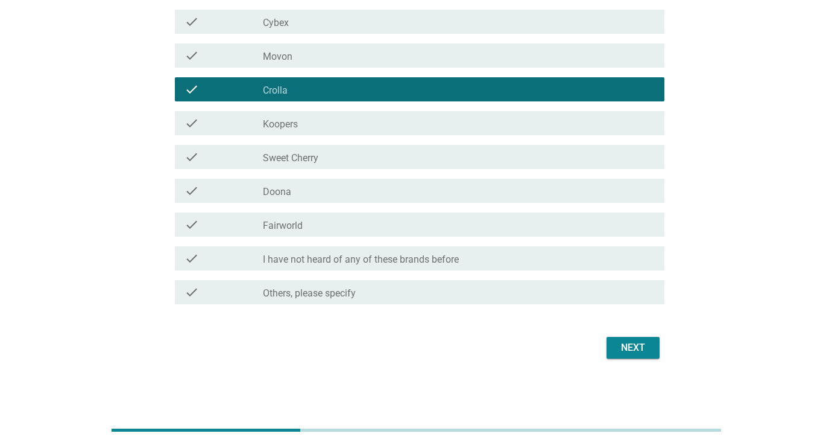
scroll to position [629, 0]
click at [402, 132] on div "check check_box_outline_blank Koopers" at bounding box center [420, 123] width 490 height 24
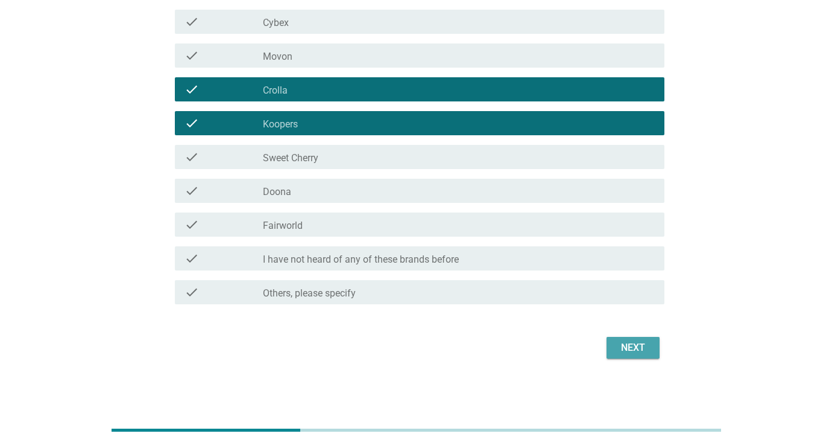
click at [620, 346] on div "Next" at bounding box center [633, 347] width 34 height 14
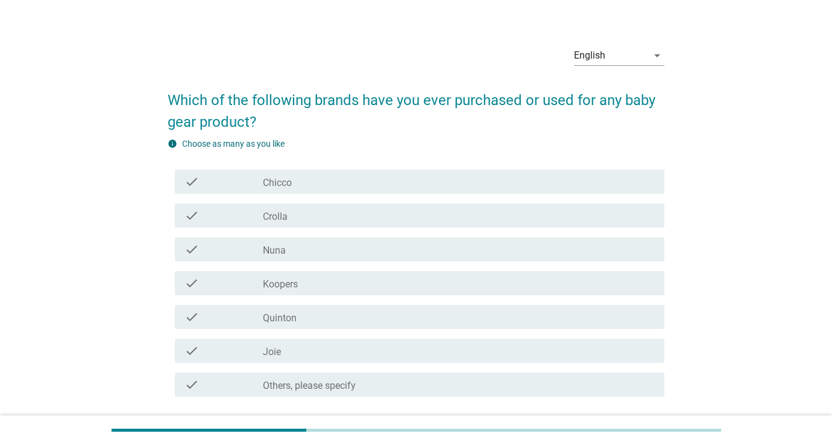
scroll to position [17, 0]
click at [367, 350] on div "check_box_outline_blank Joie" at bounding box center [459, 350] width 392 height 14
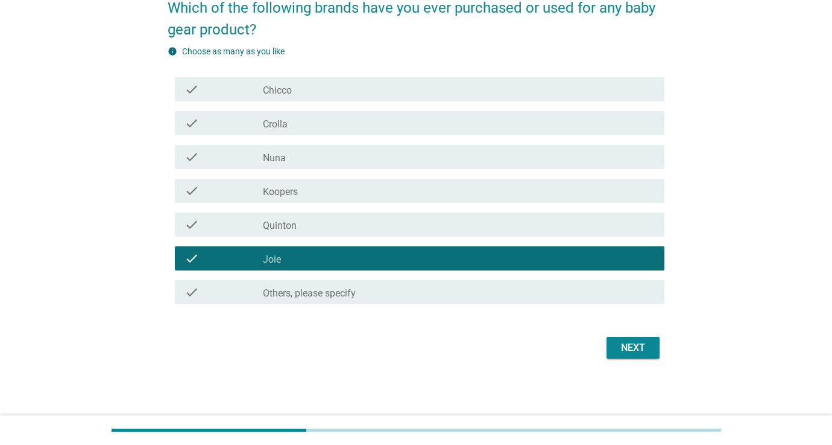
scroll to position [110, 0]
click at [638, 344] on div "Next" at bounding box center [633, 347] width 34 height 14
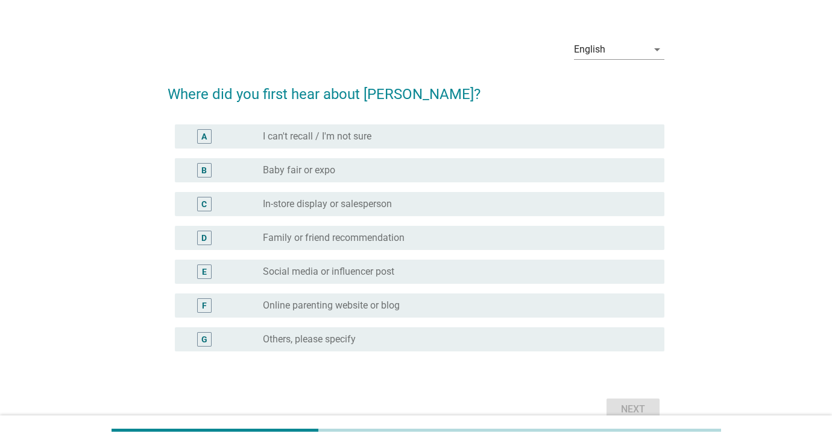
scroll to position [24, 0]
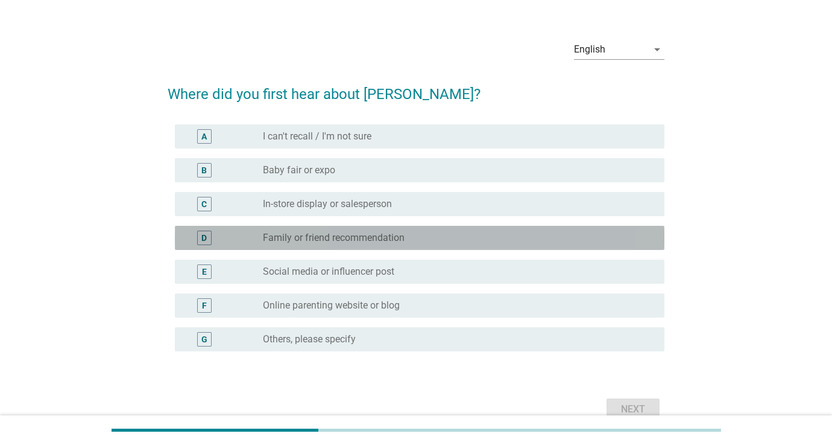
click at [399, 228] on div "D radio_button_unchecked Family or friend recommendation" at bounding box center [420, 238] width 490 height 24
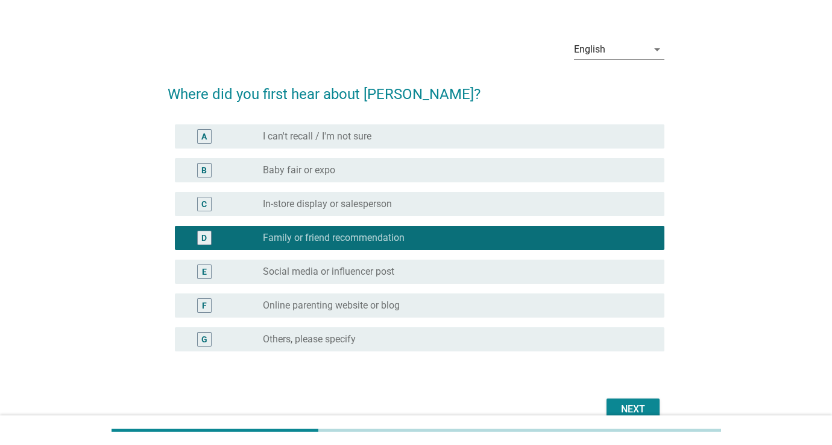
click at [633, 405] on div "Next" at bounding box center [633, 409] width 34 height 14
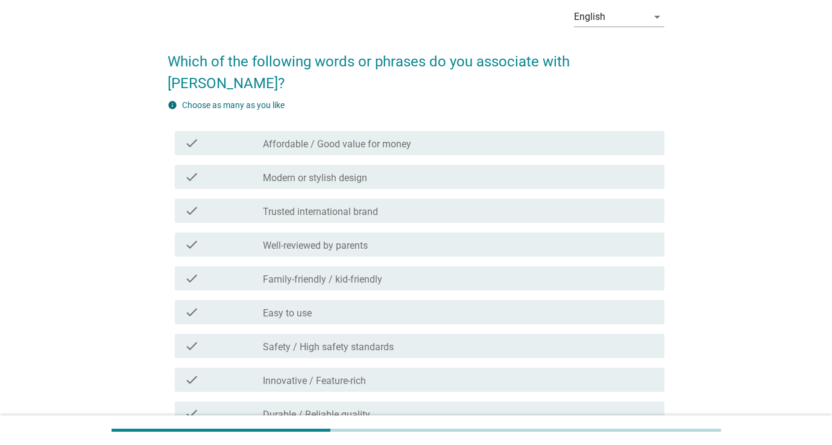
scroll to position [57, 0]
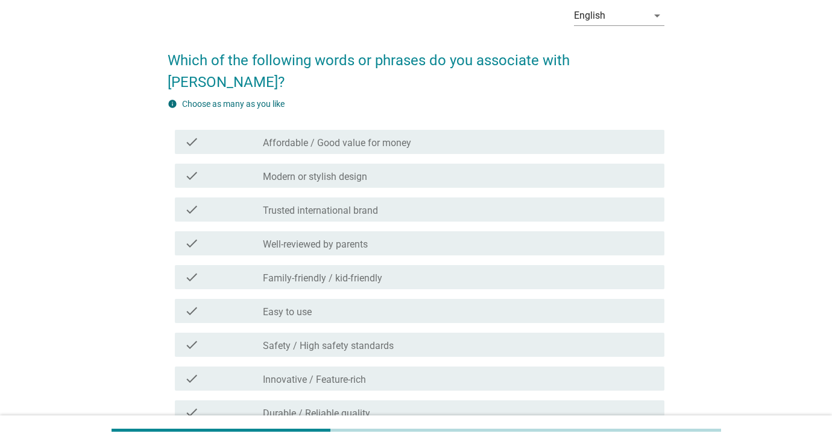
click at [378, 202] on div "check_box_outline_blank Trusted international brand" at bounding box center [459, 209] width 392 height 14
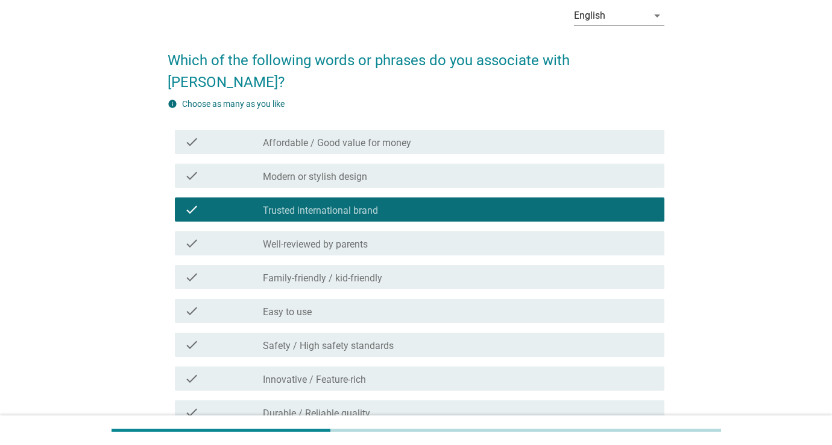
click at [374, 236] on div "check_box_outline_blank Well-reviewed by parents" at bounding box center [459, 243] width 392 height 14
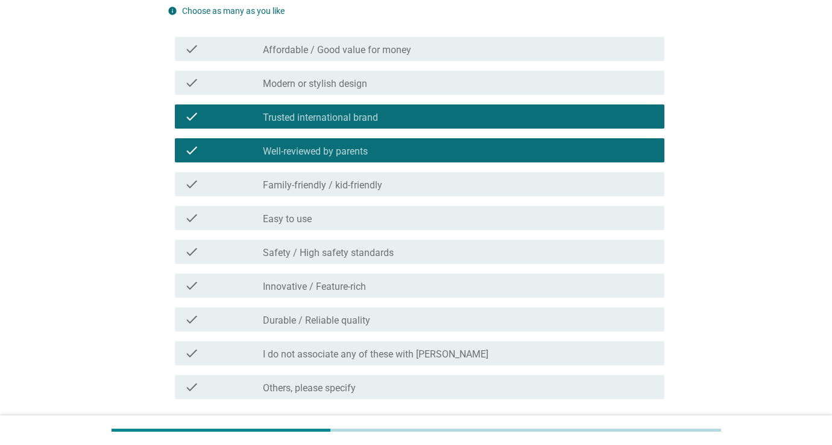
scroll to position [156, 0]
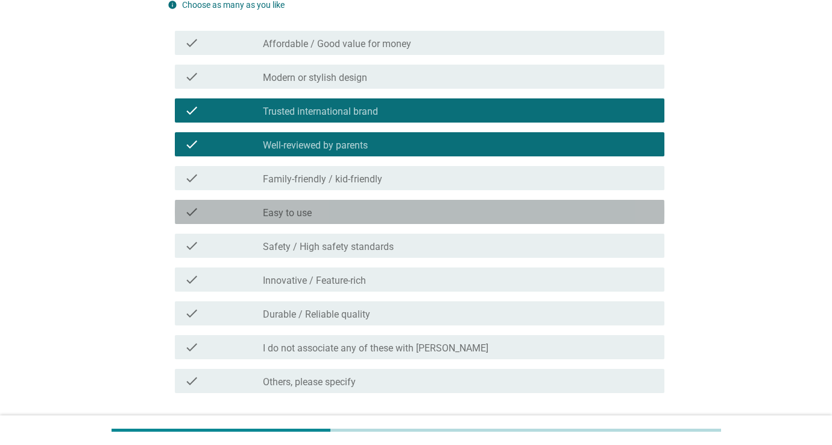
click at [376, 204] on div "check_box_outline_blank Easy to use" at bounding box center [459, 211] width 392 height 14
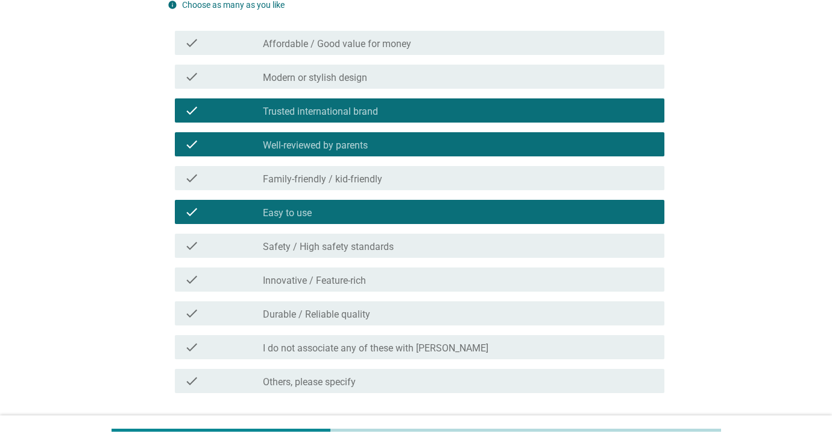
click at [381, 241] on label "Safety / High safety standards" at bounding box center [328, 247] width 131 height 12
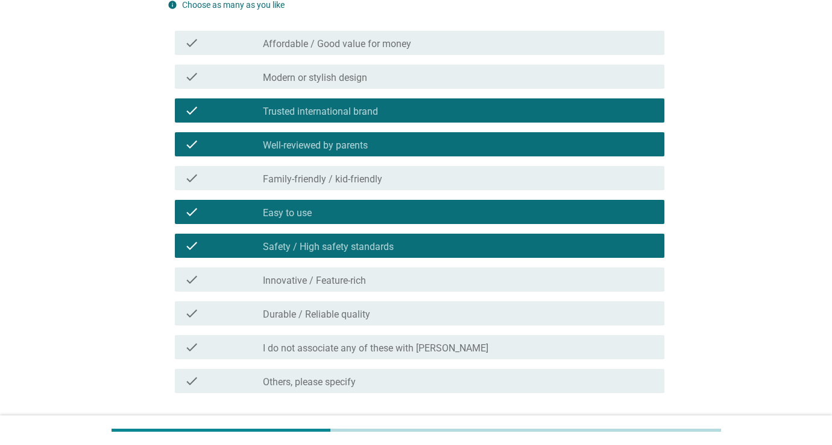
click at [627, 429] on div "Next" at bounding box center [633, 436] width 34 height 14
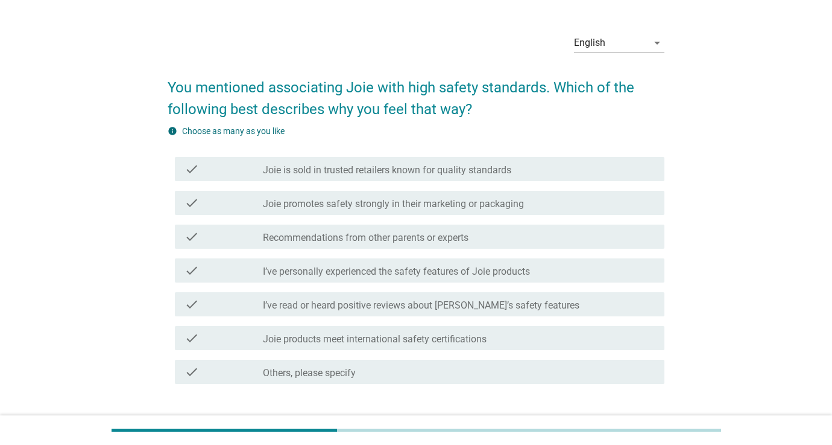
scroll to position [31, 0]
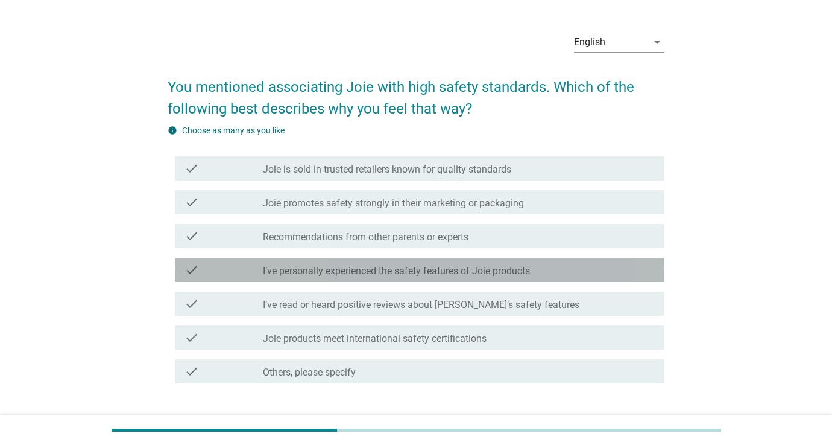
click at [477, 274] on label "I’ve personally experienced the safety features of Joie products" at bounding box center [396, 271] width 267 height 12
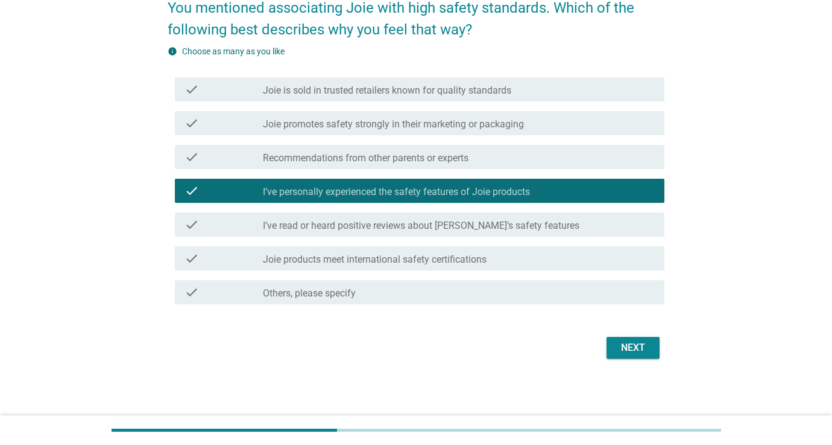
scroll to position [110, 0]
click at [634, 349] on div "Next" at bounding box center [633, 347] width 34 height 14
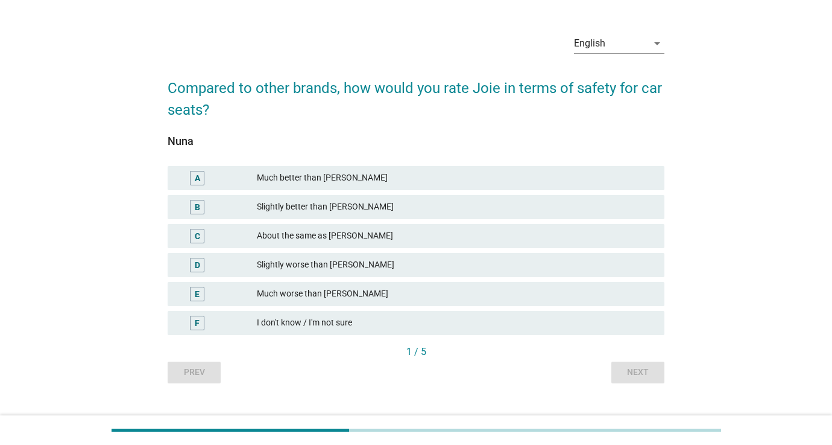
scroll to position [33, 0]
